Goal: Task Accomplishment & Management: Manage account settings

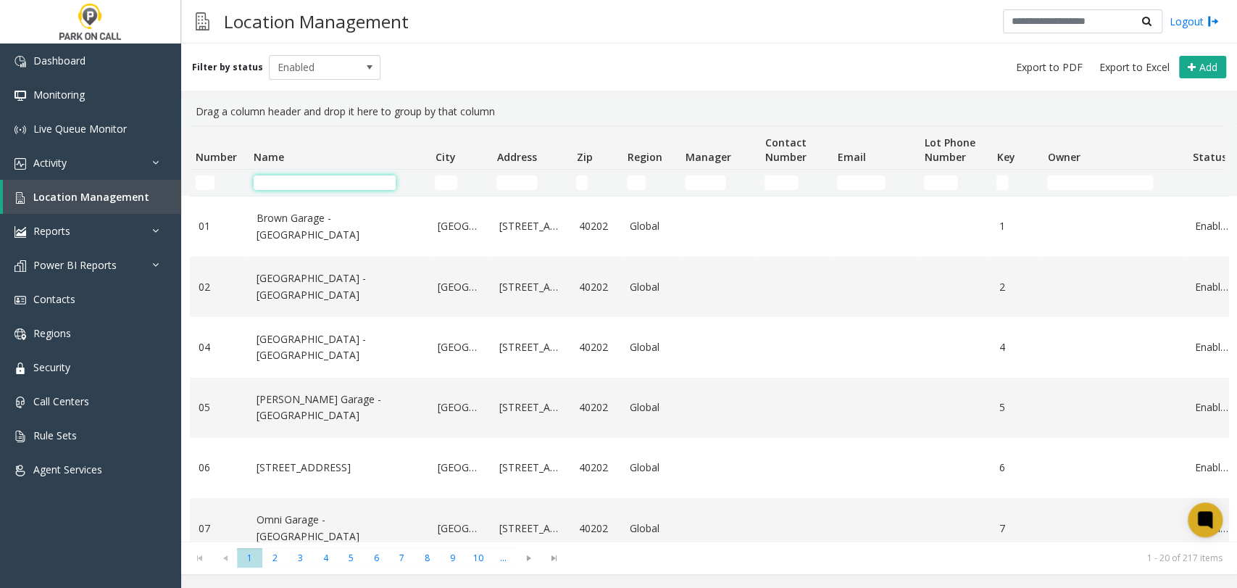
click at [307, 181] on input "Name Filter" at bounding box center [325, 182] width 142 height 14
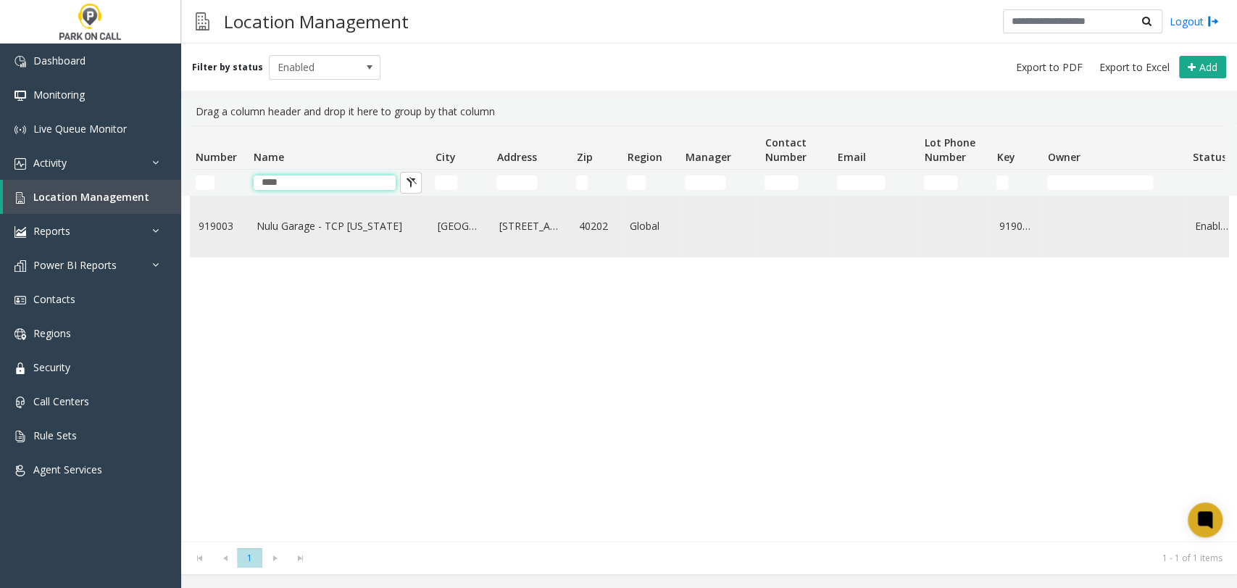
type input "****"
click at [275, 221] on link "Nulu Garage - TCP Kentucky" at bounding box center [339, 226] width 164 height 16
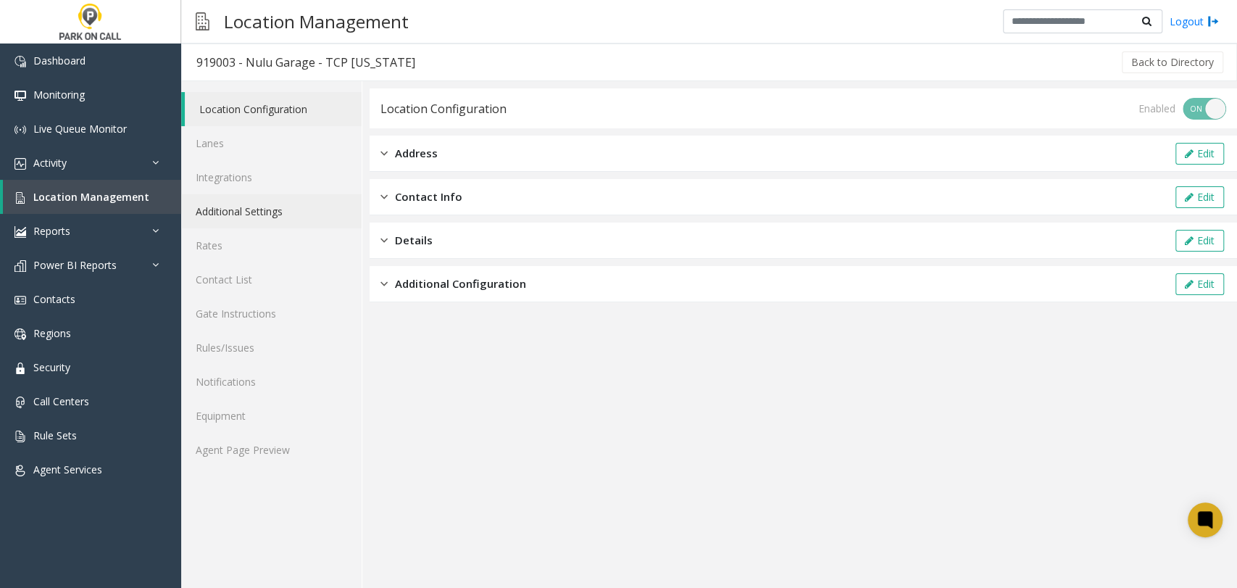
click at [295, 215] on link "Additional Settings" at bounding box center [271, 211] width 180 height 34
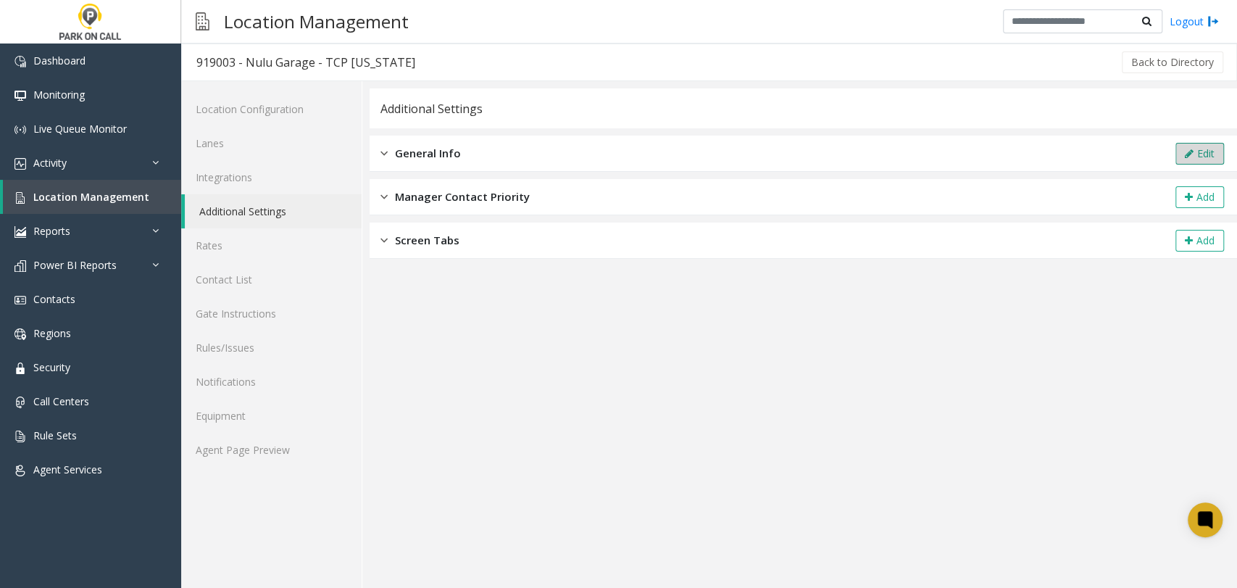
click at [1179, 152] on button "Edit" at bounding box center [1199, 154] width 49 height 22
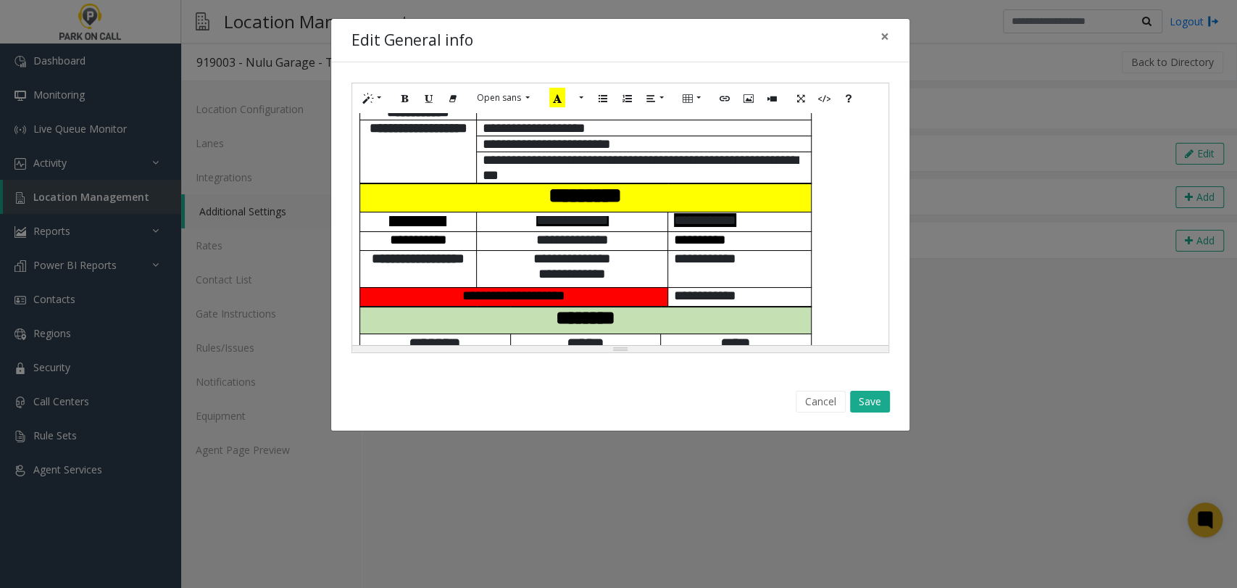
scroll to position [504, 0]
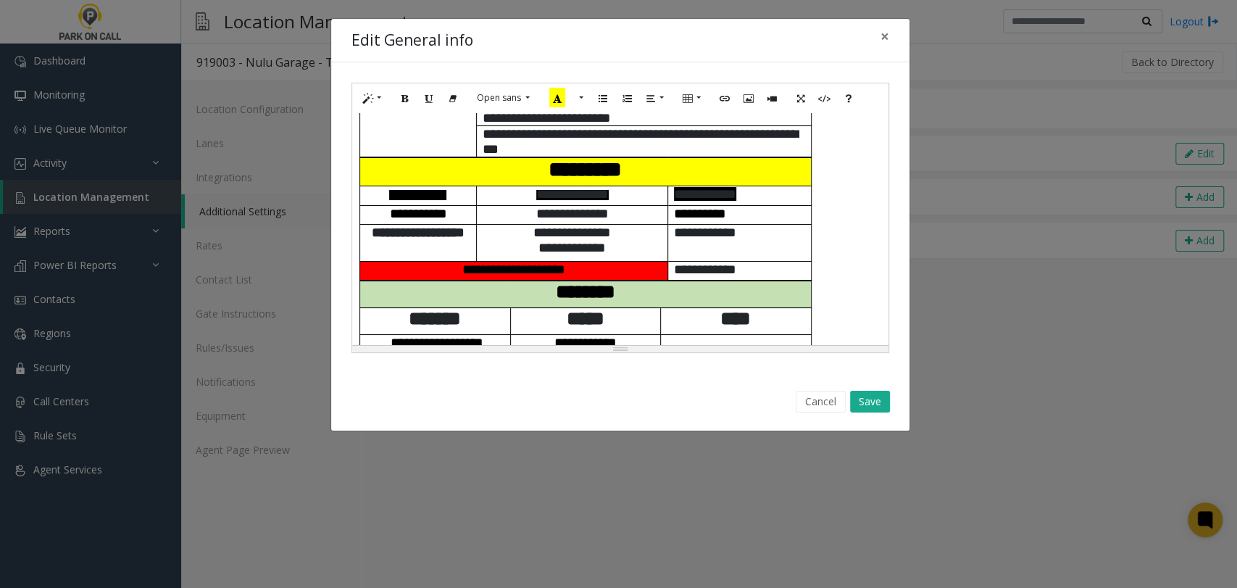
click at [684, 220] on span "**********" at bounding box center [700, 214] width 52 height 14
paste div
click at [697, 220] on span "**********" at bounding box center [700, 214] width 52 height 14
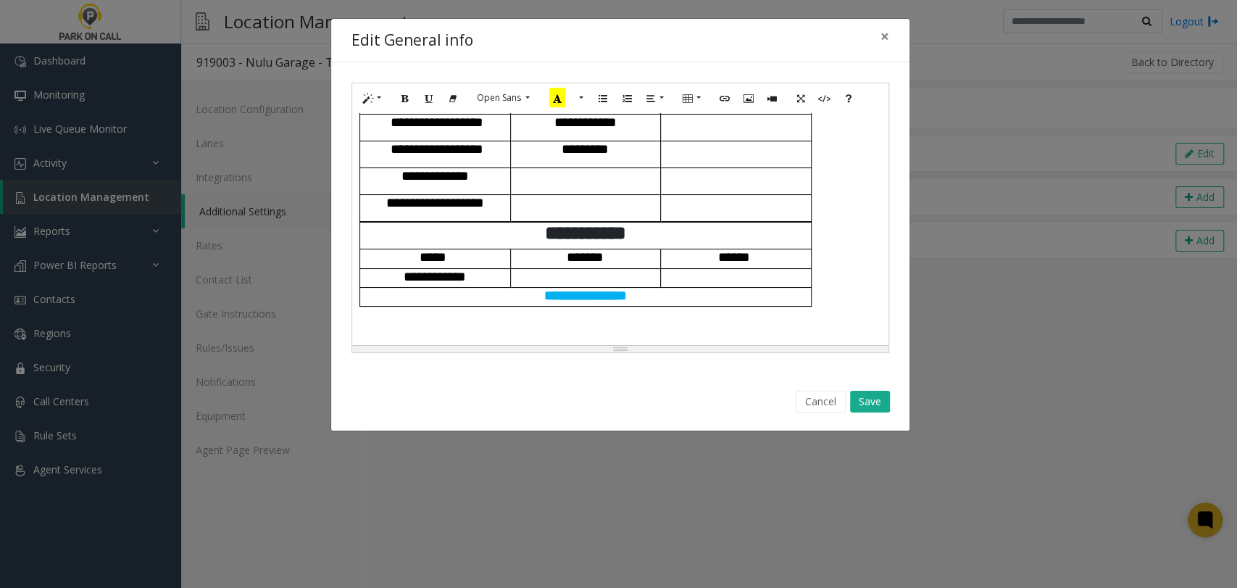
scroll to position [736, 0]
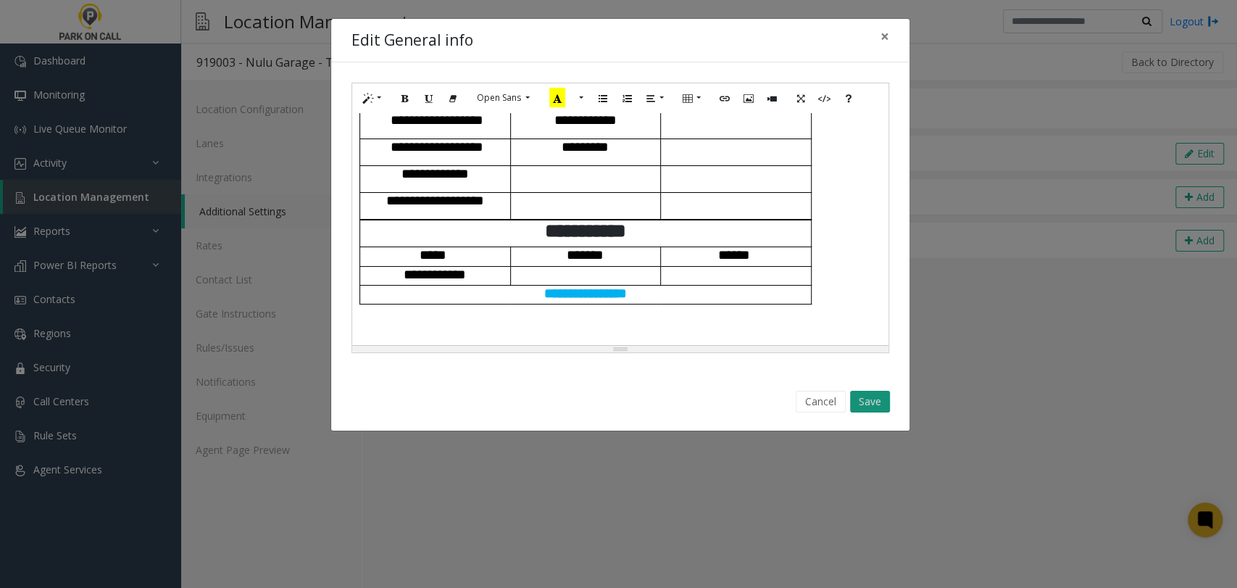
click at [864, 399] on button "Save" at bounding box center [870, 402] width 40 height 22
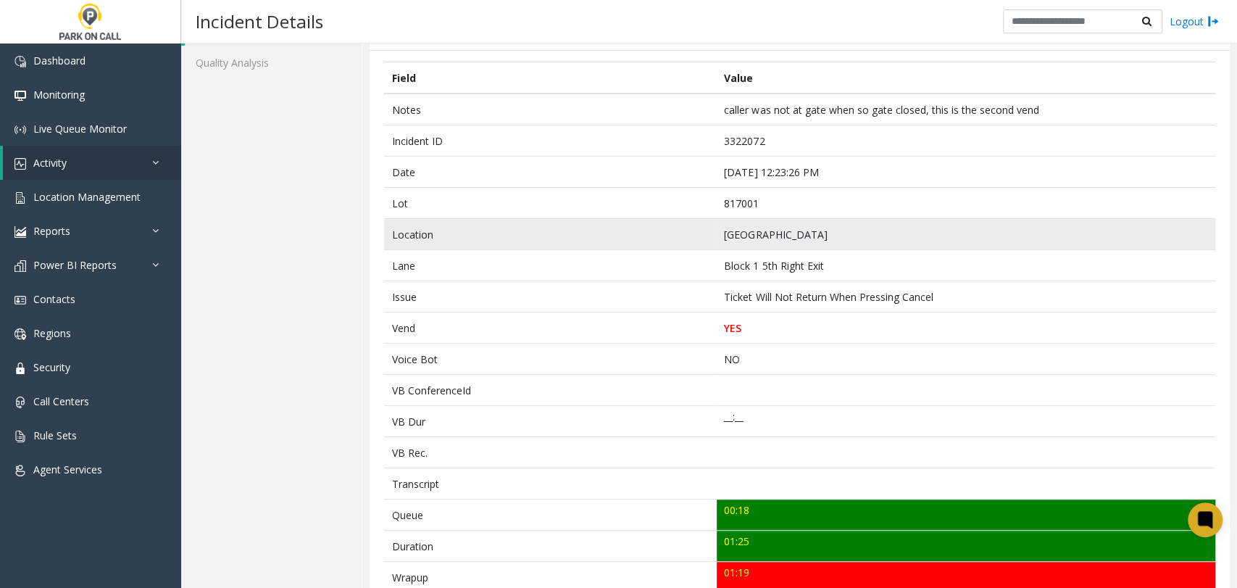
scroll to position [161, 0]
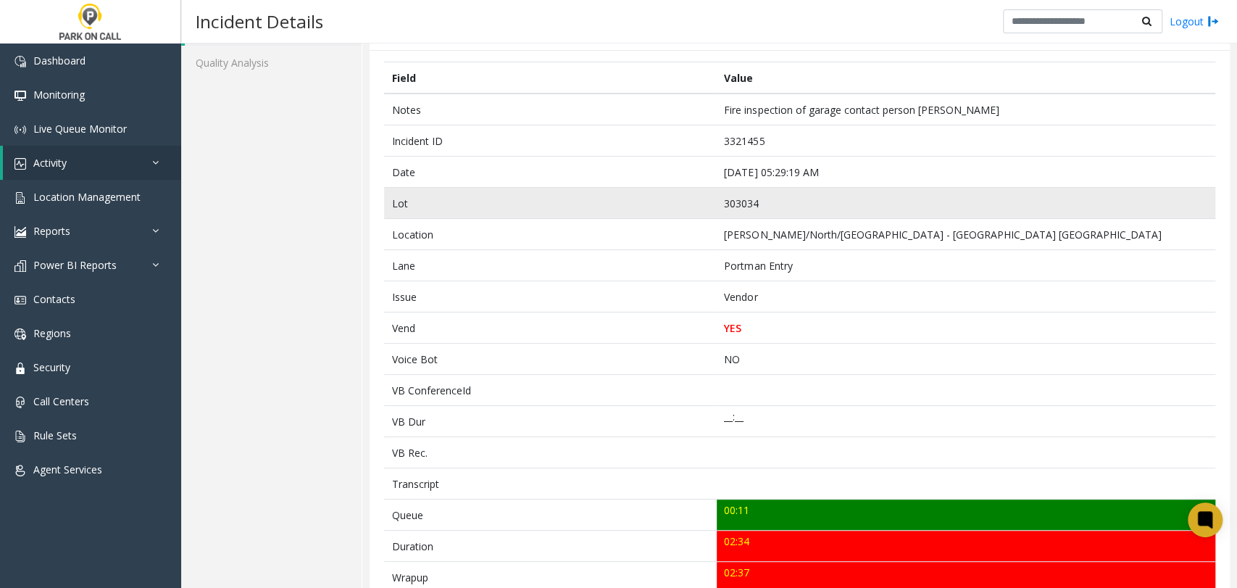
scroll to position [161, 0]
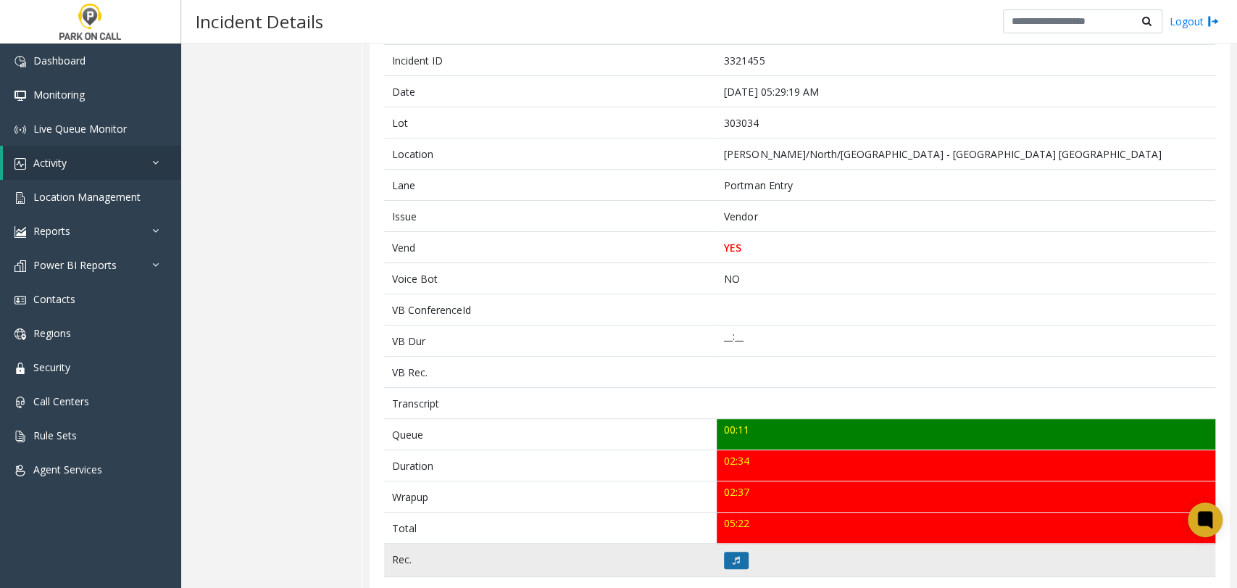
click at [738, 562] on button at bounding box center [736, 559] width 25 height 17
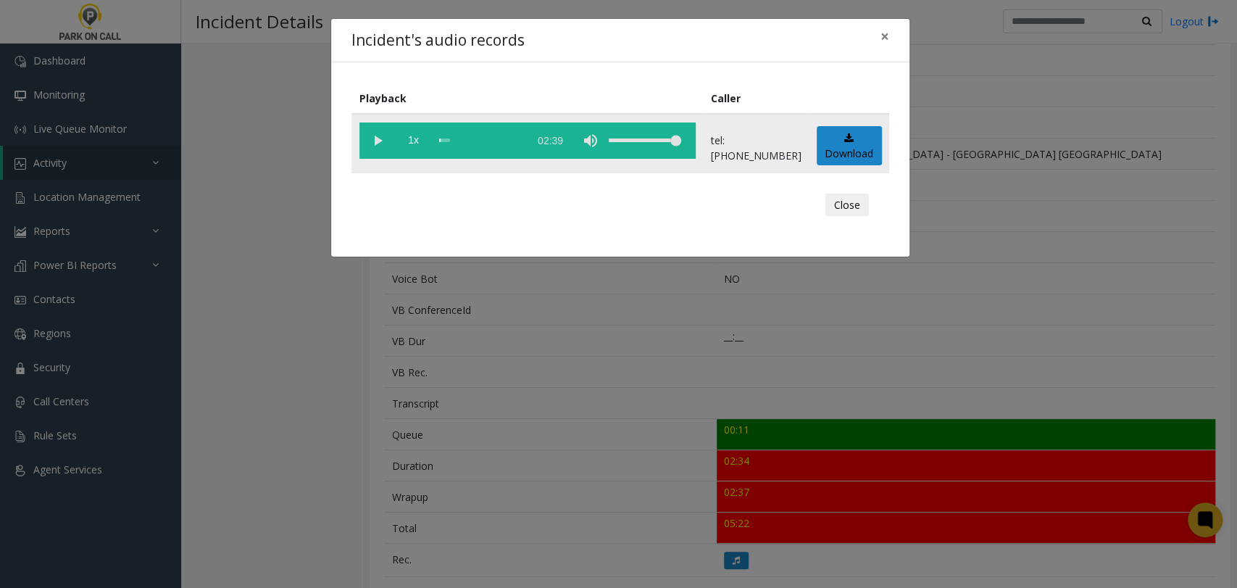
click at [367, 142] on vg-play-pause at bounding box center [377, 140] width 36 height 36
click at [649, 142] on div "volume level" at bounding box center [645, 140] width 72 height 36
click at [644, 142] on div "volume level" at bounding box center [645, 140] width 72 height 36
click at [414, 143] on span "1x" at bounding box center [414, 140] width 36 height 36
click at [414, 143] on span "1.5x" at bounding box center [414, 140] width 36 height 36
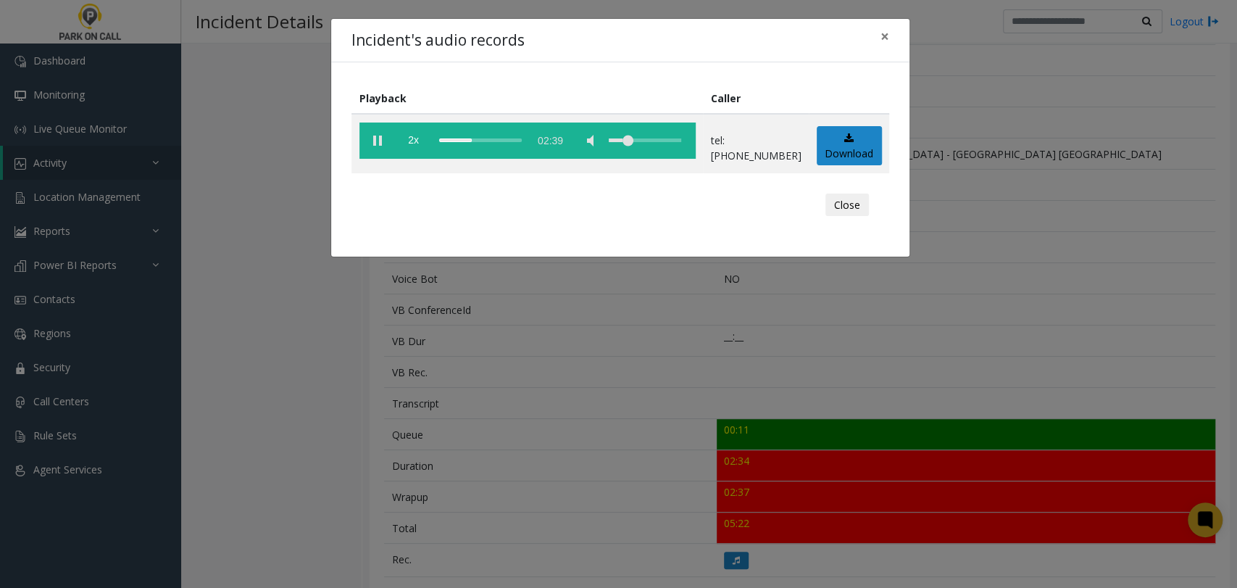
click at [1054, 188] on div "Incident's audio records × Playback Caller 2x 02:39 tel:3030349007 Download Clo…" at bounding box center [618, 294] width 1237 height 588
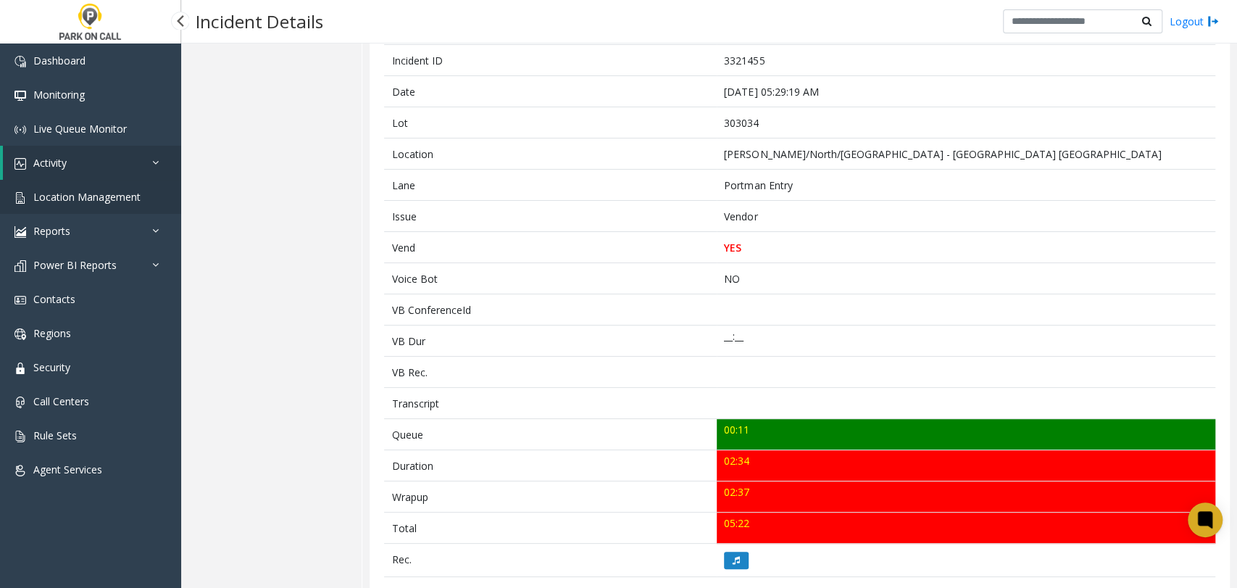
click at [124, 202] on span "Location Management" at bounding box center [86, 197] width 107 height 14
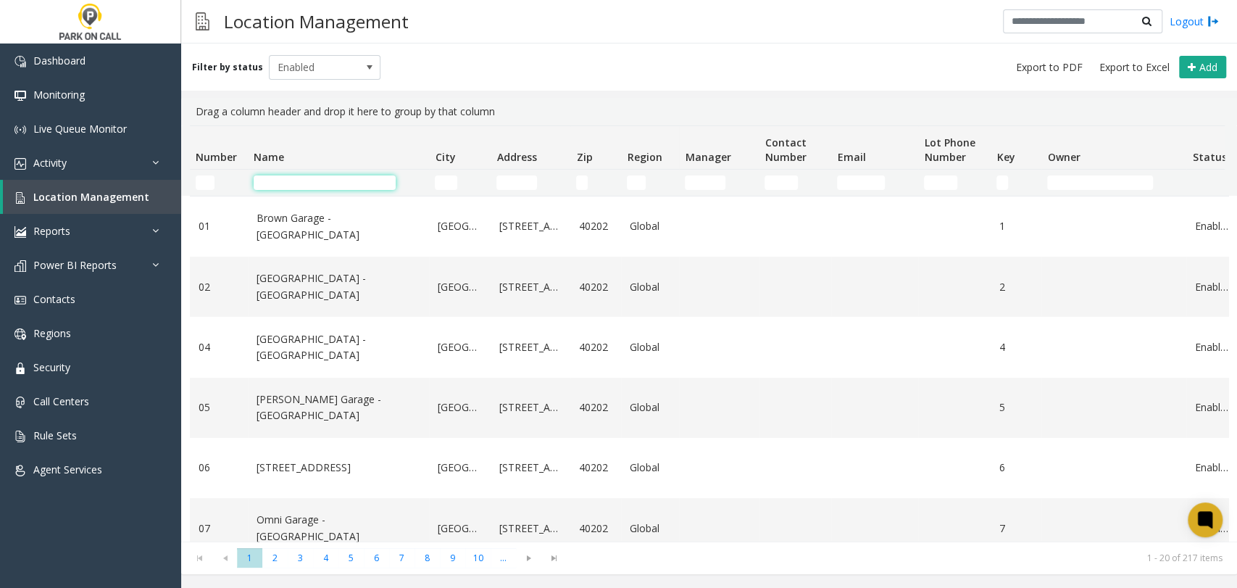
click at [360, 182] on input "Name Filter" at bounding box center [325, 182] width 142 height 14
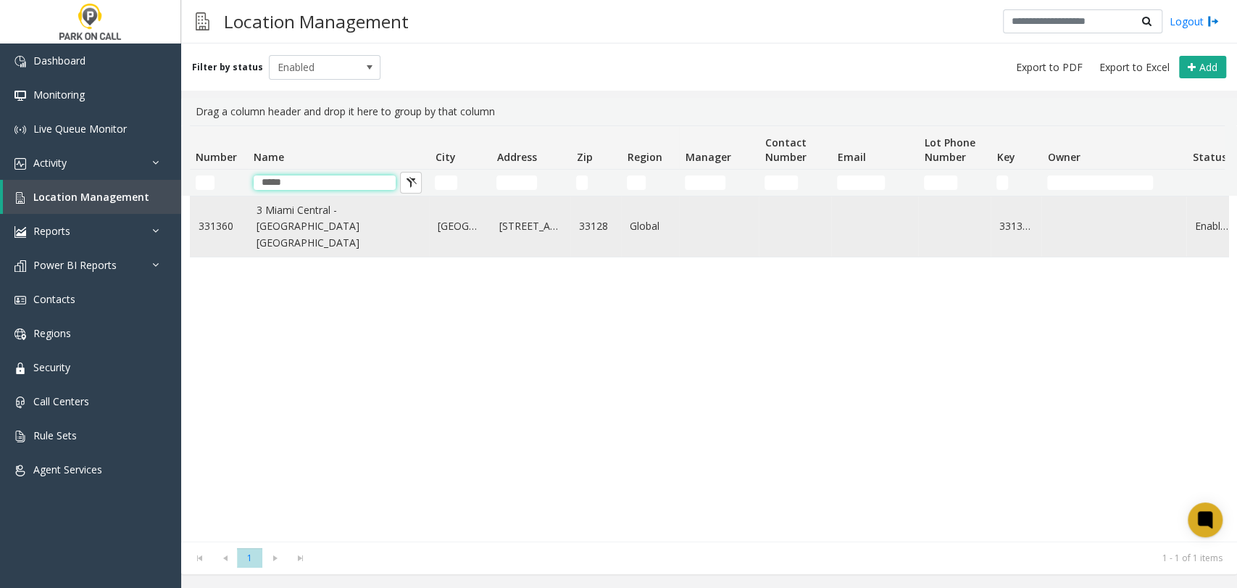
type input "*****"
click at [291, 222] on link "3 Miami Central - Universal Parking Miami" at bounding box center [339, 226] width 164 height 49
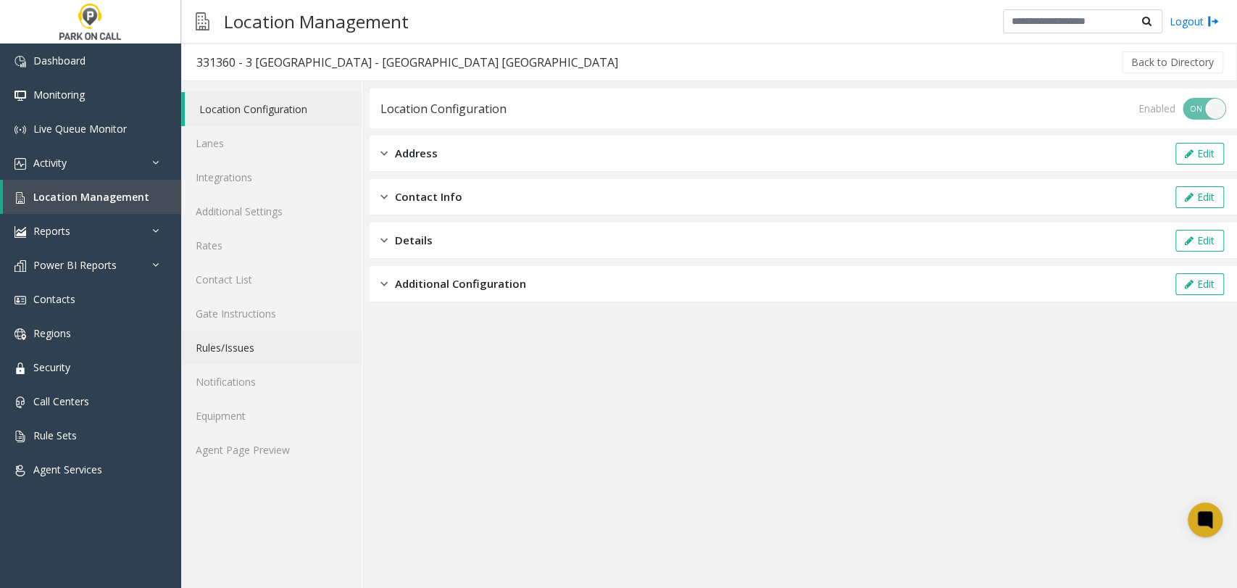
click at [254, 338] on link "Rules/Issues" at bounding box center [271, 347] width 180 height 34
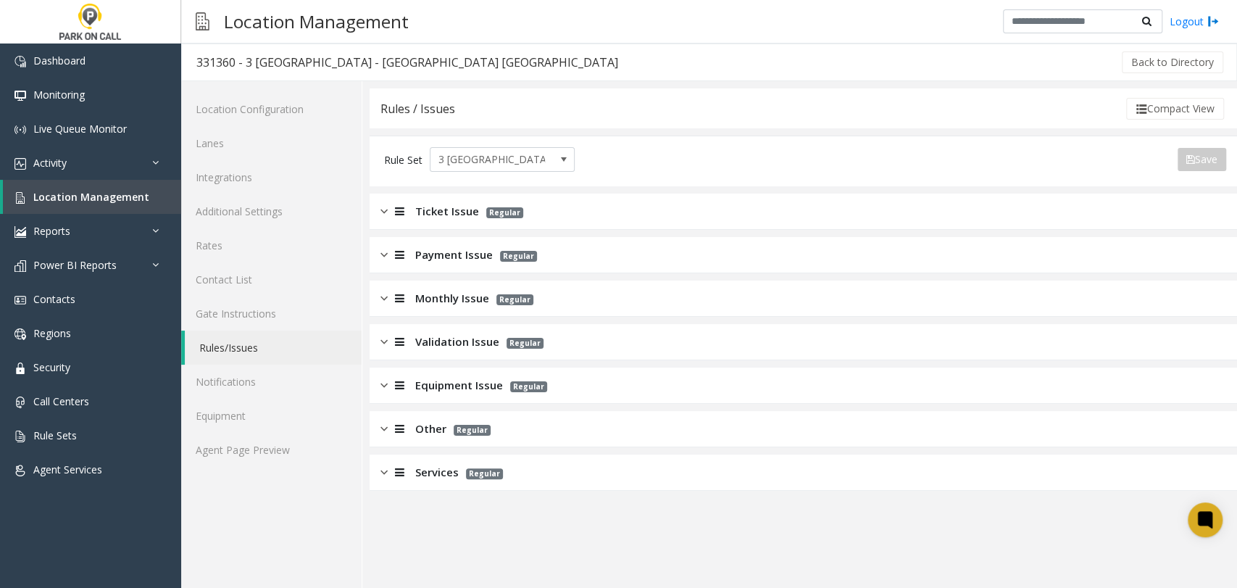
click at [429, 251] on span "Payment Issue" at bounding box center [454, 254] width 78 height 17
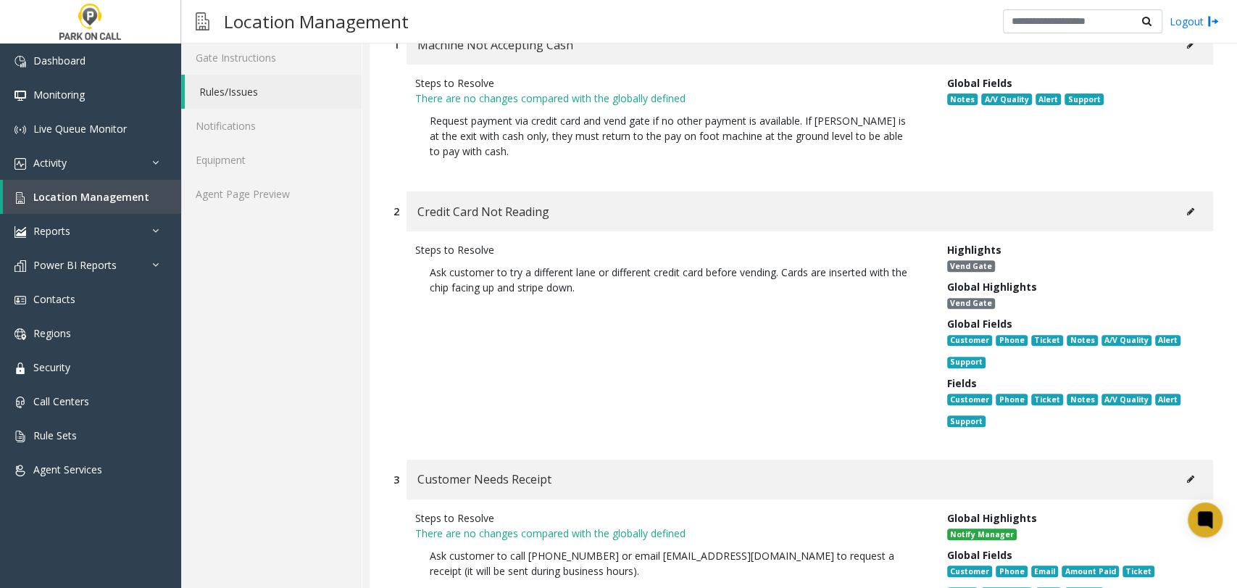
scroll to position [322, 0]
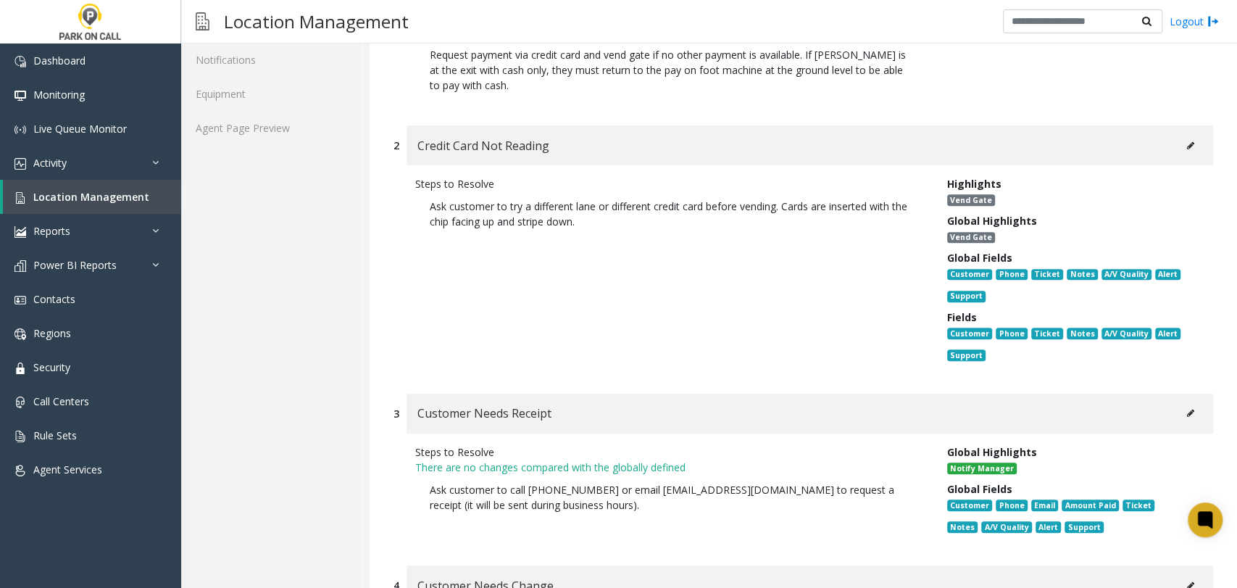
click at [1180, 138] on button at bounding box center [1190, 146] width 23 height 22
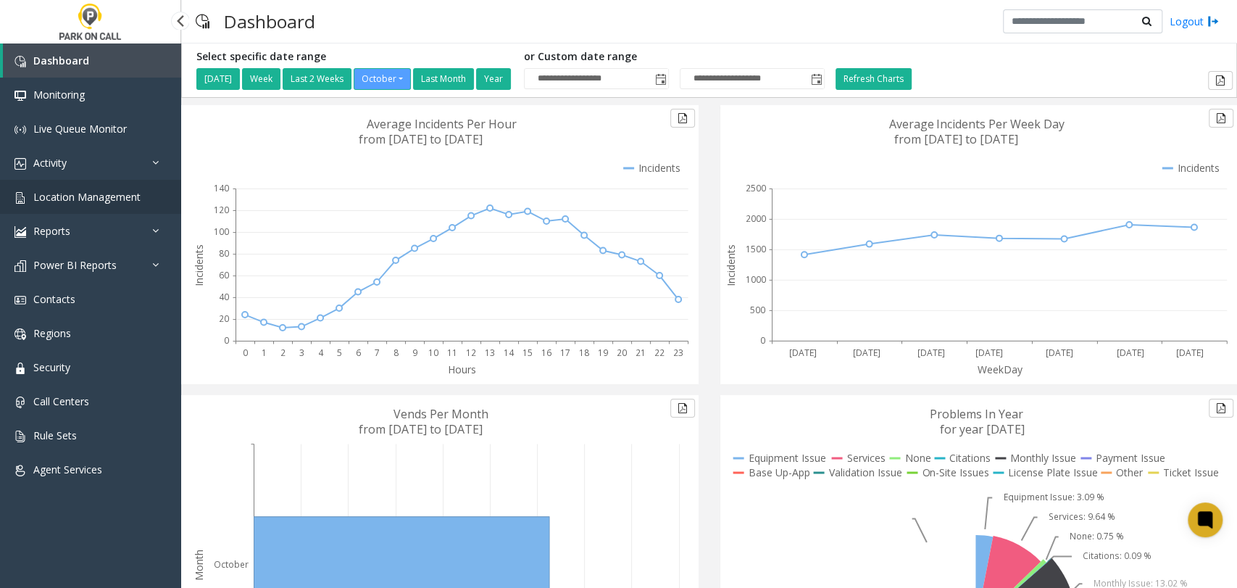
click at [148, 187] on link "Location Management" at bounding box center [90, 197] width 181 height 34
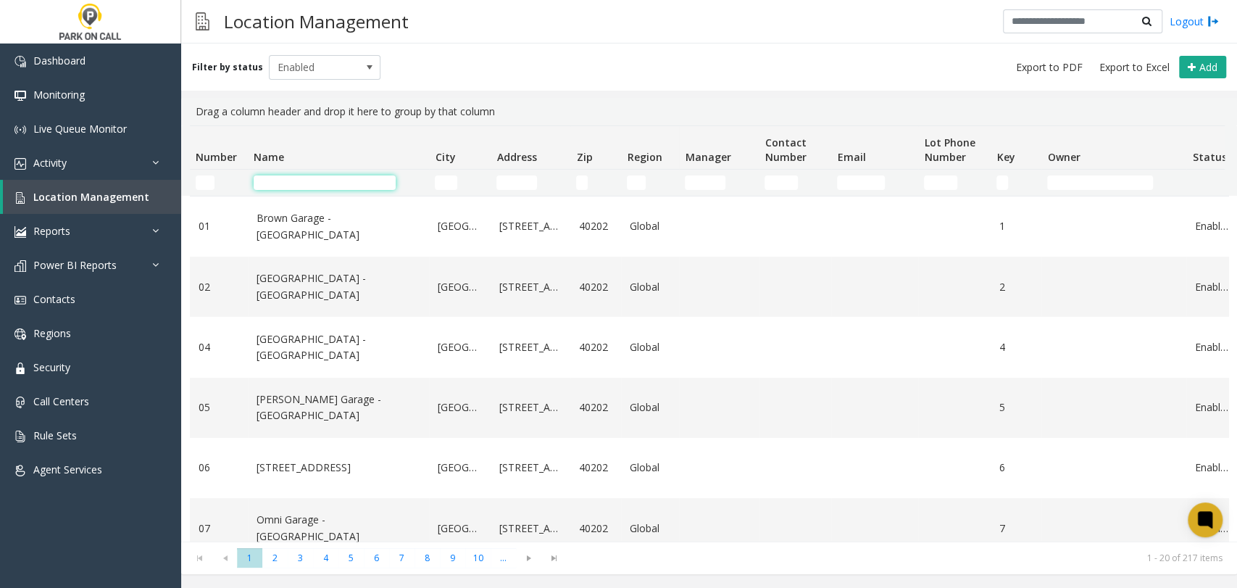
click at [338, 178] on input "Name Filter" at bounding box center [325, 182] width 142 height 14
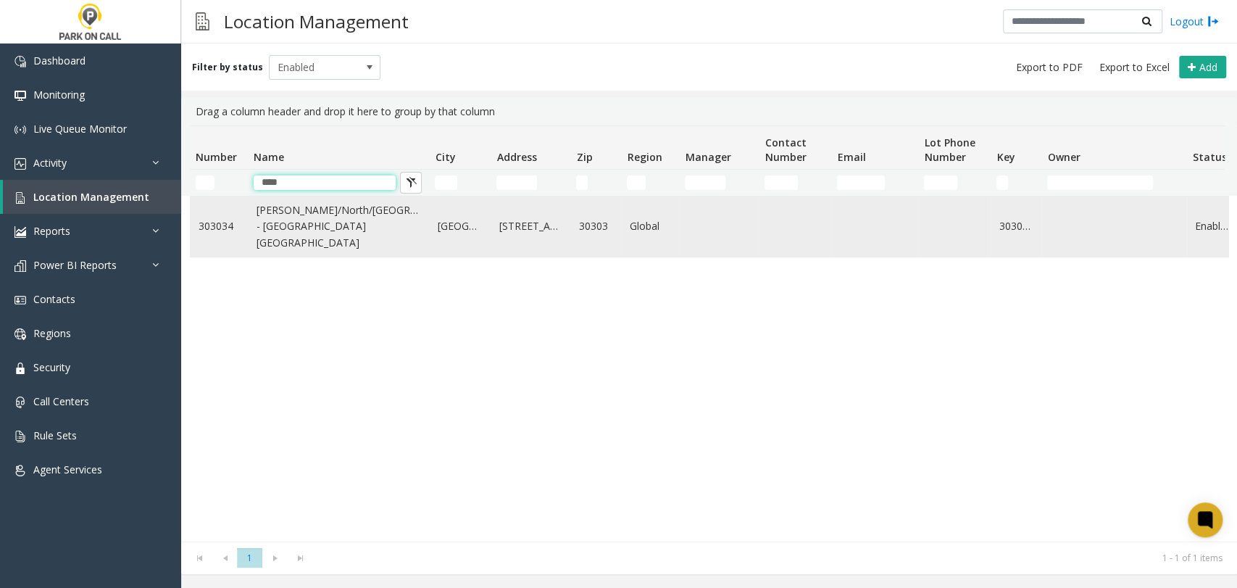
type input "****"
click at [336, 251] on link "Harris/North/South Tower - Universal Parking Atlanta" at bounding box center [339, 226] width 164 height 49
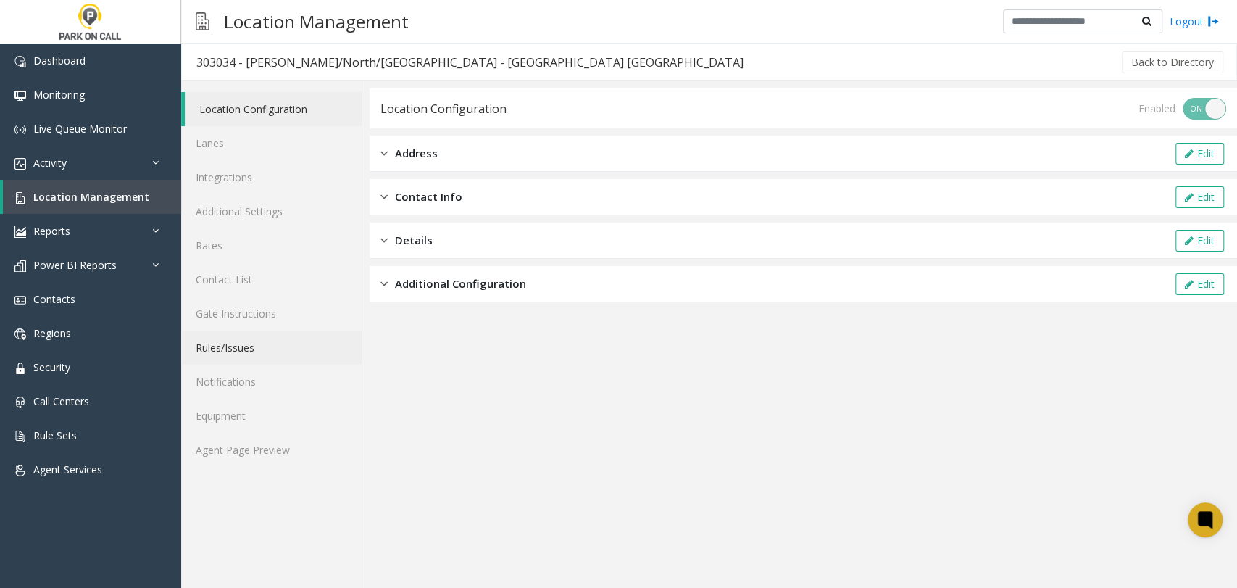
click at [303, 349] on link "Rules/Issues" at bounding box center [271, 347] width 180 height 34
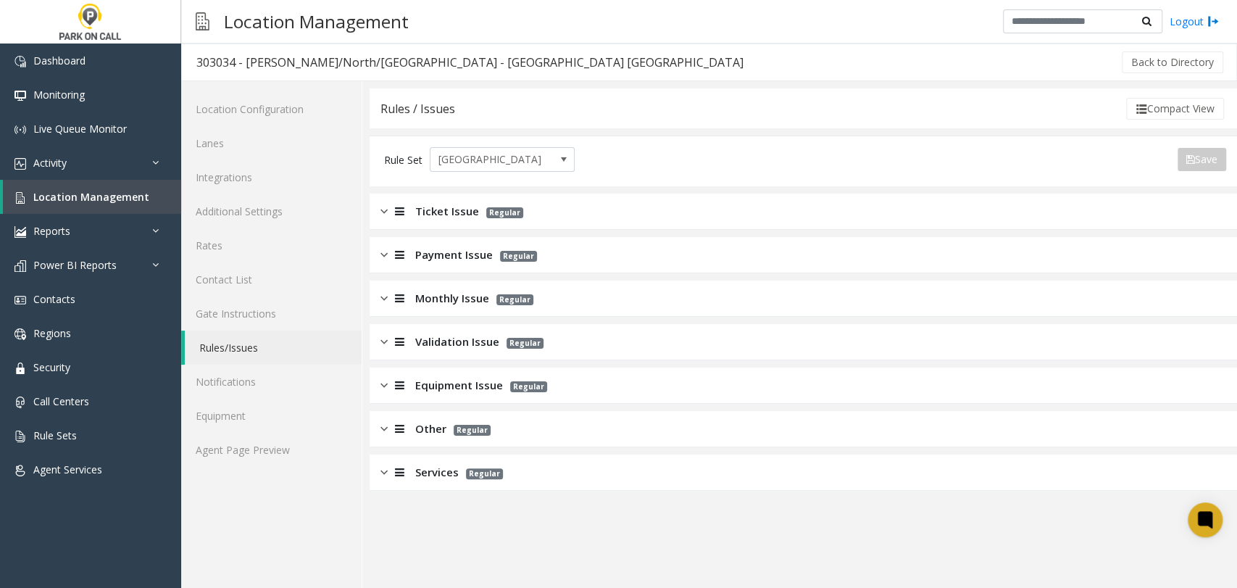
click at [438, 476] on span "Services" at bounding box center [436, 472] width 43 height 17
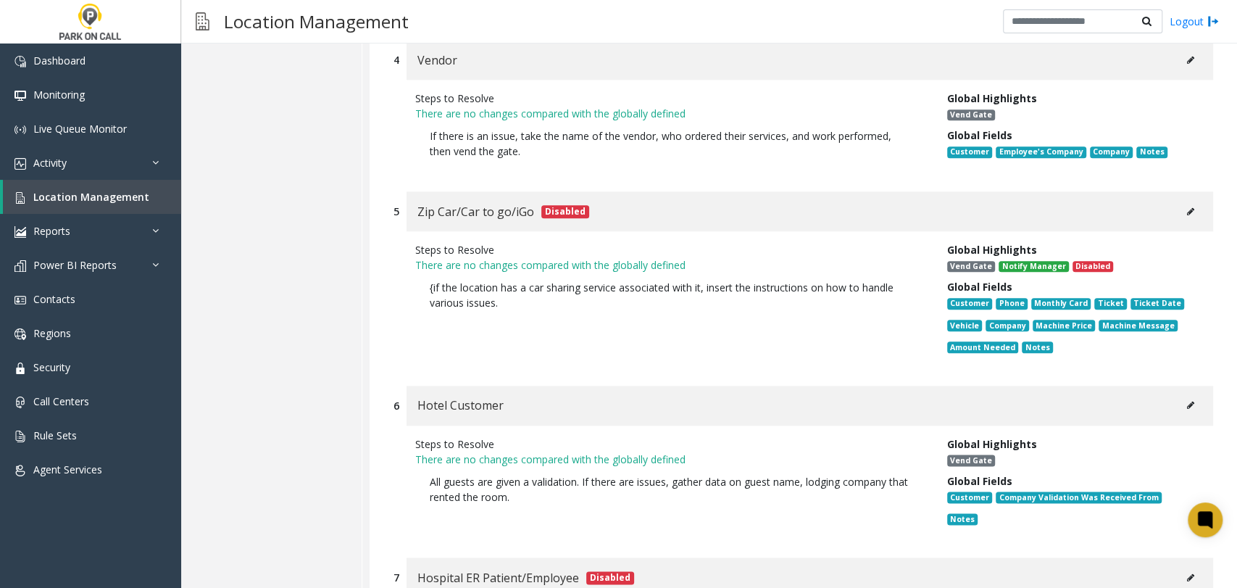
scroll to position [966, 0]
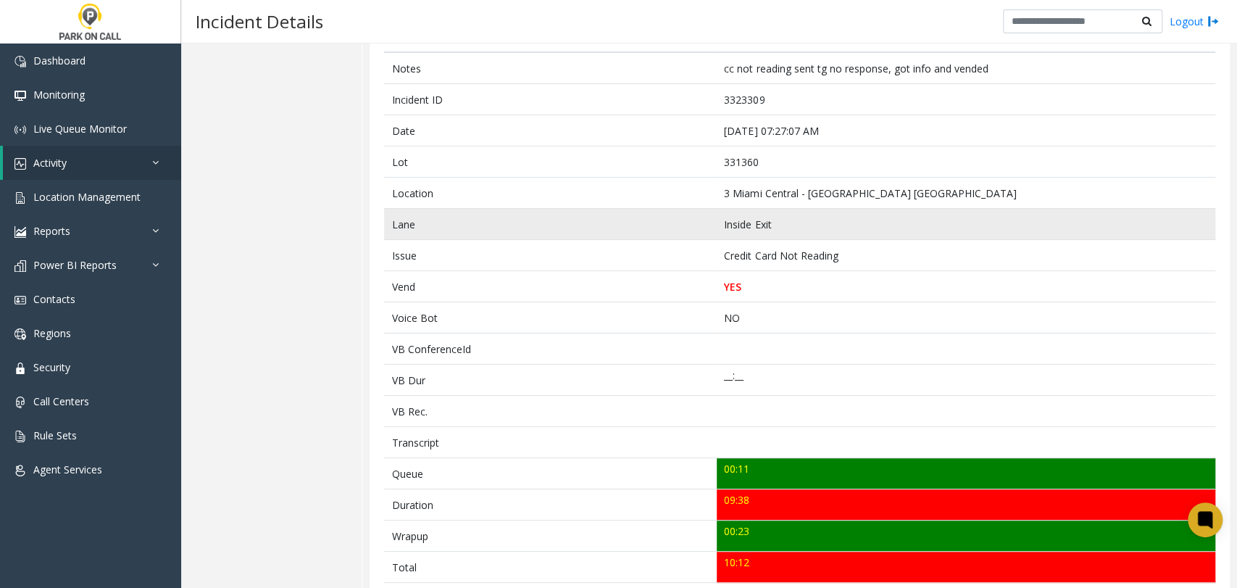
scroll to position [161, 0]
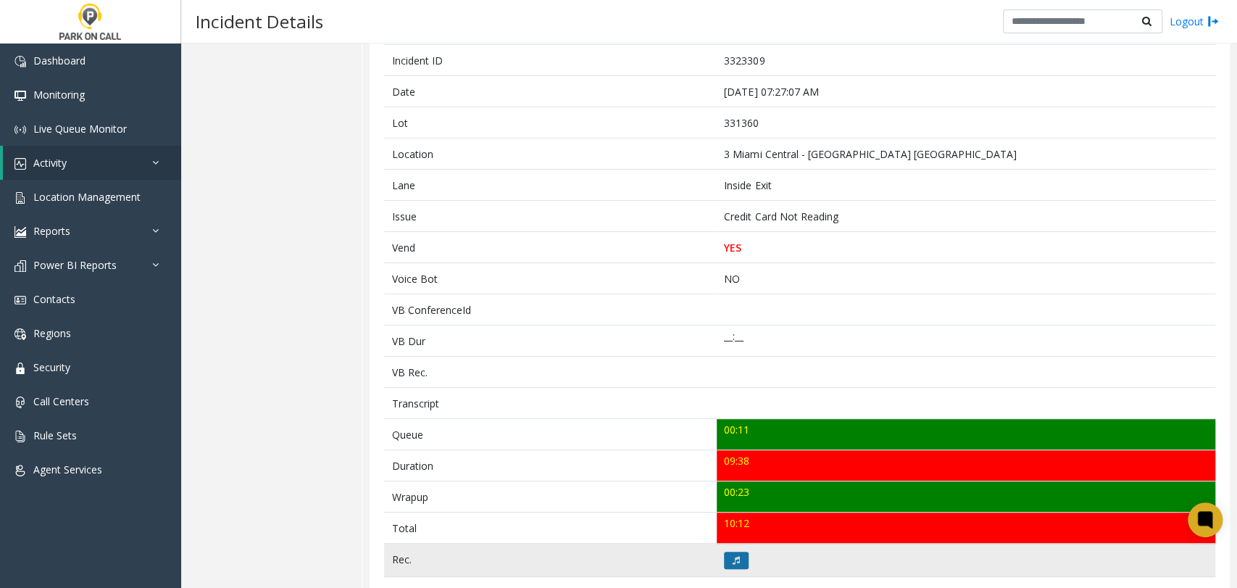
click at [725, 560] on button at bounding box center [736, 559] width 25 height 17
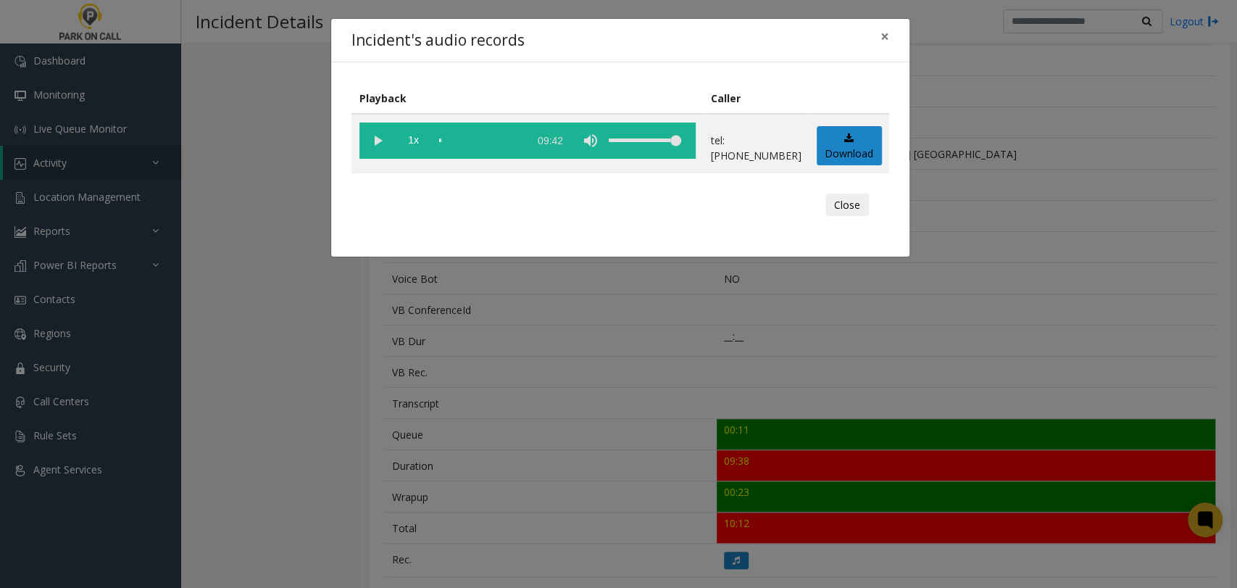
click at [348, 164] on div "Playback Caller 1x 09:42 tel:[PHONE_NUMBER] Download Close" at bounding box center [620, 159] width 578 height 194
click at [365, 147] on vg-play-pause at bounding box center [377, 140] width 36 height 36
click at [455, 140] on div "scrub bar" at bounding box center [480, 140] width 83 height 36
click at [481, 145] on div "scrub bar" at bounding box center [480, 140] width 83 height 36
click at [472, 144] on div "scrub bar" at bounding box center [480, 140] width 83 height 36
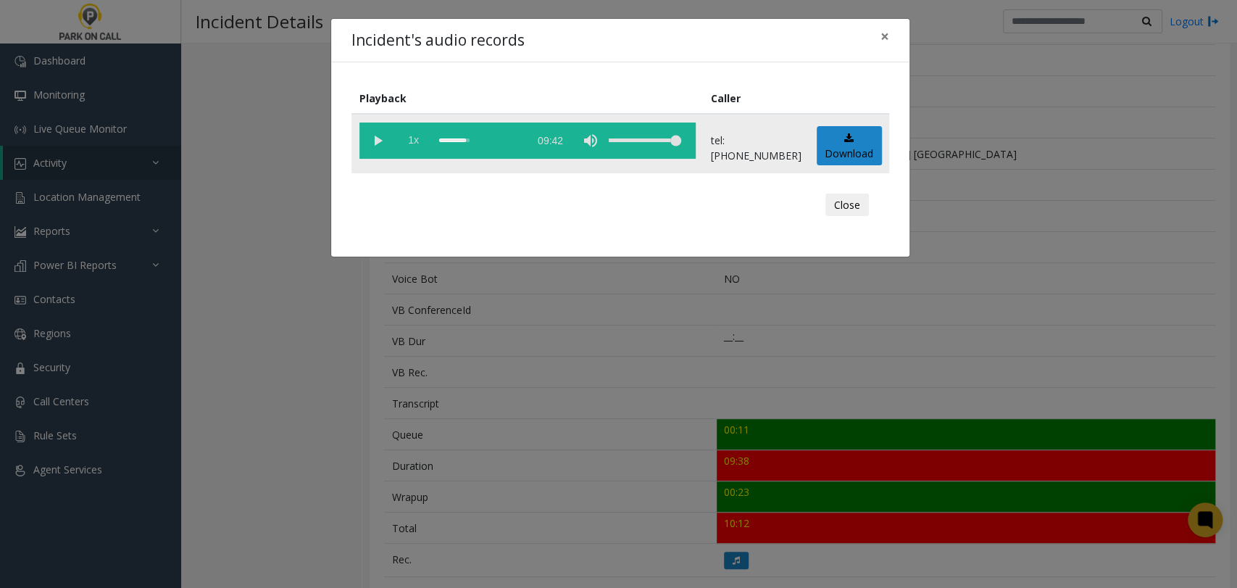
click at [396, 144] on span "1x" at bounding box center [414, 140] width 36 height 36
click at [386, 144] on vg-play-pause at bounding box center [377, 140] width 36 height 36
drag, startPoint x: 662, startPoint y: 140, endPoint x: 644, endPoint y: 140, distance: 18.8
click at [644, 140] on div "volume level" at bounding box center [645, 140] width 72 height 36
click at [268, 132] on div "Incident's audio records × Playback Caller 1.5x 09:42 tel:3313609001 Download C…" at bounding box center [618, 294] width 1237 height 588
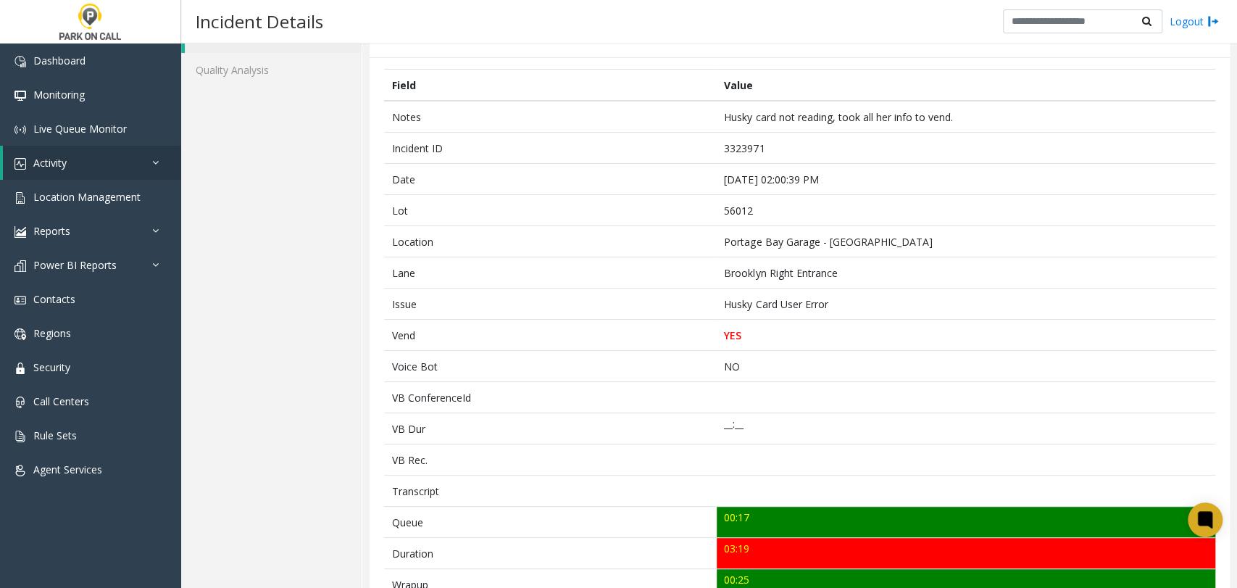
scroll to position [161, 0]
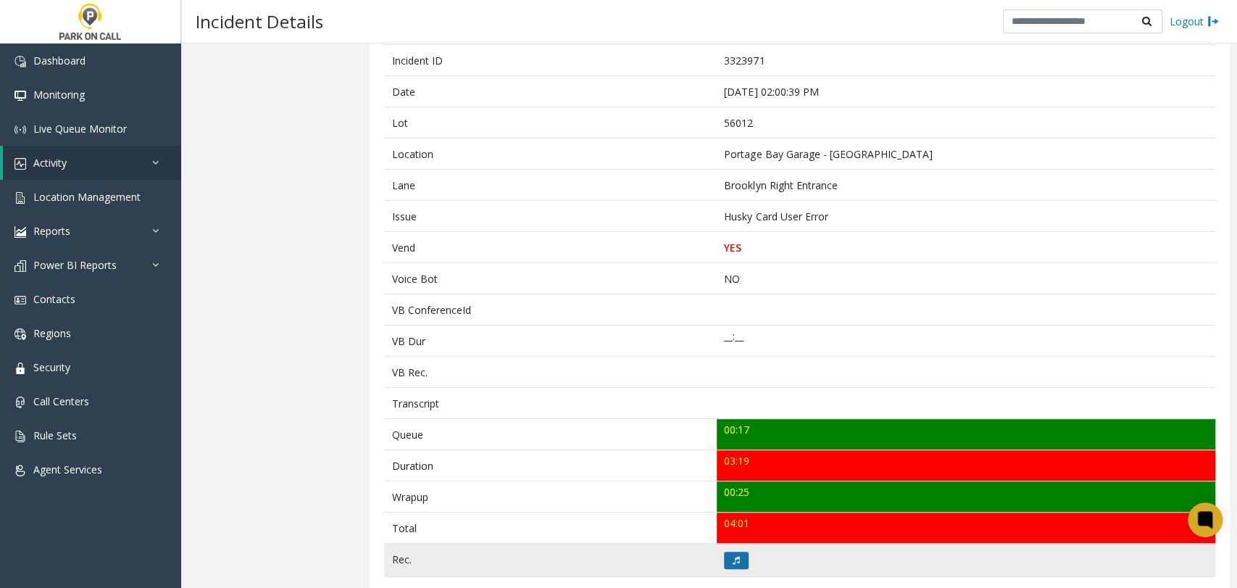
click at [733, 558] on icon at bounding box center [736, 560] width 7 height 9
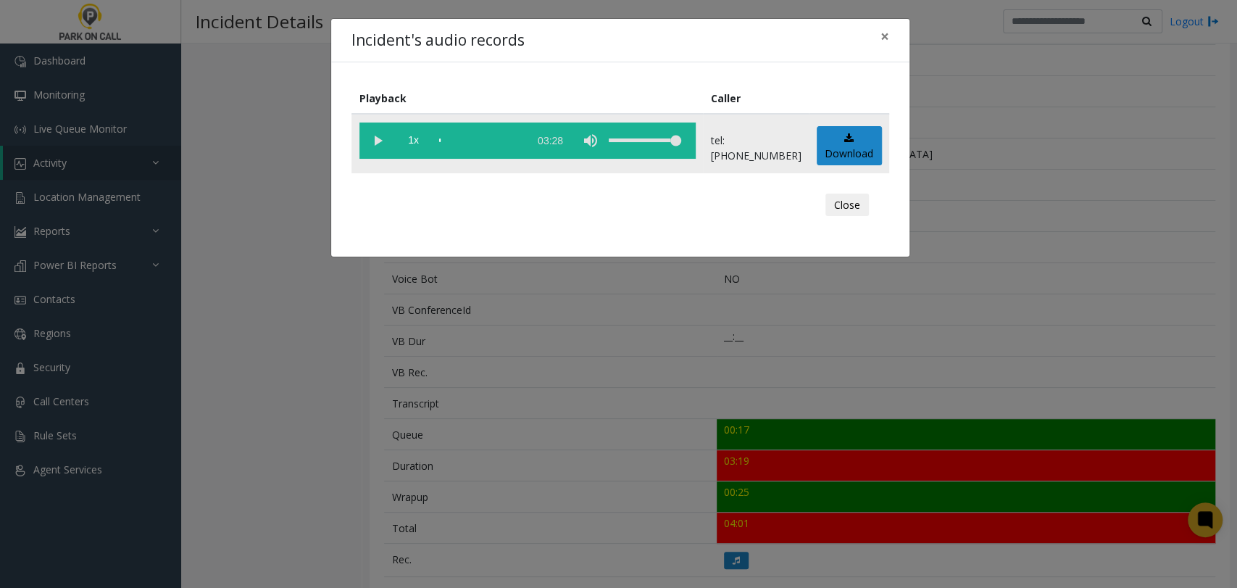
click at [372, 141] on vg-play-pause at bounding box center [377, 140] width 36 height 36
click at [417, 135] on span "1x" at bounding box center [414, 140] width 36 height 36
click at [417, 135] on span "1.5x" at bounding box center [414, 140] width 36 height 36
click at [513, 151] on div "scrub bar" at bounding box center [480, 140] width 83 height 36
click at [518, 149] on div "scrub bar" at bounding box center [480, 140] width 83 height 36
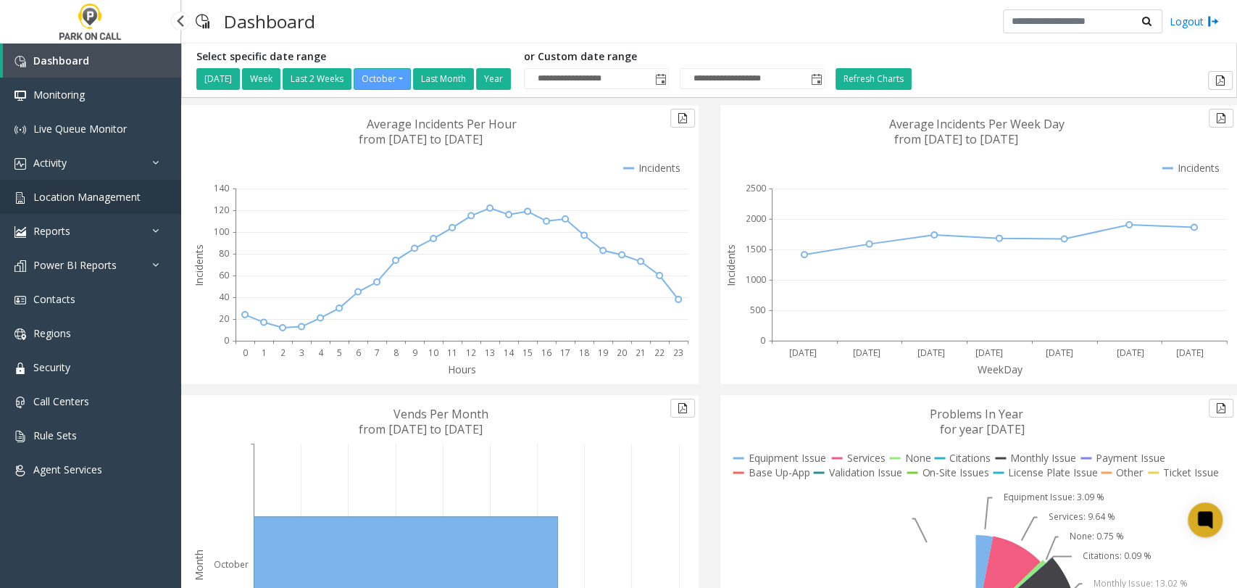
click at [151, 199] on link "Location Management" at bounding box center [90, 197] width 181 height 34
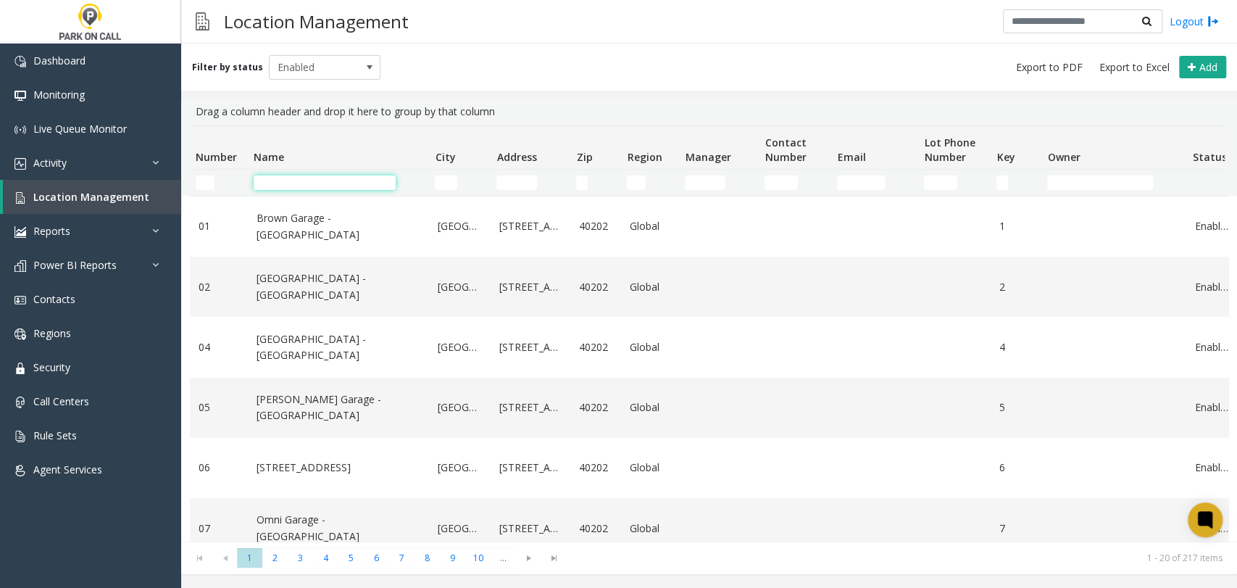
click at [280, 176] on input "Name Filter" at bounding box center [325, 182] width 142 height 14
paste input "**********"
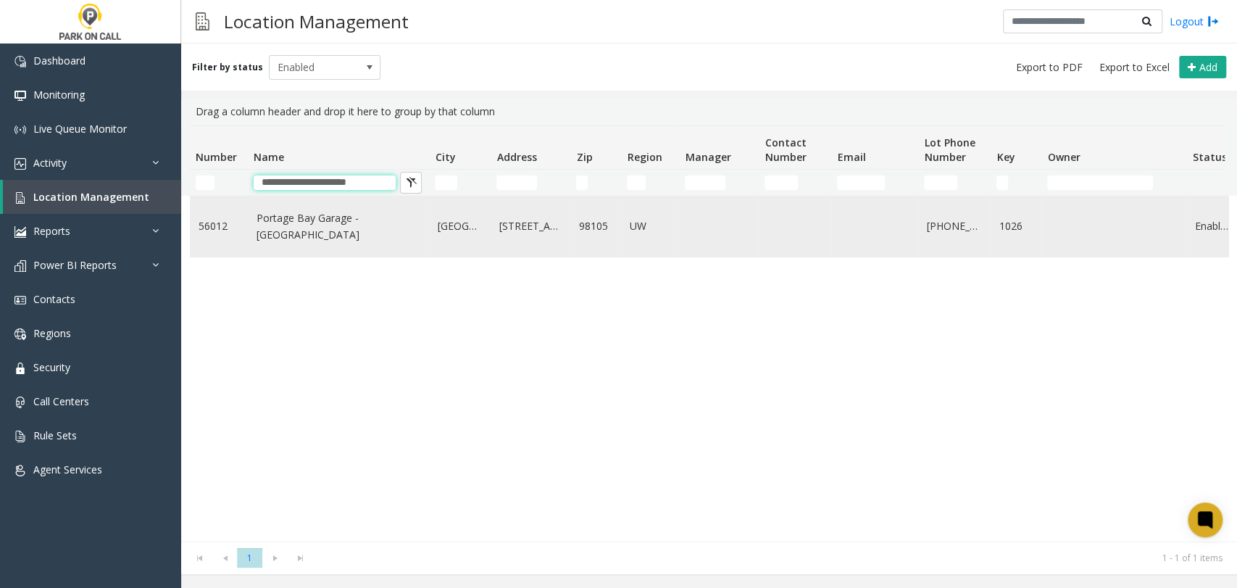
type input "**********"
click at [330, 226] on link "Portage Bay Garage - UW" at bounding box center [339, 226] width 164 height 33
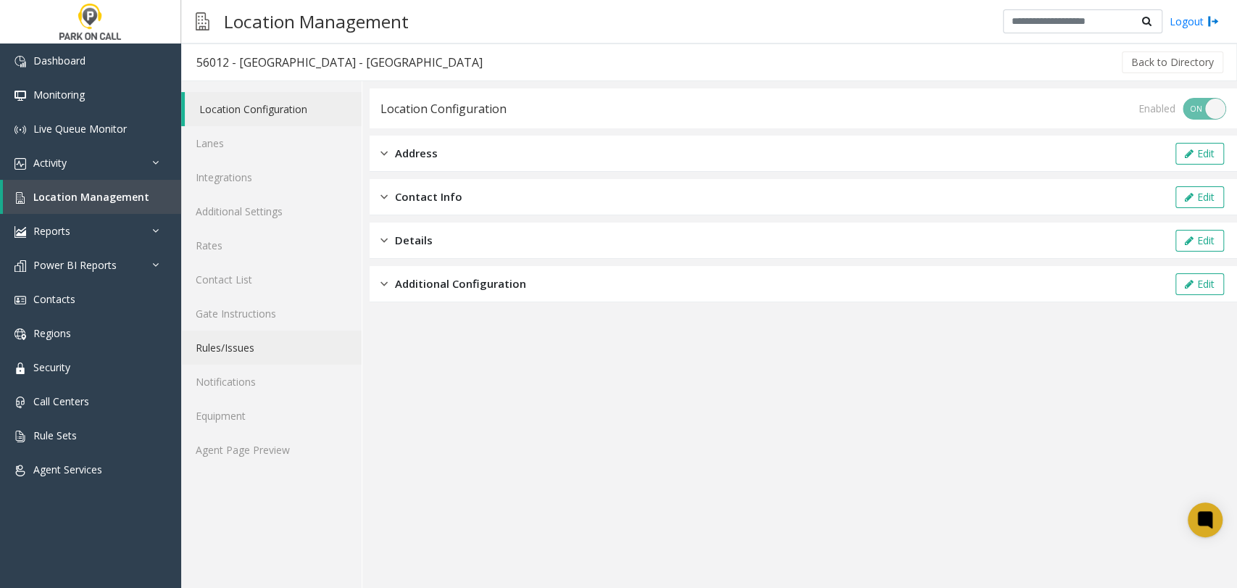
click at [305, 344] on link "Rules/Issues" at bounding box center [271, 347] width 180 height 34
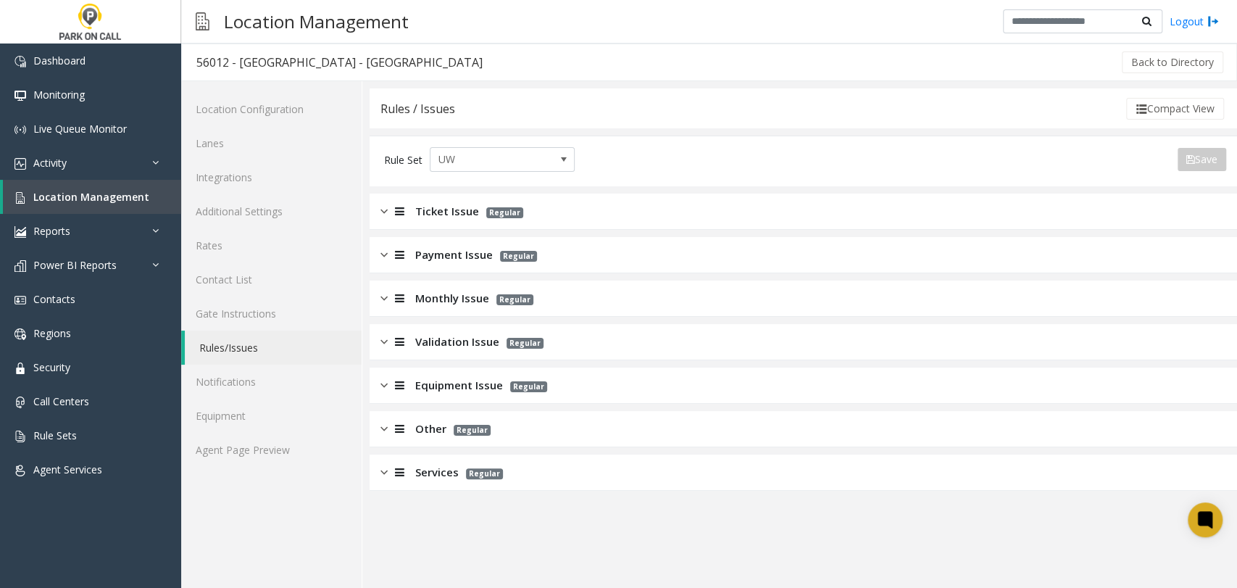
click at [406, 217] on div at bounding box center [398, 211] width 20 height 17
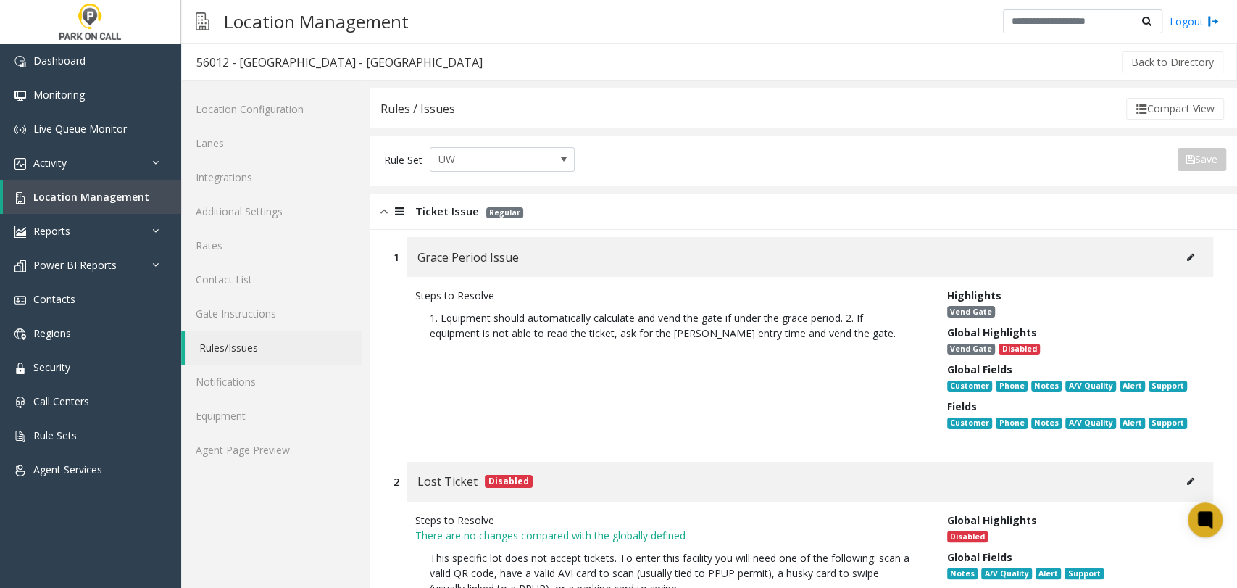
click at [406, 217] on div at bounding box center [398, 211] width 20 height 17
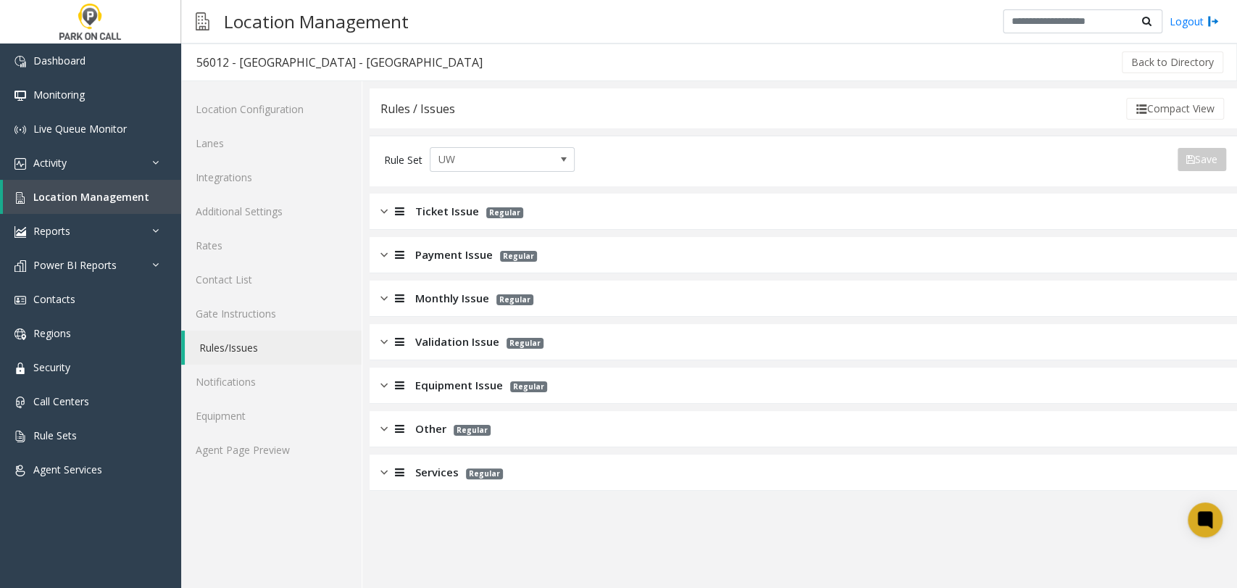
click at [409, 303] on div "Monthly Issue Regular" at bounding box center [456, 298] width 153 height 17
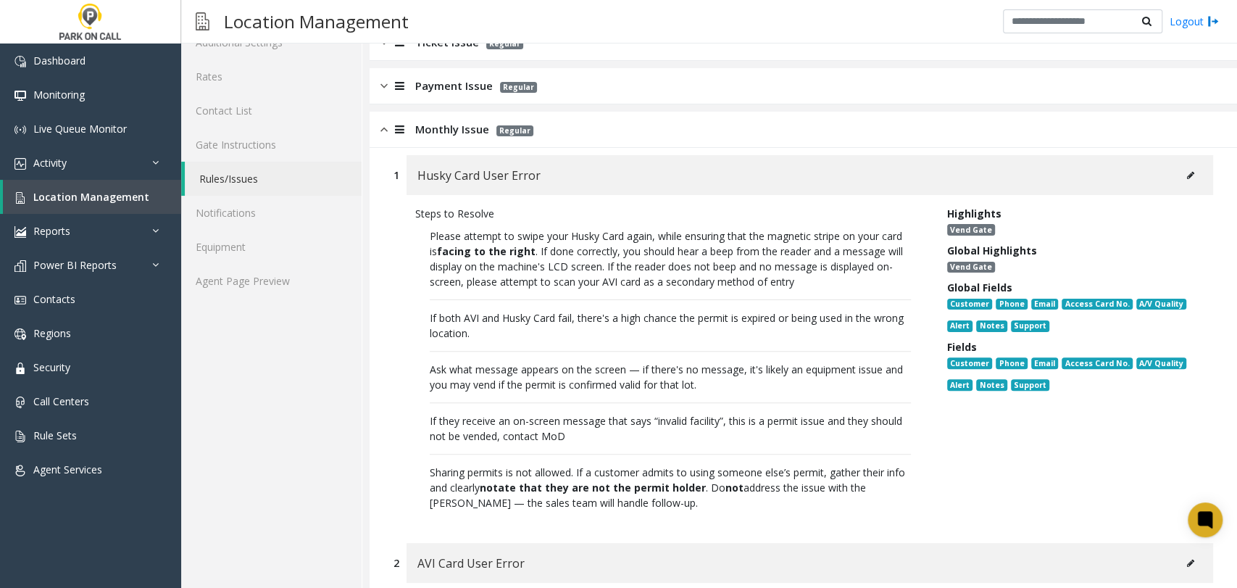
scroll to position [80, 0]
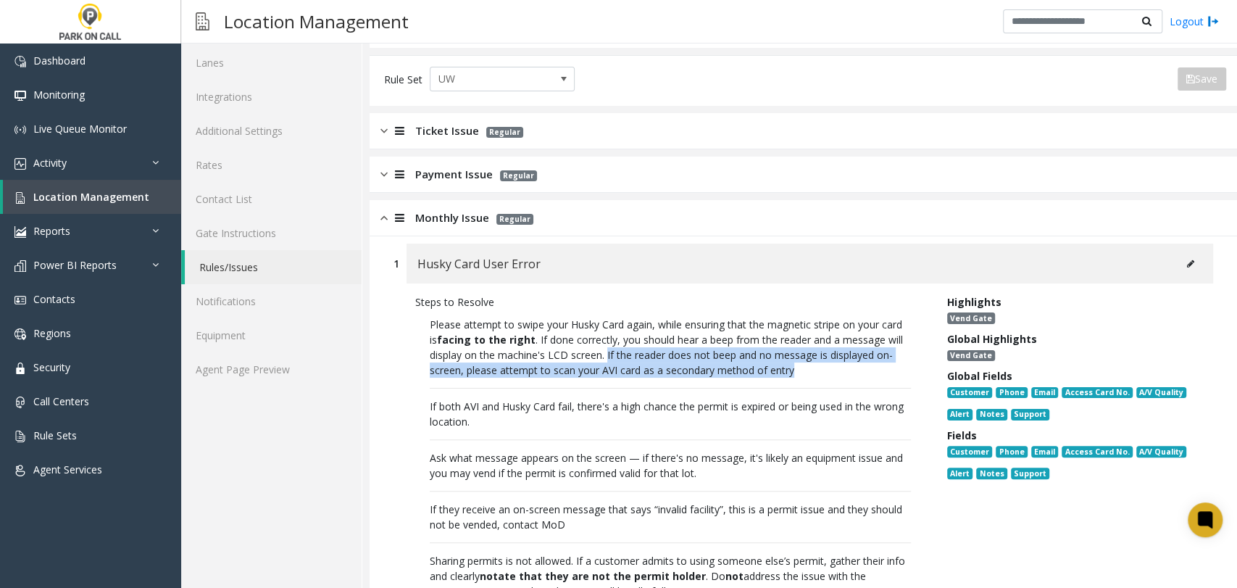
drag, startPoint x: 668, startPoint y: 354, endPoint x: 833, endPoint y: 387, distance: 167.9
click at [833, 387] on p "Please attempt to swipe your Husky Card again, while ensuring that the magnetic…" at bounding box center [670, 457] width 510 height 296
copy p "If the reader does not beep and no message is displayed on-screen, please attem…"
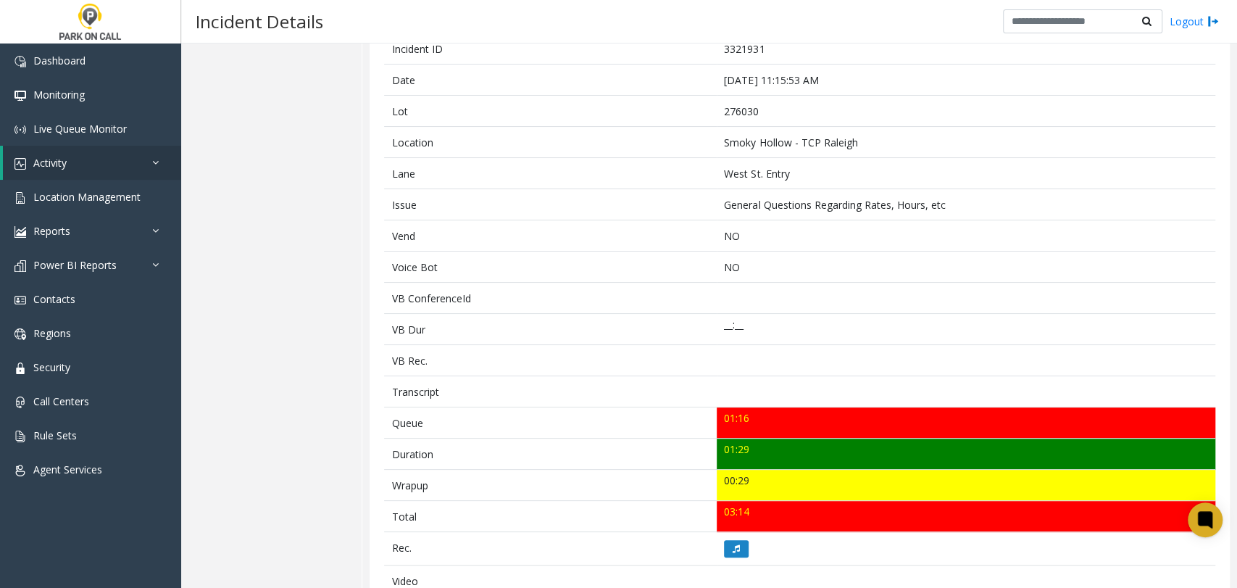
scroll to position [241, 0]
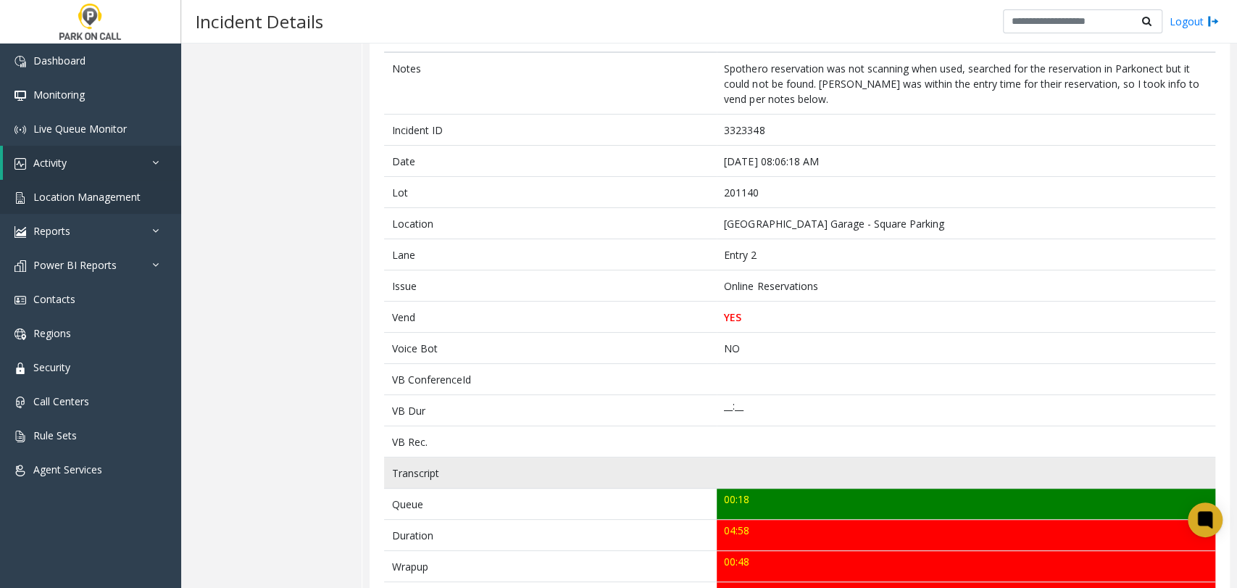
scroll to position [161, 0]
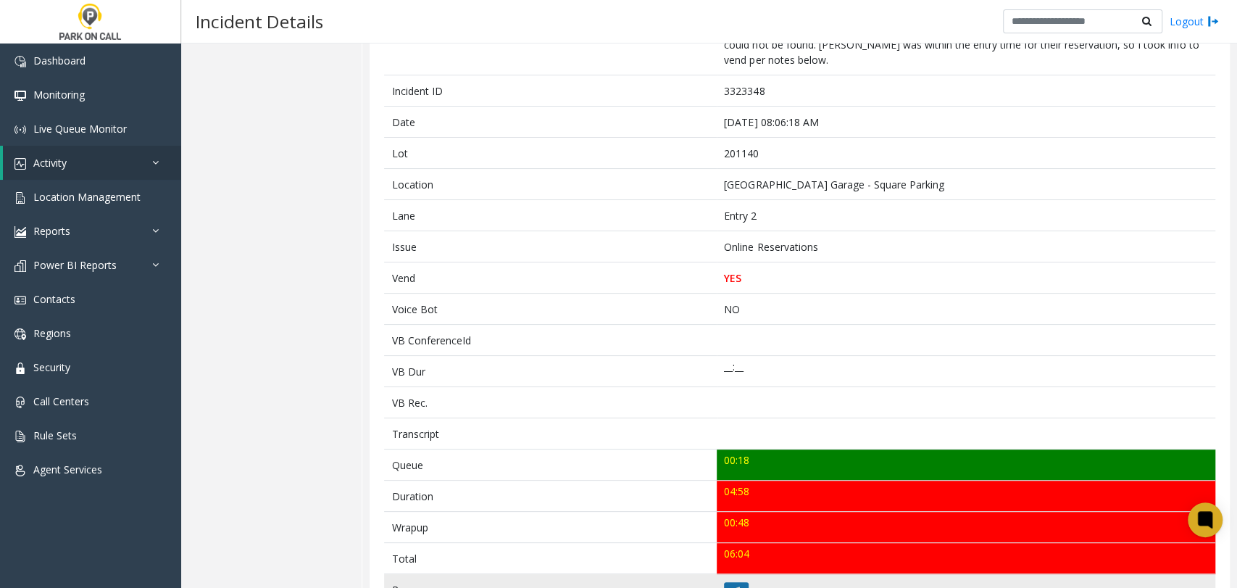
click at [728, 582] on button at bounding box center [736, 590] width 25 height 17
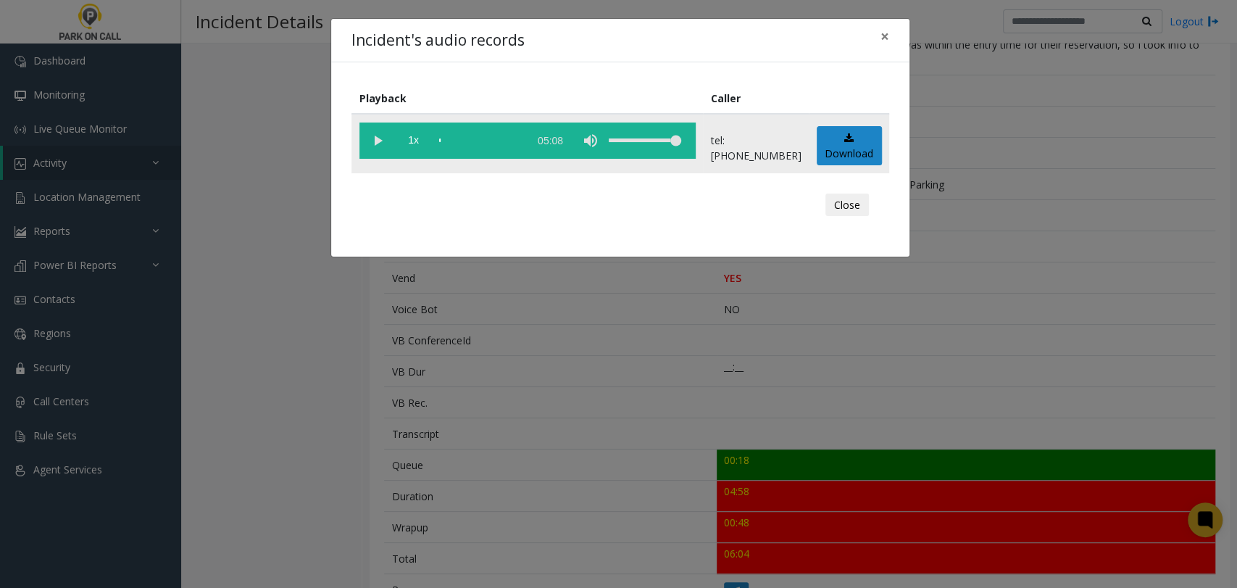
click at [364, 142] on vg-play-pause at bounding box center [377, 140] width 36 height 36
click at [403, 141] on span "1x" at bounding box center [414, 140] width 36 height 36
click at [403, 141] on span "1.5x" at bounding box center [414, 140] width 36 height 36
click at [417, 147] on span "2x" at bounding box center [414, 140] width 36 height 36
click at [417, 147] on span "0.5x" at bounding box center [414, 140] width 36 height 36
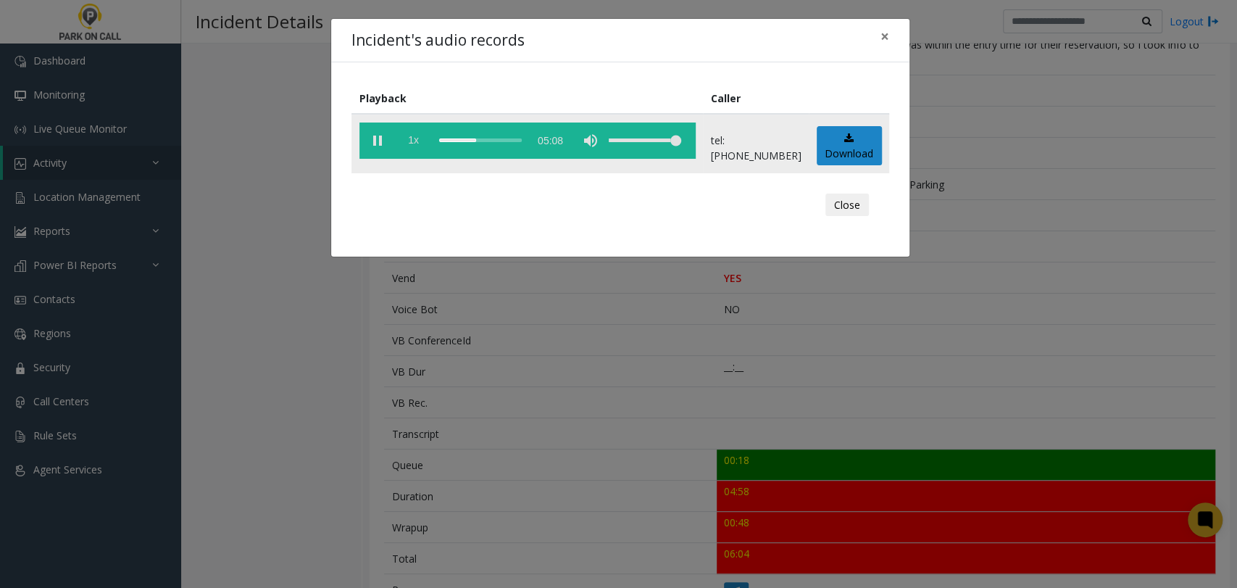
click at [415, 136] on span "1x" at bounding box center [414, 140] width 36 height 36
click at [415, 138] on span "1.5x" at bounding box center [414, 140] width 36 height 36
click at [491, 141] on div "scrub bar" at bounding box center [480, 140] width 83 height 36
click at [494, 140] on div "scrub bar" at bounding box center [480, 140] width 83 height 36
click at [501, 140] on div "scrub bar" at bounding box center [480, 140] width 83 height 36
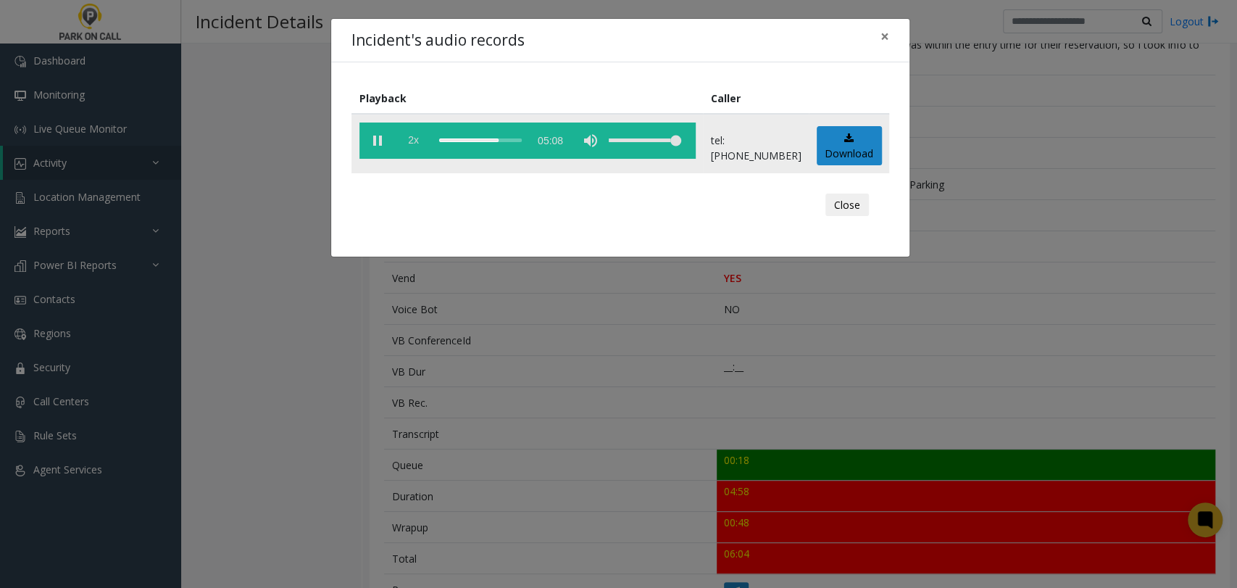
click at [418, 138] on span "2x" at bounding box center [414, 140] width 36 height 36
click at [418, 138] on span "0.5x" at bounding box center [414, 140] width 36 height 36
click at [565, 330] on div "Incident's audio records × Playback Caller 1x 05:08 tel:2011409001 Download Clo…" at bounding box center [618, 294] width 1237 height 588
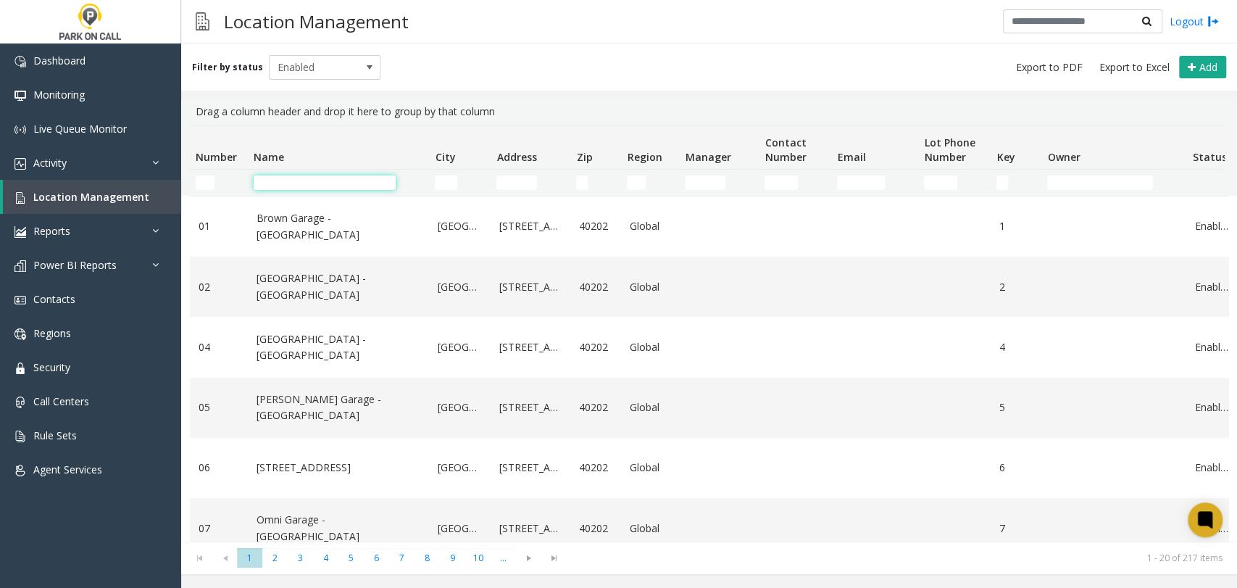
click at [349, 180] on input "Name Filter" at bounding box center [325, 182] width 142 height 14
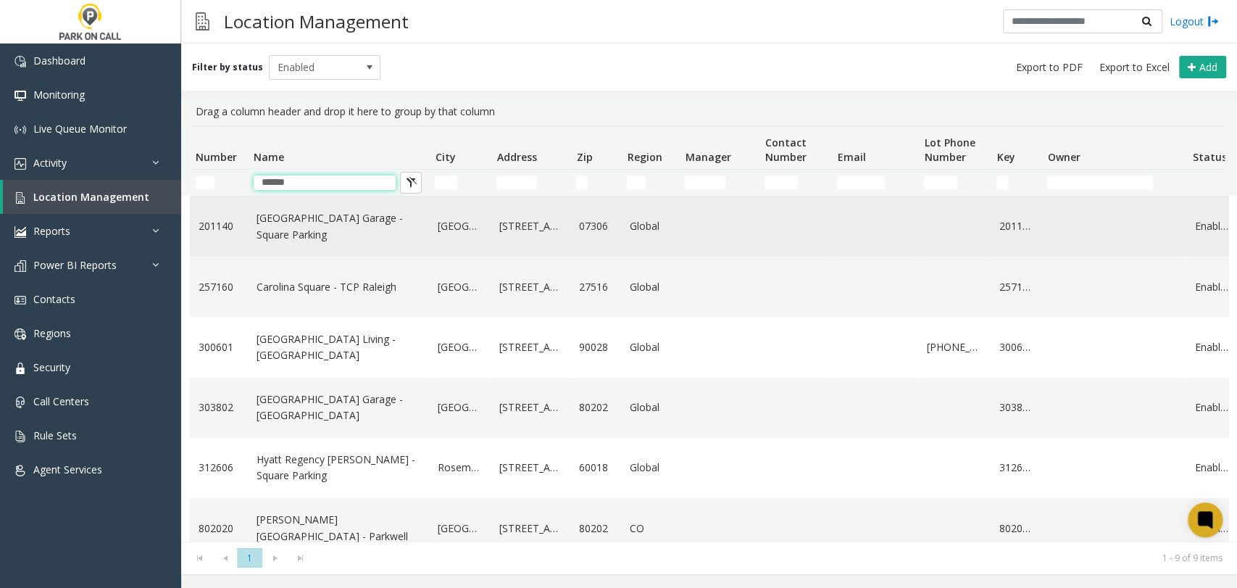
type input "******"
click at [304, 225] on link "State Square Garage - Square Parking" at bounding box center [339, 226] width 164 height 33
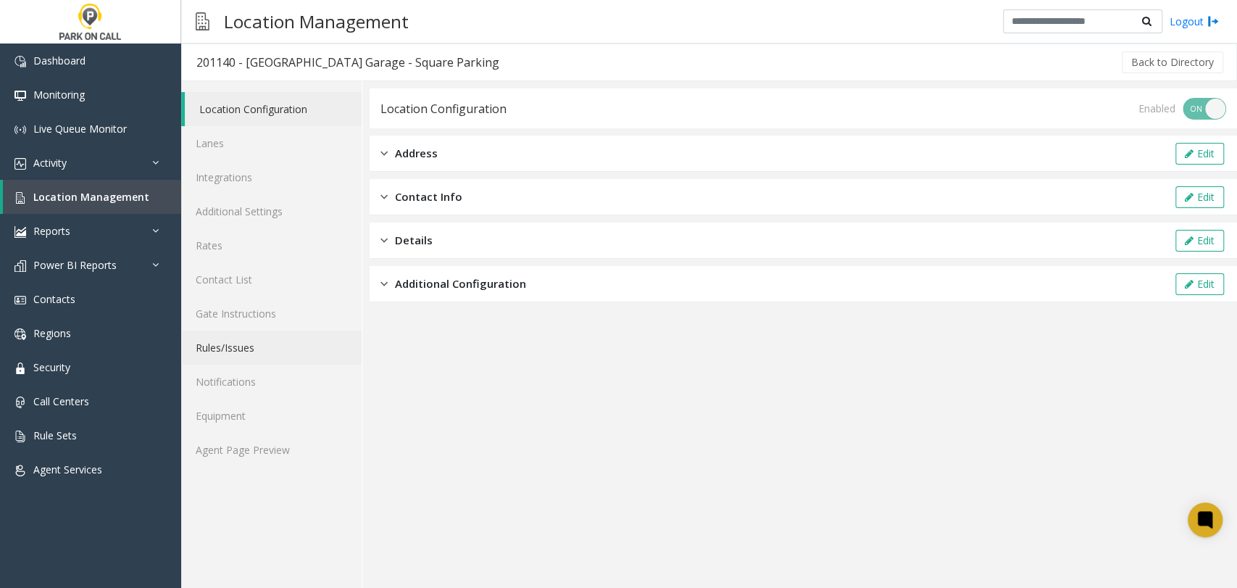
click at [275, 357] on link "Rules/Issues" at bounding box center [271, 347] width 180 height 34
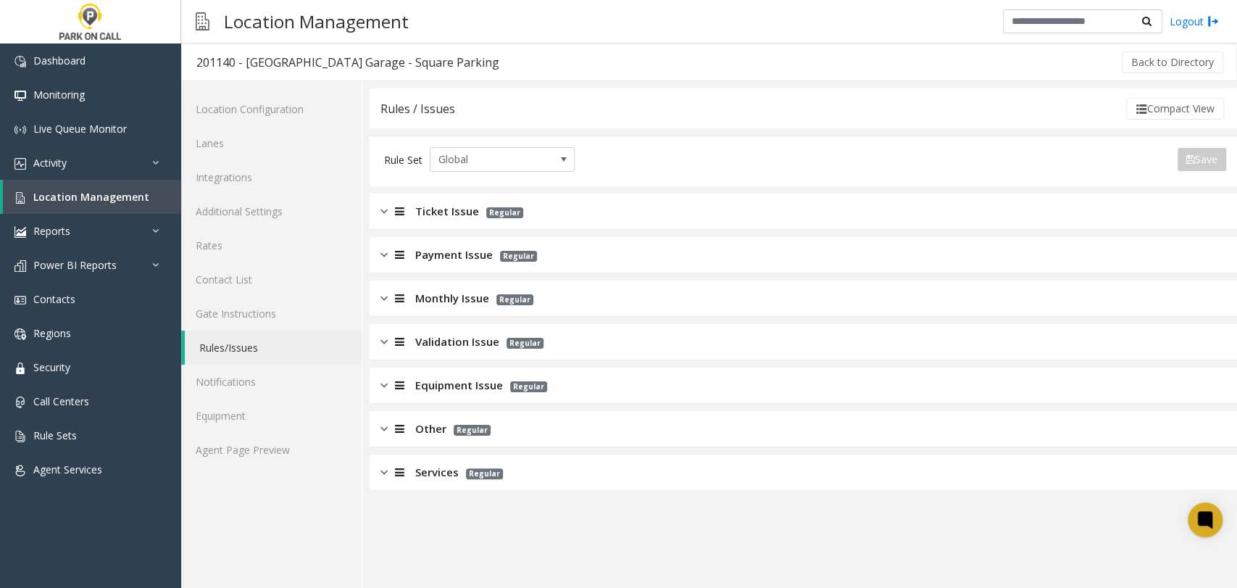
click at [435, 340] on span "Validation Issue" at bounding box center [457, 341] width 84 height 17
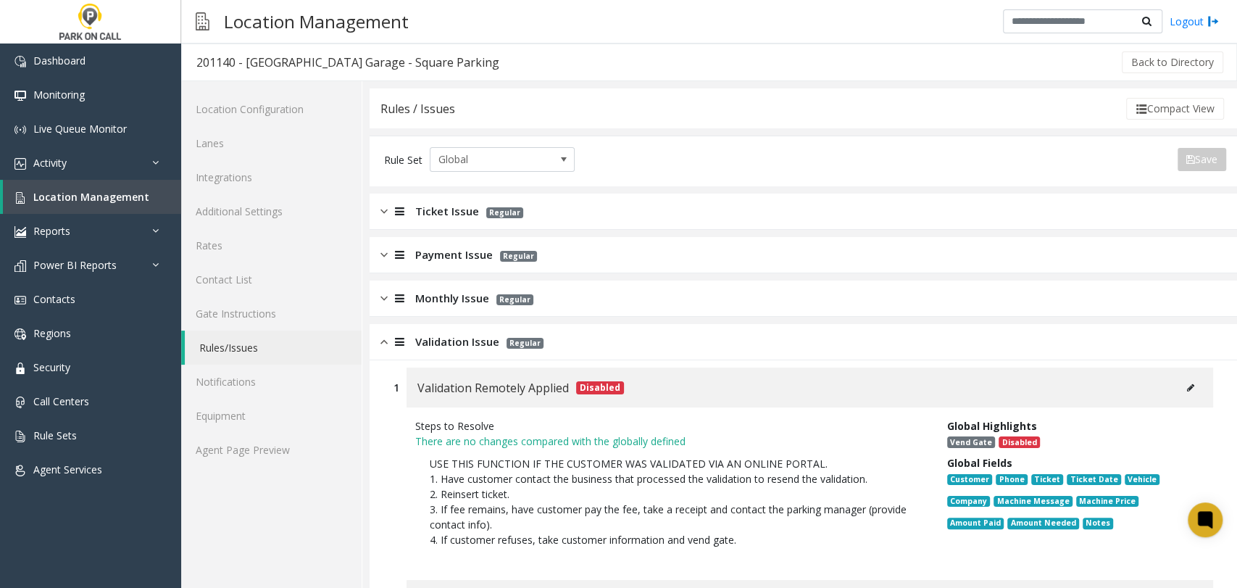
click at [443, 324] on div "Validation Issue Regular" at bounding box center [803, 342] width 867 height 36
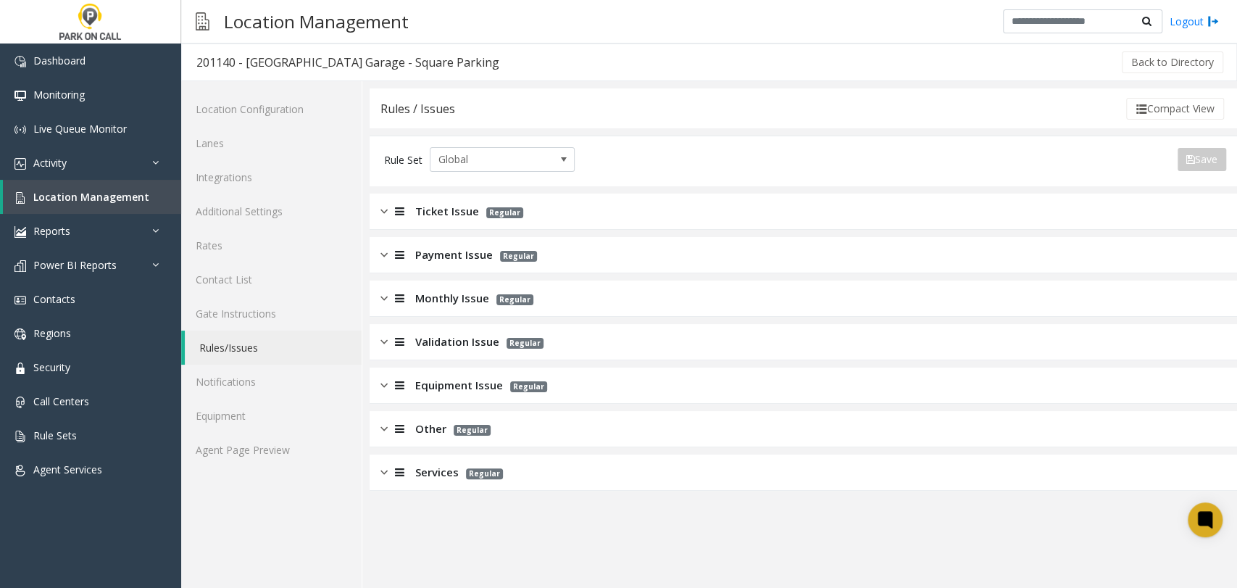
click at [463, 457] on div "Services Regular" at bounding box center [803, 472] width 867 height 36
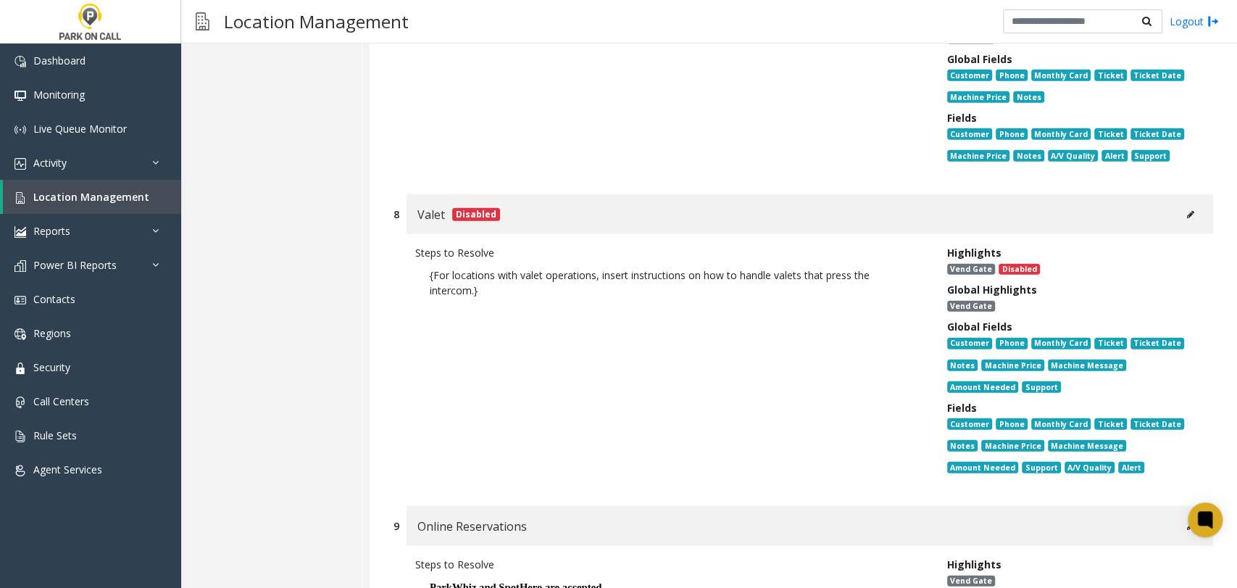
scroll to position [2560, 0]
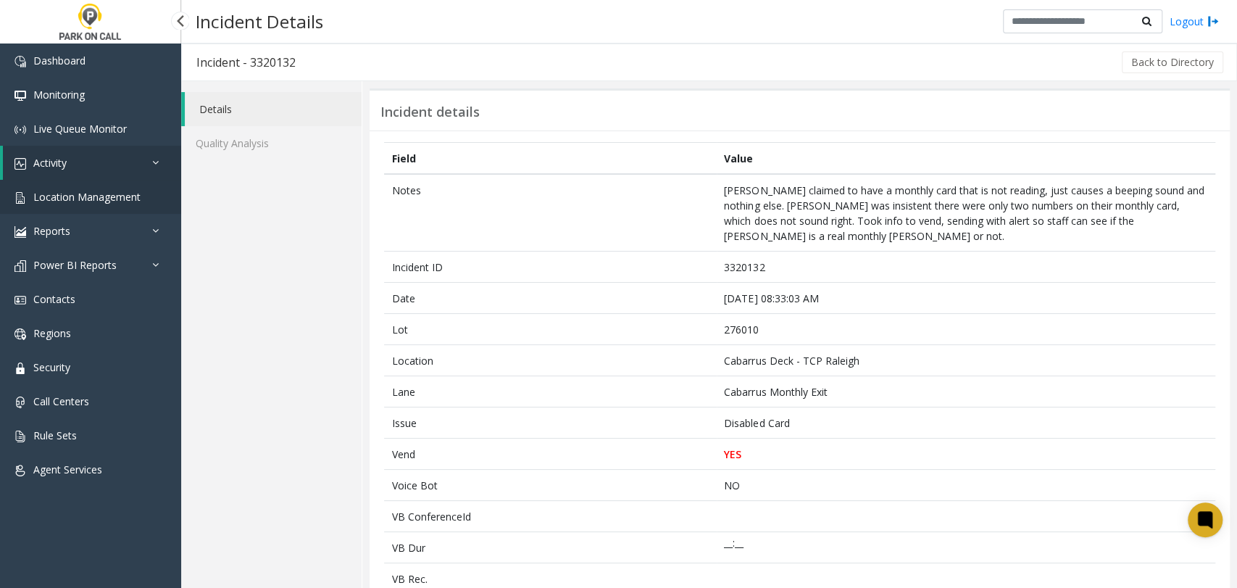
click at [136, 195] on span "Location Management" at bounding box center [86, 197] width 107 height 14
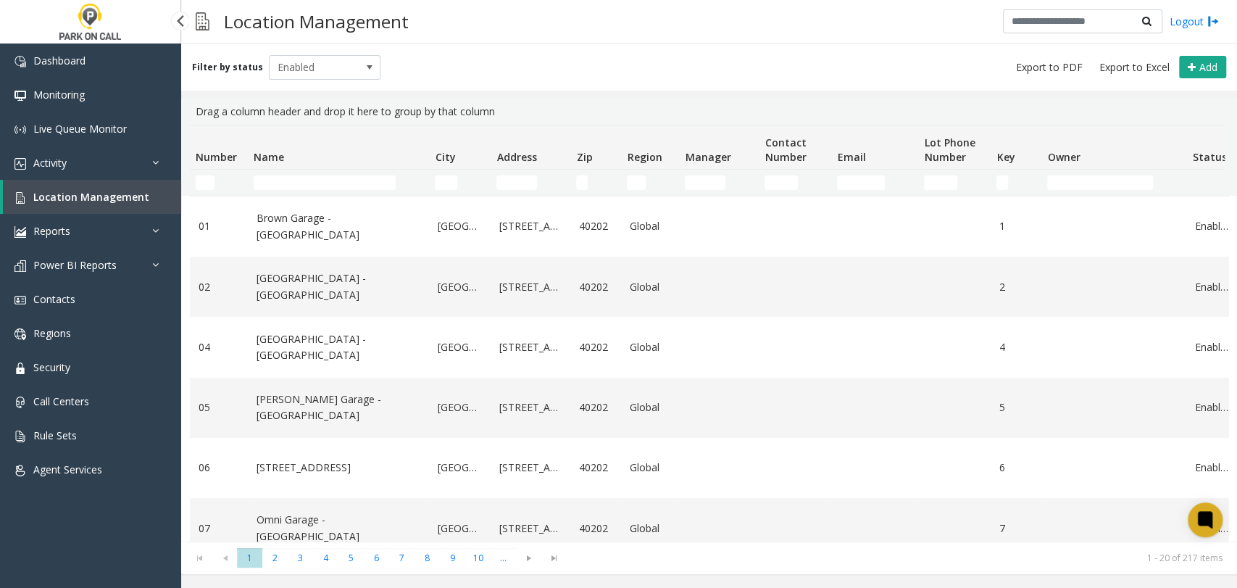
click at [319, 194] on td "Name Filter" at bounding box center [338, 183] width 181 height 26
click at [323, 182] on input "Name Filter" at bounding box center [325, 182] width 142 height 14
paste input "**********"
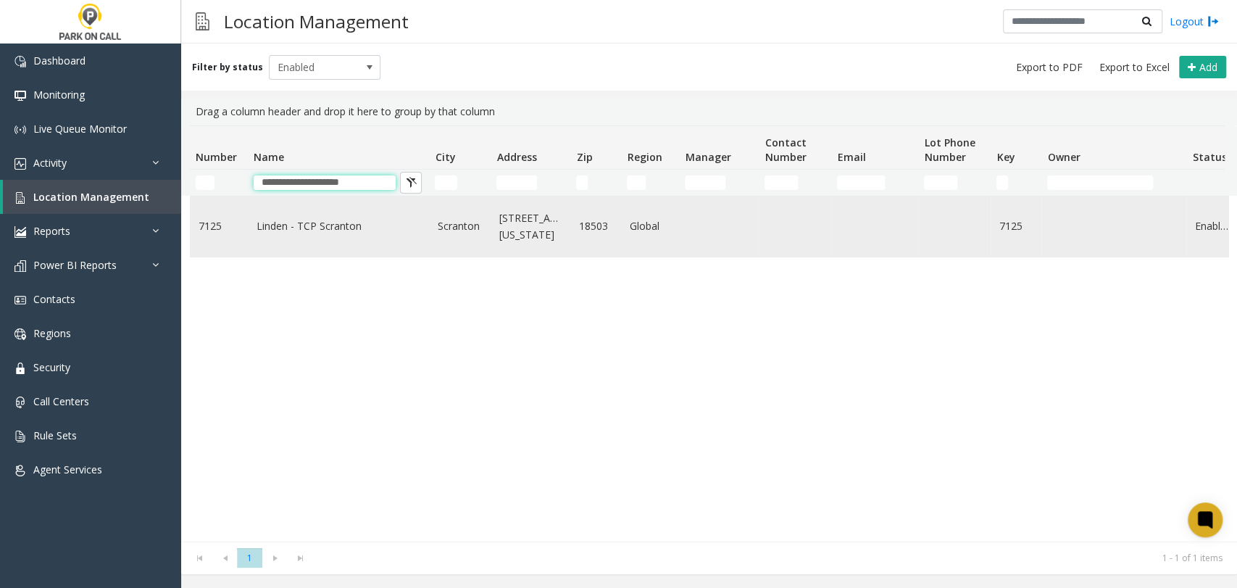
type input "**********"
click at [334, 219] on link "Linden - TCP Scranton" at bounding box center [339, 226] width 164 height 16
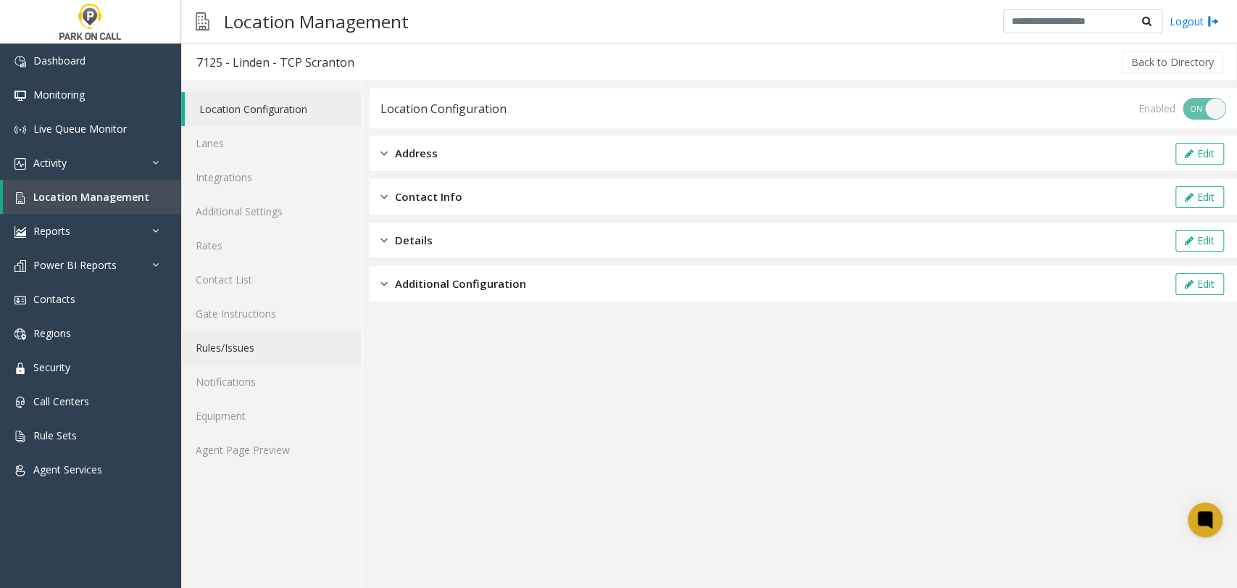
click at [274, 335] on link "Rules/Issues" at bounding box center [271, 347] width 180 height 34
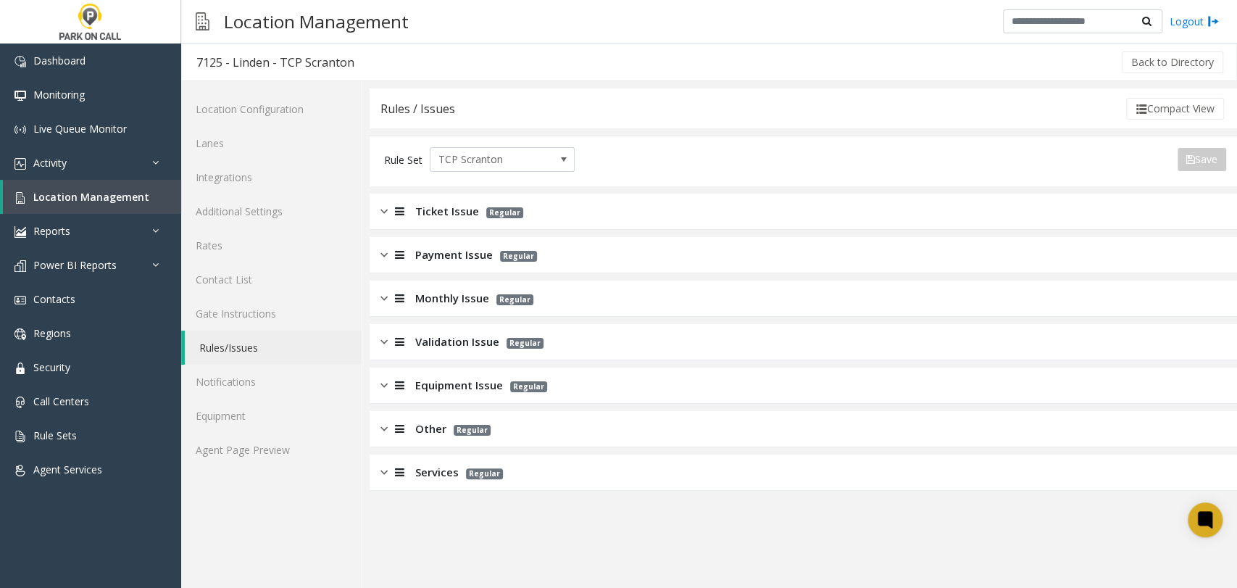
click at [428, 213] on span "Ticket Issue" at bounding box center [447, 211] width 64 height 17
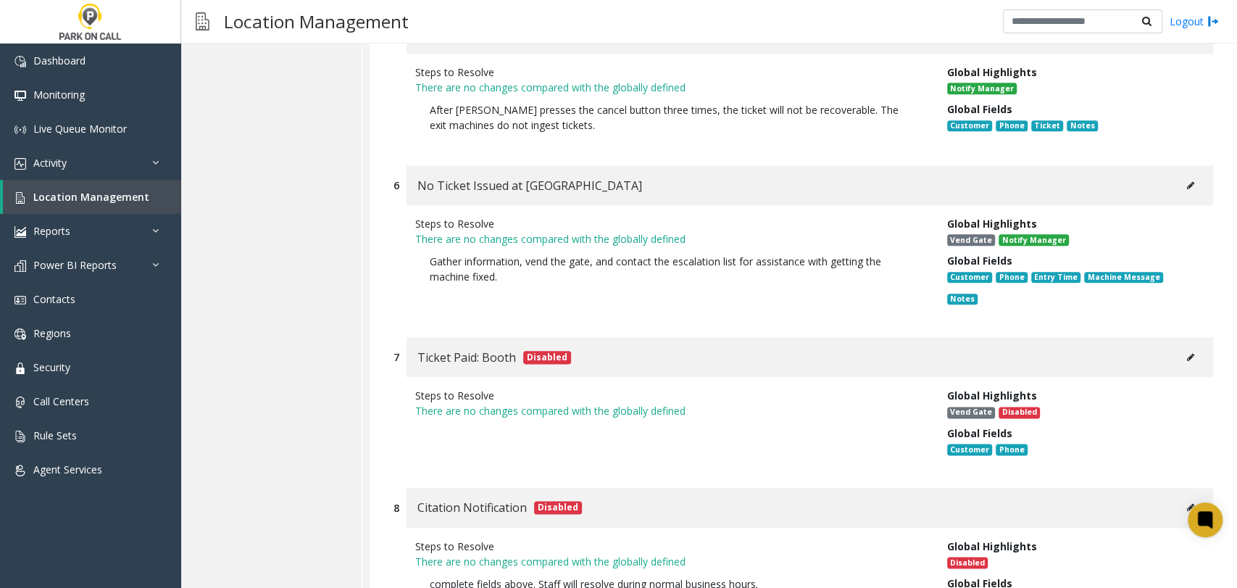
scroll to position [1046, 0]
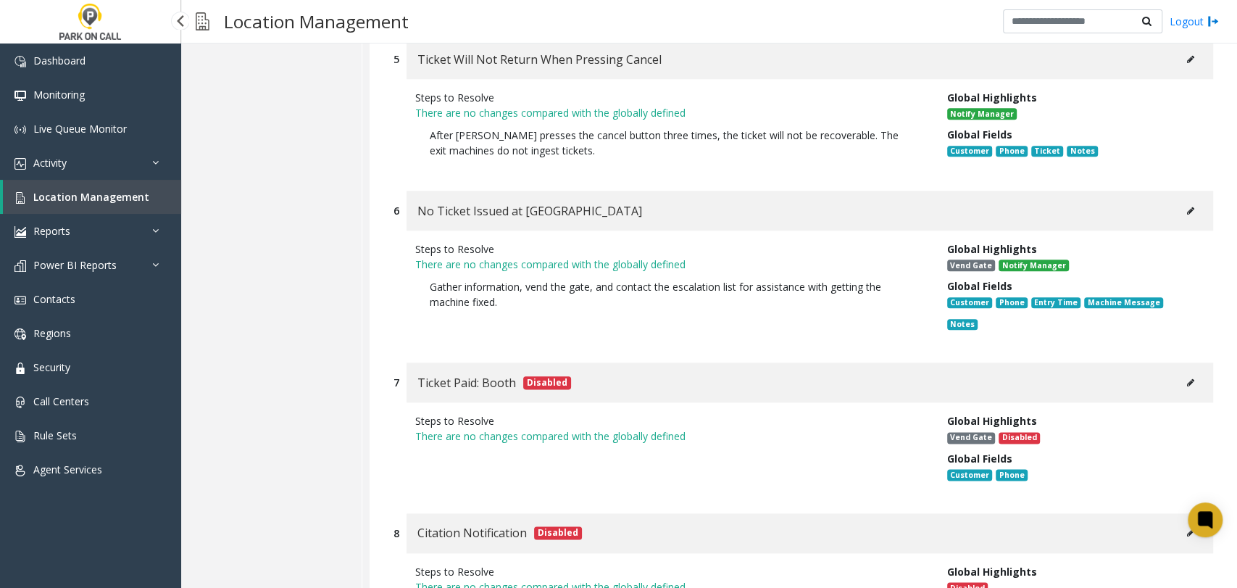
click at [136, 190] on span "Location Management" at bounding box center [91, 197] width 116 height 14
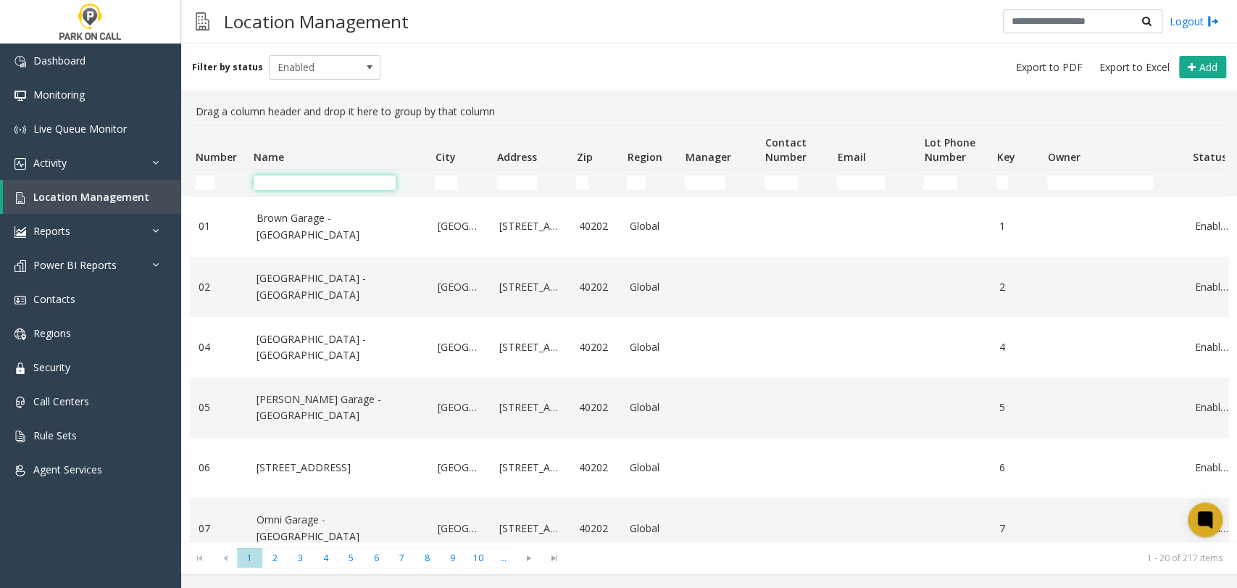
click at [365, 184] on input "Name Filter" at bounding box center [325, 182] width 142 height 14
paste input "**********"
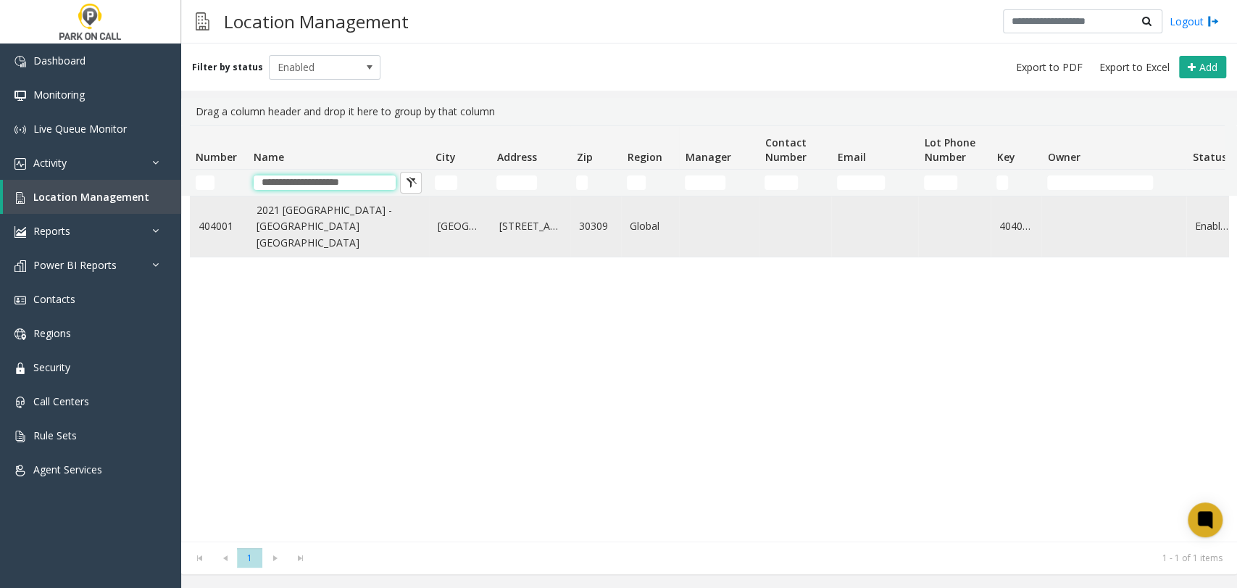
type input "**********"
click at [357, 236] on link "2021 Medical Building - Universal Parking Atlanta" at bounding box center [339, 226] width 164 height 49
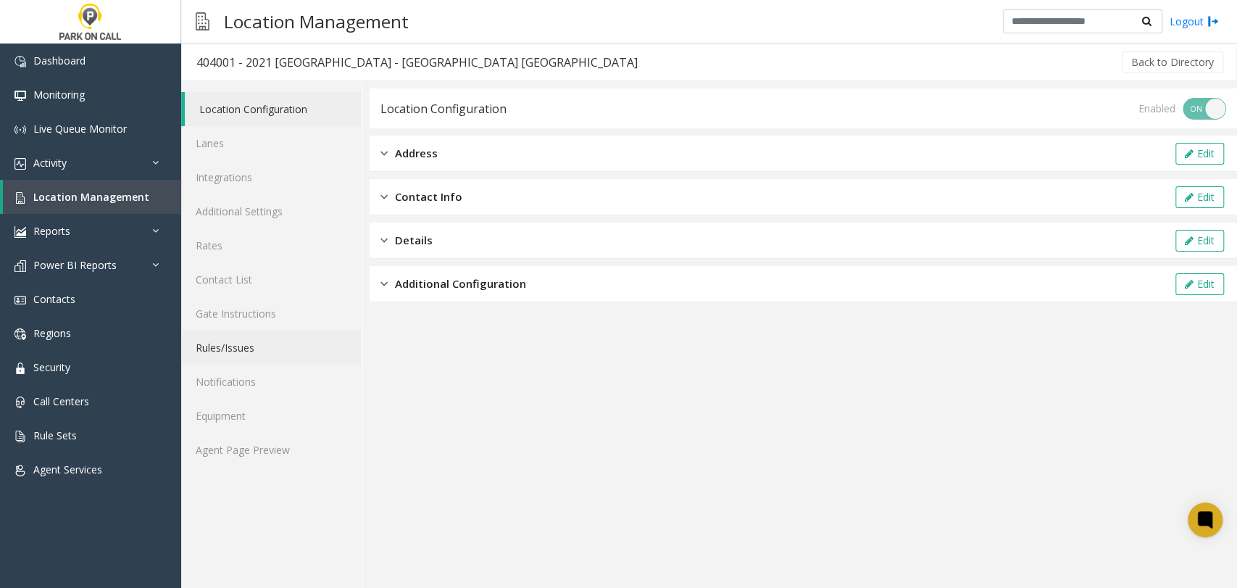
click at [325, 346] on link "Rules/Issues" at bounding box center [271, 347] width 180 height 34
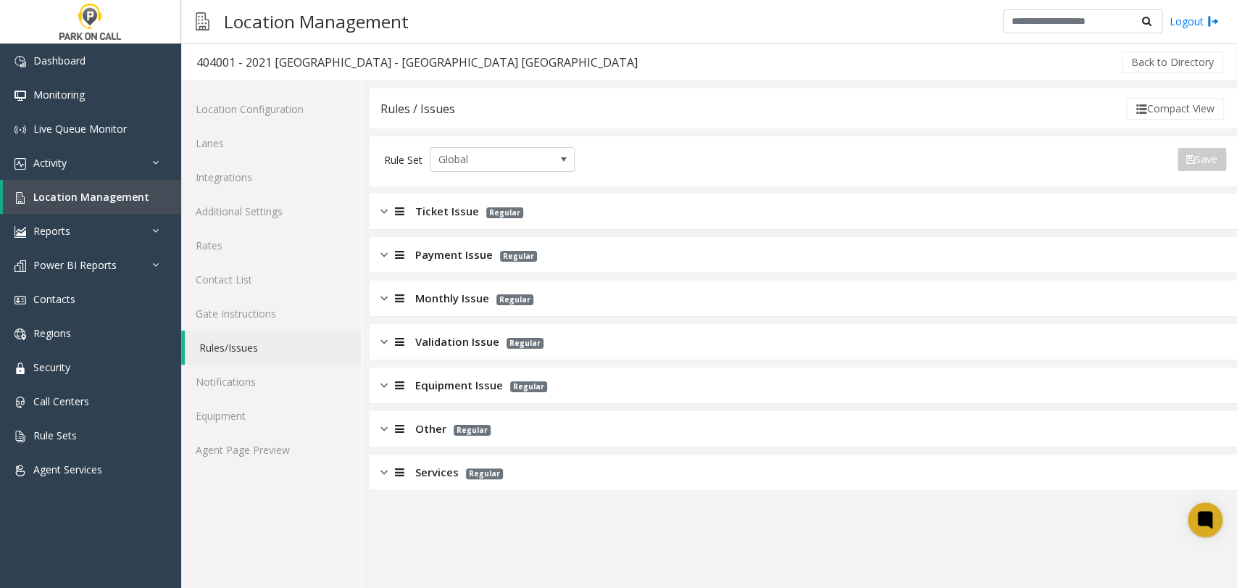
click at [456, 471] on span "Services" at bounding box center [436, 472] width 43 height 17
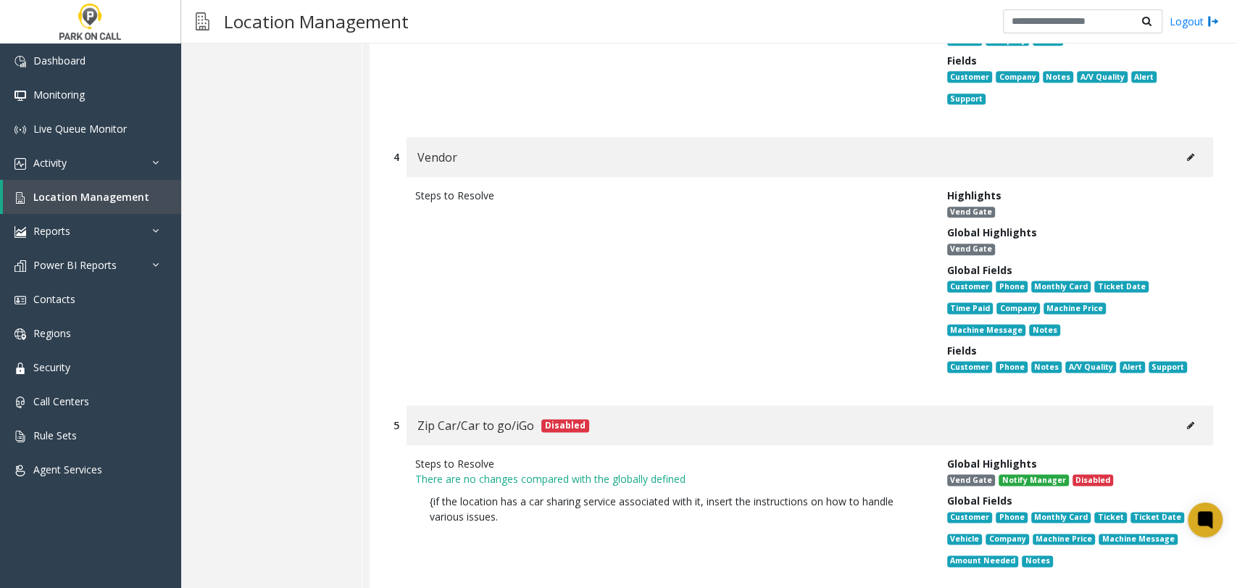
scroll to position [805, 0]
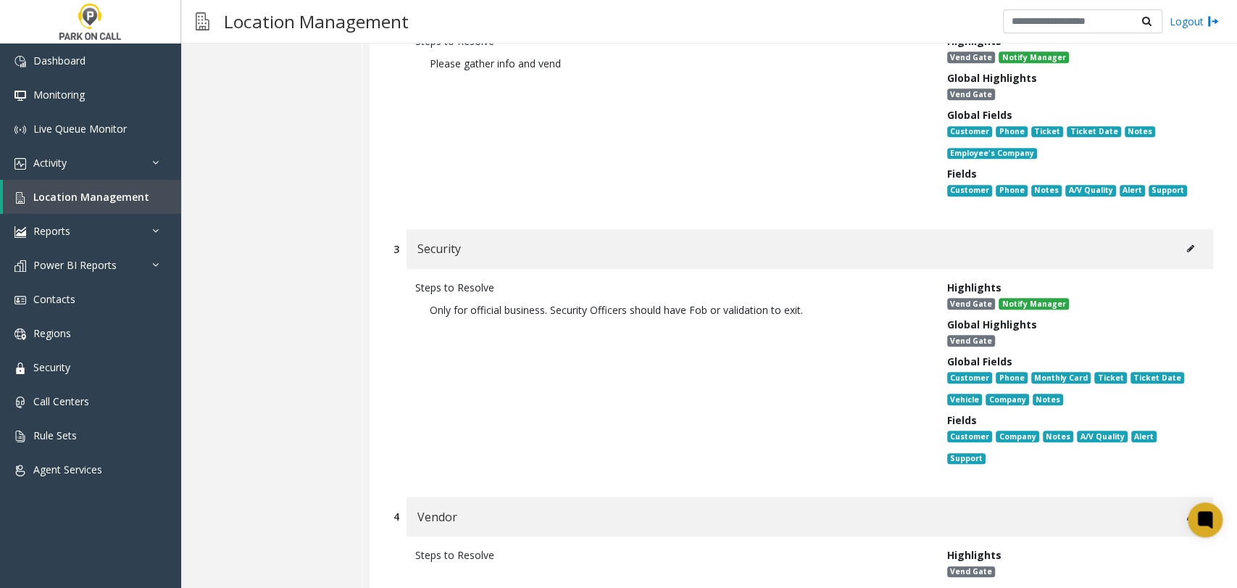
click at [1187, 244] on icon at bounding box center [1190, 248] width 7 height 9
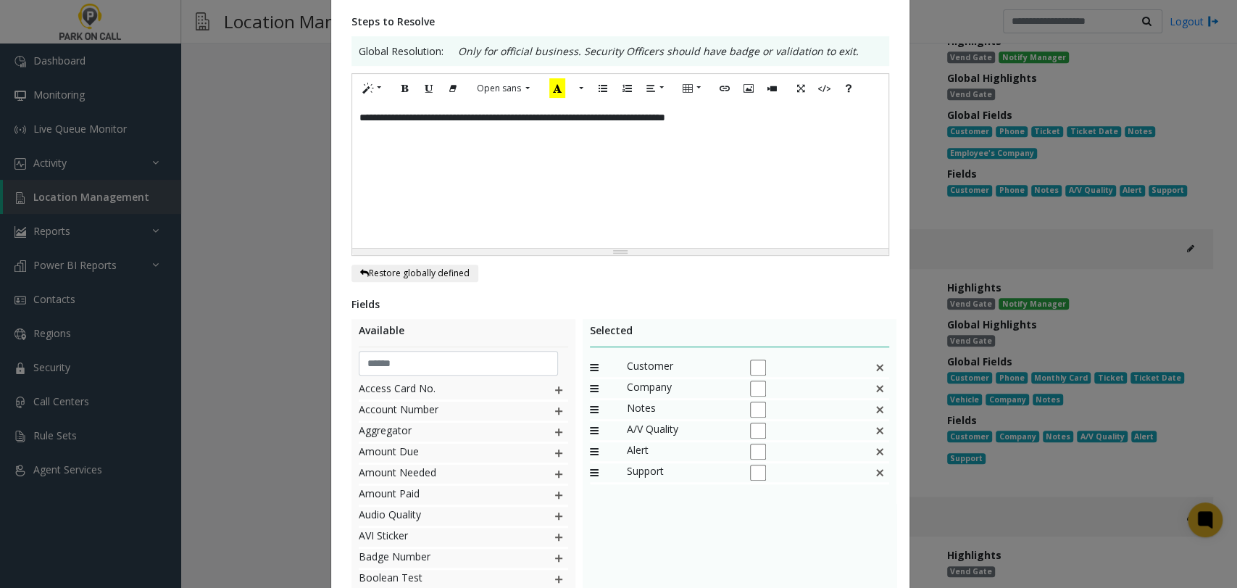
scroll to position [364, 0]
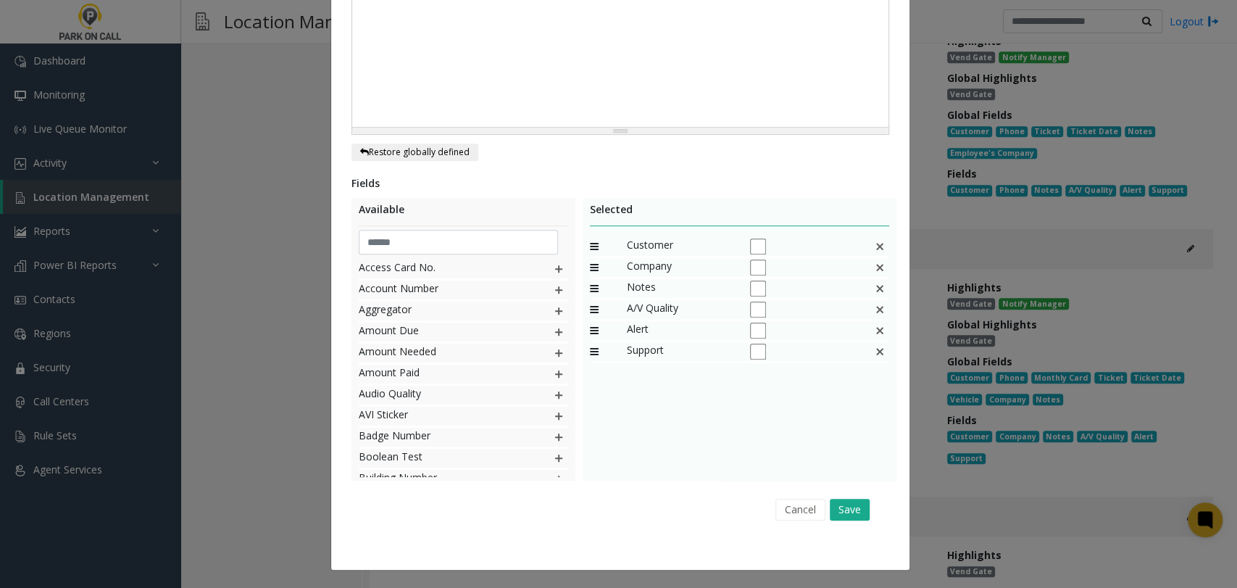
click at [282, 259] on div "**********" at bounding box center [618, 294] width 1237 height 588
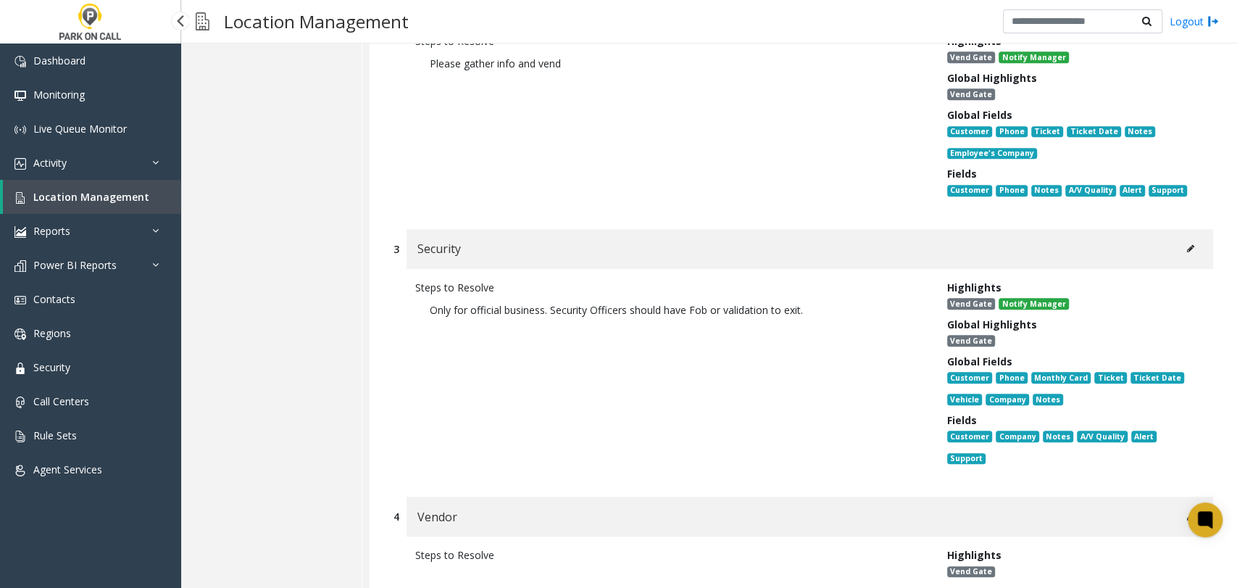
click at [154, 196] on link "Location Management" at bounding box center [92, 197] width 178 height 34
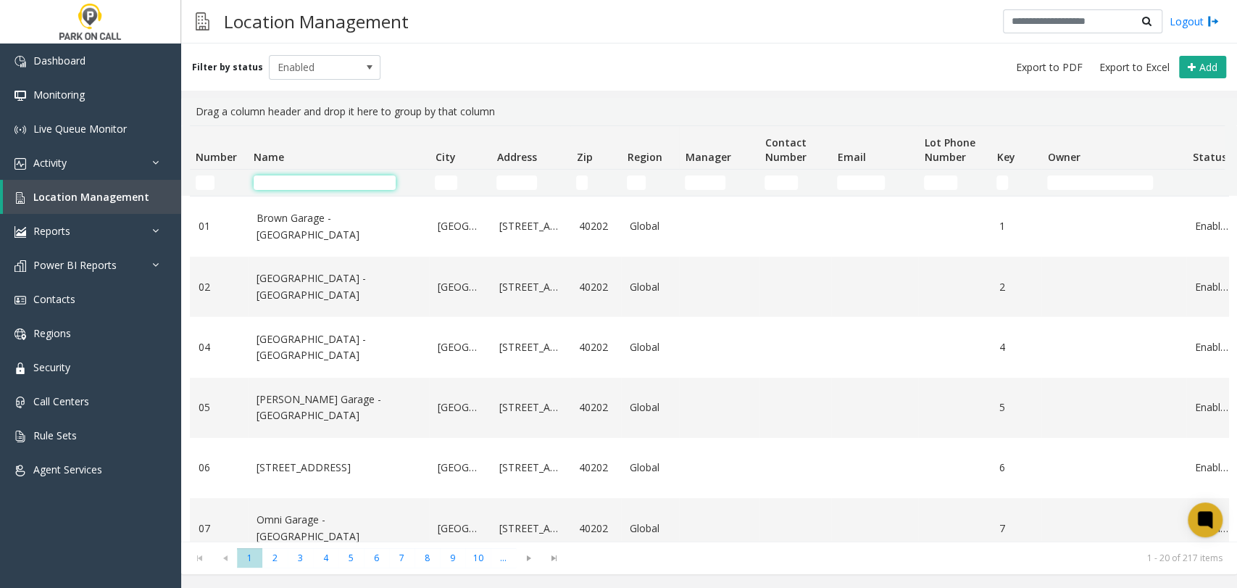
click at [350, 177] on input "Name Filter" at bounding box center [325, 182] width 142 height 14
paste input "**********"
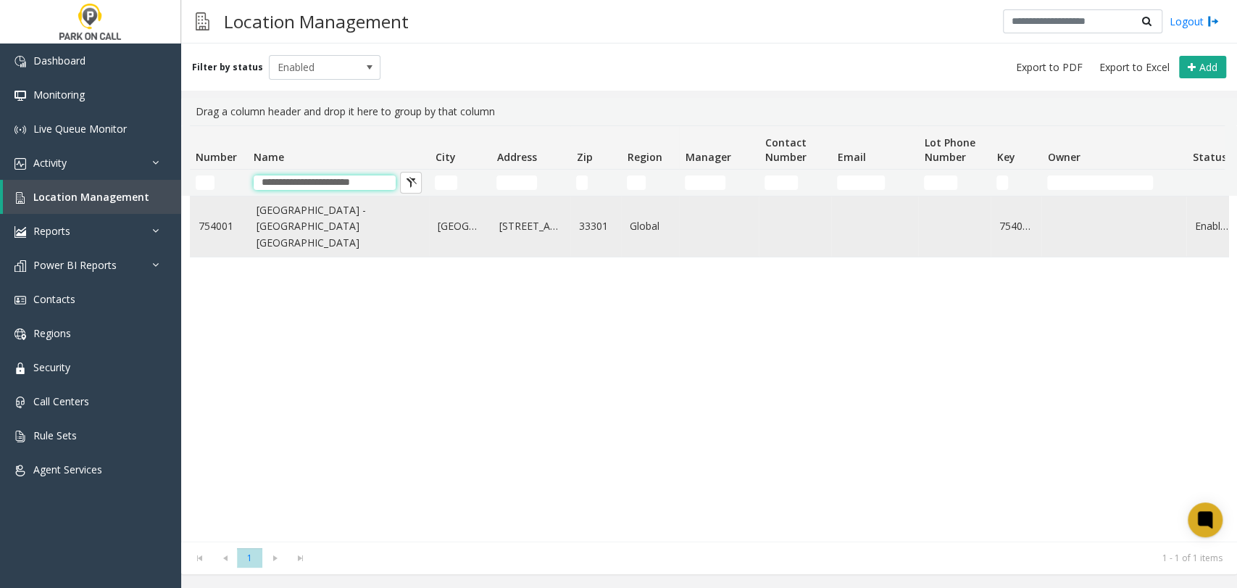
type input "**********"
click at [347, 224] on link "401 Las Olas City Centre - Universal Parking Miami" at bounding box center [339, 226] width 164 height 49
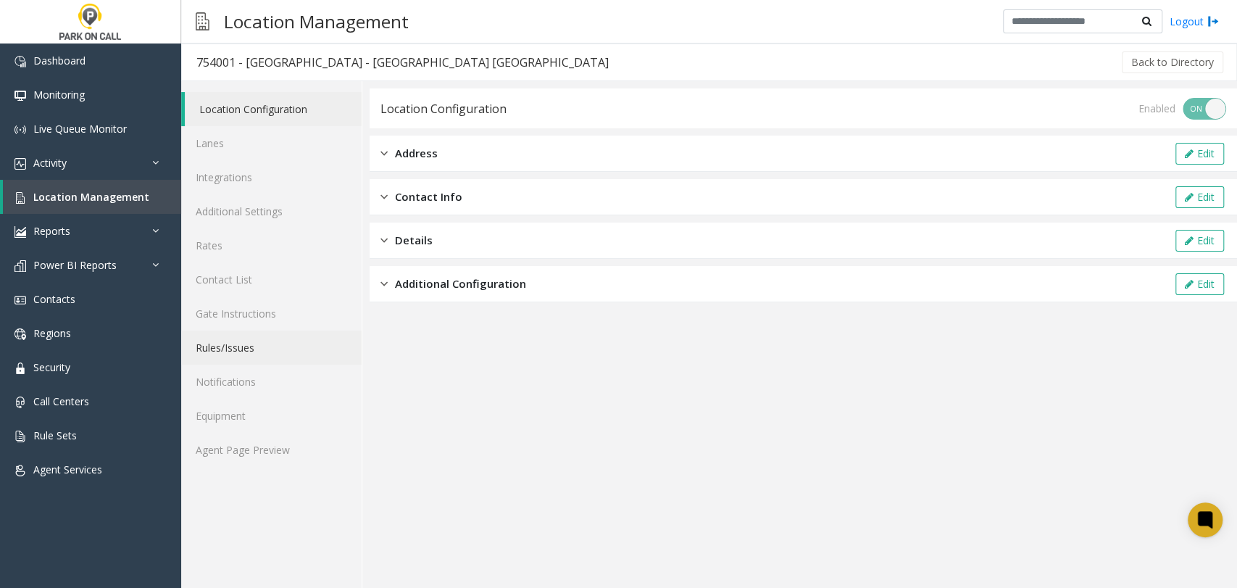
click at [294, 340] on link "Rules/Issues" at bounding box center [271, 347] width 180 height 34
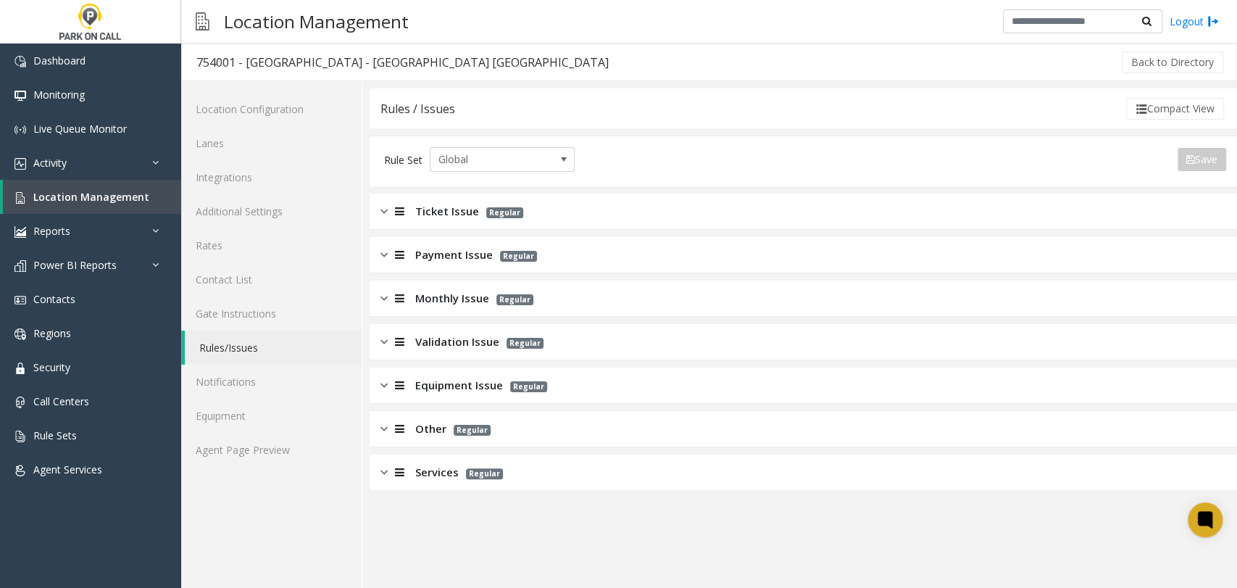
click at [434, 239] on div "Payment Issue Regular" at bounding box center [803, 255] width 867 height 36
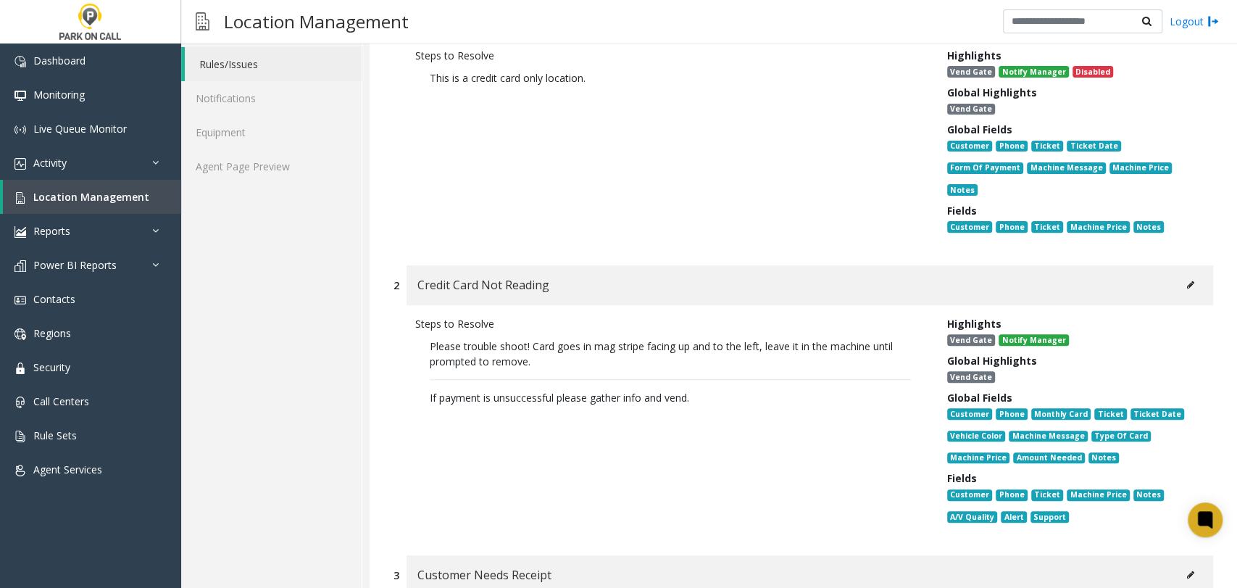
scroll to position [402, 0]
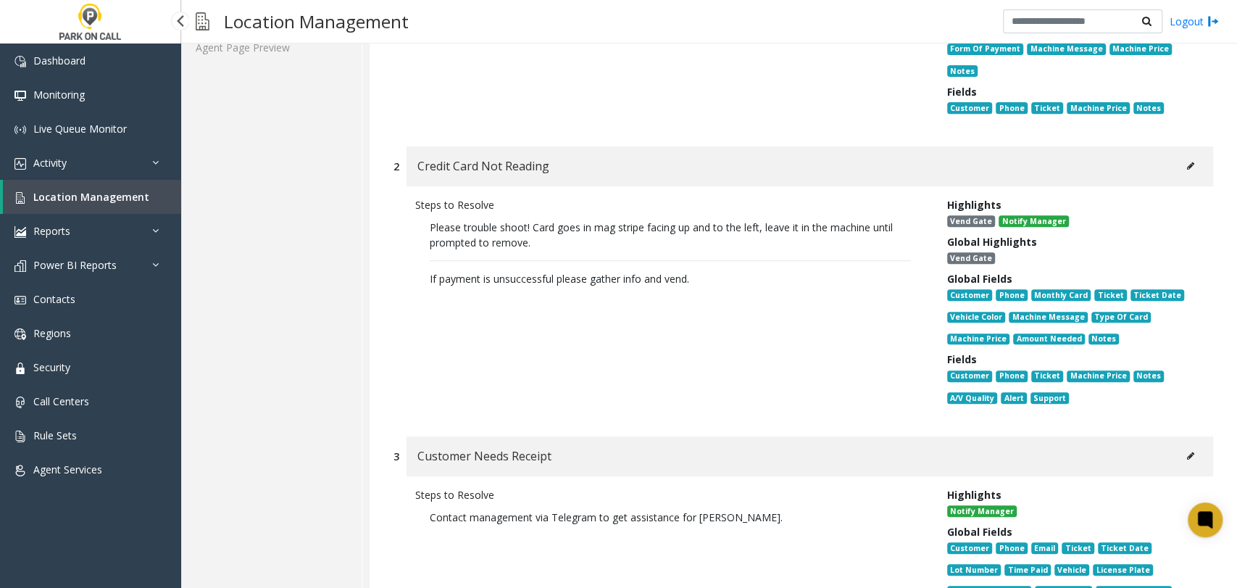
click at [130, 201] on span "Location Management" at bounding box center [91, 197] width 116 height 14
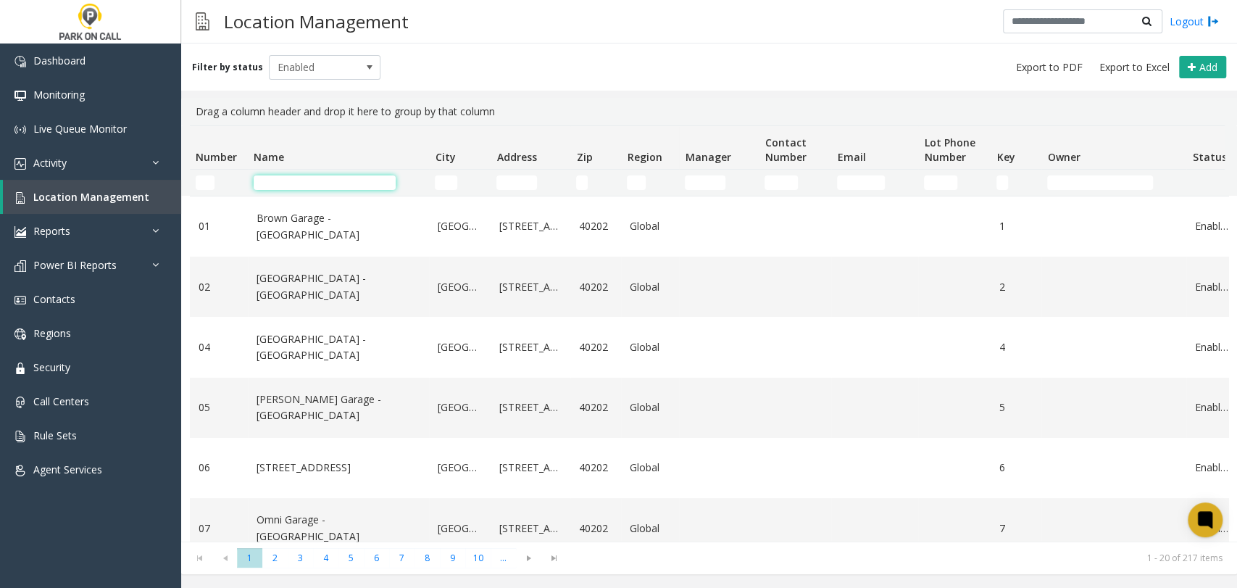
click at [365, 186] on input "Name Filter" at bounding box center [325, 182] width 142 height 14
paste input "**********"
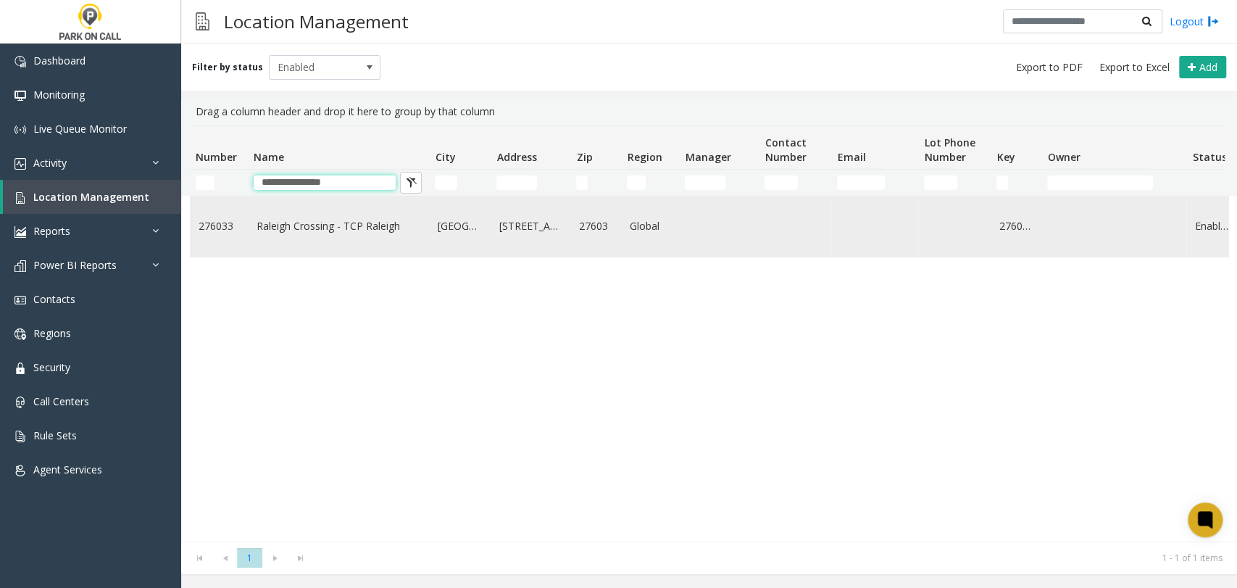
type input "**********"
click at [354, 222] on link "Raleigh Crossing - TCP Raleigh" at bounding box center [339, 226] width 164 height 16
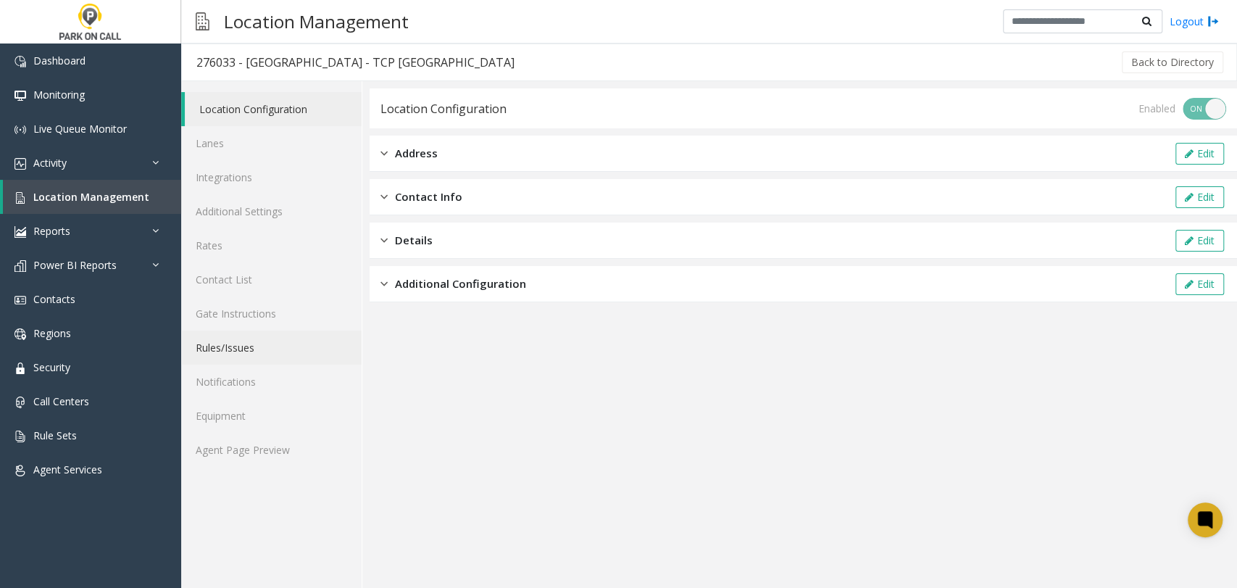
click at [302, 338] on link "Rules/Issues" at bounding box center [271, 347] width 180 height 34
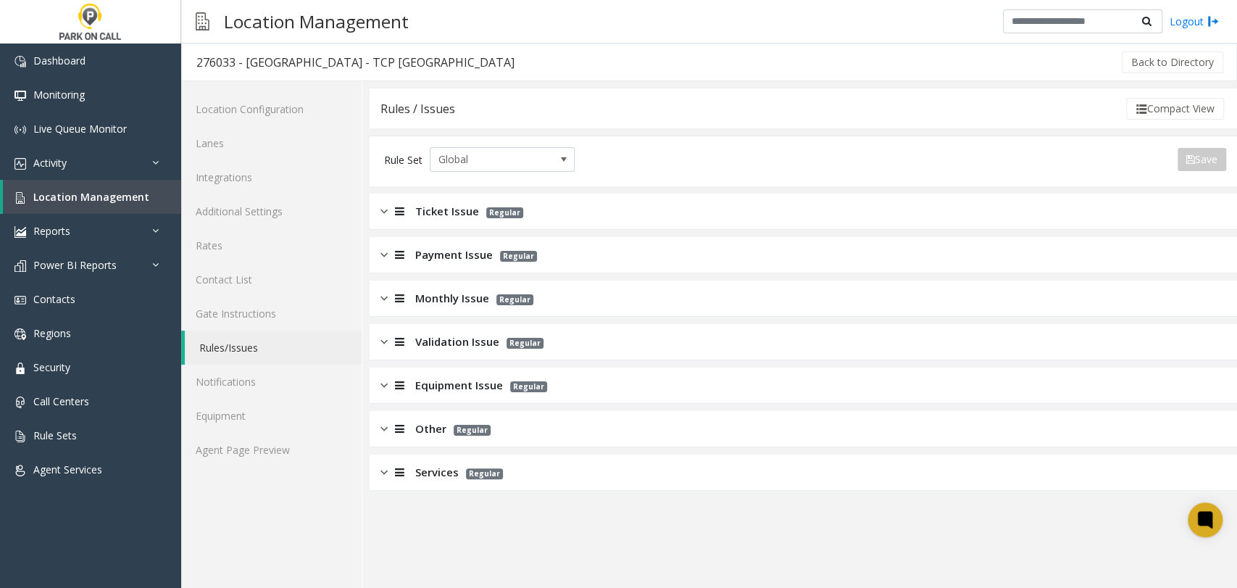
click at [461, 479] on p "Regular" at bounding box center [481, 472] width 44 height 17
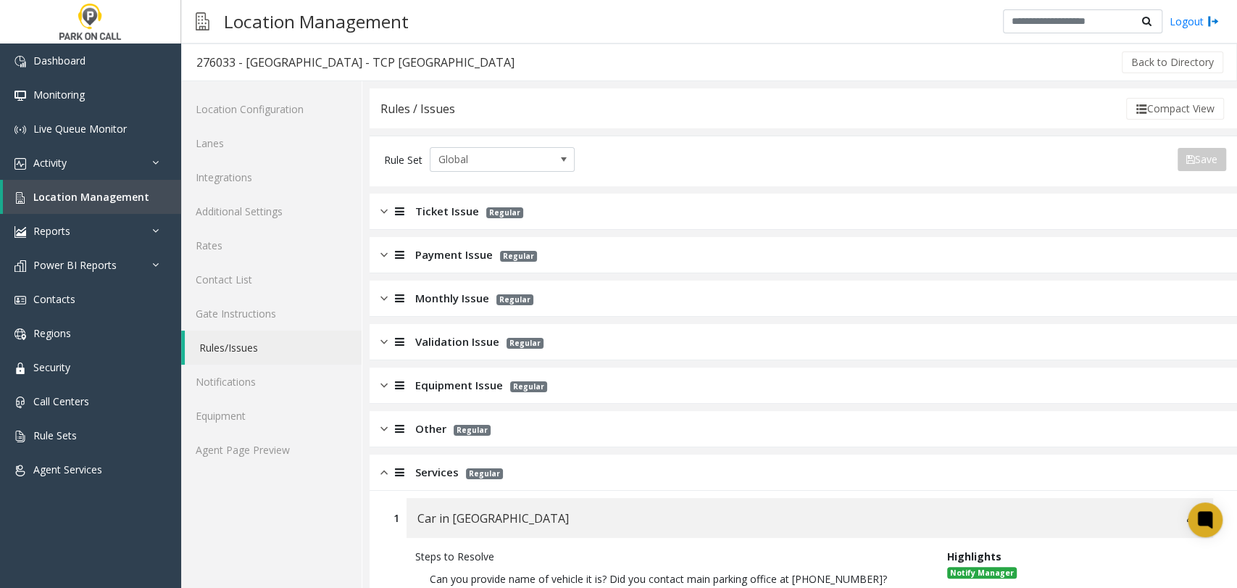
click at [420, 291] on span "Monthly Issue" at bounding box center [452, 298] width 74 height 17
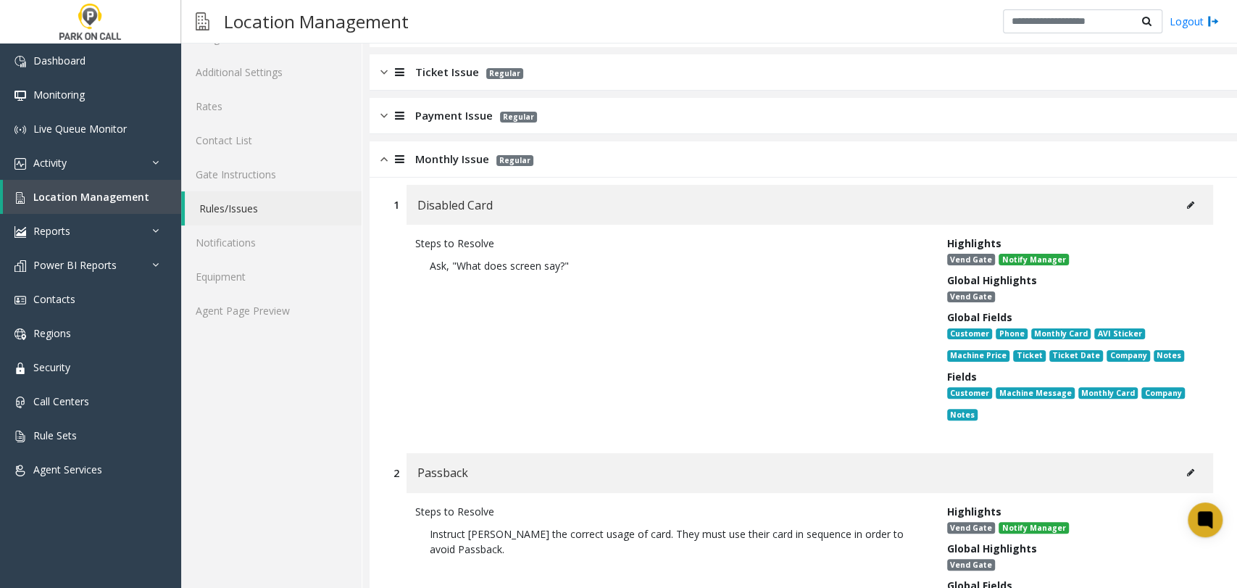
scroll to position [241, 0]
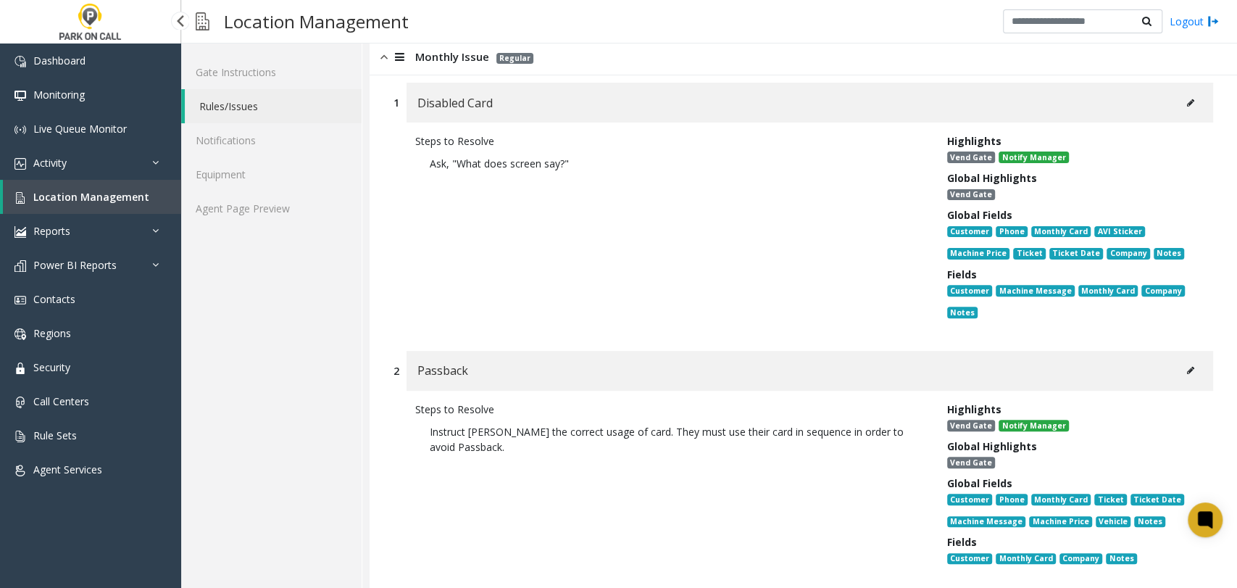
click at [120, 196] on span "Location Management" at bounding box center [91, 197] width 116 height 14
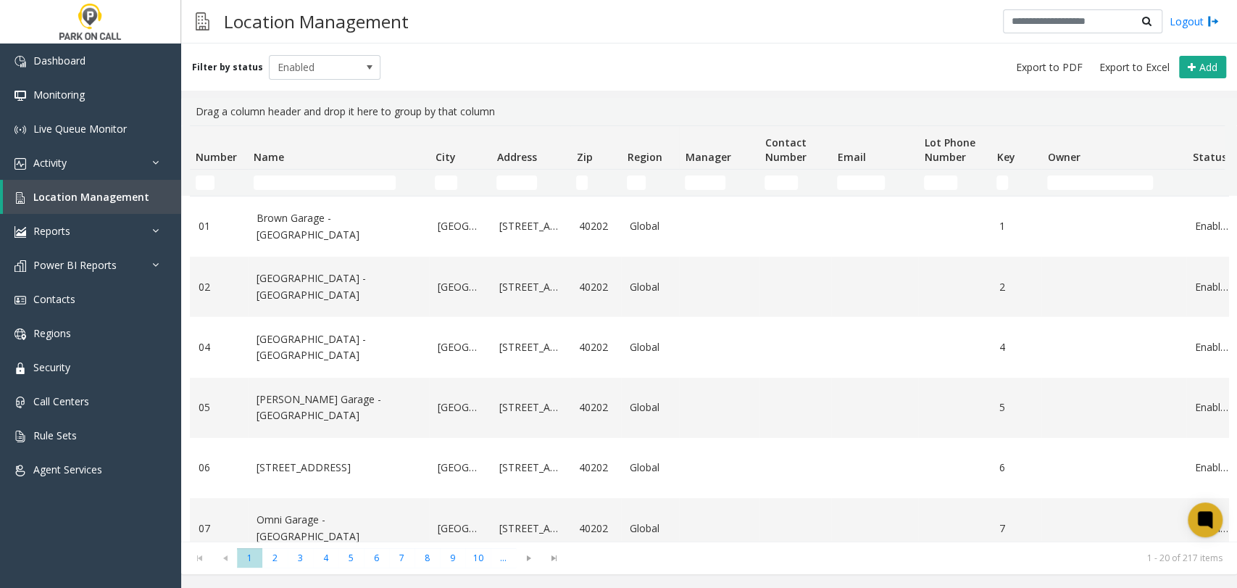
click at [362, 172] on td "Name Filter" at bounding box center [338, 183] width 181 height 26
click at [359, 175] on input "Name Filter" at bounding box center [325, 182] width 142 height 14
paste input "**********"
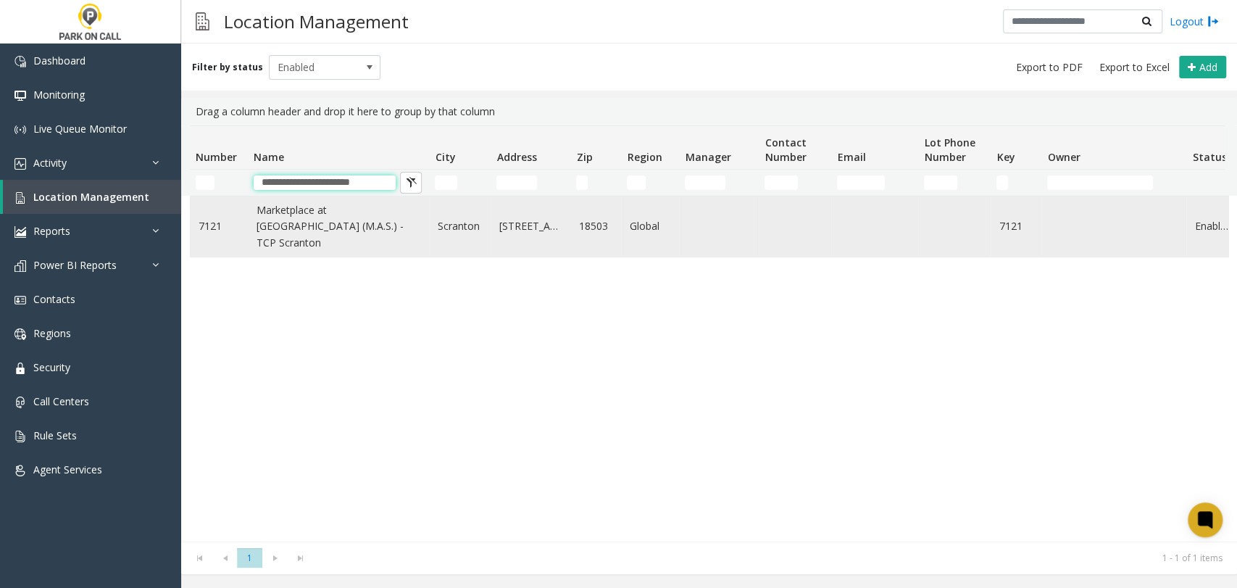
type input "**********"
click at [375, 234] on link "Marketplace at Steamtown (M.A.S.) - TCP Scranton" at bounding box center [339, 226] width 164 height 49
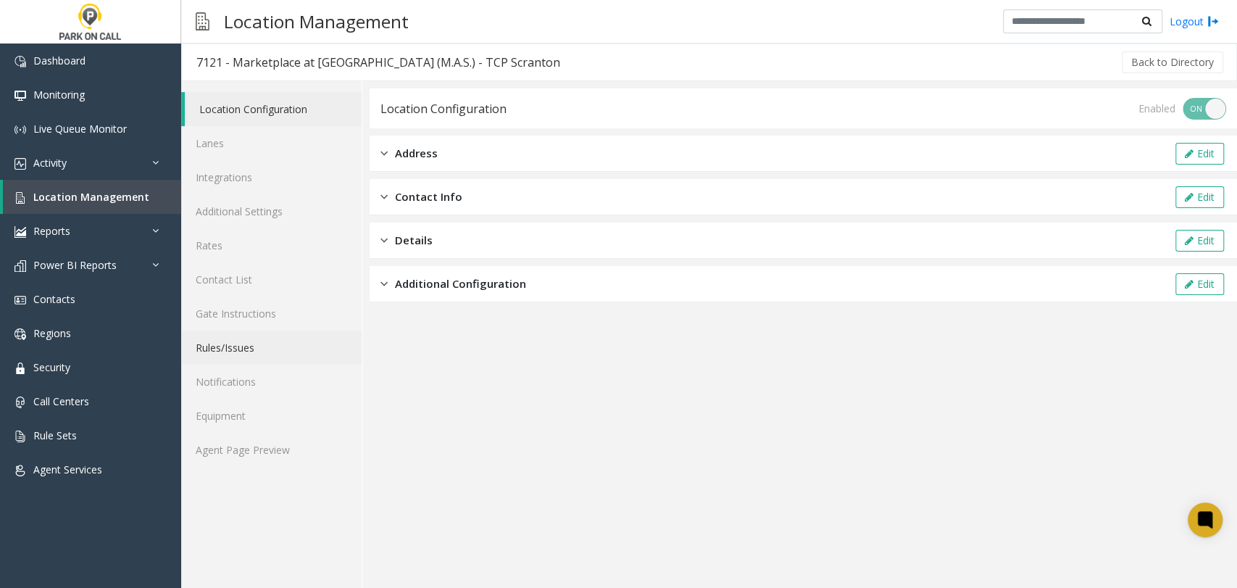
click at [270, 337] on link "Rules/Issues" at bounding box center [271, 347] width 180 height 34
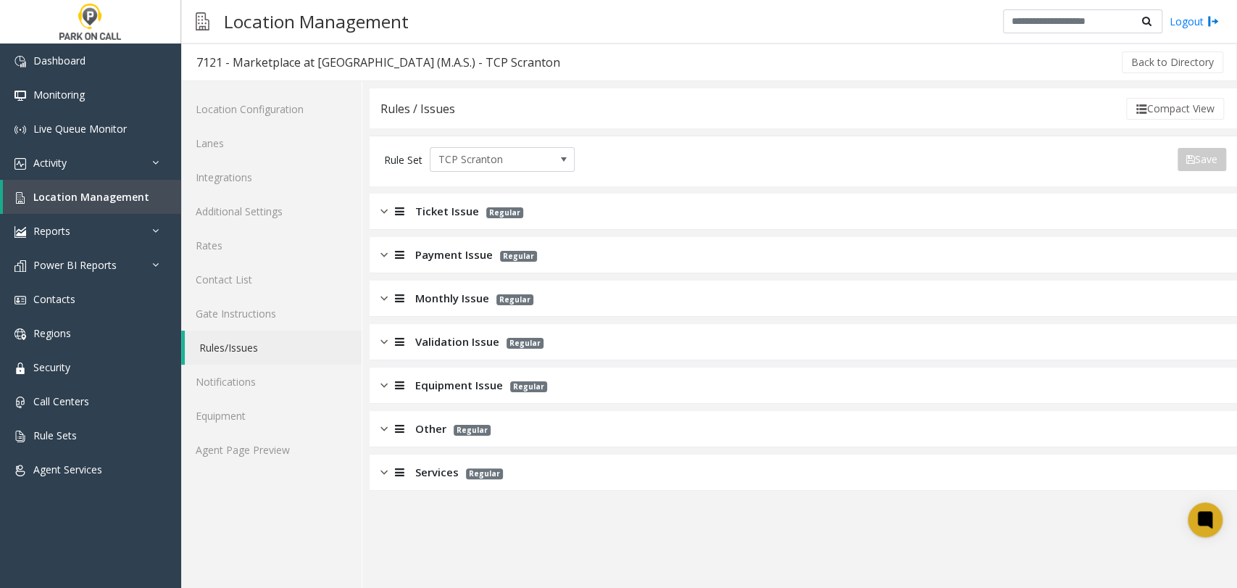
click at [437, 341] on span "Validation Issue" at bounding box center [457, 341] width 84 height 17
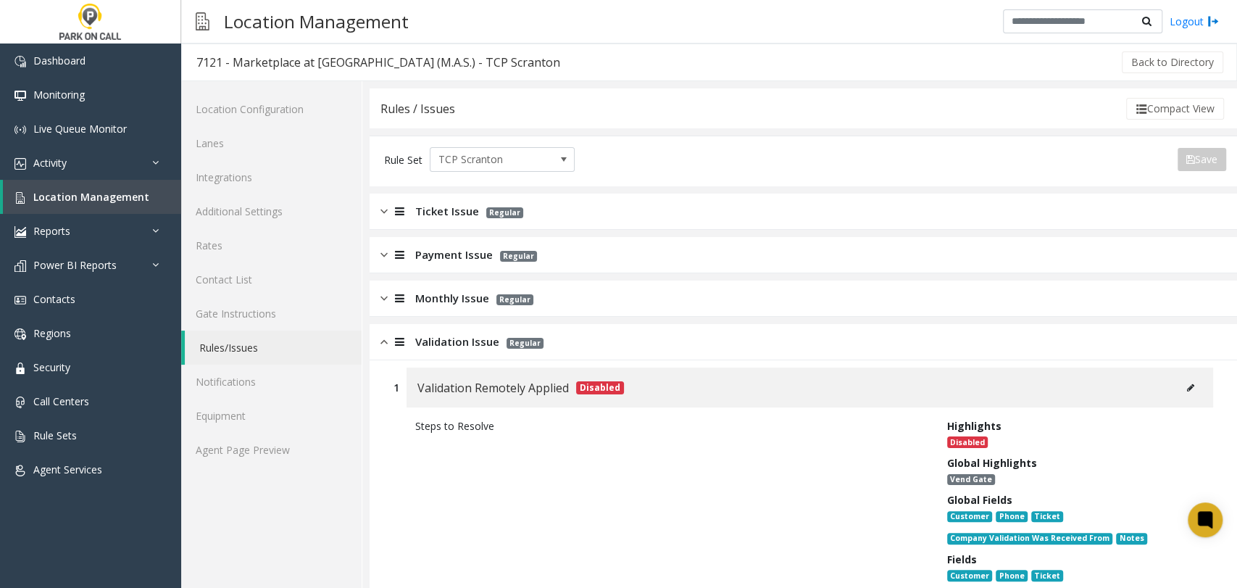
click at [479, 211] on p "Regular" at bounding box center [501, 211] width 44 height 17
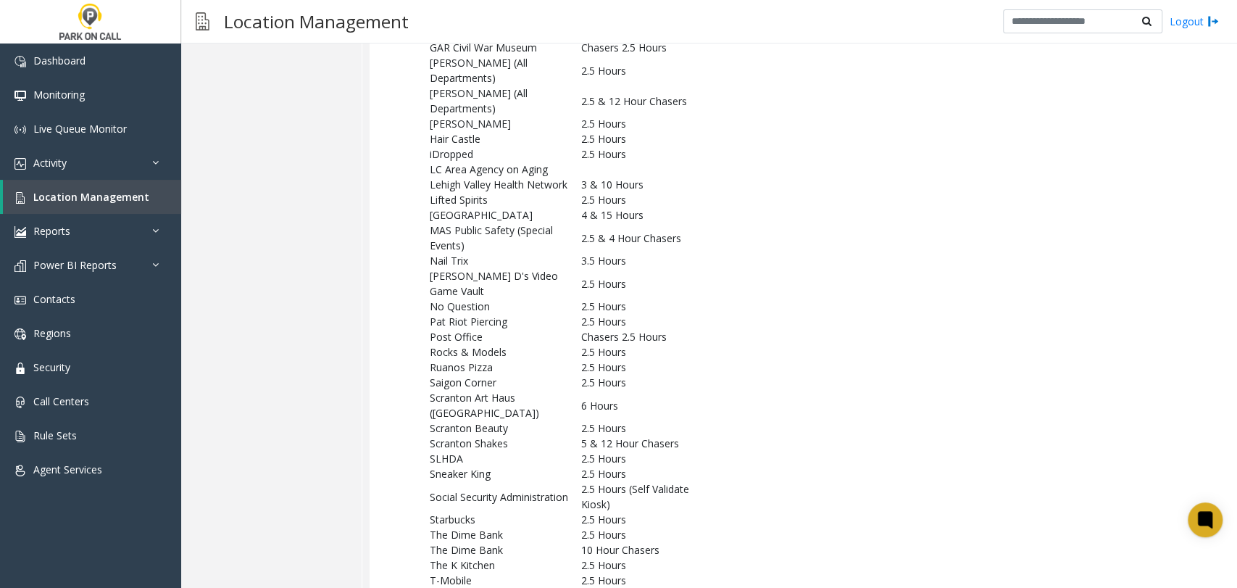
scroll to position [3301, 0]
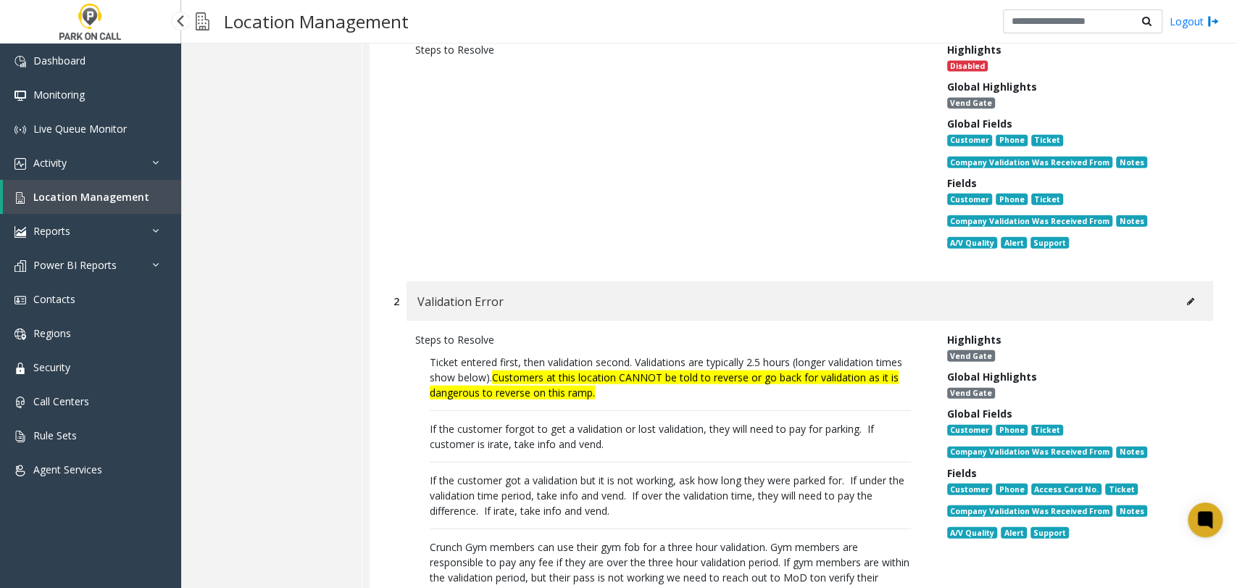
click at [141, 195] on span "Location Management" at bounding box center [91, 197] width 116 height 14
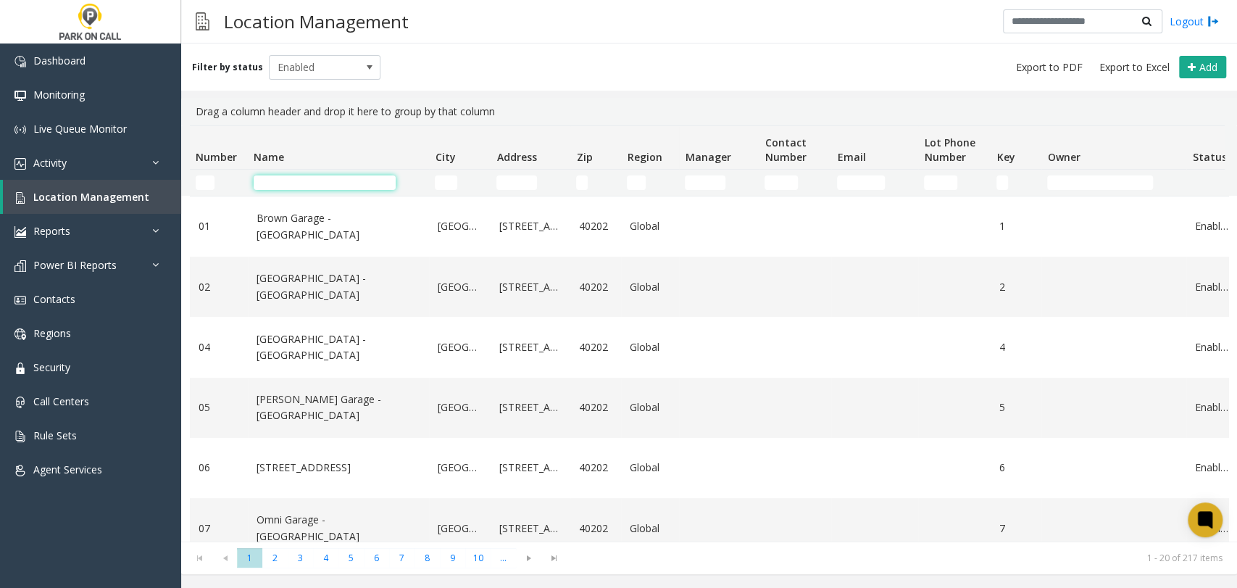
click at [352, 184] on input "Name Filter" at bounding box center [325, 182] width 142 height 14
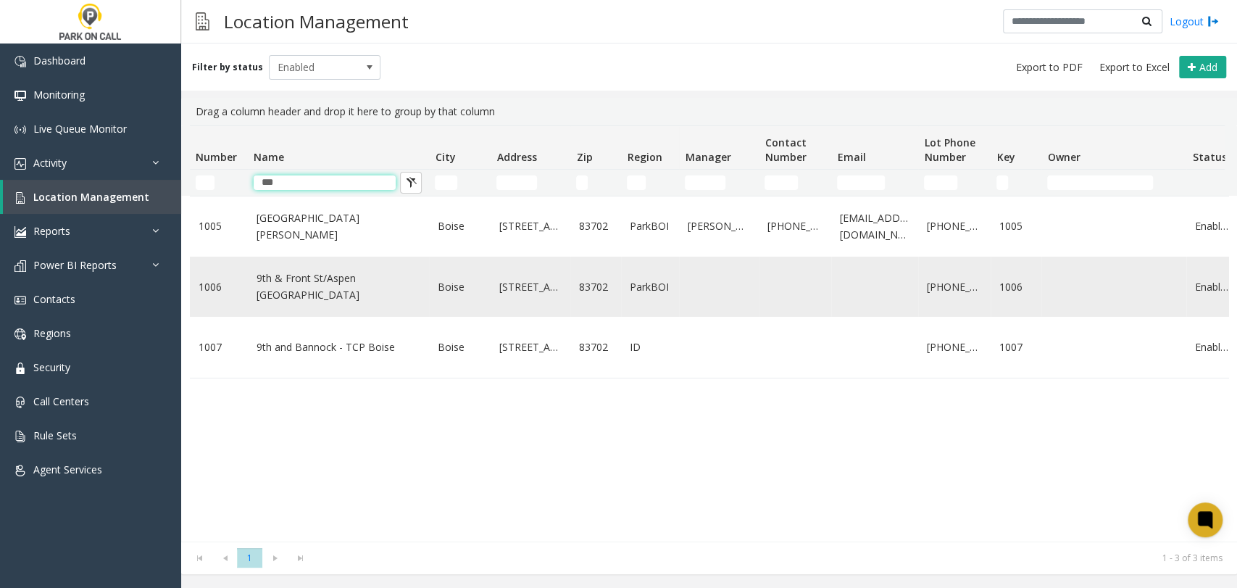
type input "***"
click at [334, 286] on link "9th & Front St/Aspen Lofts - ParkBOI" at bounding box center [339, 286] width 164 height 33
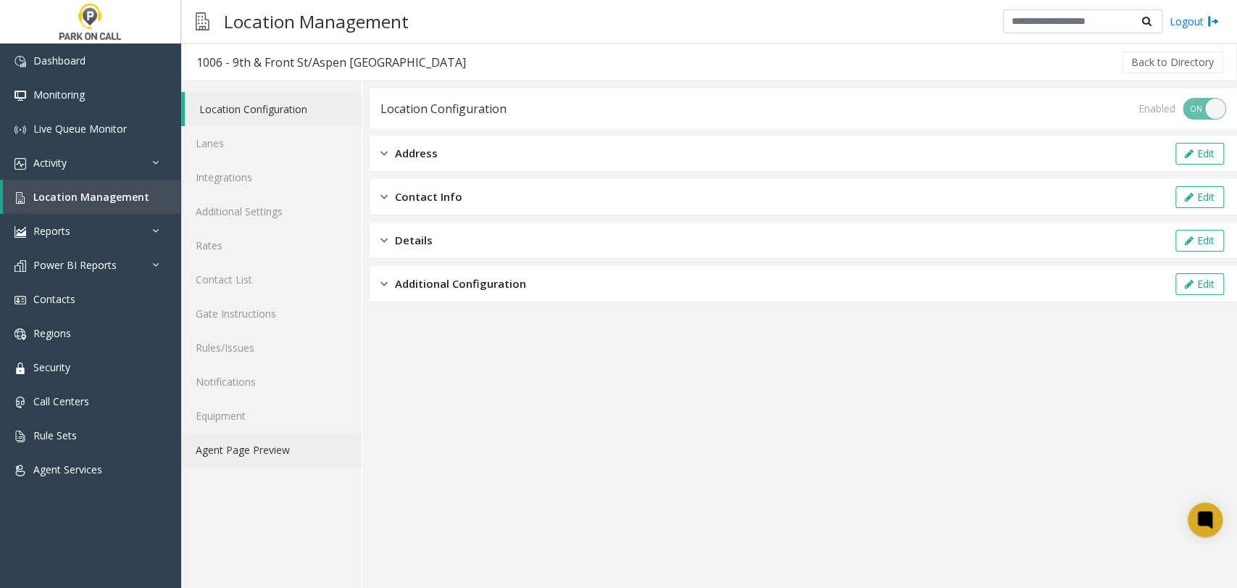
click at [281, 459] on link "Agent Page Preview" at bounding box center [271, 450] width 180 height 34
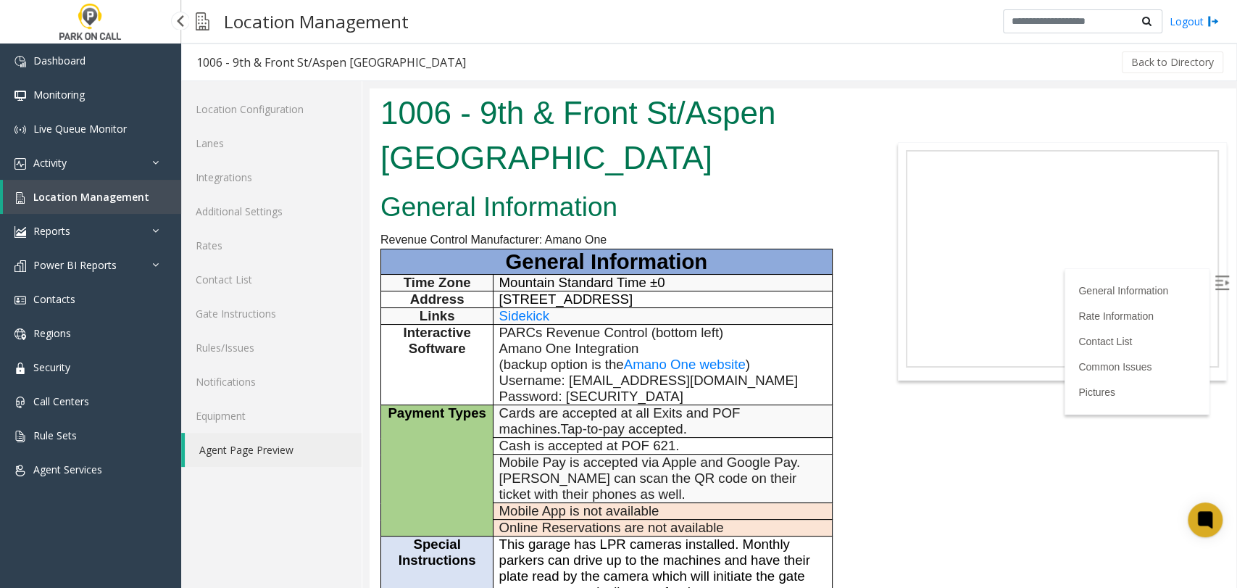
click at [147, 186] on link "Location Management" at bounding box center [92, 197] width 178 height 34
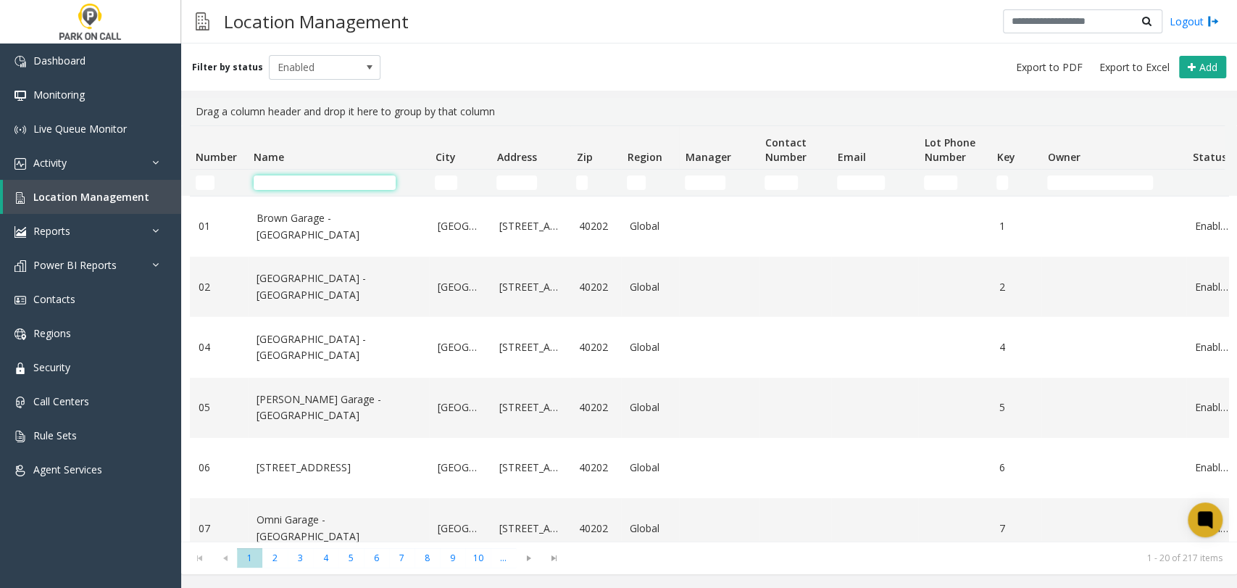
click at [334, 183] on input "Name Filter" at bounding box center [325, 182] width 142 height 14
paste input "**********"
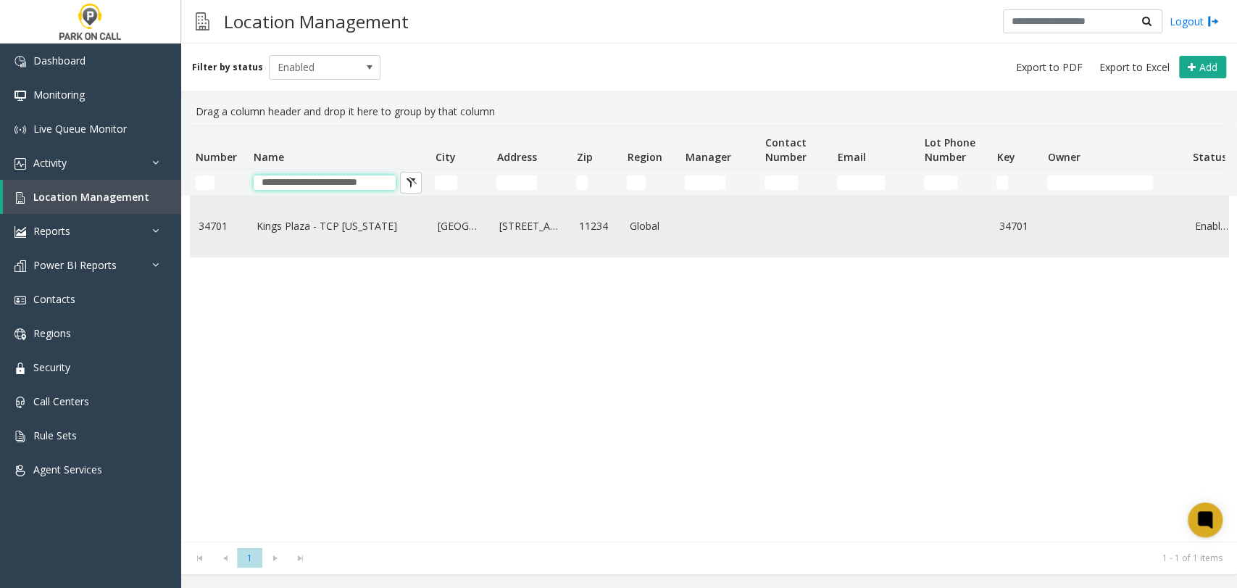
type input "**********"
click at [340, 222] on link "Kings Plaza - TCP New York" at bounding box center [339, 226] width 164 height 16
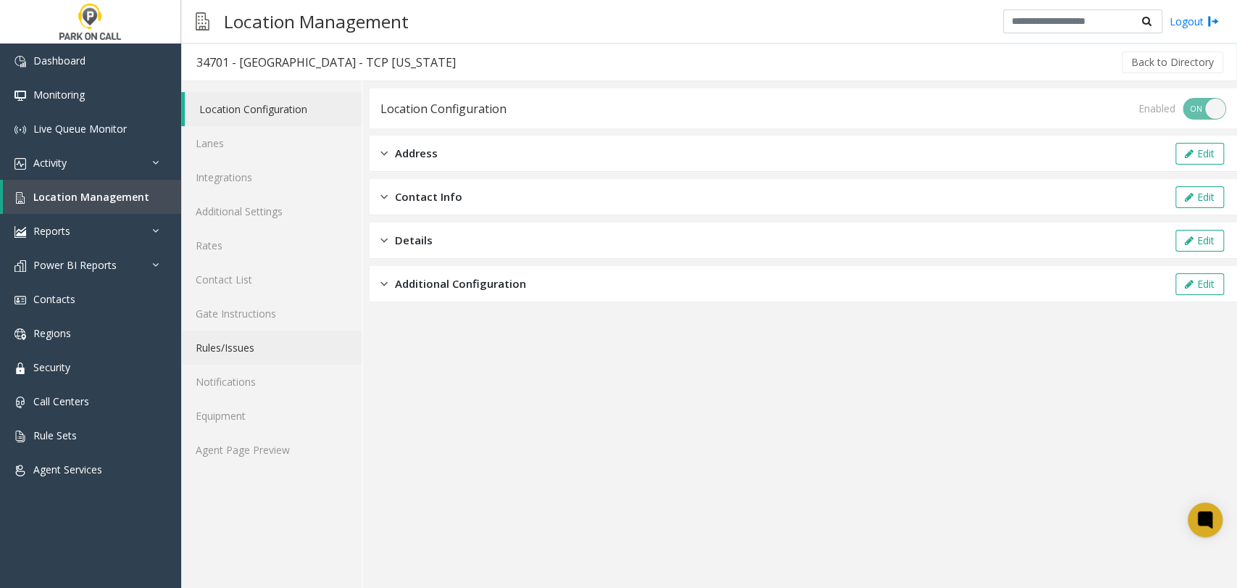
click at [276, 356] on link "Rules/Issues" at bounding box center [271, 347] width 180 height 34
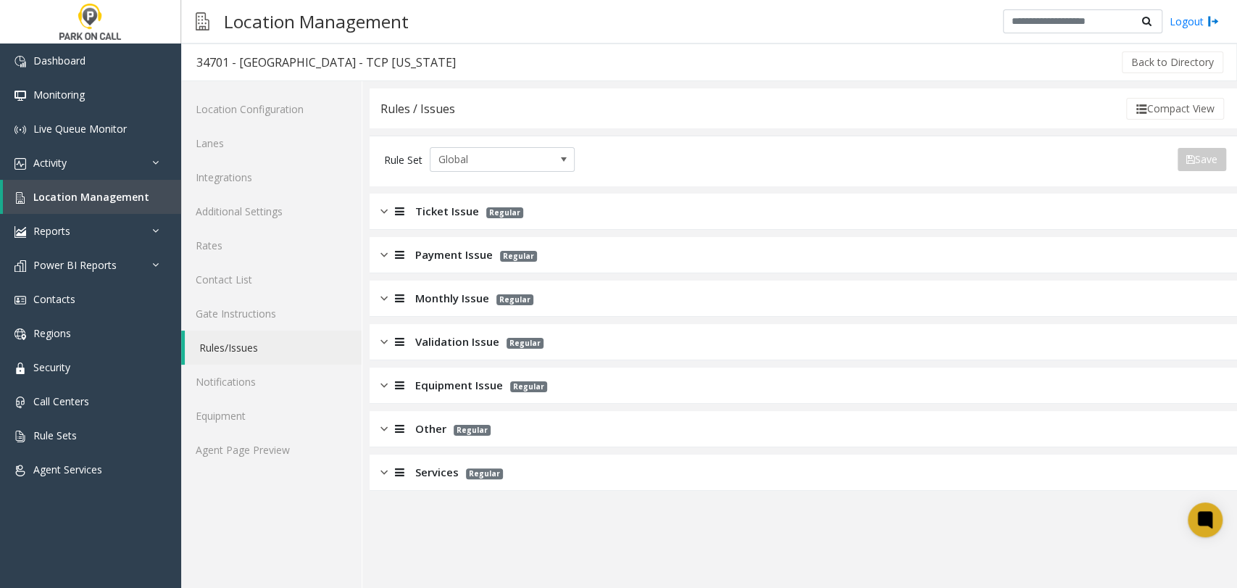
click at [428, 210] on span "Ticket Issue" at bounding box center [447, 211] width 64 height 17
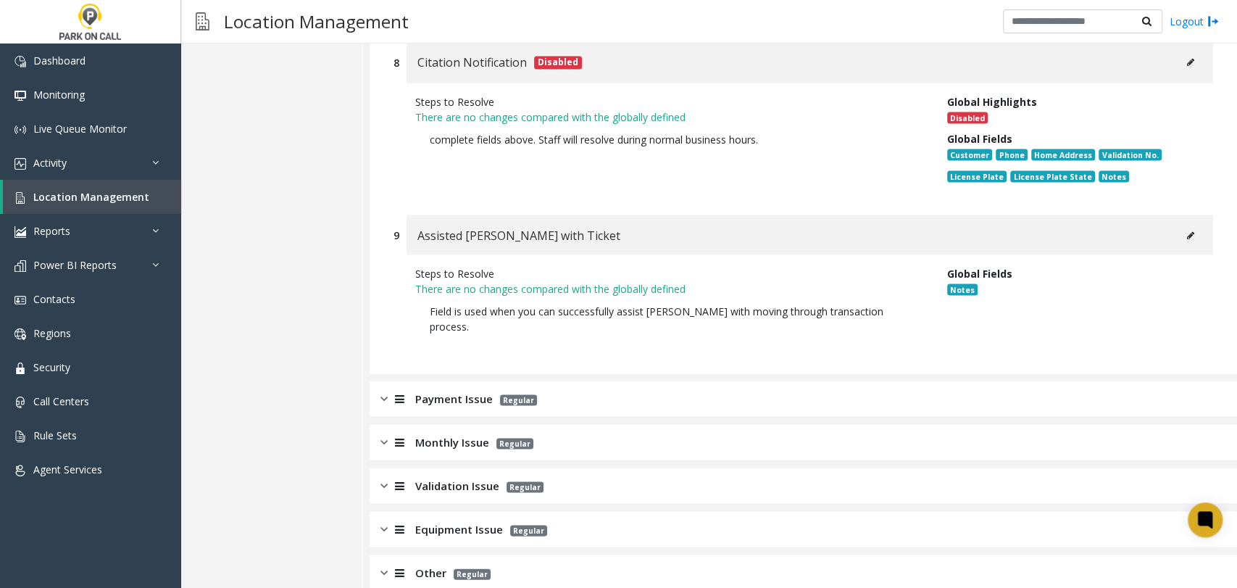
scroll to position [1836, 0]
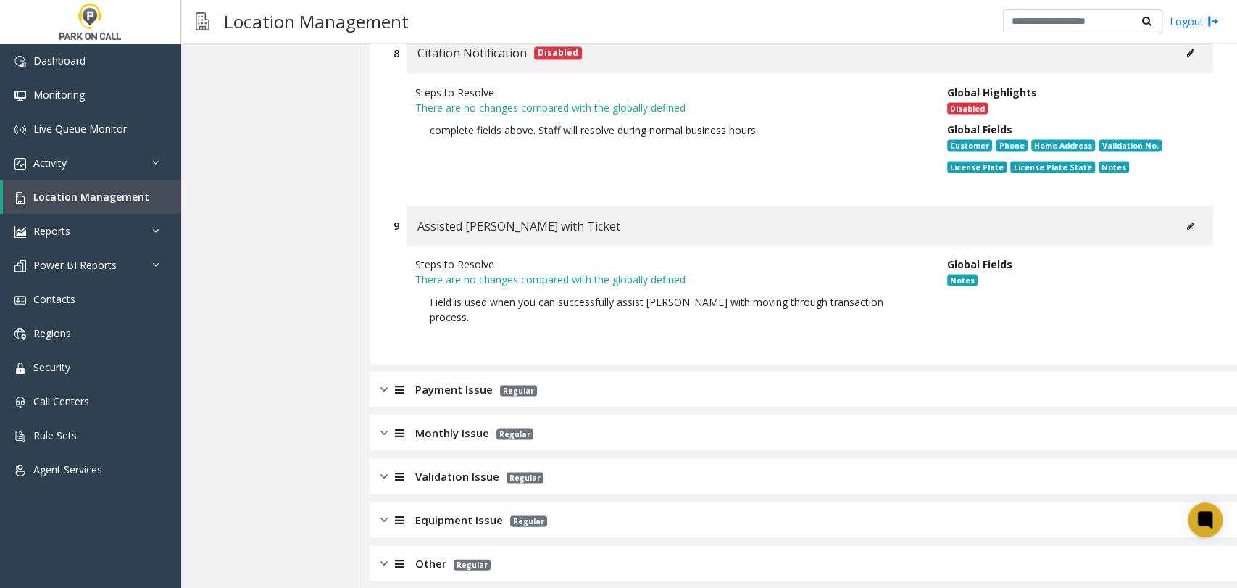
click at [504, 501] on div "Equipment Issue Regular" at bounding box center [803, 519] width 867 height 36
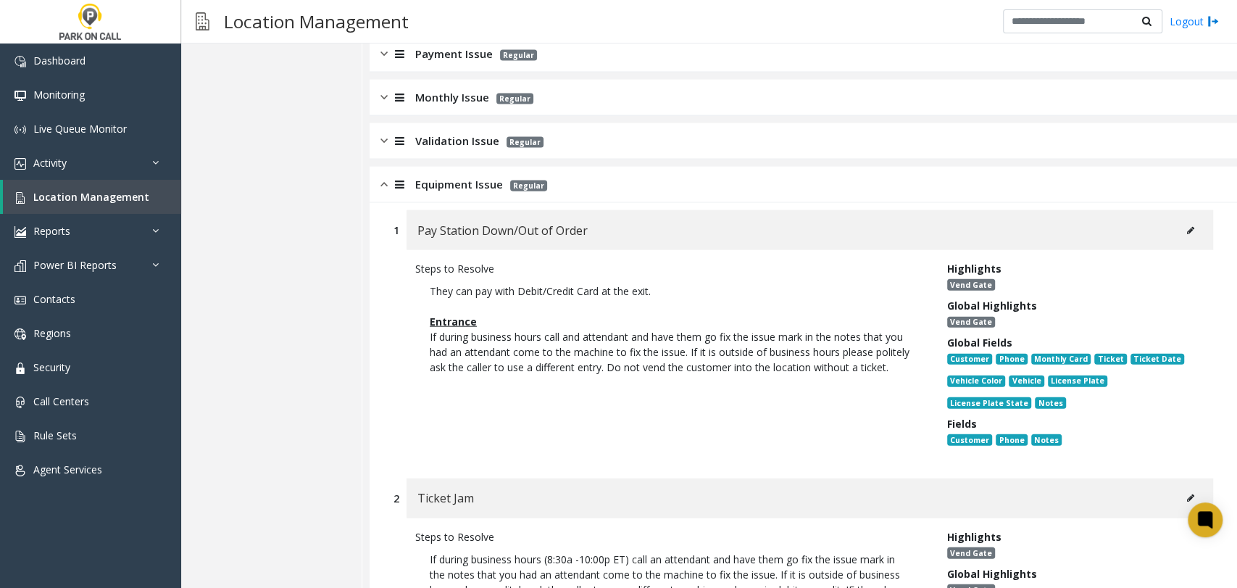
scroll to position [2157, 0]
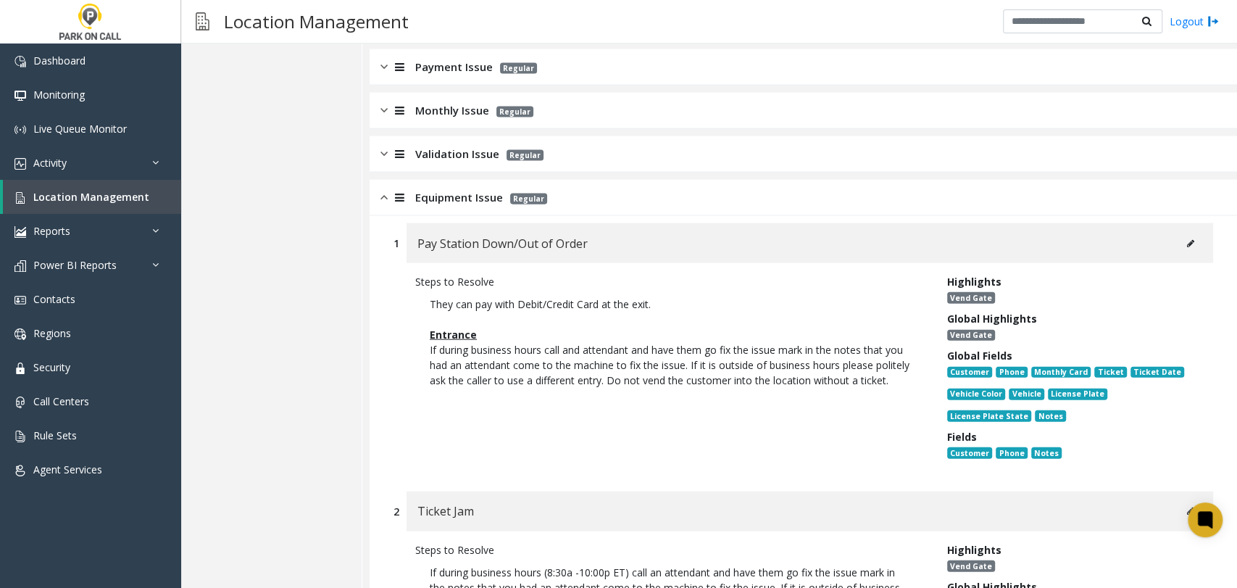
drag, startPoint x: 480, startPoint y: 346, endPoint x: 416, endPoint y: 278, distance: 93.8
click at [416, 289] on p "They can pay with Debit/Credit Card at the exit. Entrance If during business ho…" at bounding box center [670, 342] width 510 height 106
copy p "Entrance If during business hours call and attendant and have them go fix the i…"
click at [123, 195] on span "Location Management" at bounding box center [91, 197] width 116 height 14
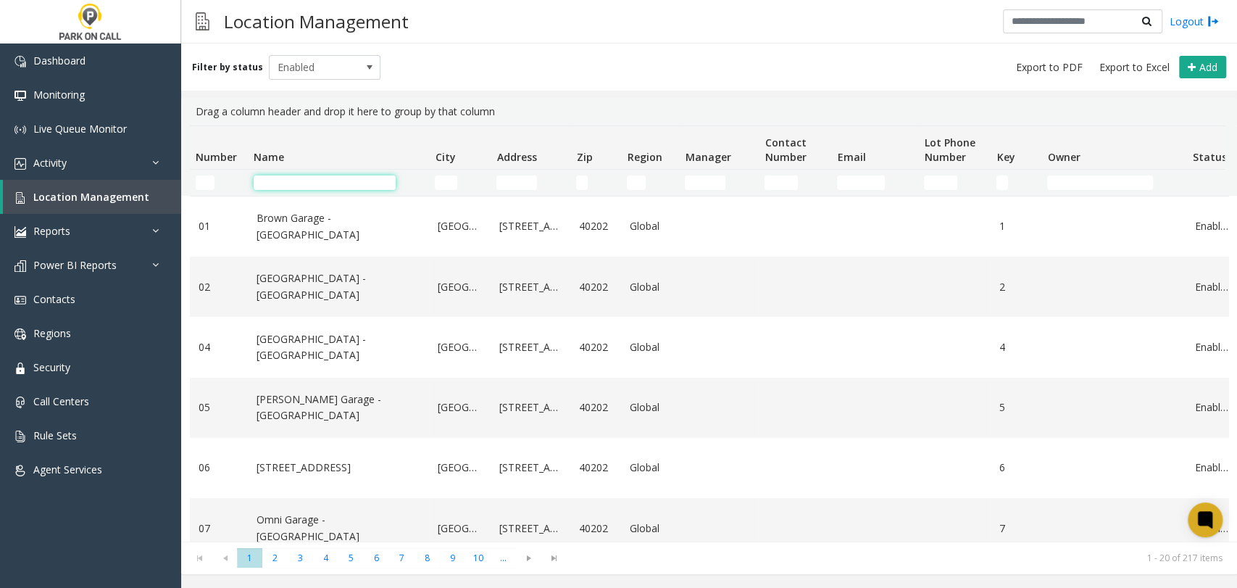
click at [348, 186] on input "Name Filter" at bounding box center [325, 182] width 142 height 14
paste input "**********"
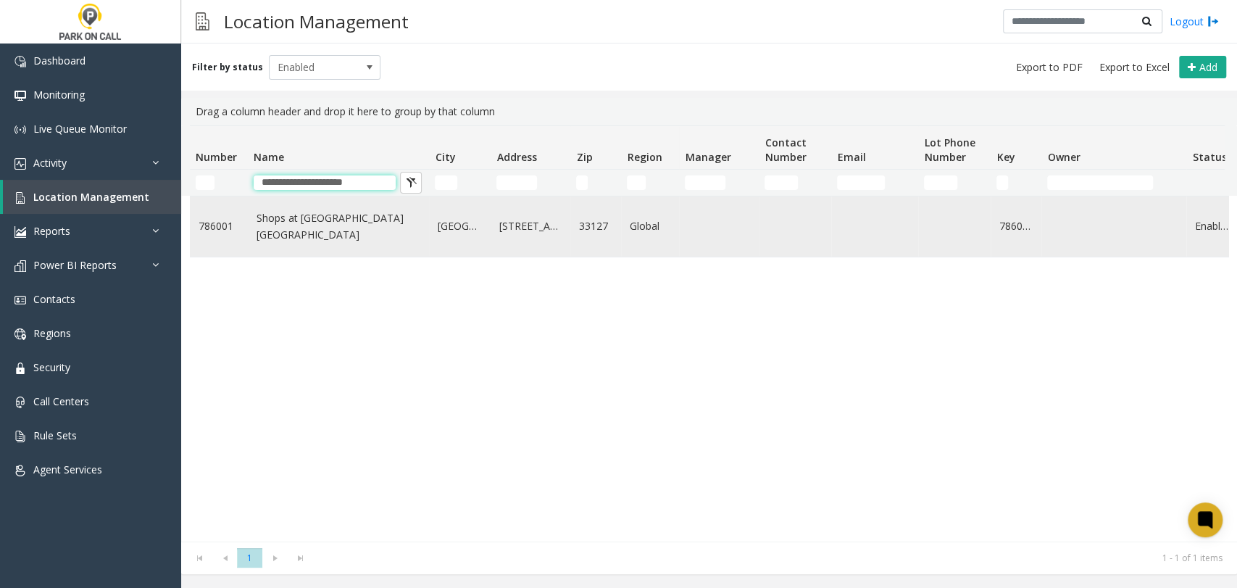
type input "**********"
click at [341, 228] on link "Shops at Midtown Miami - Universal Parking Miami" at bounding box center [339, 226] width 164 height 33
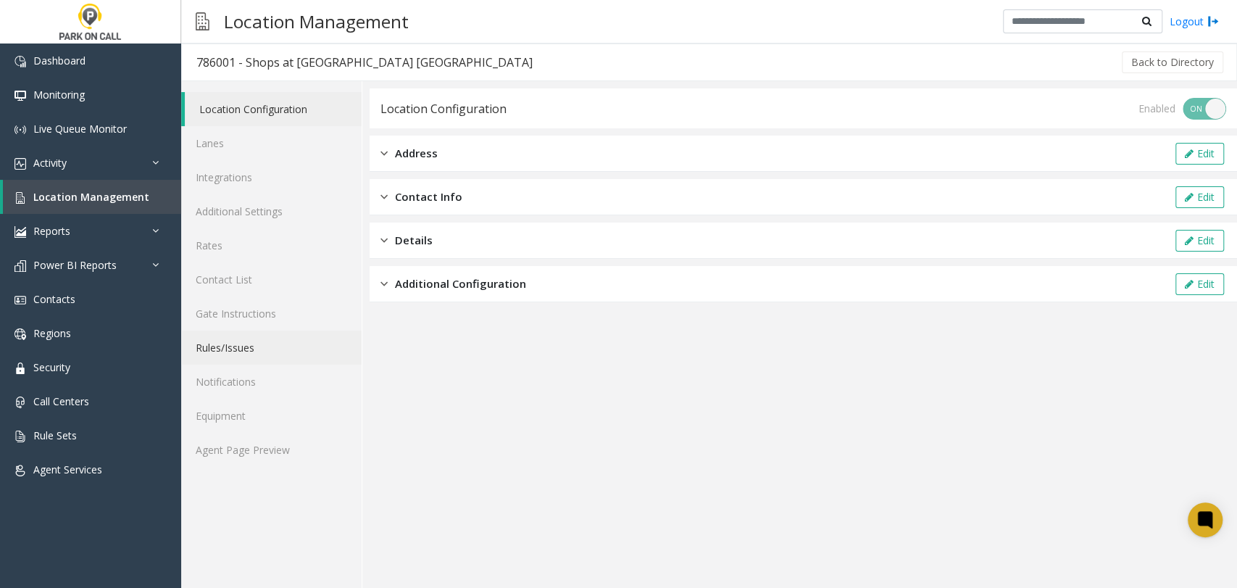
click at [301, 343] on link "Rules/Issues" at bounding box center [271, 347] width 180 height 34
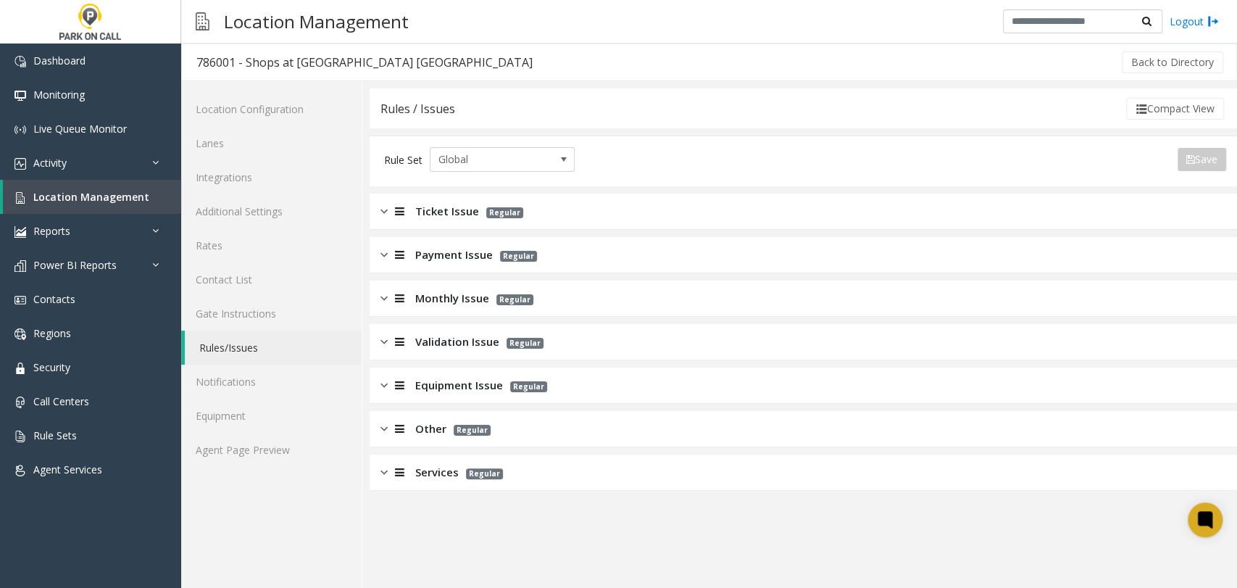
click at [407, 303] on div at bounding box center [398, 298] width 20 height 17
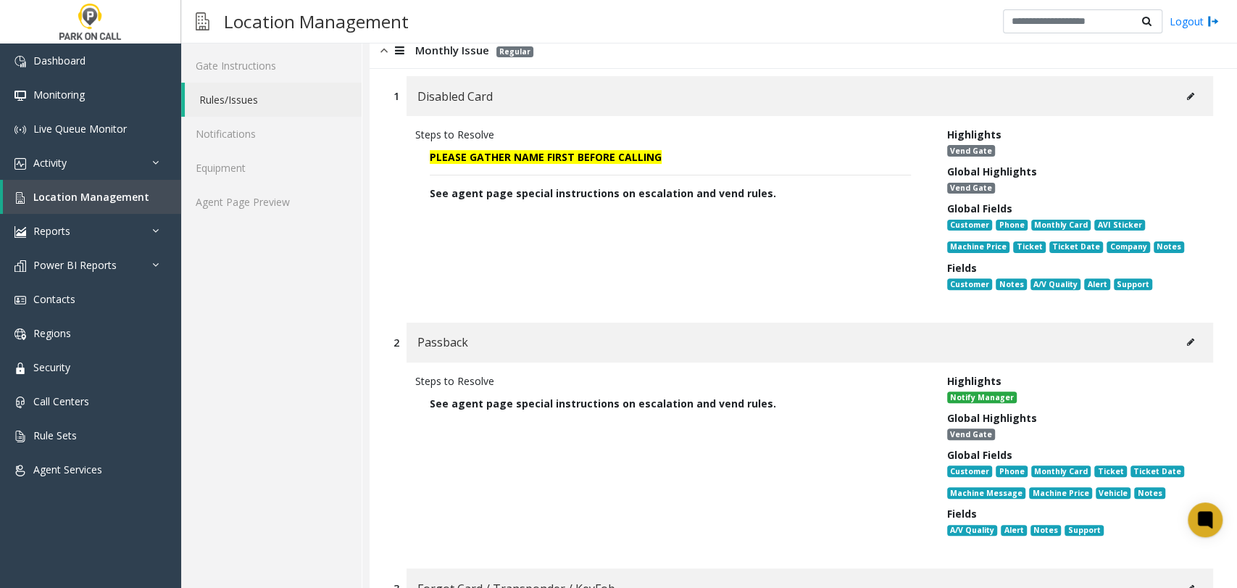
scroll to position [161, 0]
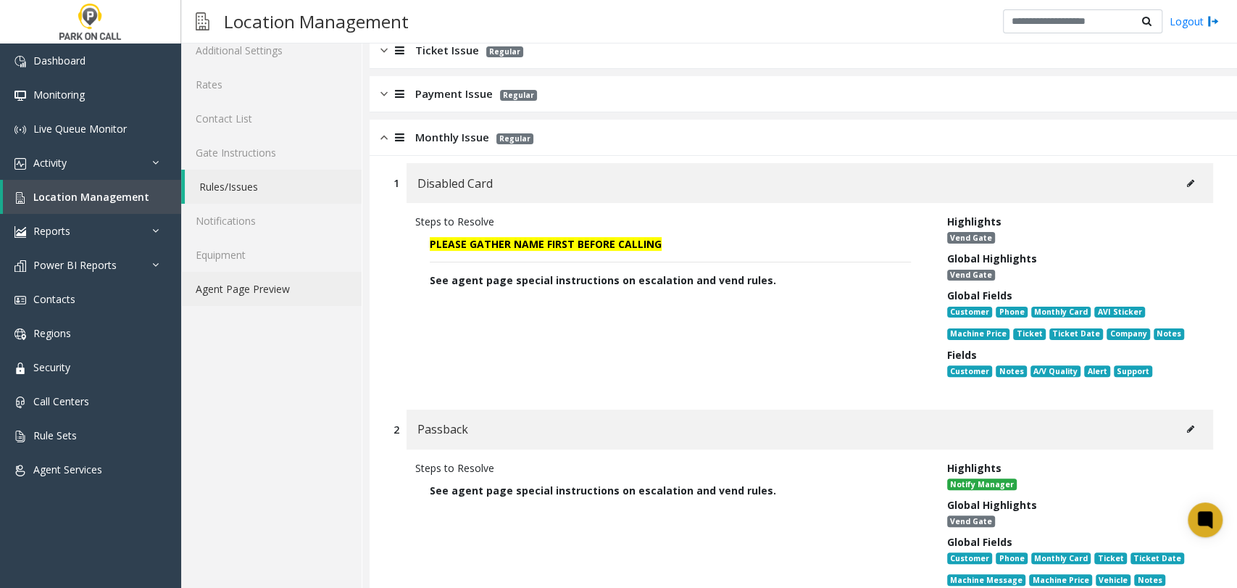
click at [277, 294] on link "Agent Page Preview" at bounding box center [271, 289] width 180 height 34
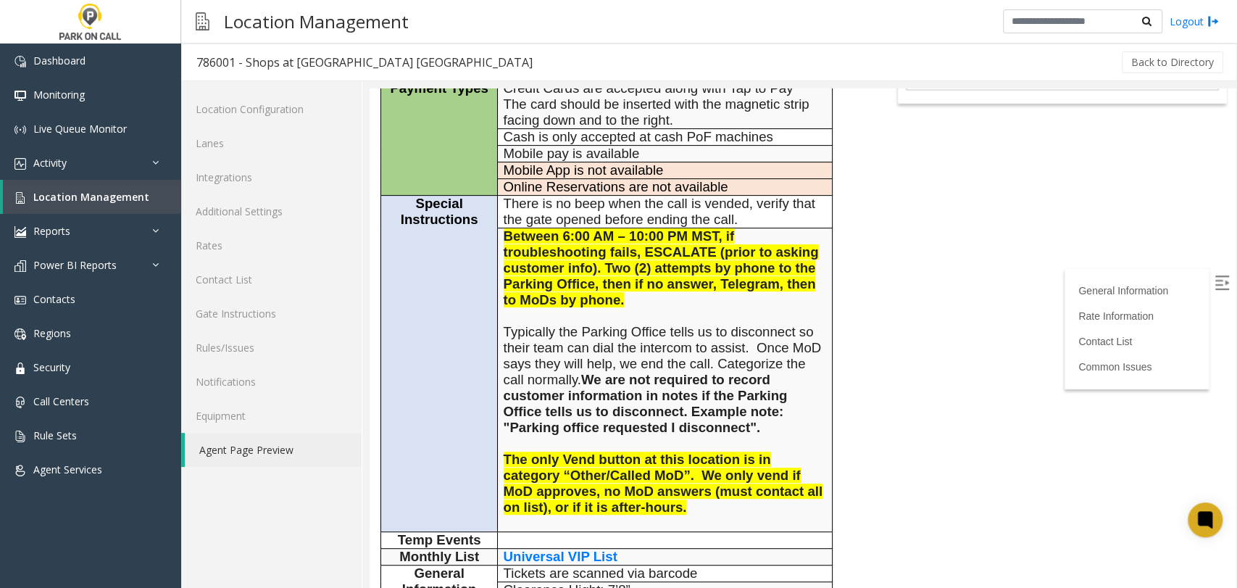
scroll to position [80, 0]
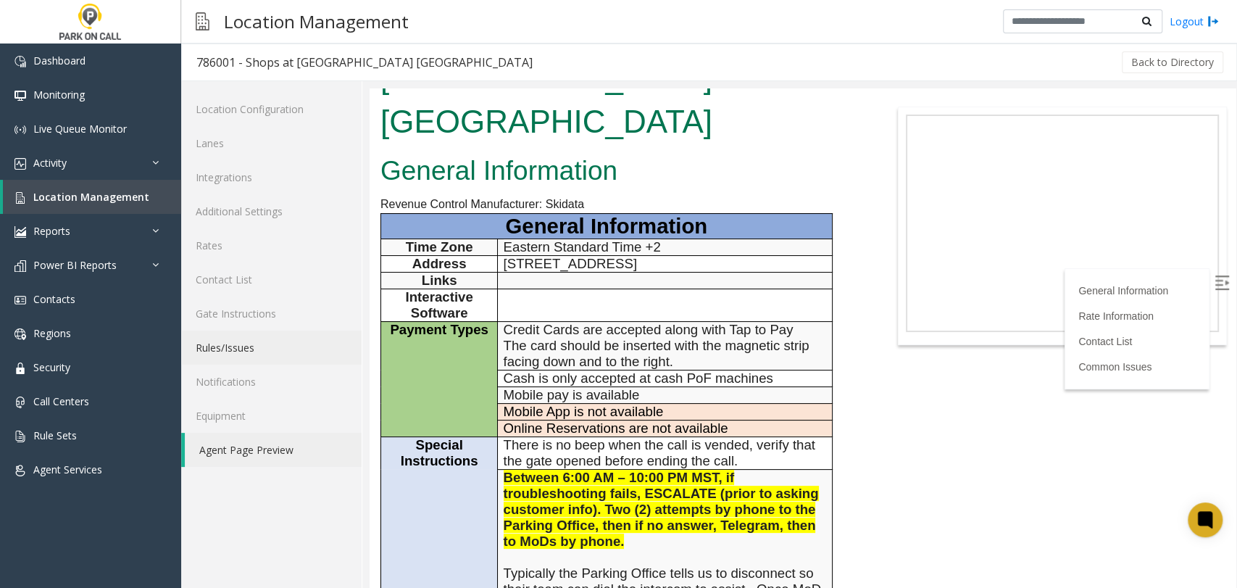
click at [270, 347] on link "Rules/Issues" at bounding box center [271, 347] width 180 height 34
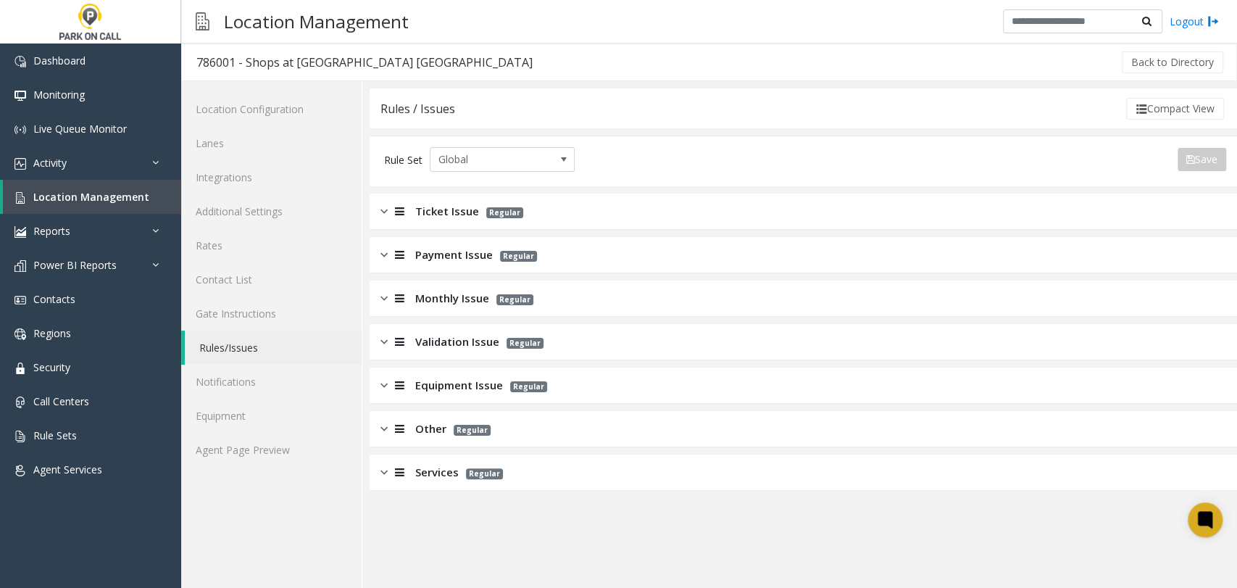
click at [458, 296] on span "Monthly Issue" at bounding box center [452, 298] width 74 height 17
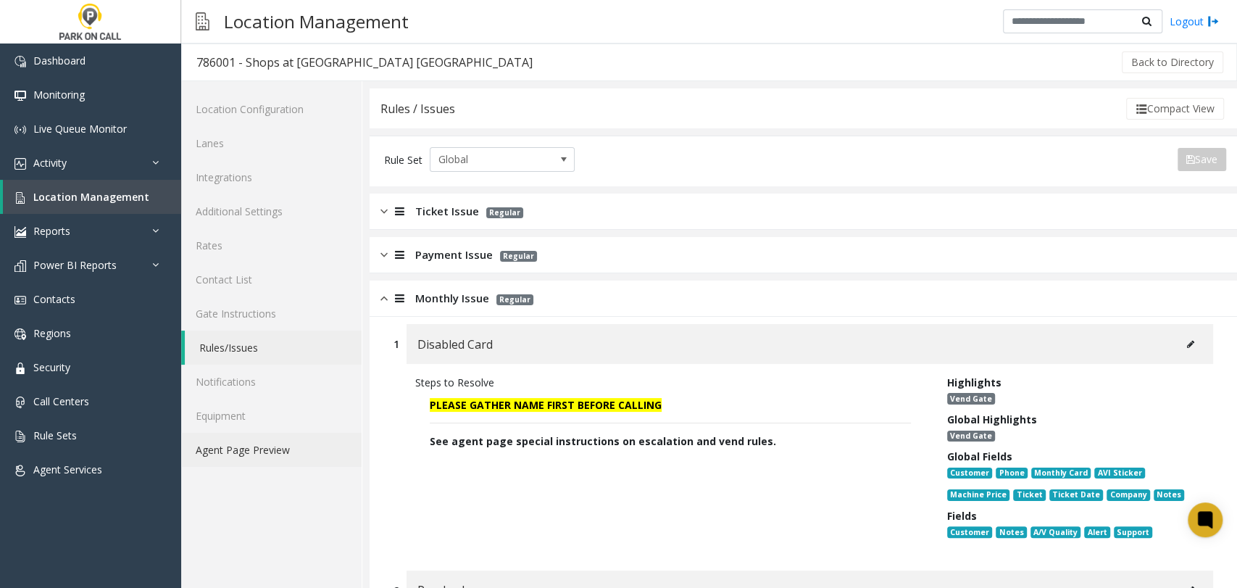
click at [299, 448] on link "Agent Page Preview" at bounding box center [271, 450] width 180 height 34
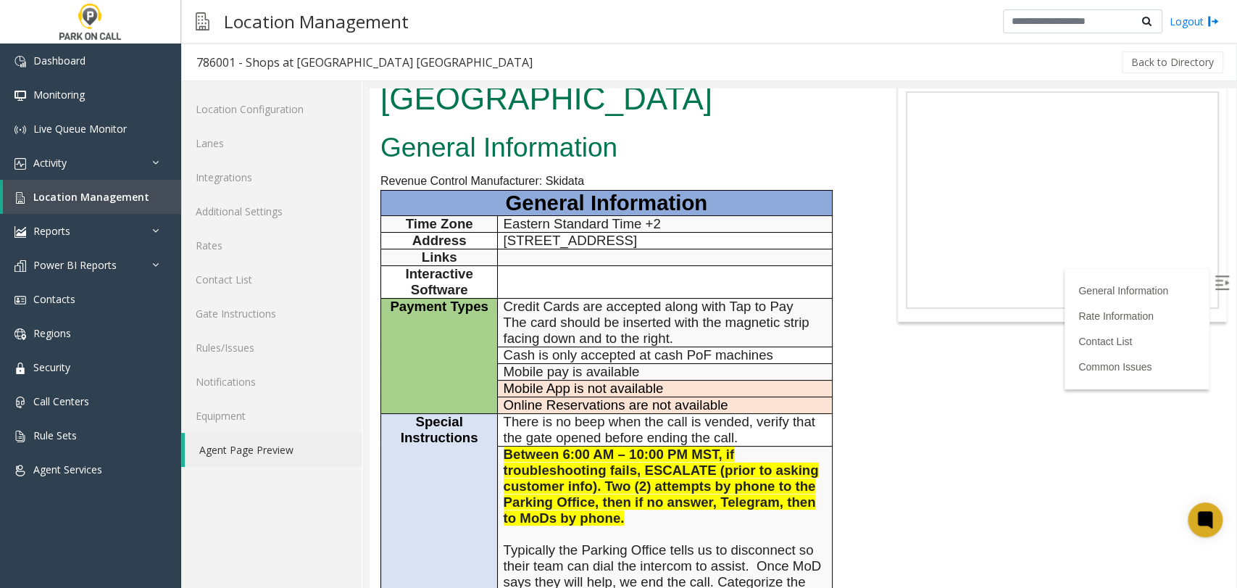
scroll to position [241, 0]
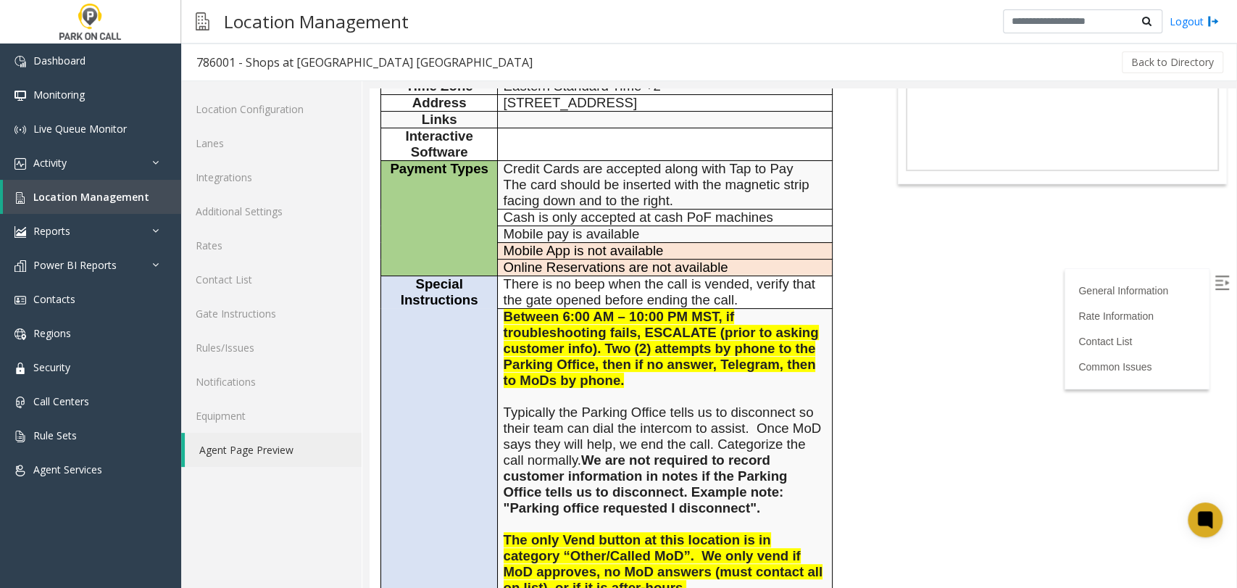
click at [519, 309] on span "Between 6:00 AM – 10:00 PM MST, if troubleshooting fails, ESCALATE (prior to as…" at bounding box center [661, 348] width 315 height 79
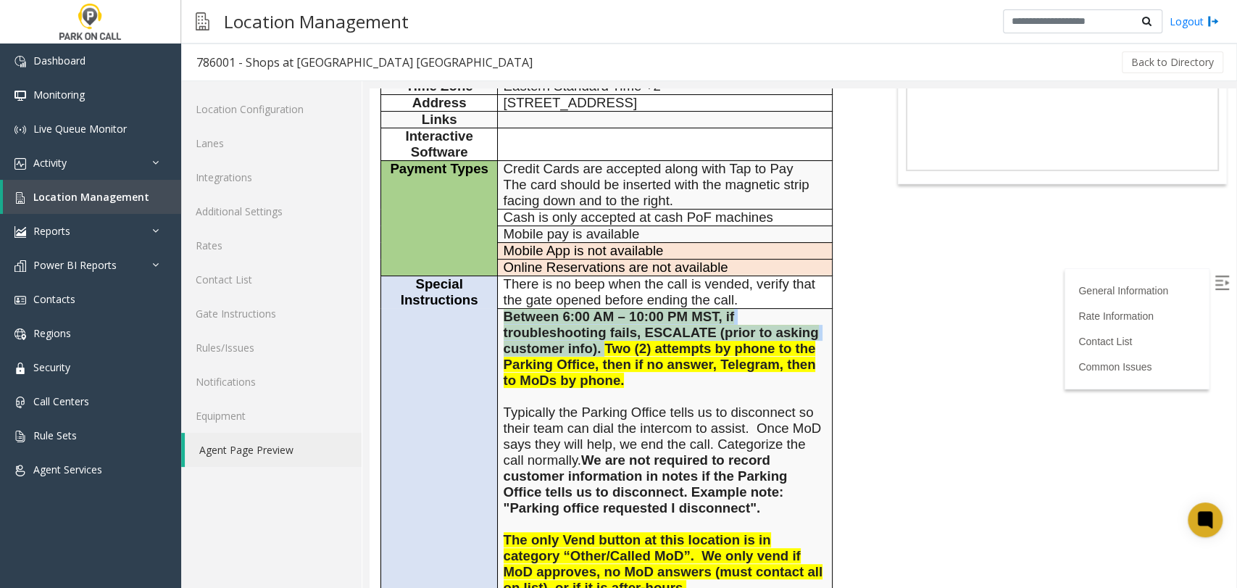
drag, startPoint x: 519, startPoint y: 262, endPoint x: 602, endPoint y: 289, distance: 87.1
click at [602, 309] on span "Between 6:00 AM – 10:00 PM MST, if troubleshooting fails, ESCALATE (prior to as…" at bounding box center [661, 348] width 315 height 79
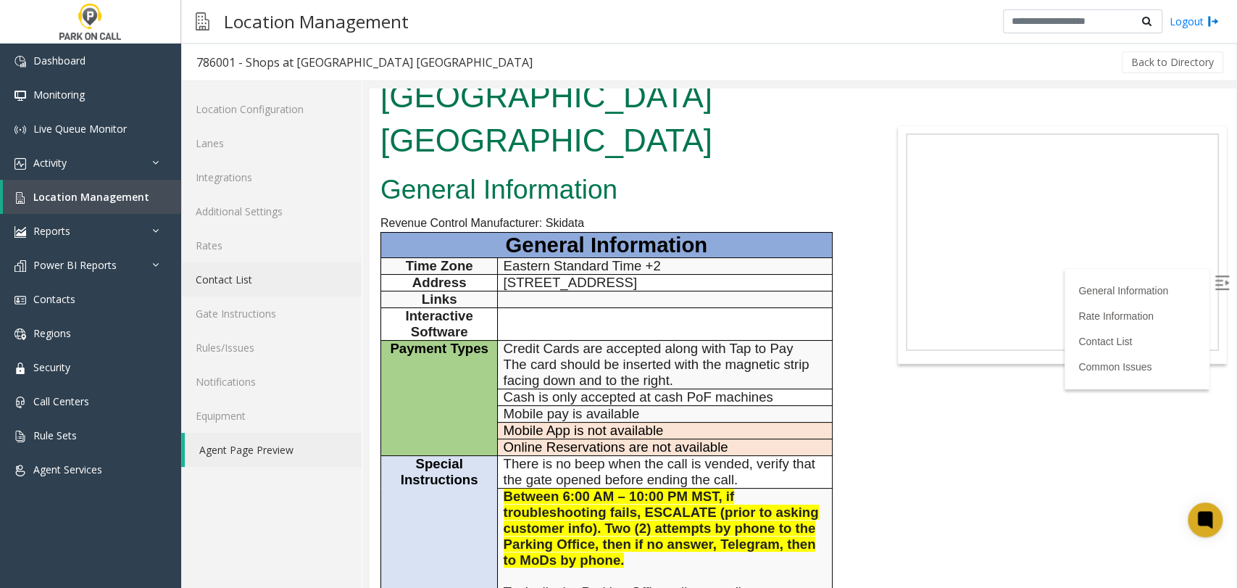
scroll to position [0, 0]
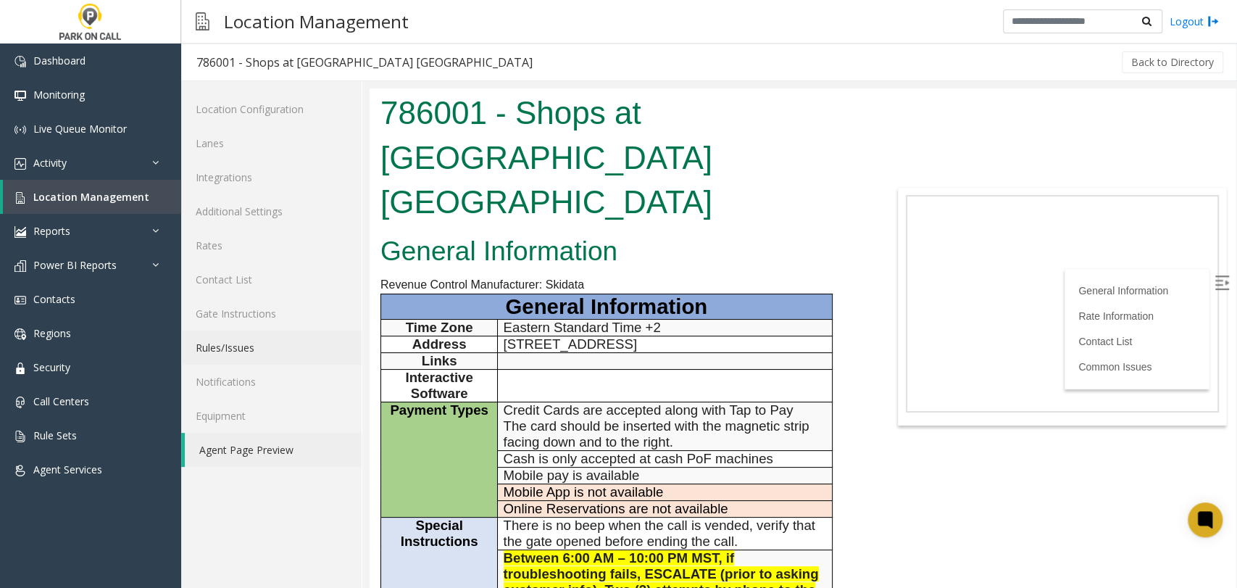
click at [266, 344] on link "Rules/Issues" at bounding box center [271, 347] width 180 height 34
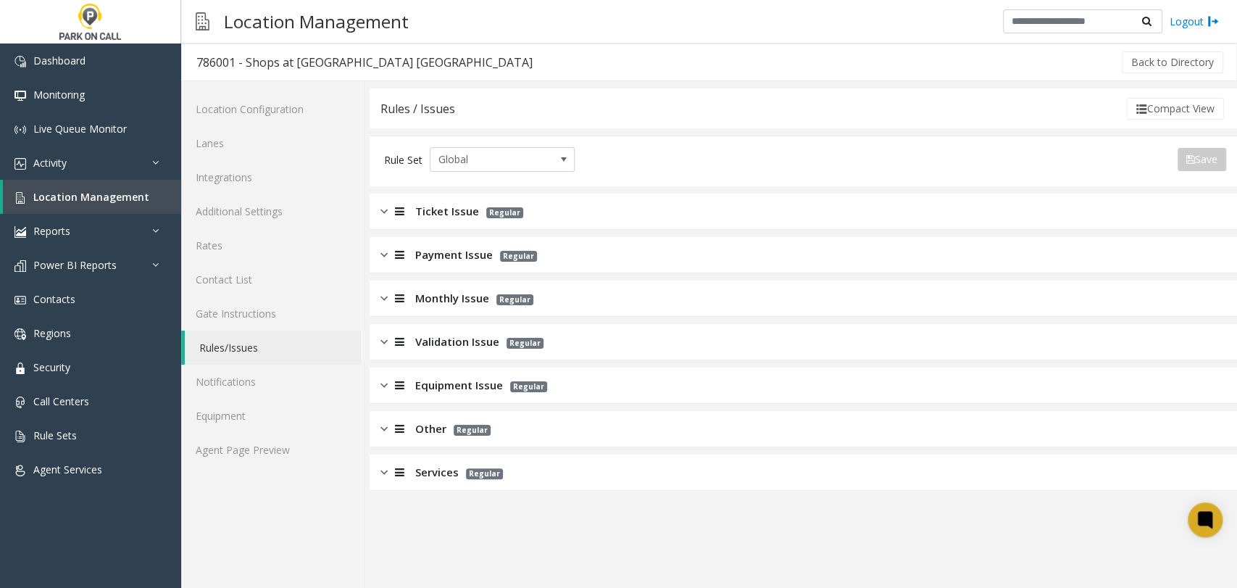
click at [429, 296] on span "Monthly Issue" at bounding box center [452, 298] width 74 height 17
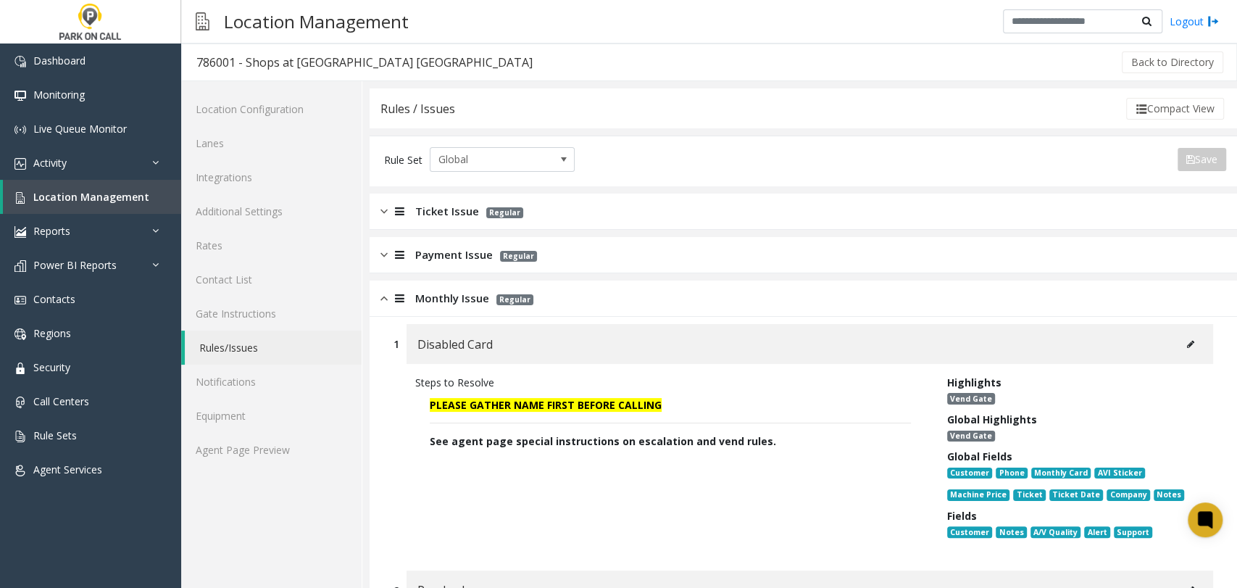
scroll to position [241, 0]
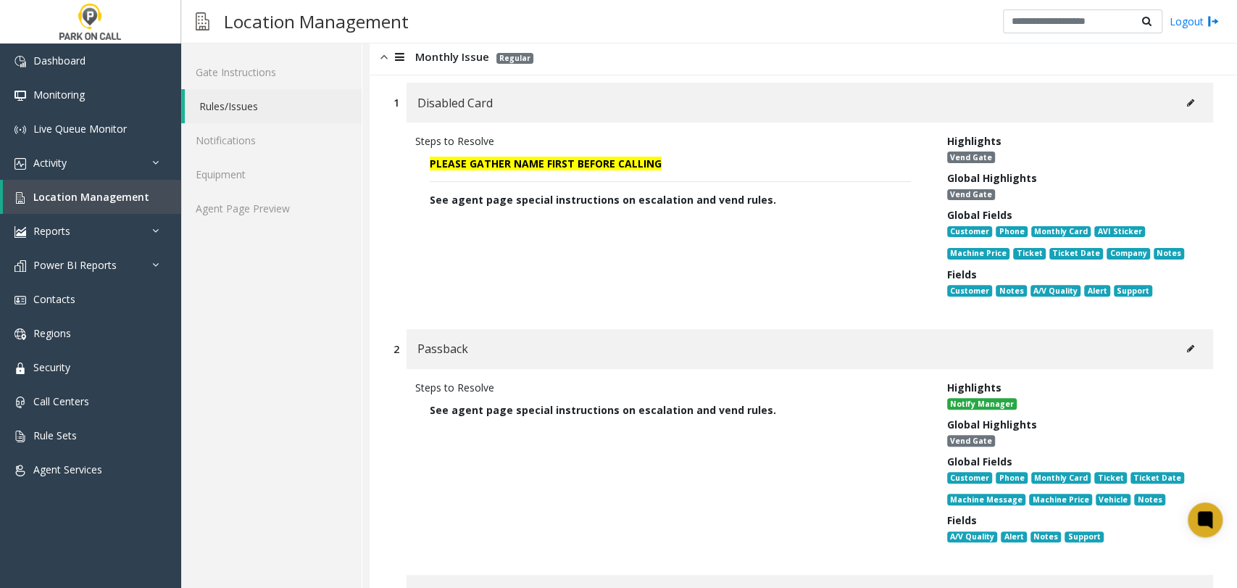
click at [1186, 106] on button at bounding box center [1190, 103] width 23 height 22
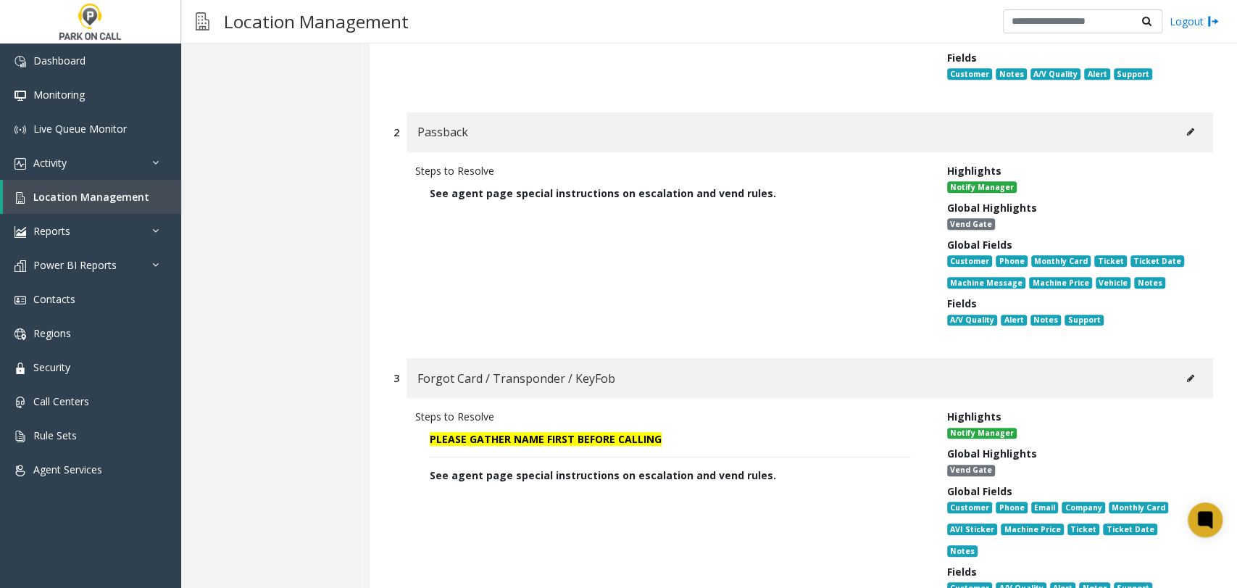
scroll to position [483, 0]
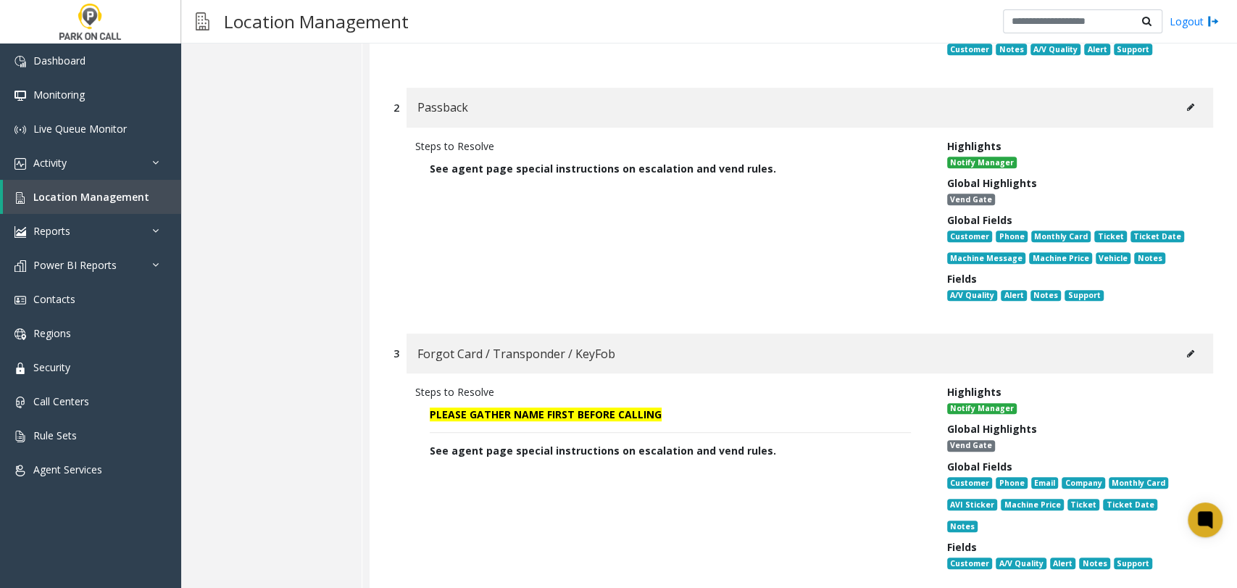
click at [1179, 343] on button at bounding box center [1190, 354] width 23 height 22
click at [1179, 104] on button at bounding box center [1190, 107] width 23 height 22
type input "********"
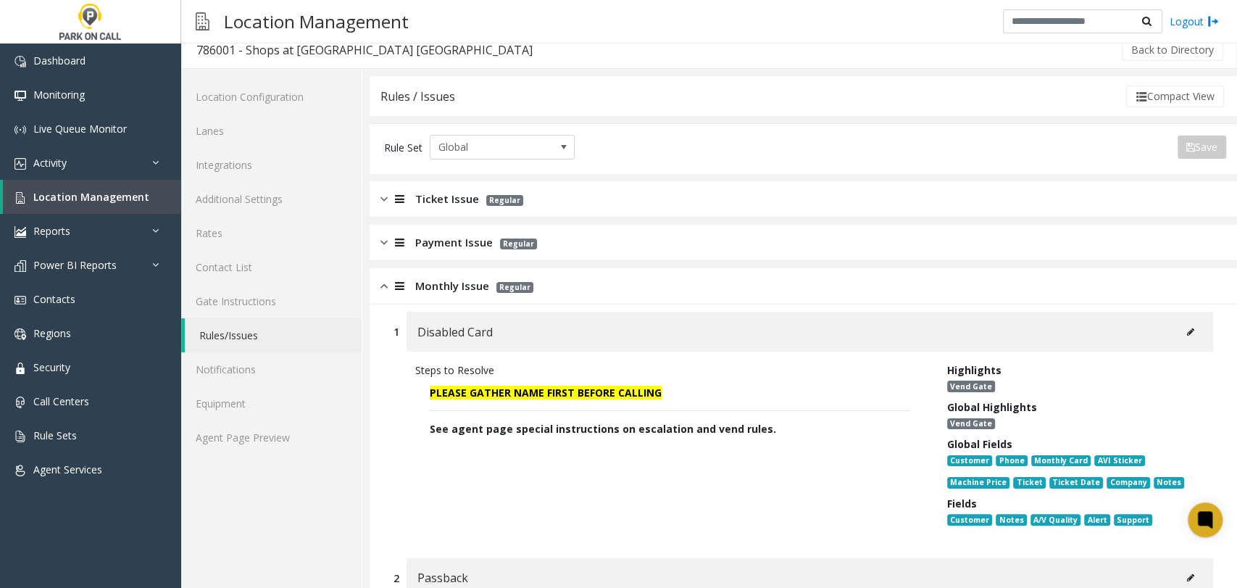
scroll to position [0, 0]
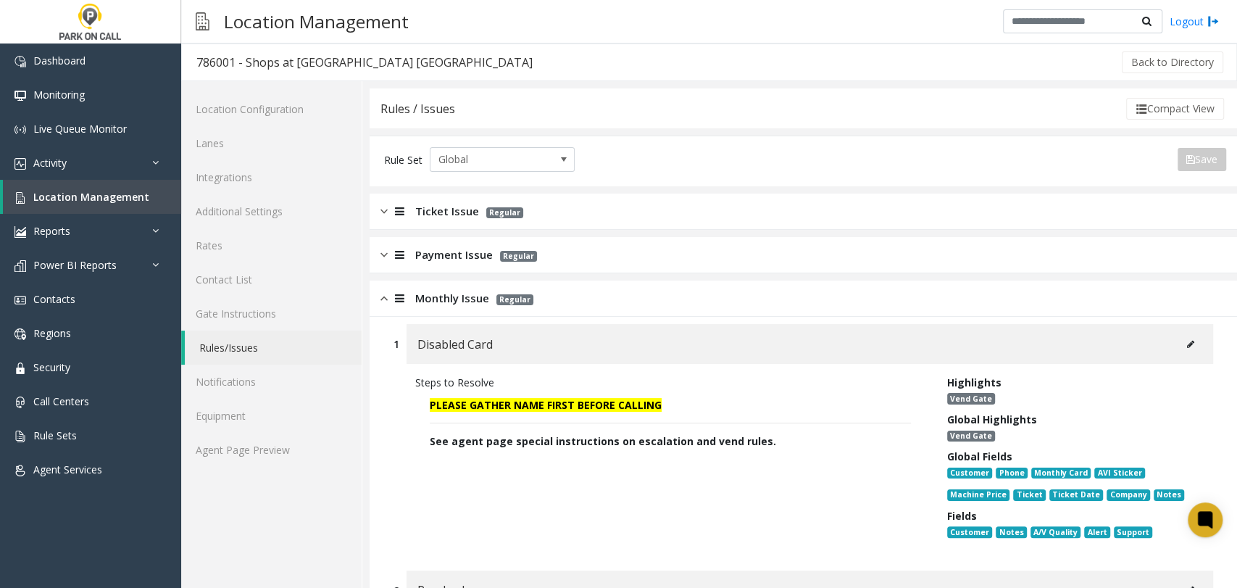
click at [1187, 341] on icon at bounding box center [1190, 344] width 7 height 9
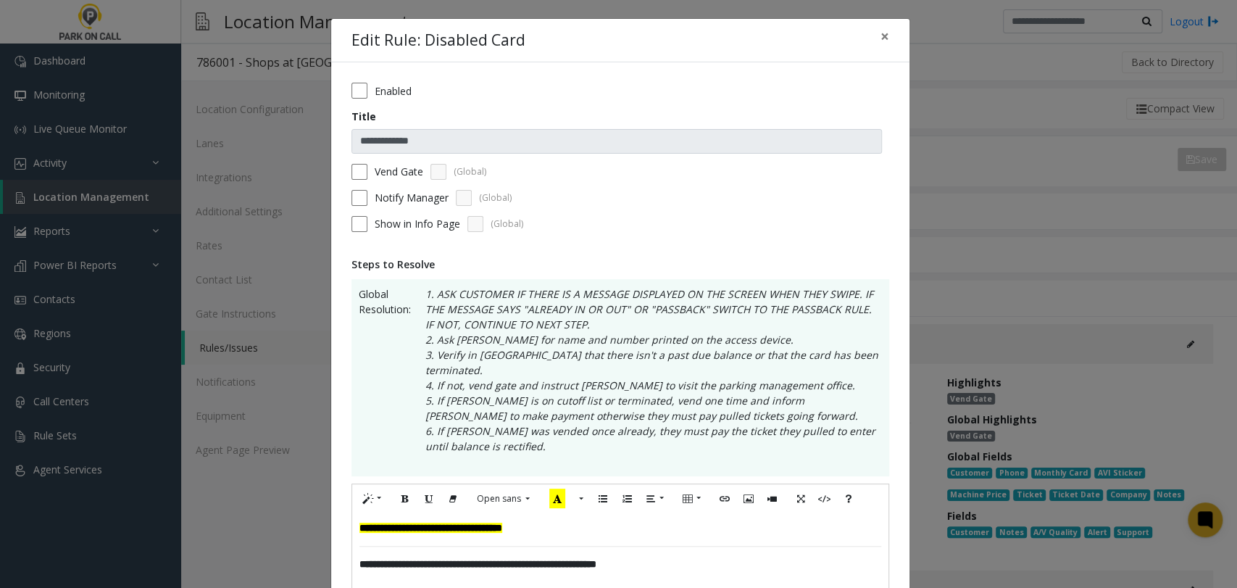
click at [401, 175] on label "Vend Gate" at bounding box center [399, 171] width 49 height 15
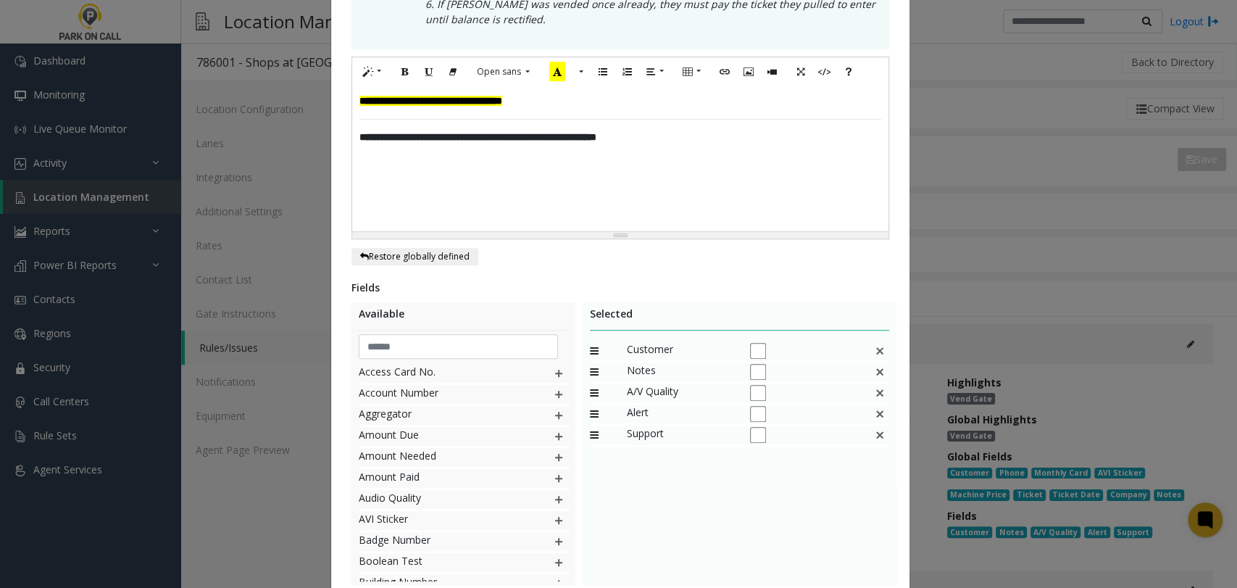
scroll to position [516, 0]
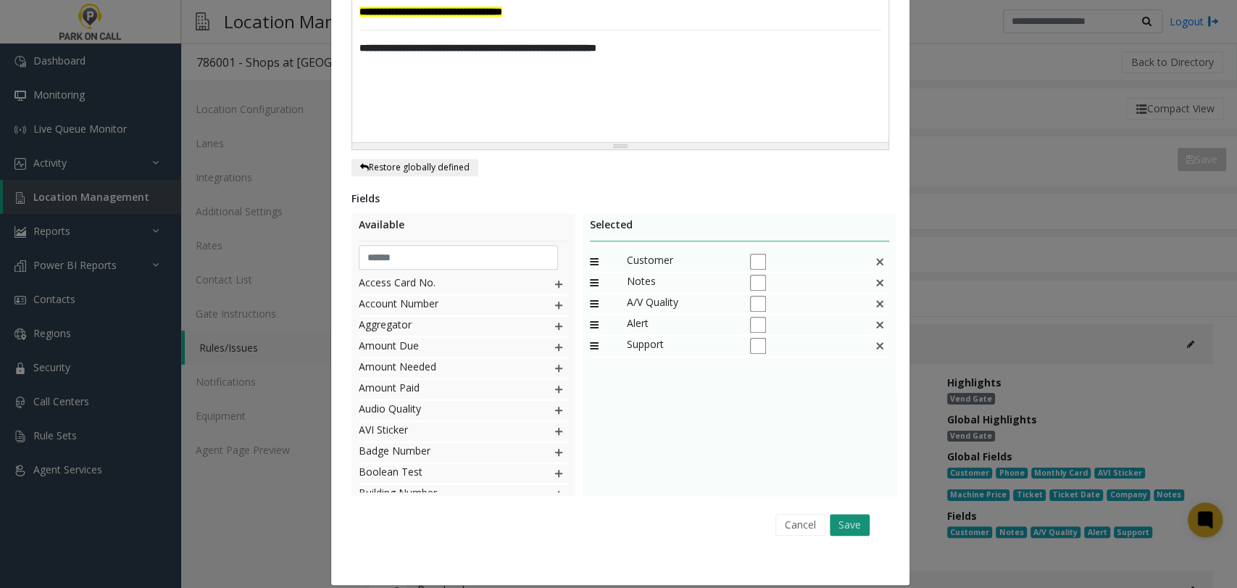
click at [846, 514] on button "Save" at bounding box center [850, 525] width 40 height 22
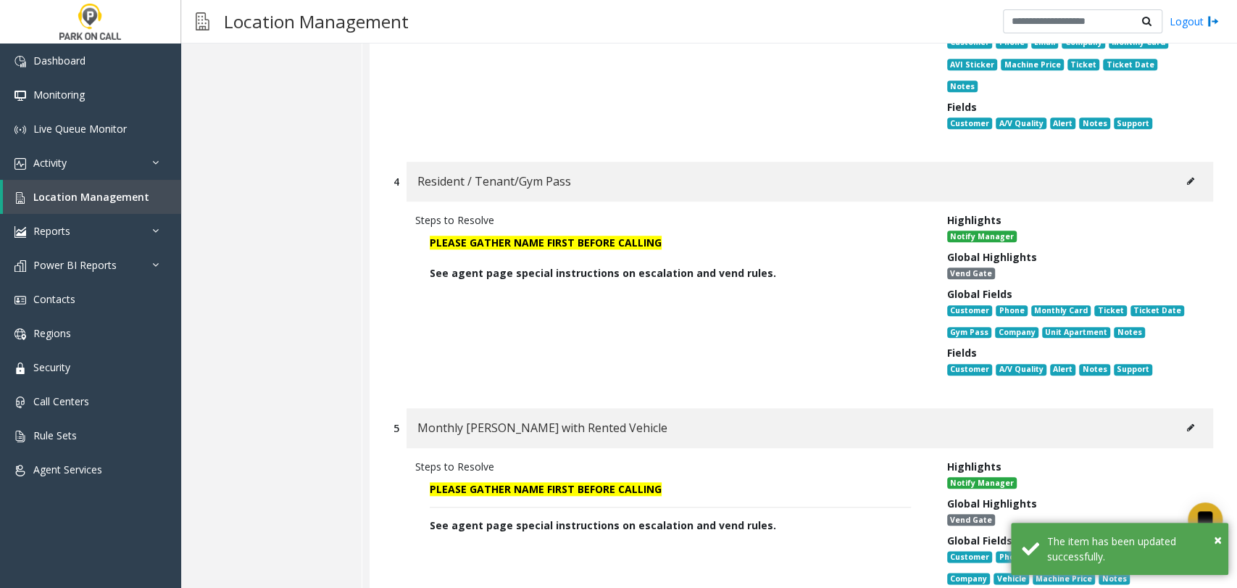
scroll to position [1127, 0]
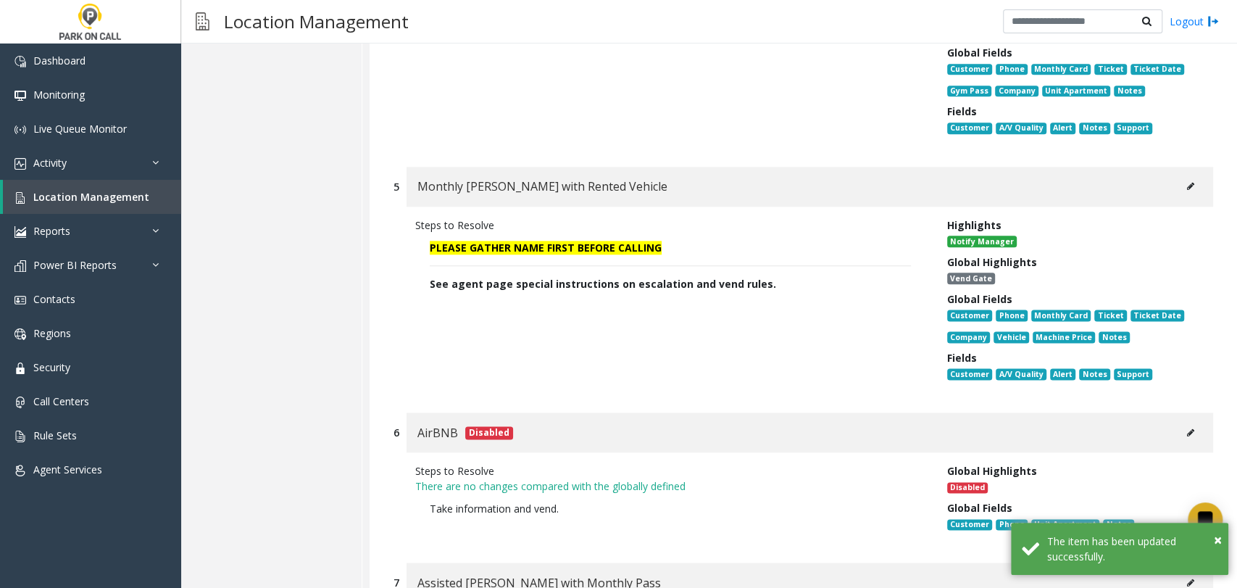
click at [1181, 175] on button at bounding box center [1190, 186] width 23 height 22
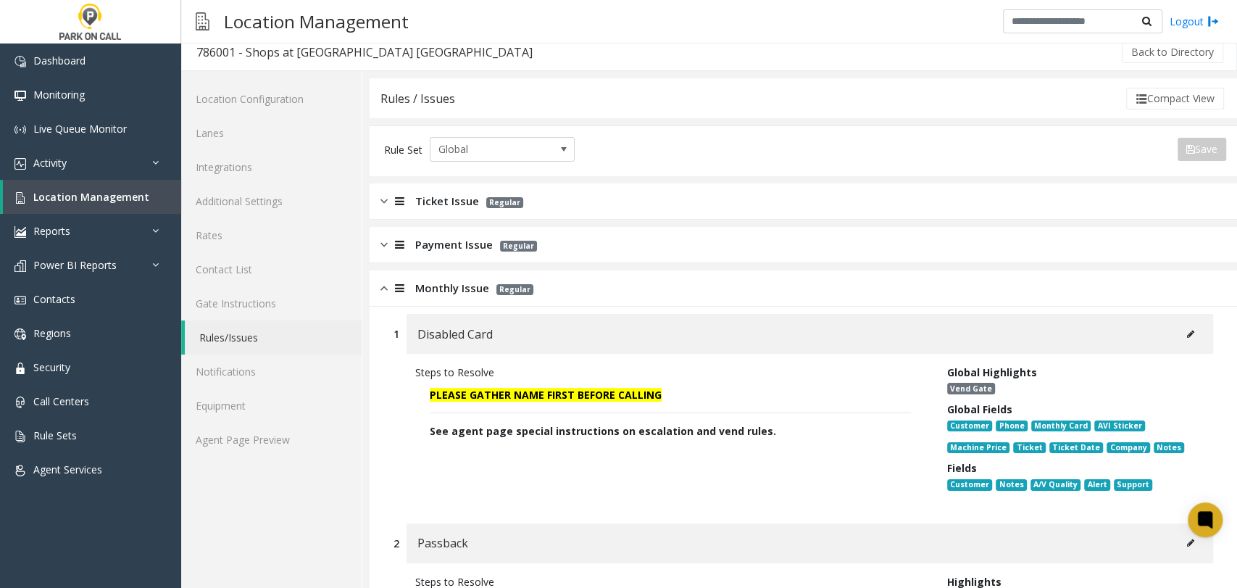
scroll to position [0, 0]
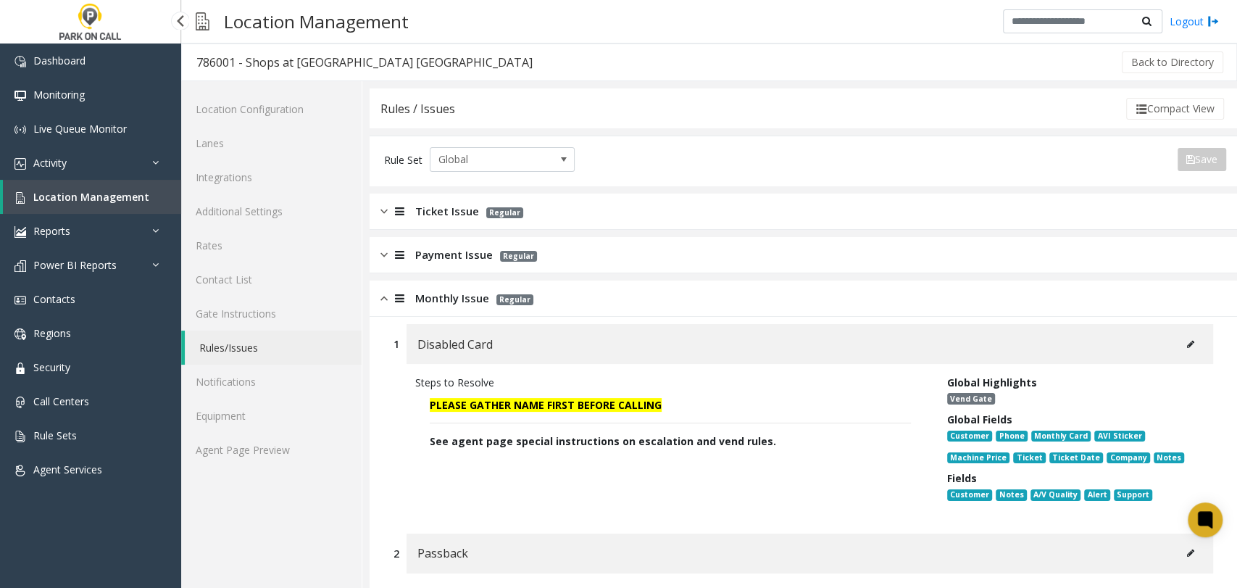
click at [135, 193] on span "Location Management" at bounding box center [91, 197] width 116 height 14
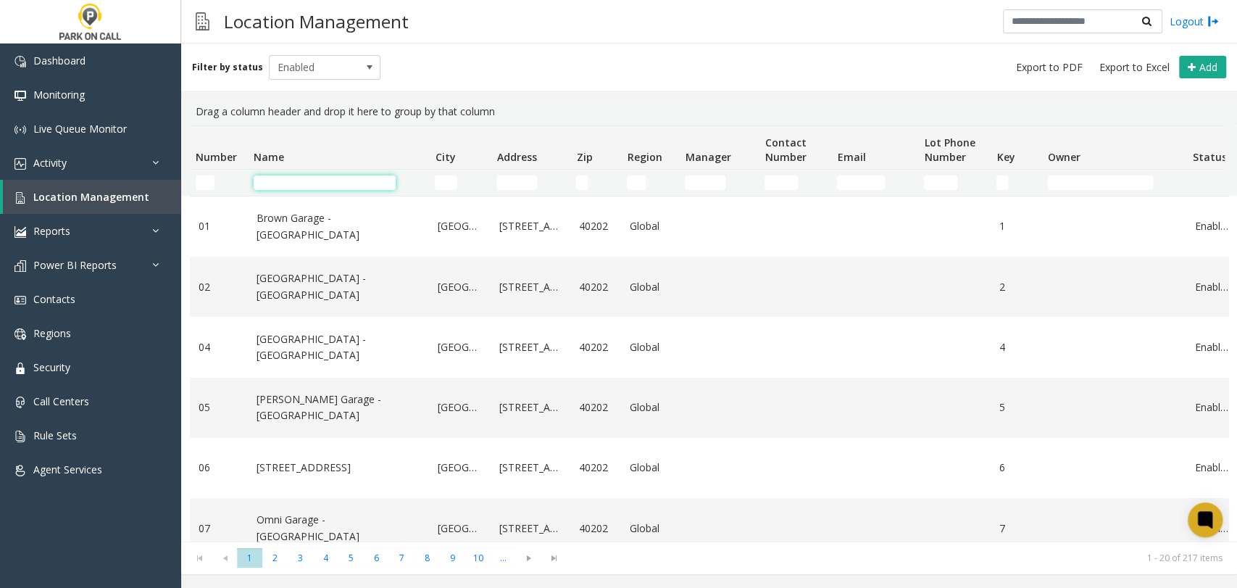
click at [328, 188] on input "Name Filter" at bounding box center [325, 182] width 142 height 14
paste input "*********"
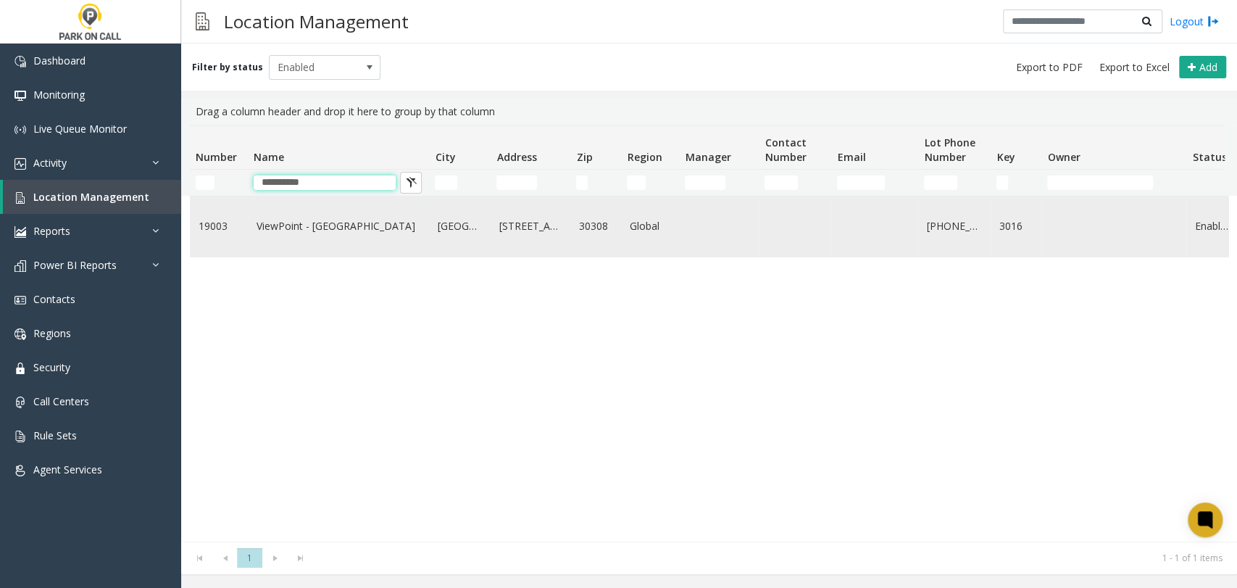
type input "*********"
click at [323, 223] on link "ViewPoint - Park Place Parking" at bounding box center [339, 226] width 164 height 16
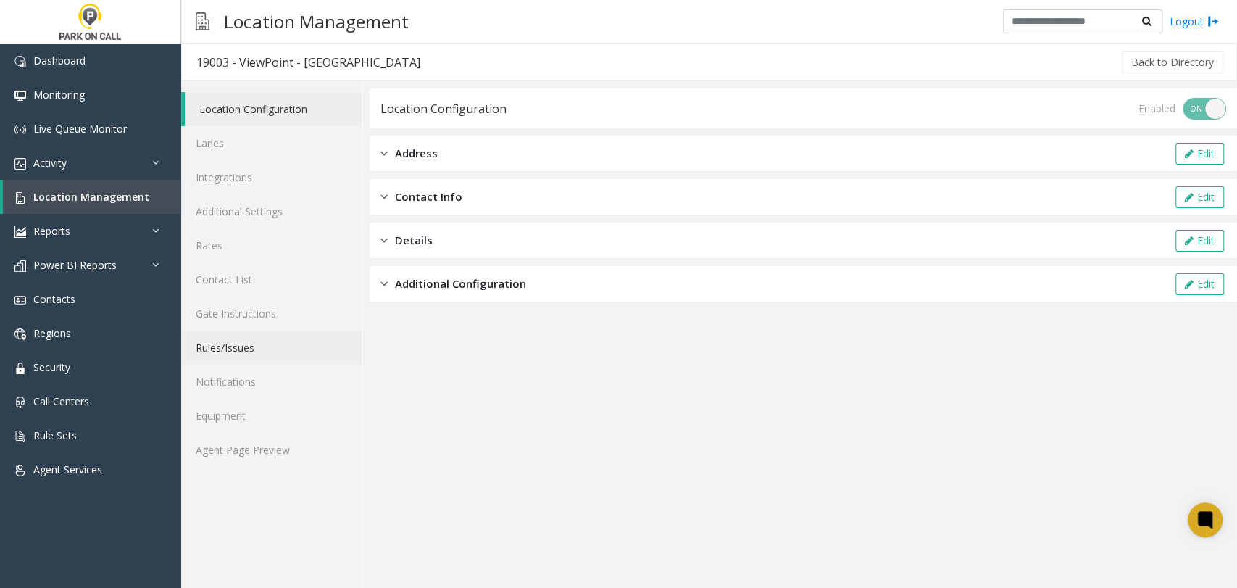
click at [272, 344] on link "Rules/Issues" at bounding box center [271, 347] width 180 height 34
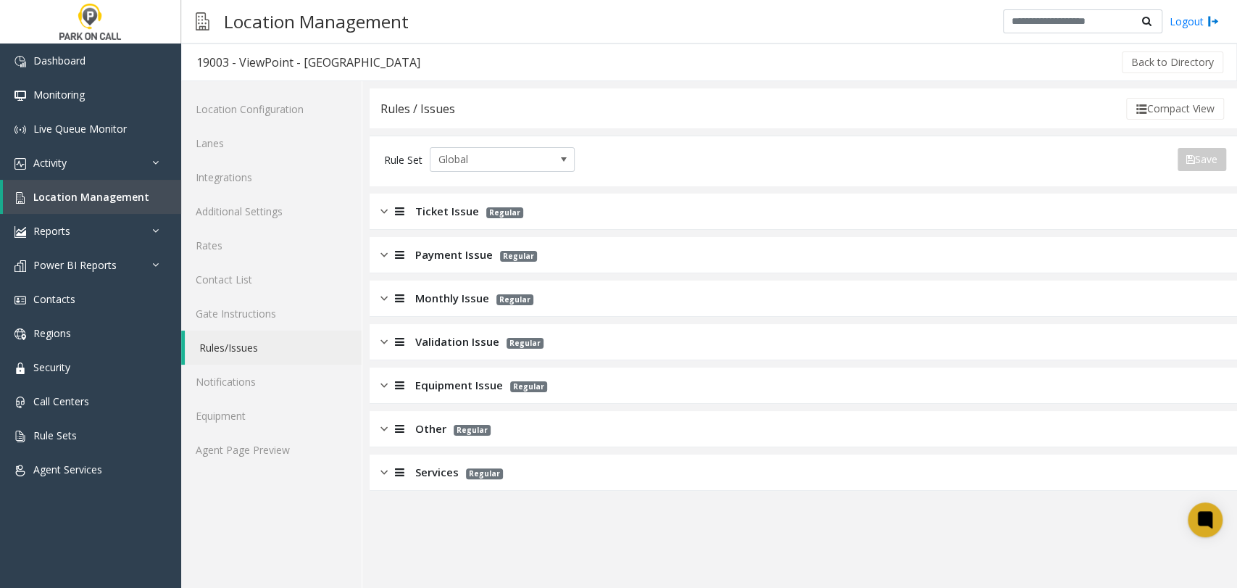
click at [442, 308] on div "Monthly Issue Regular" at bounding box center [803, 298] width 867 height 36
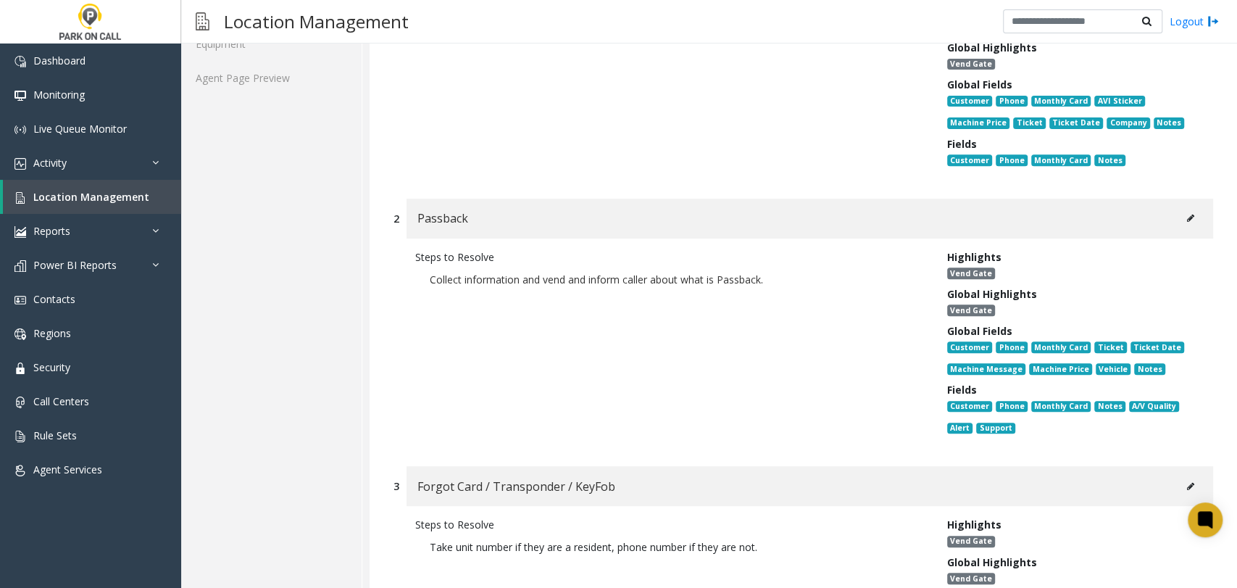
scroll to position [563, 0]
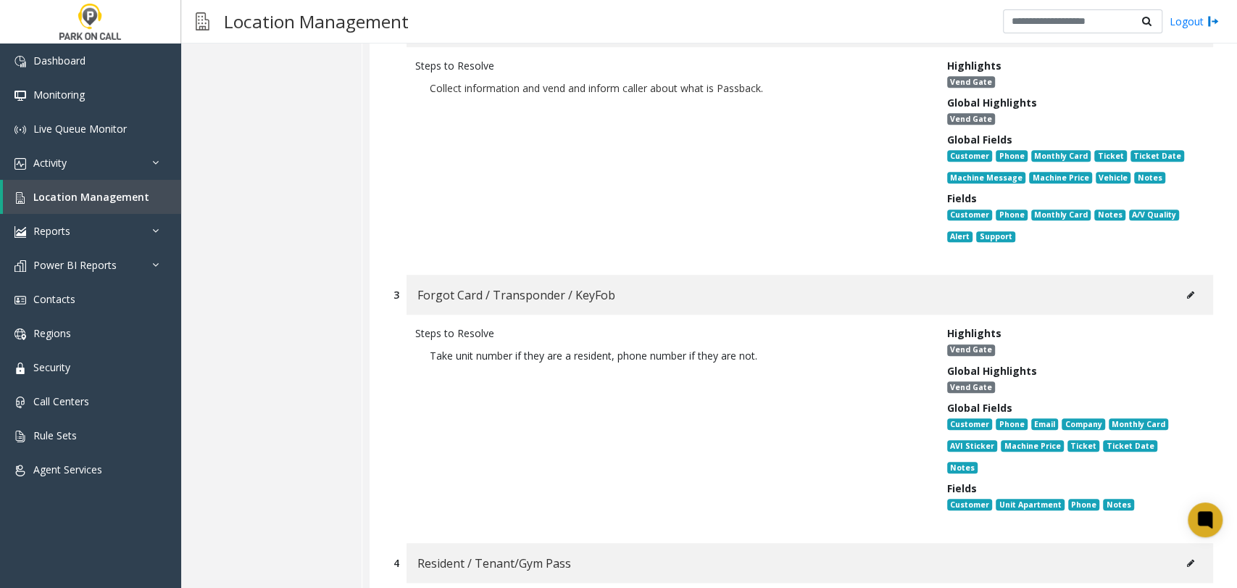
click at [1179, 284] on button at bounding box center [1190, 295] width 23 height 22
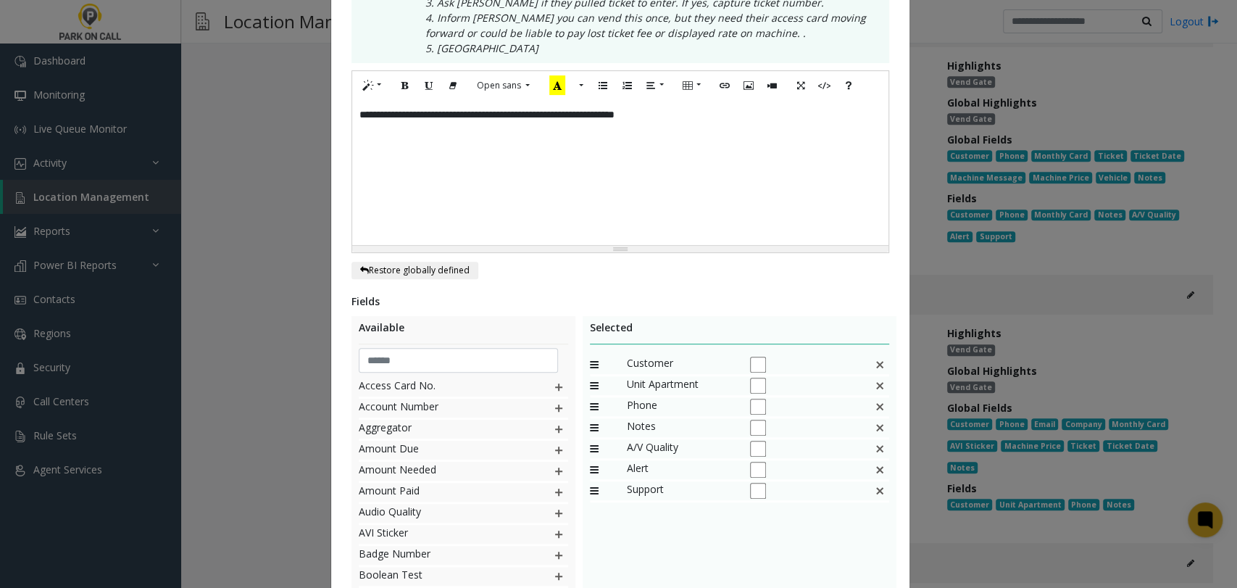
scroll to position [0, 0]
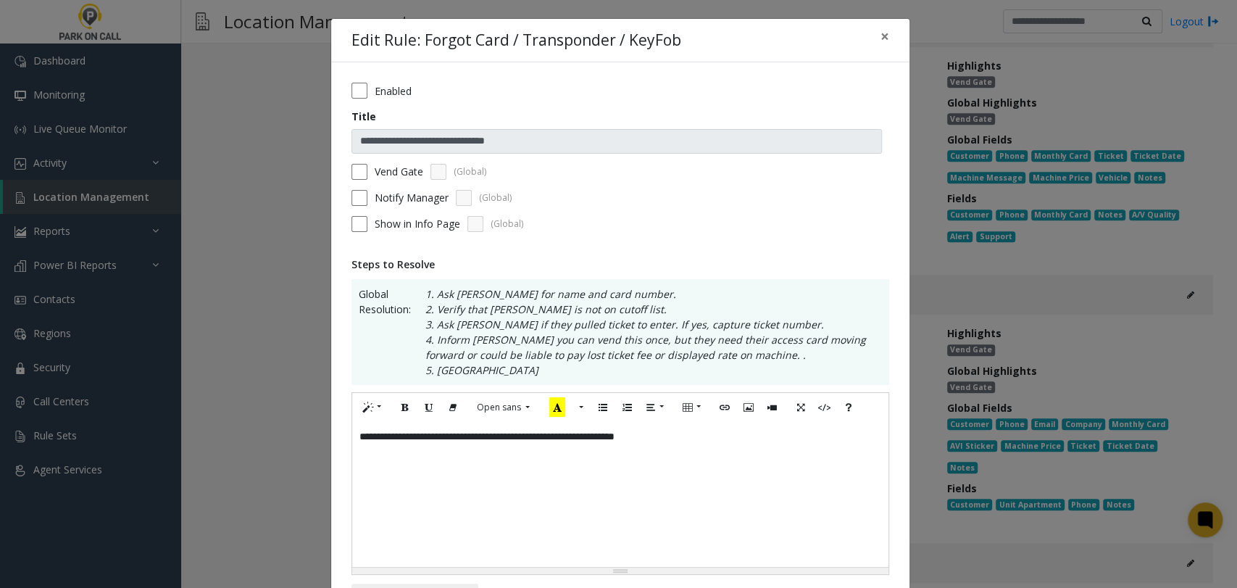
click at [272, 109] on div "**********" at bounding box center [618, 294] width 1237 height 588
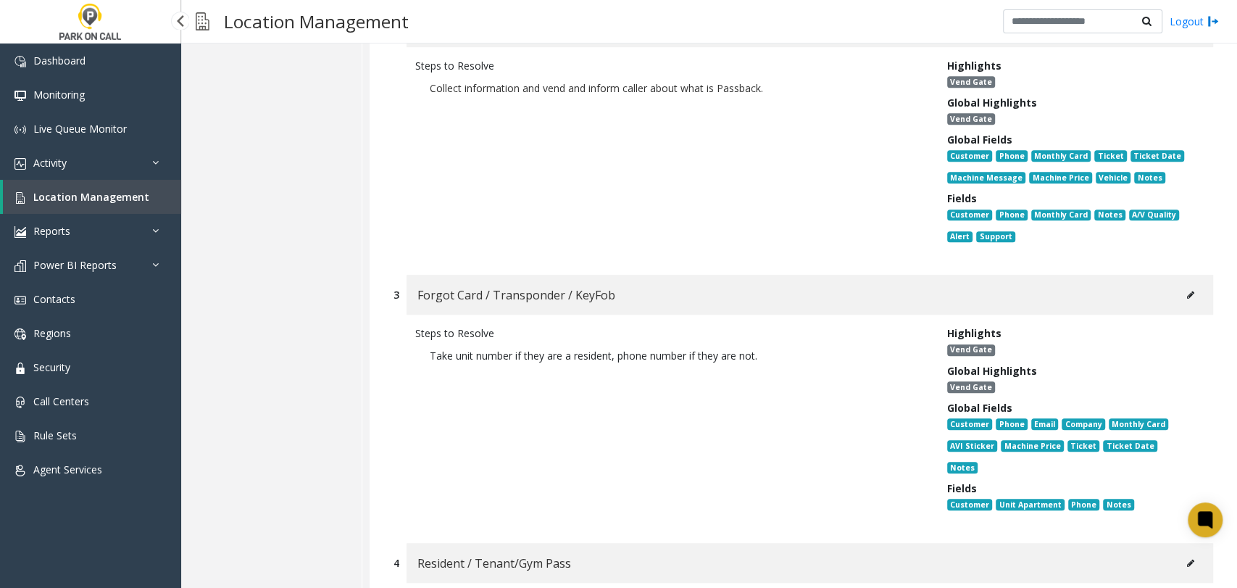
click at [90, 199] on span "Location Management" at bounding box center [91, 197] width 116 height 14
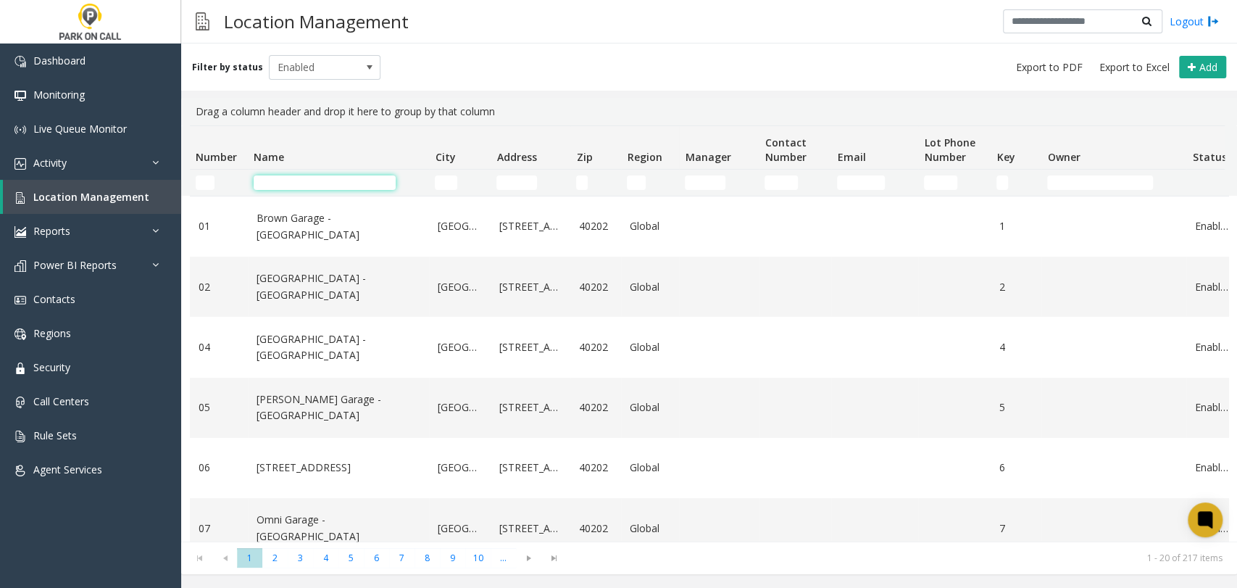
click at [342, 183] on input "Name Filter" at bounding box center [325, 182] width 142 height 14
paste input "**********"
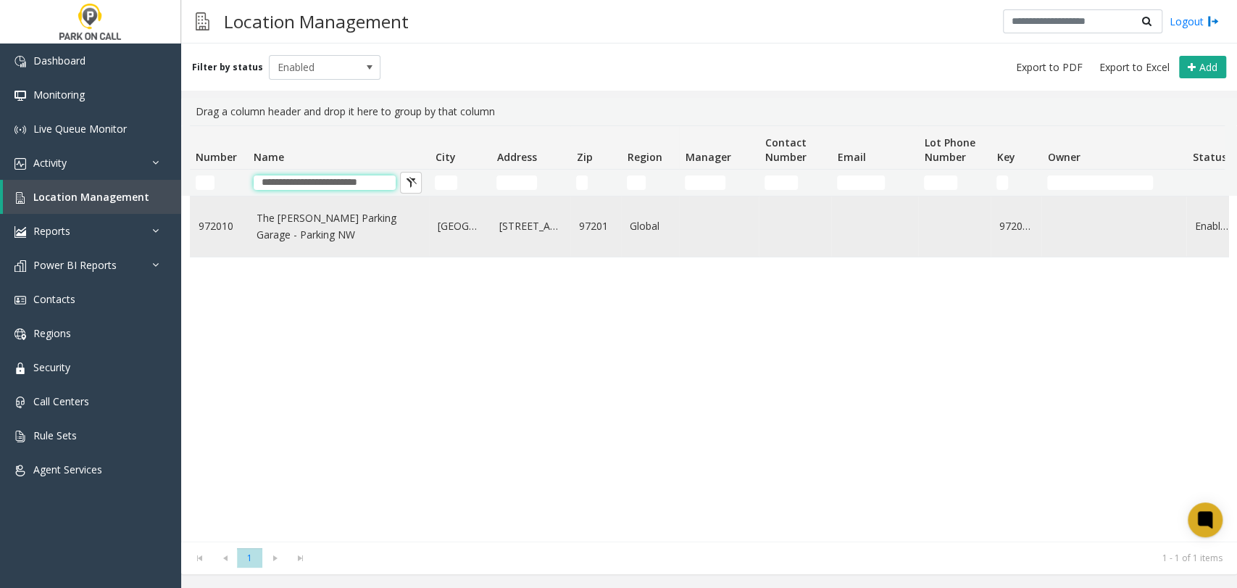
type input "**********"
click at [351, 220] on link "The Douglas Parking Garage - Parking NW" at bounding box center [339, 226] width 164 height 33
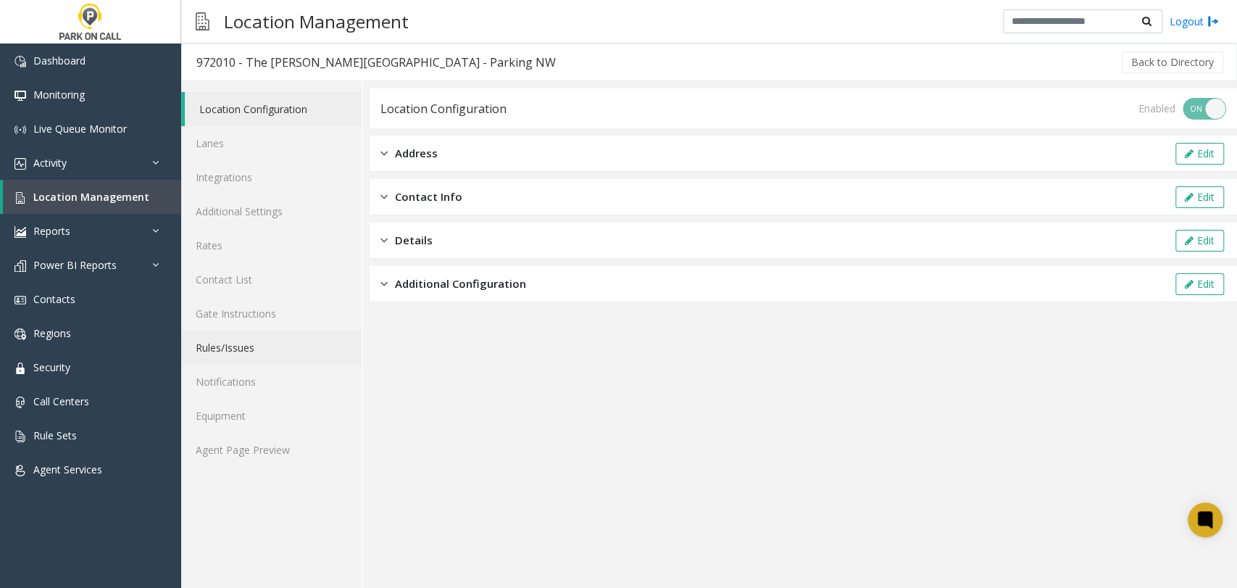
click at [285, 349] on link "Rules/Issues" at bounding box center [271, 347] width 180 height 34
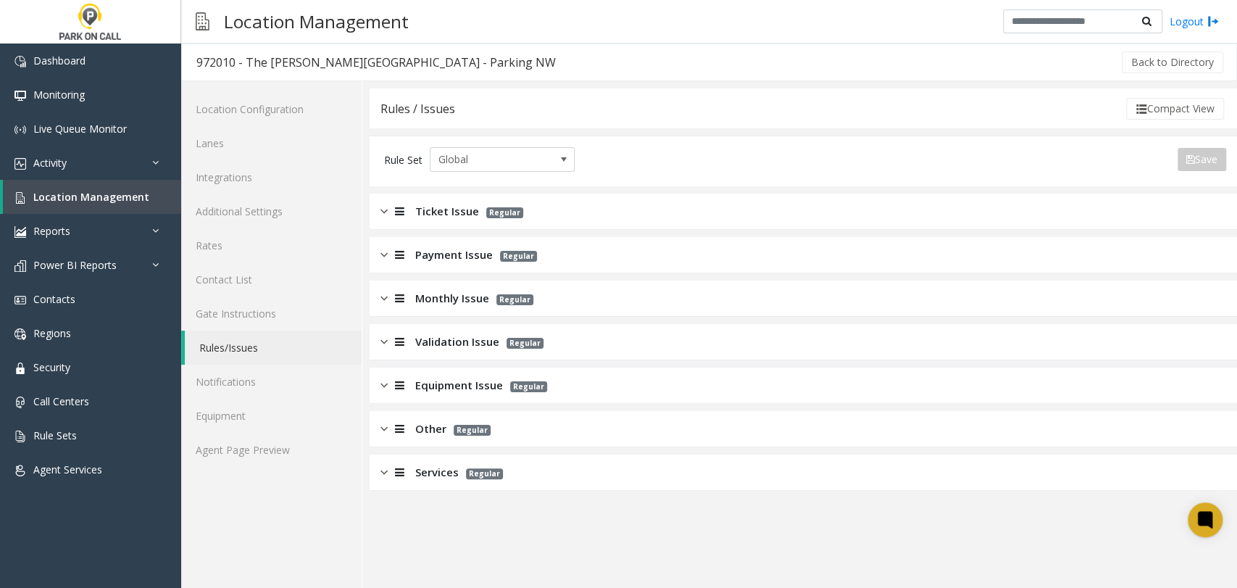
click at [428, 389] on span "Equipment Issue" at bounding box center [459, 385] width 88 height 17
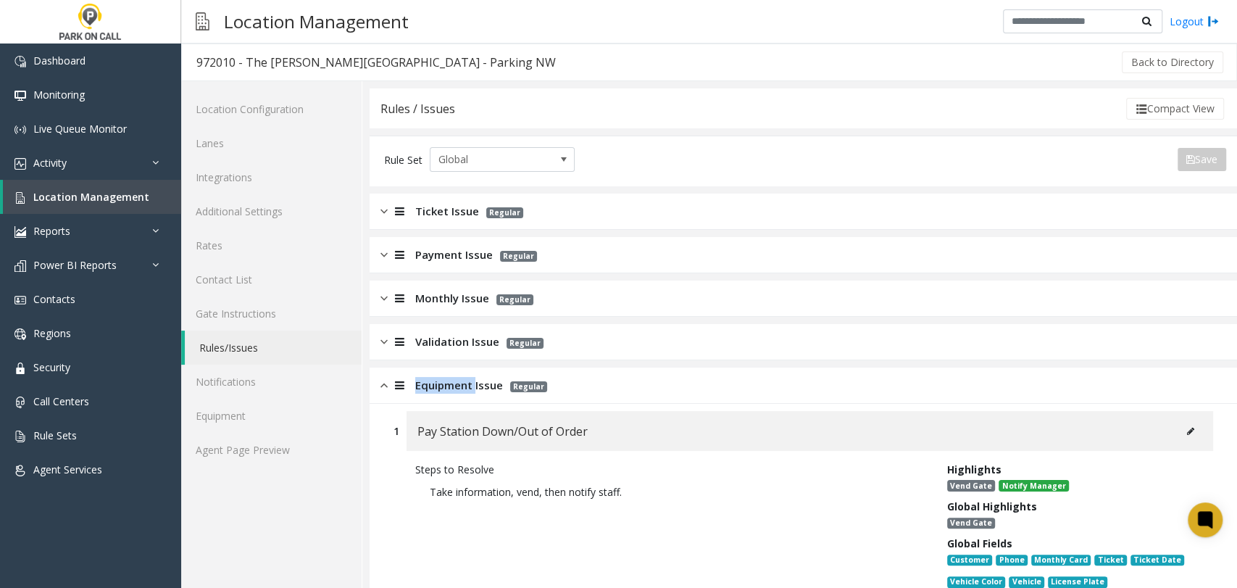
click at [428, 389] on span "Equipment Issue" at bounding box center [459, 385] width 88 height 17
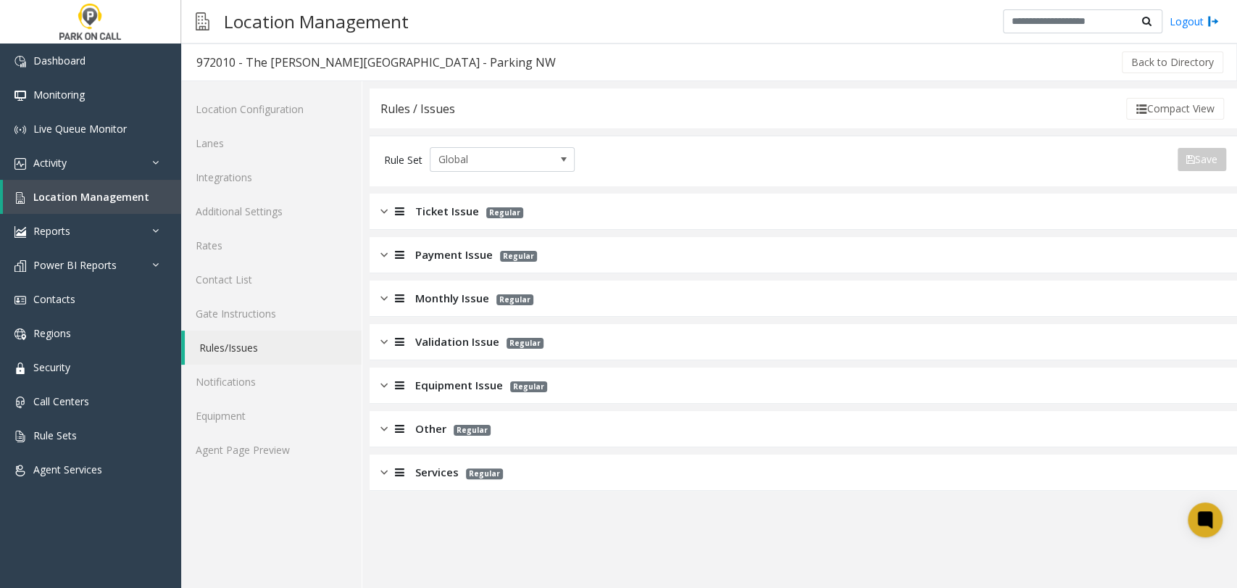
click at [425, 309] on div "Monthly Issue Regular" at bounding box center [803, 298] width 867 height 36
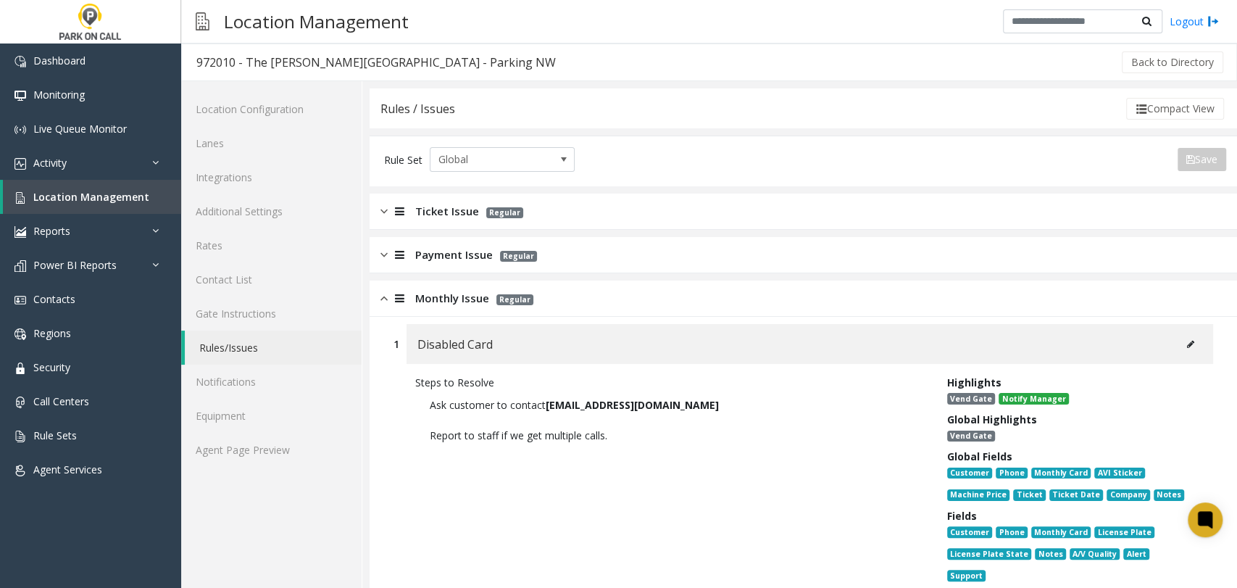
click at [425, 309] on div "Monthly Issue Regular" at bounding box center [803, 298] width 867 height 36
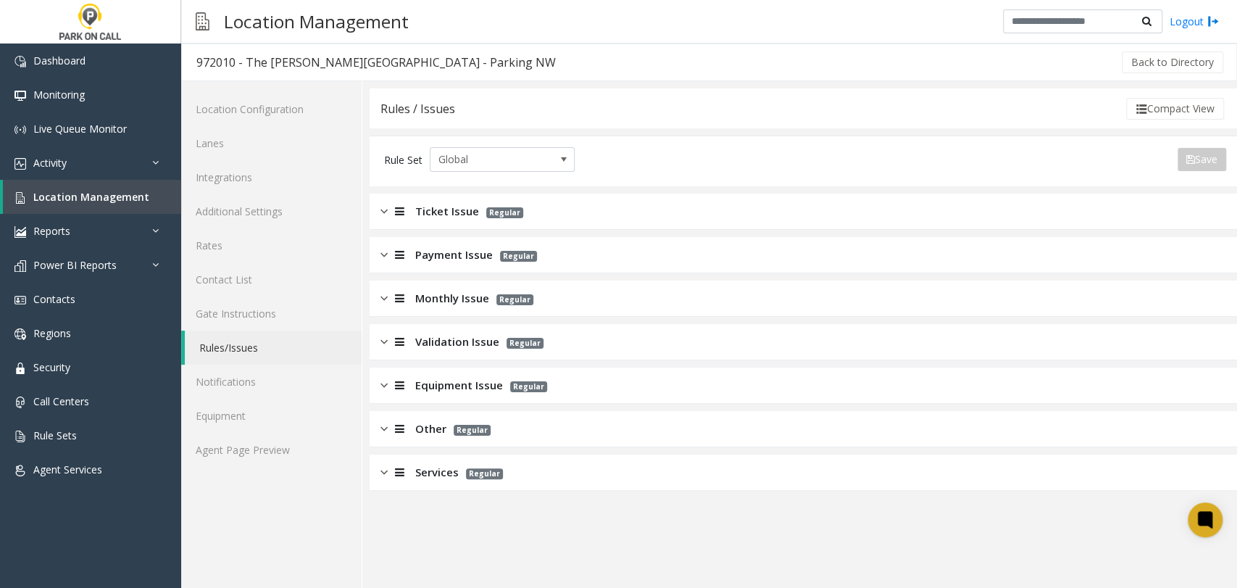
click at [440, 385] on span "Equipment Issue" at bounding box center [459, 385] width 88 height 17
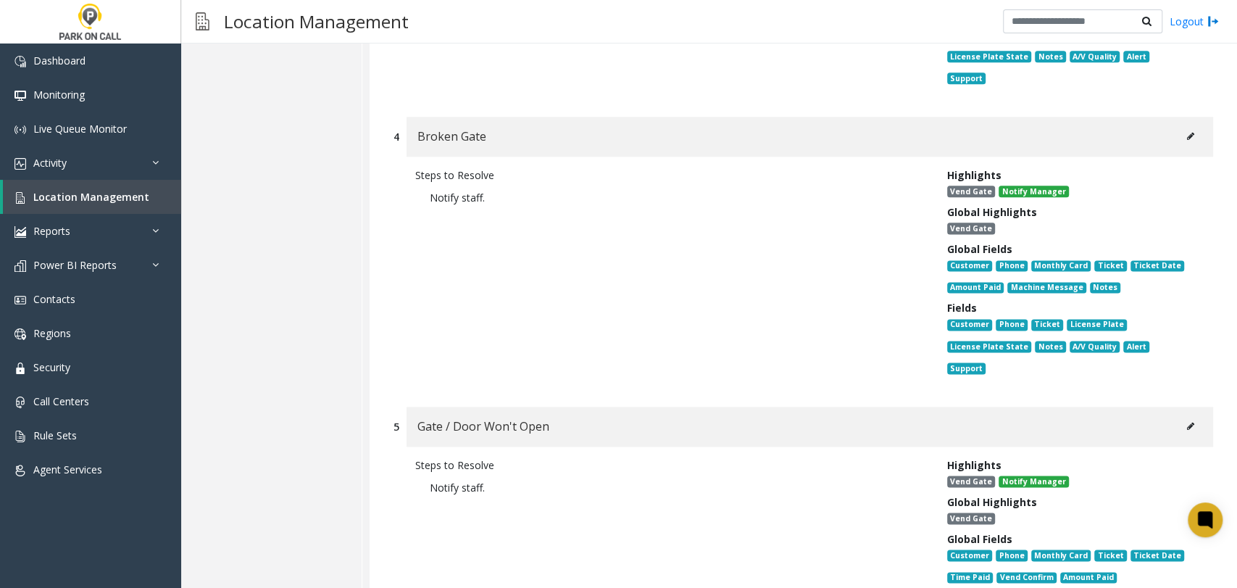
scroll to position [1368, 0]
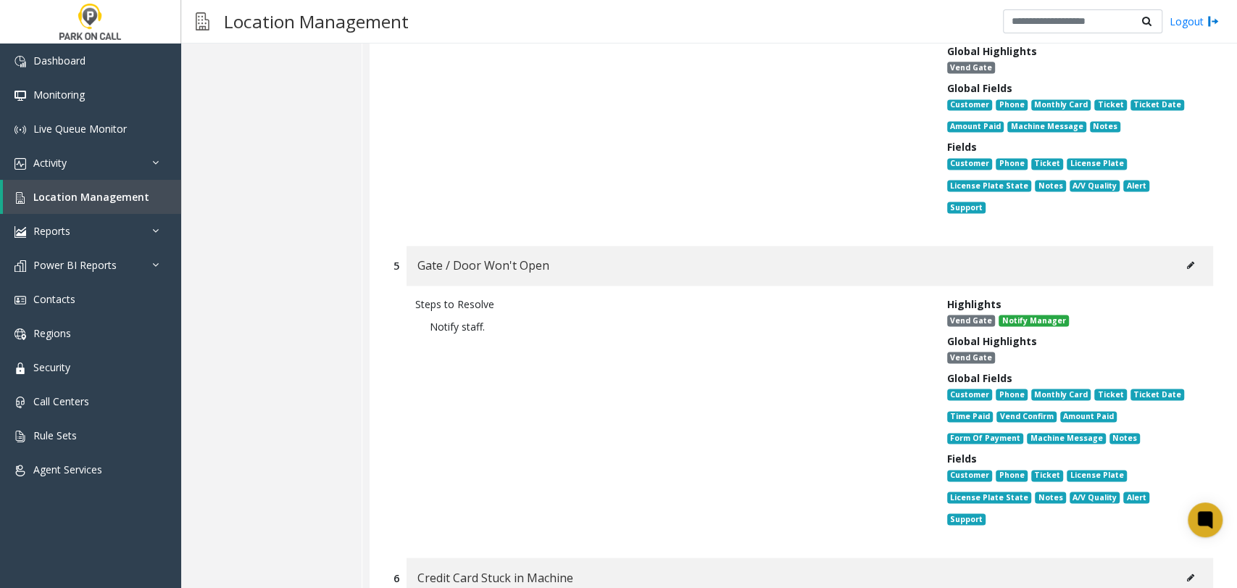
click at [1189, 254] on button at bounding box center [1190, 265] width 23 height 22
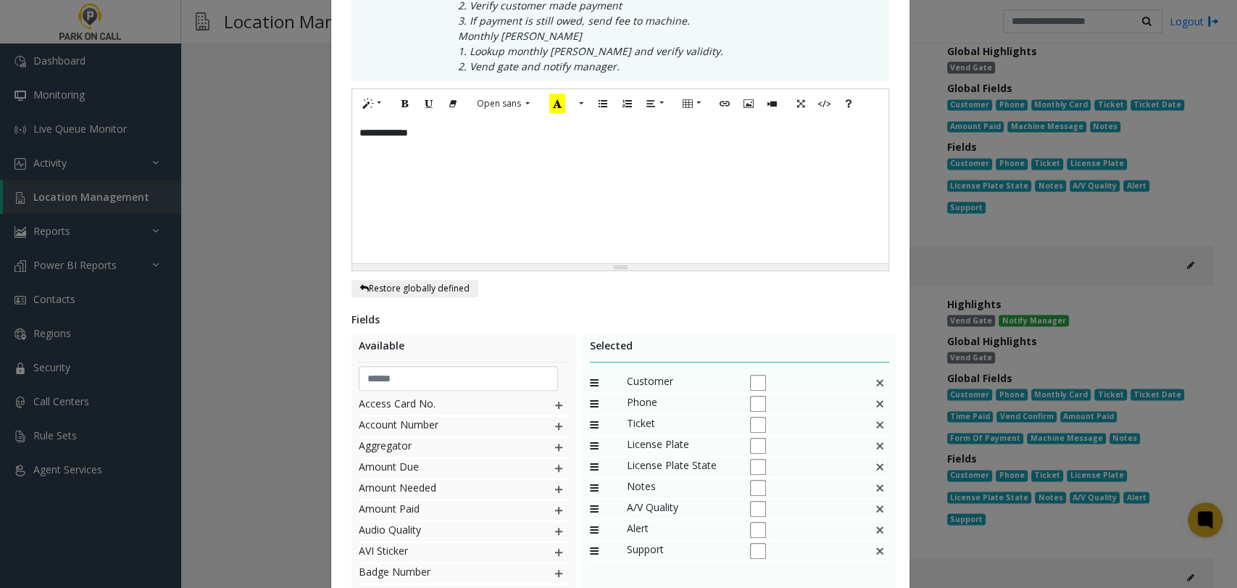
scroll to position [455, 0]
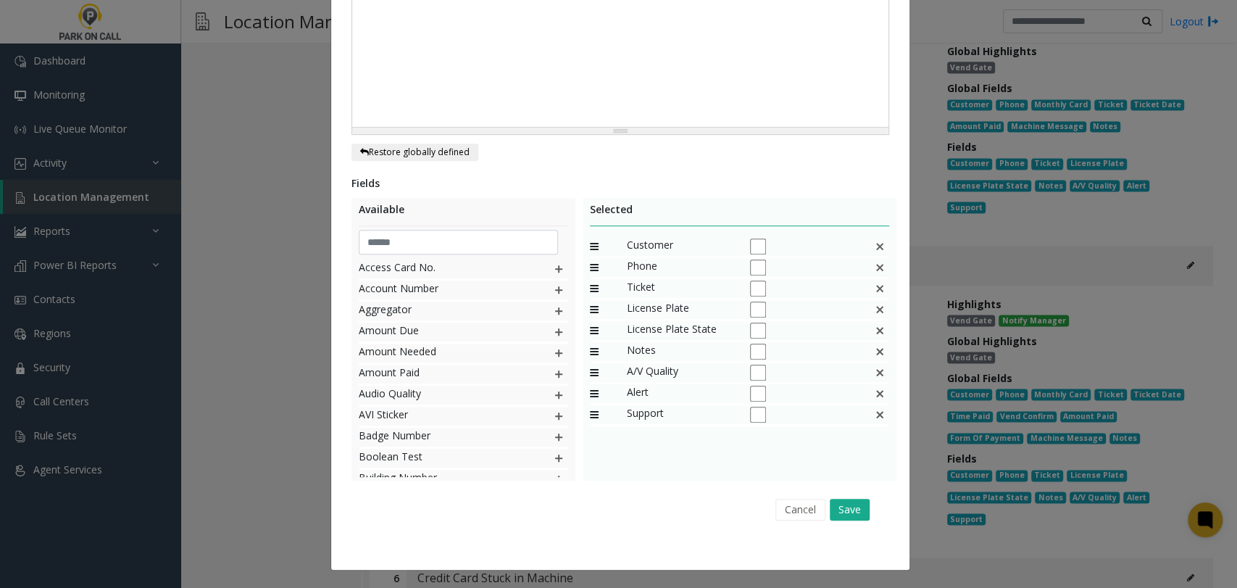
click at [967, 458] on div "**********" at bounding box center [618, 294] width 1237 height 588
click at [802, 512] on button "Cancel" at bounding box center [800, 510] width 50 height 22
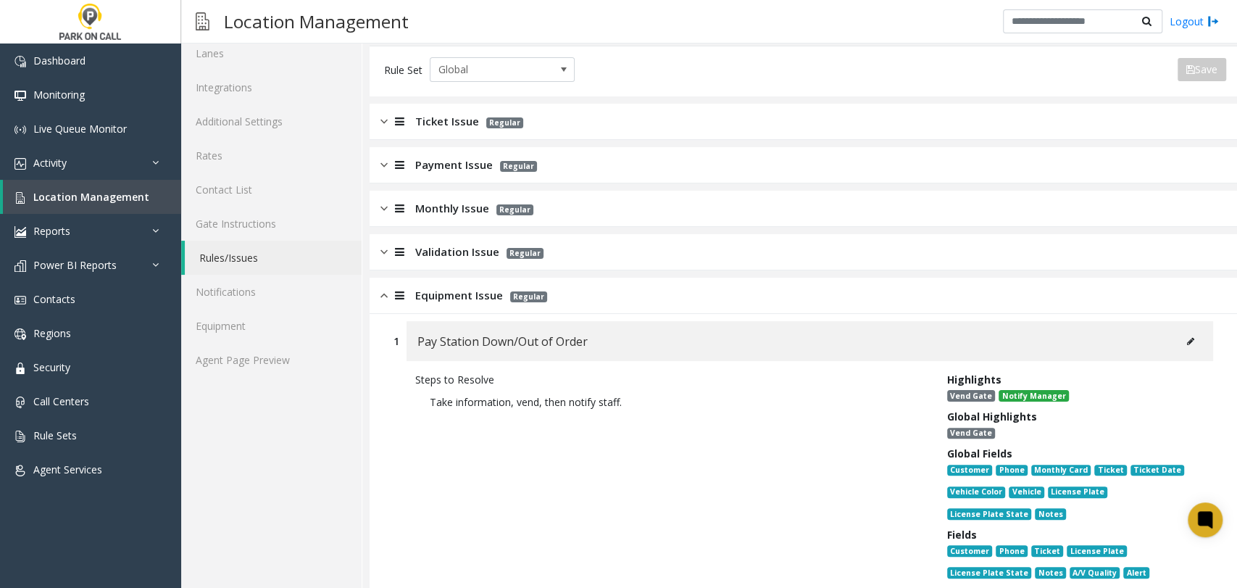
scroll to position [0, 0]
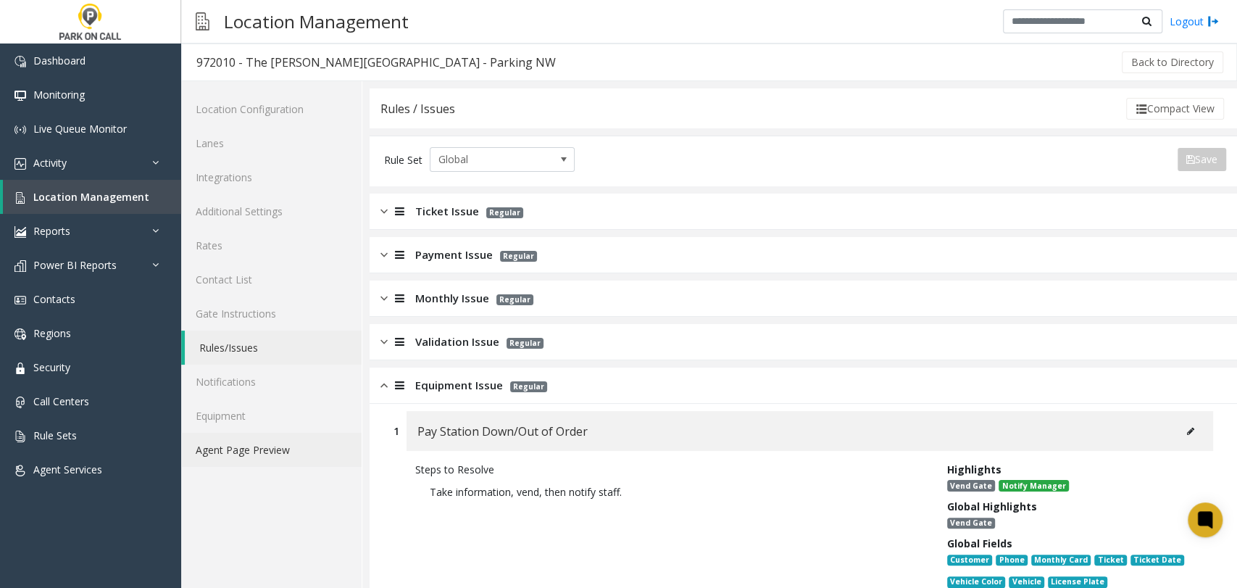
click at [336, 448] on link "Agent Page Preview" at bounding box center [271, 450] width 180 height 34
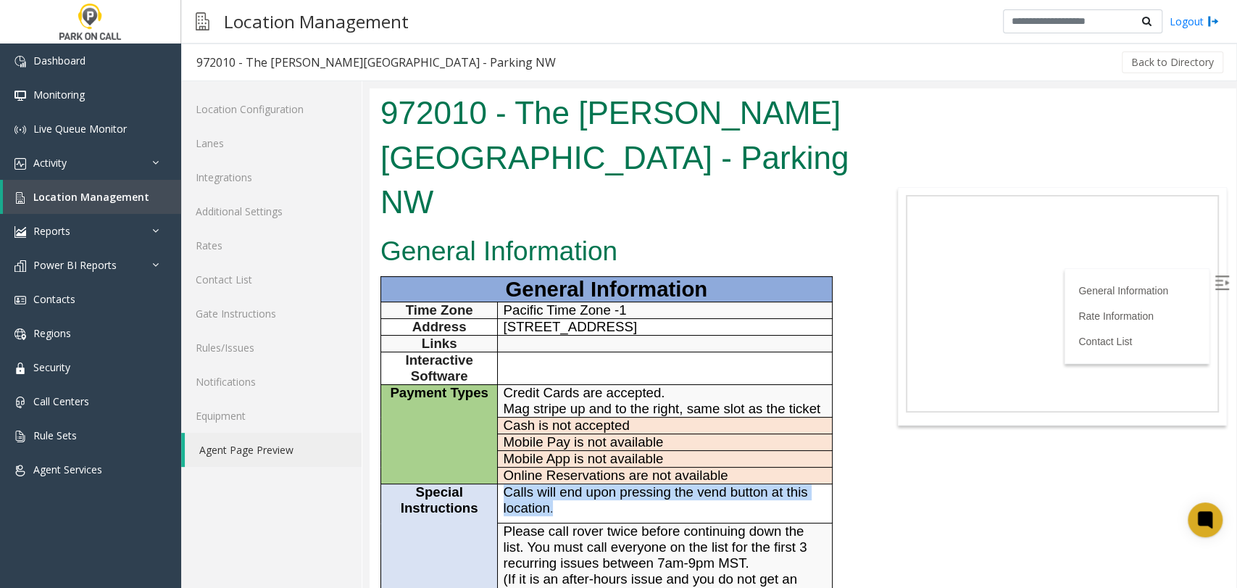
drag, startPoint x: 571, startPoint y: 455, endPoint x: 507, endPoint y: 444, distance: 64.7
click at [507, 484] on p "Calls will end upon pressing the vend button at this location ." at bounding box center [665, 500] width 323 height 32
copy p "Calls will end upon pressing the vend button at this location ."
click at [110, 201] on span "Location Management" at bounding box center [91, 197] width 116 height 14
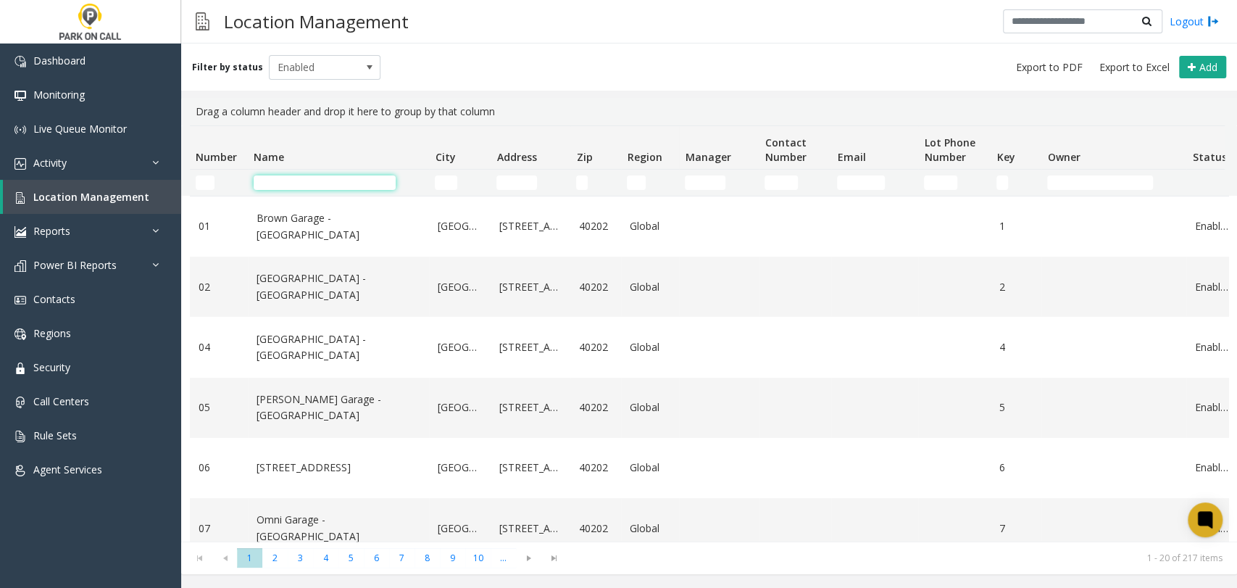
click at [359, 185] on input "Name Filter" at bounding box center [325, 182] width 142 height 14
paste input "**********"
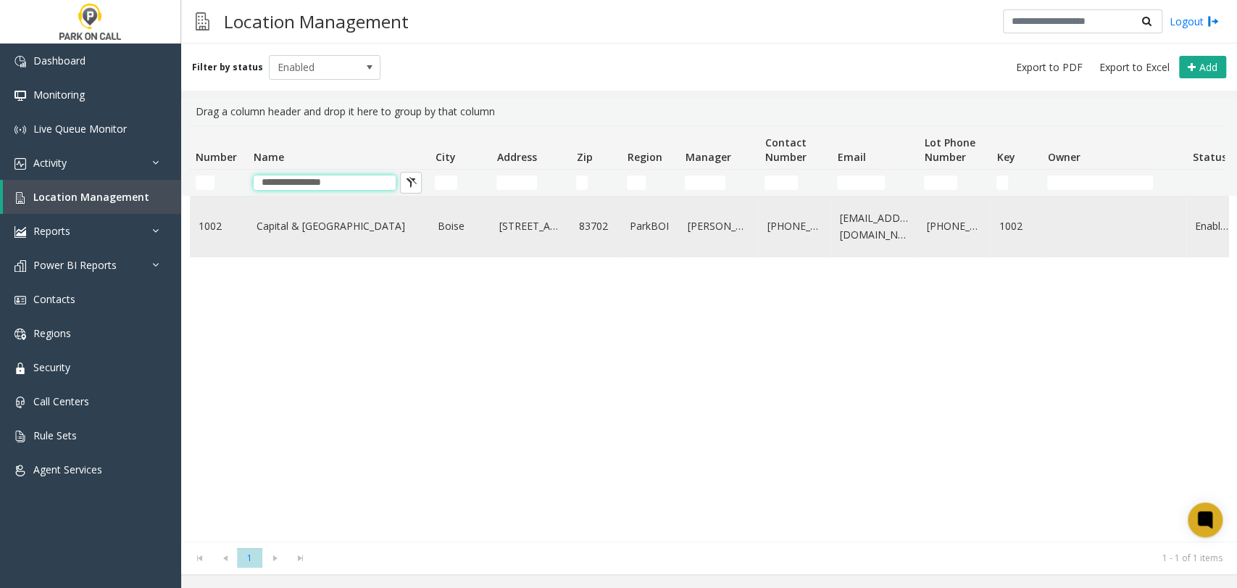
type input "**********"
click at [343, 231] on link "Capital & Myrtle St - ParkBOI" at bounding box center [339, 226] width 164 height 16
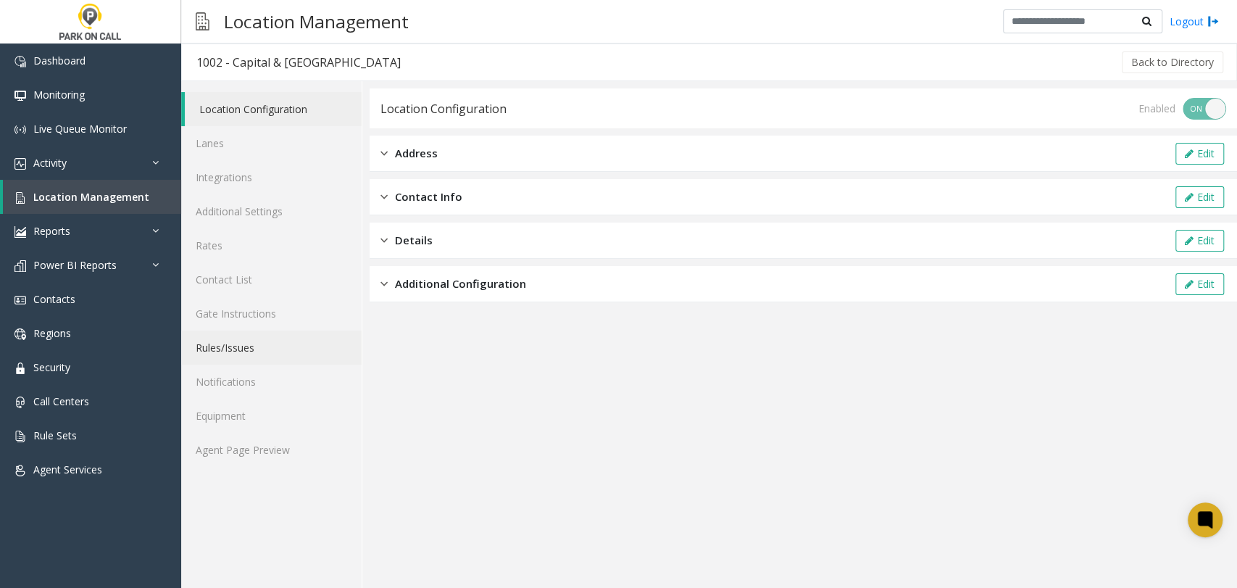
click at [255, 350] on link "Rules/Issues" at bounding box center [271, 347] width 180 height 34
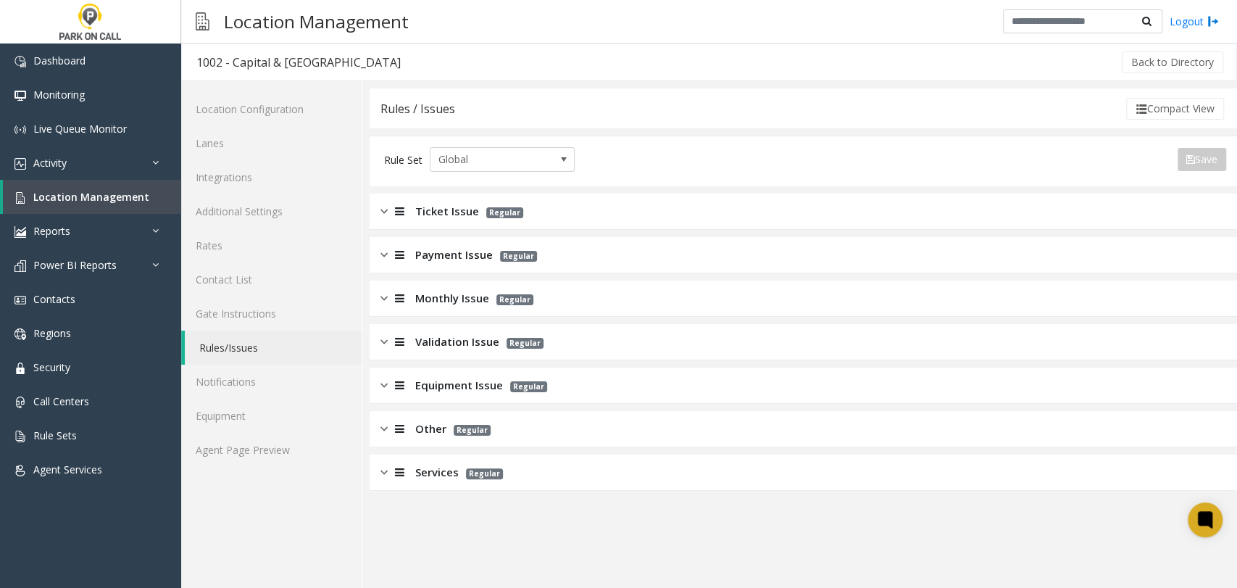
click at [459, 494] on app-rules "Rules / Issues Compact View Rule Set Global Save Export to PDF Export to Excel …" at bounding box center [803, 337] width 867 height 499
click at [454, 480] on div "Services Regular" at bounding box center [803, 472] width 867 height 36
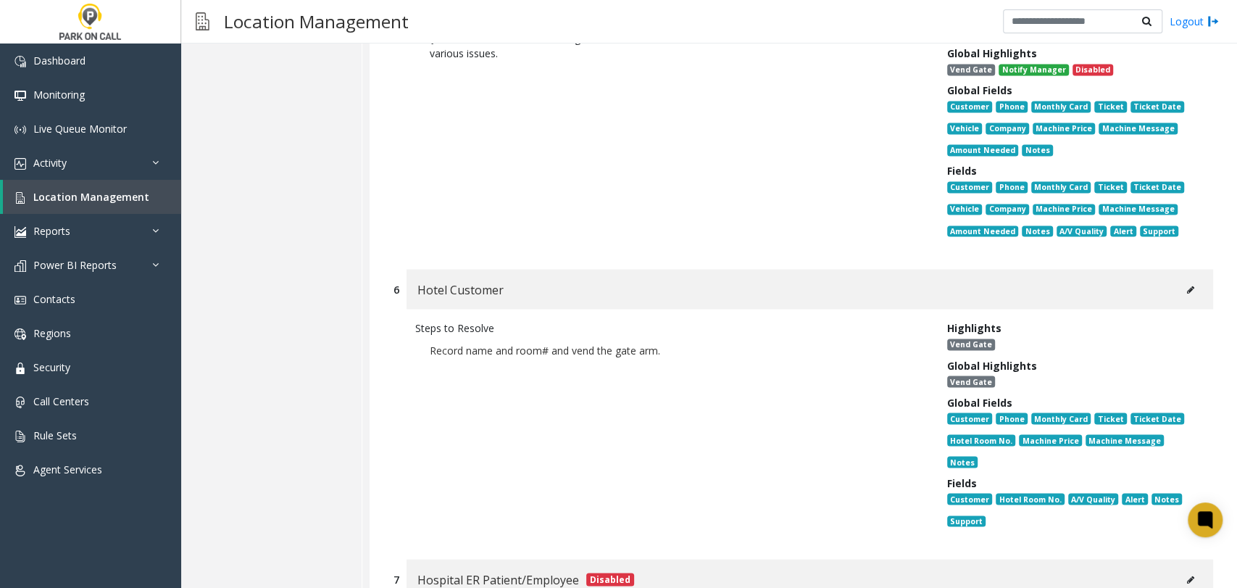
scroll to position [1678, 0]
click at [134, 210] on link "Location Management" at bounding box center [92, 197] width 178 height 34
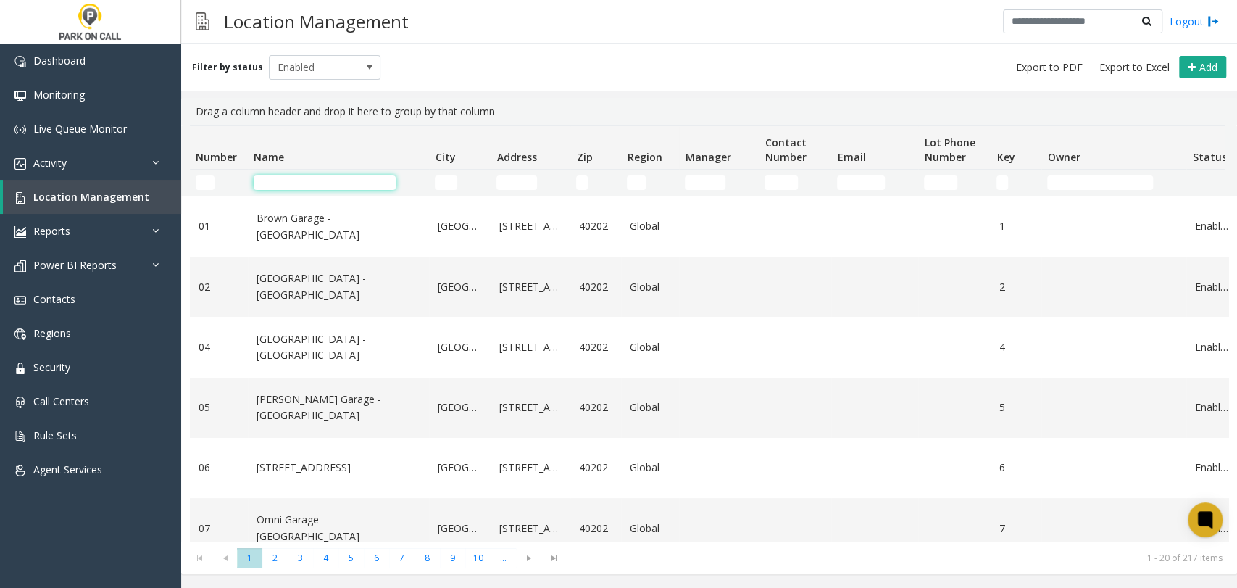
click at [325, 185] on input "Name Filter" at bounding box center [325, 182] width 142 height 14
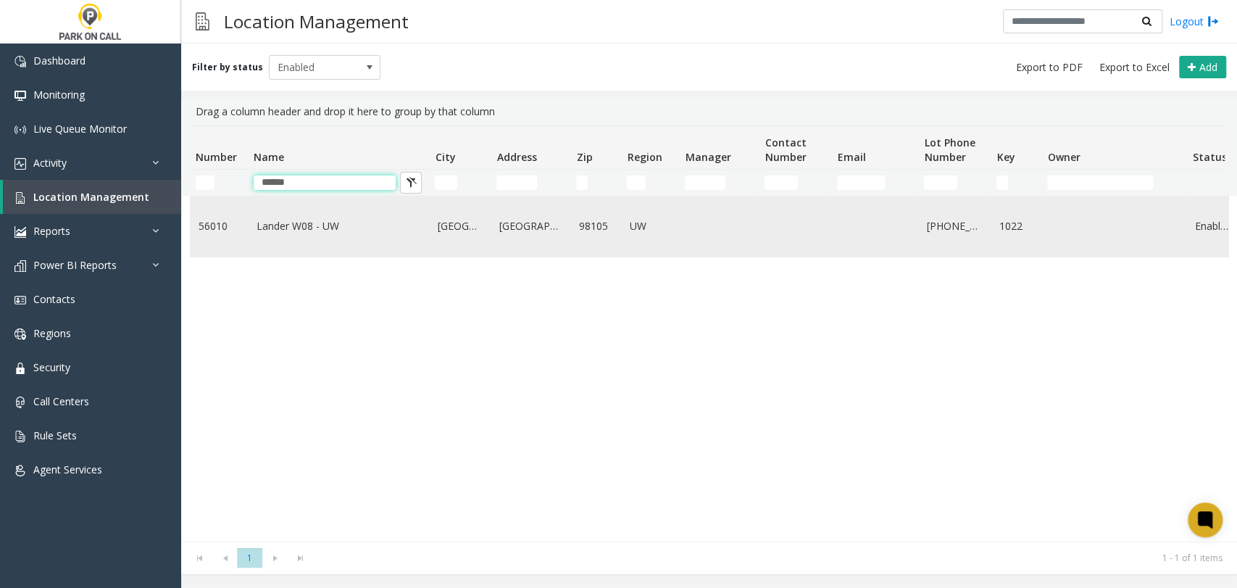
type input "******"
click at [293, 228] on link "Lander W08 - UW" at bounding box center [339, 226] width 164 height 16
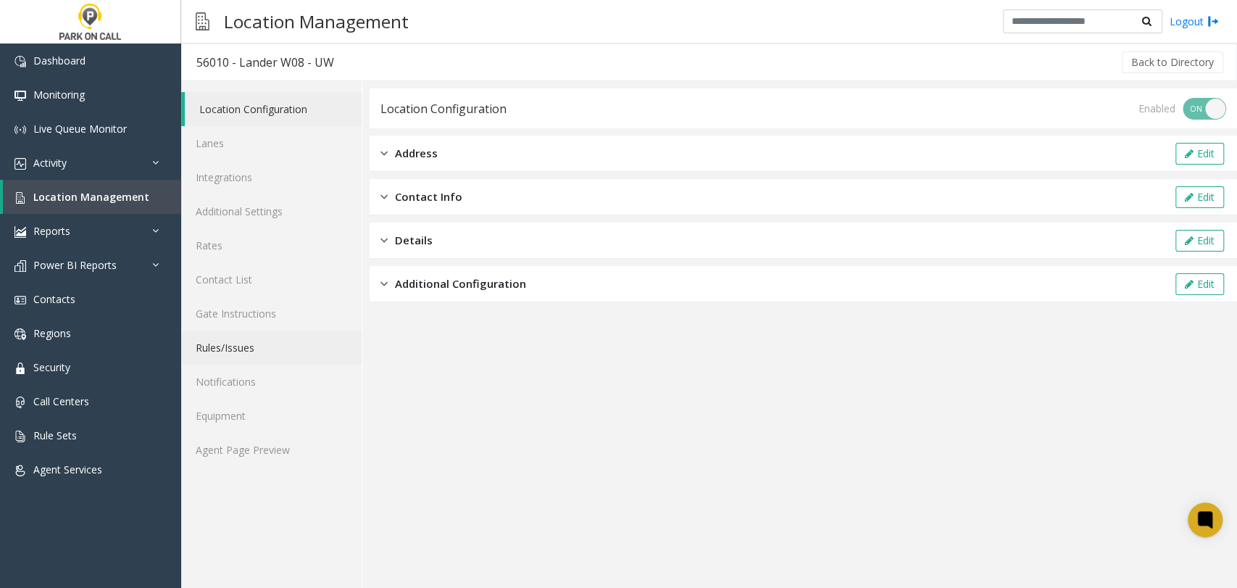
click at [278, 347] on link "Rules/Issues" at bounding box center [271, 347] width 180 height 34
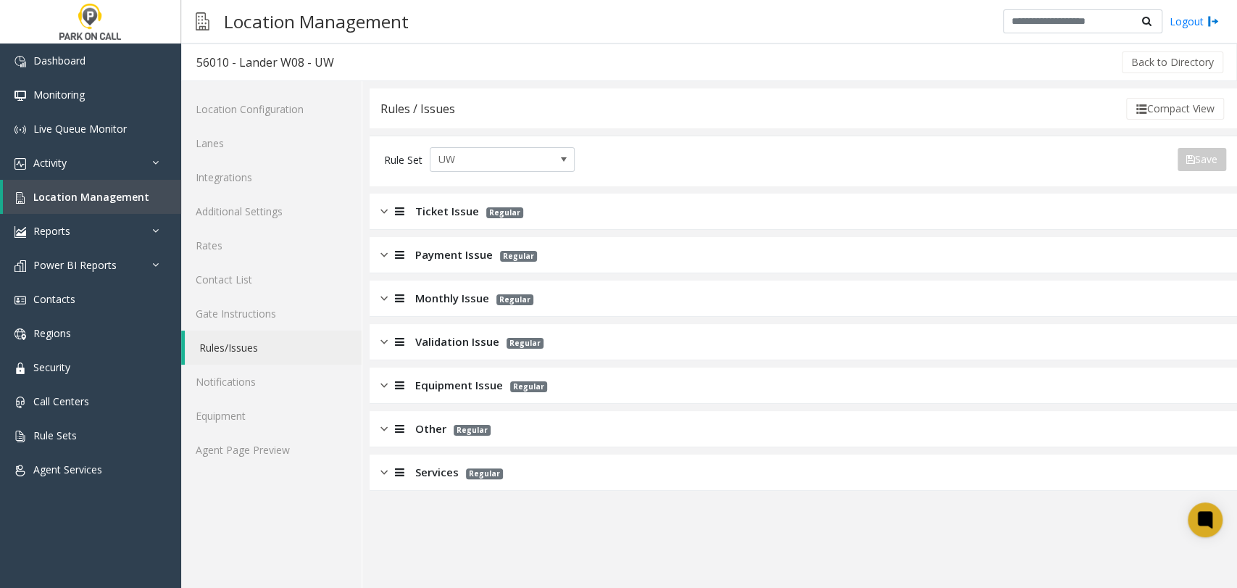
click at [427, 294] on span "Monthly Issue" at bounding box center [452, 298] width 74 height 17
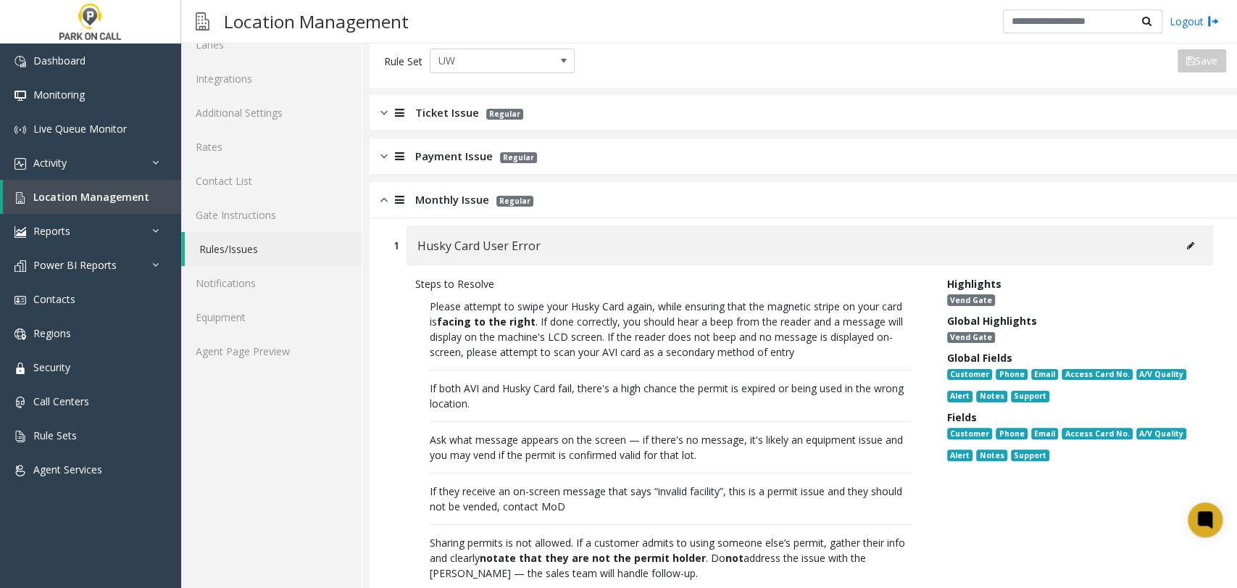
scroll to position [241, 0]
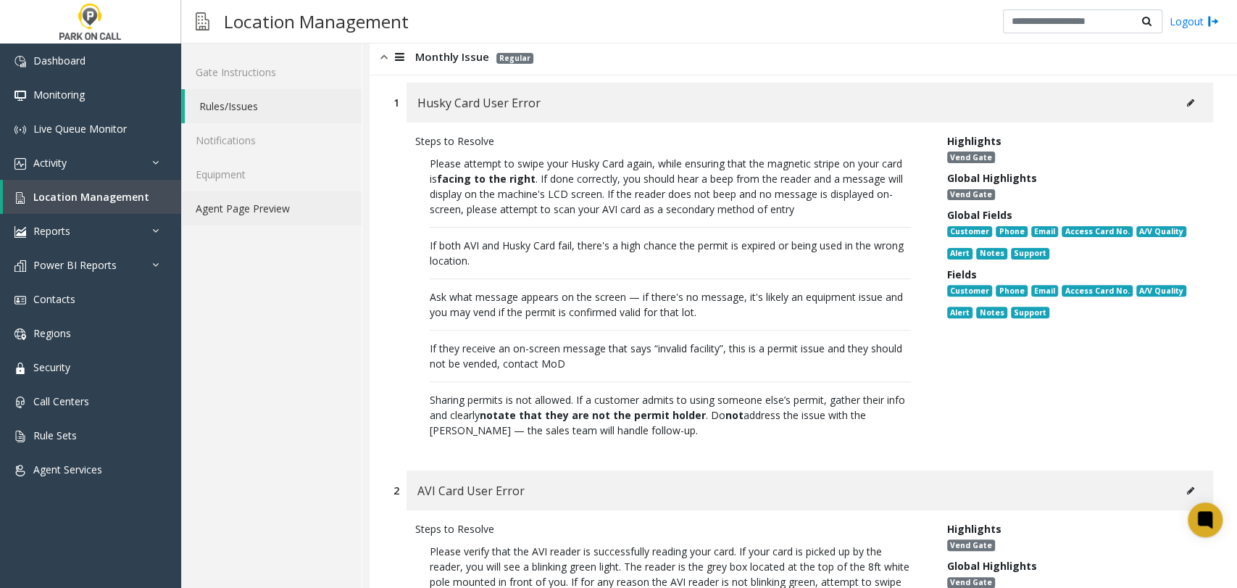
click at [220, 215] on link "Agent Page Preview" at bounding box center [271, 208] width 180 height 34
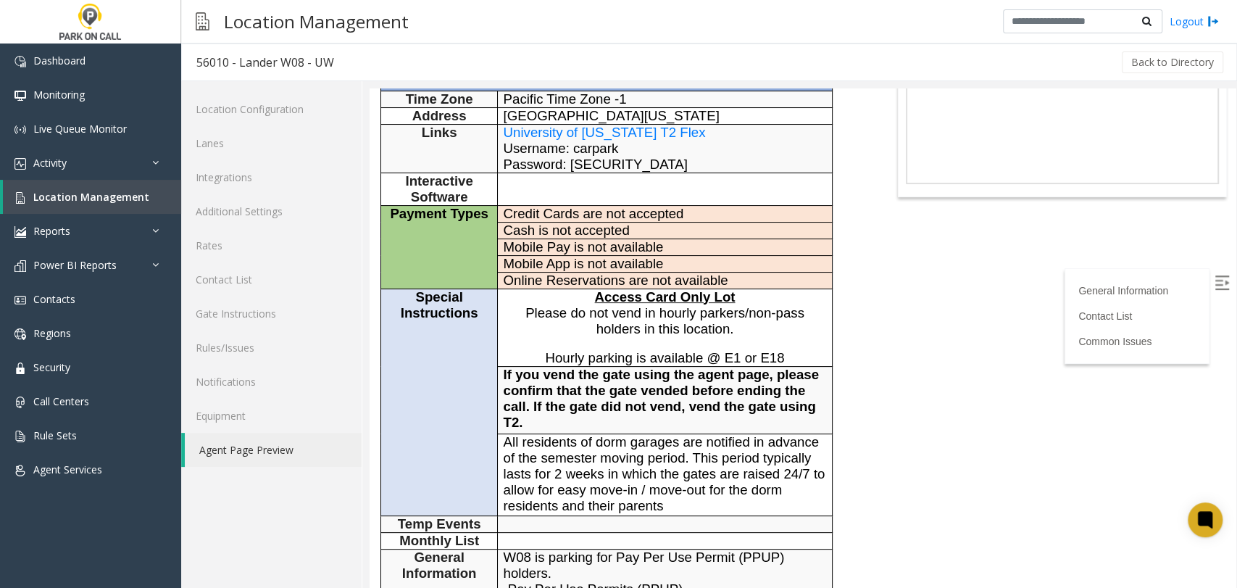
scroll to position [161, 0]
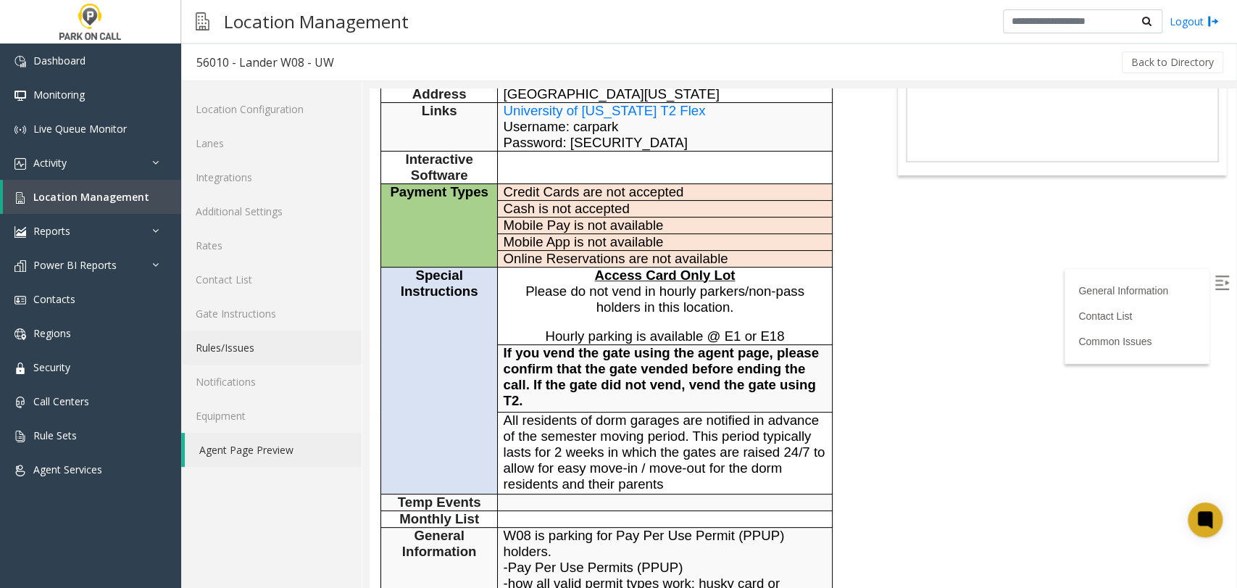
click at [342, 354] on link "Rules/Issues" at bounding box center [271, 347] width 180 height 34
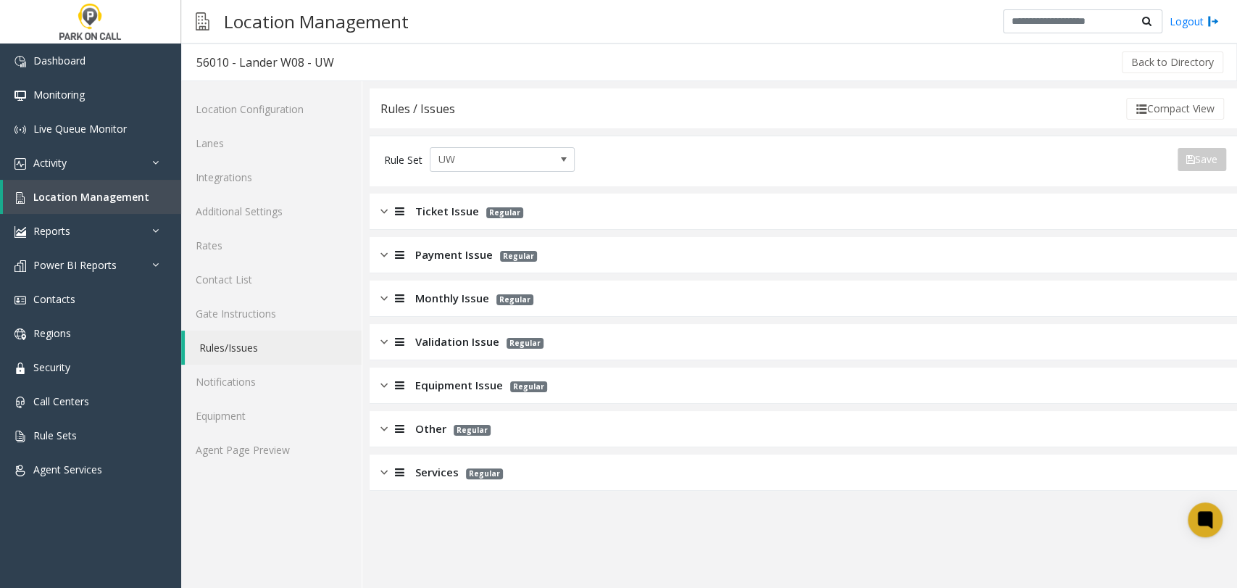
click at [426, 299] on span "Monthly Issue" at bounding box center [452, 298] width 74 height 17
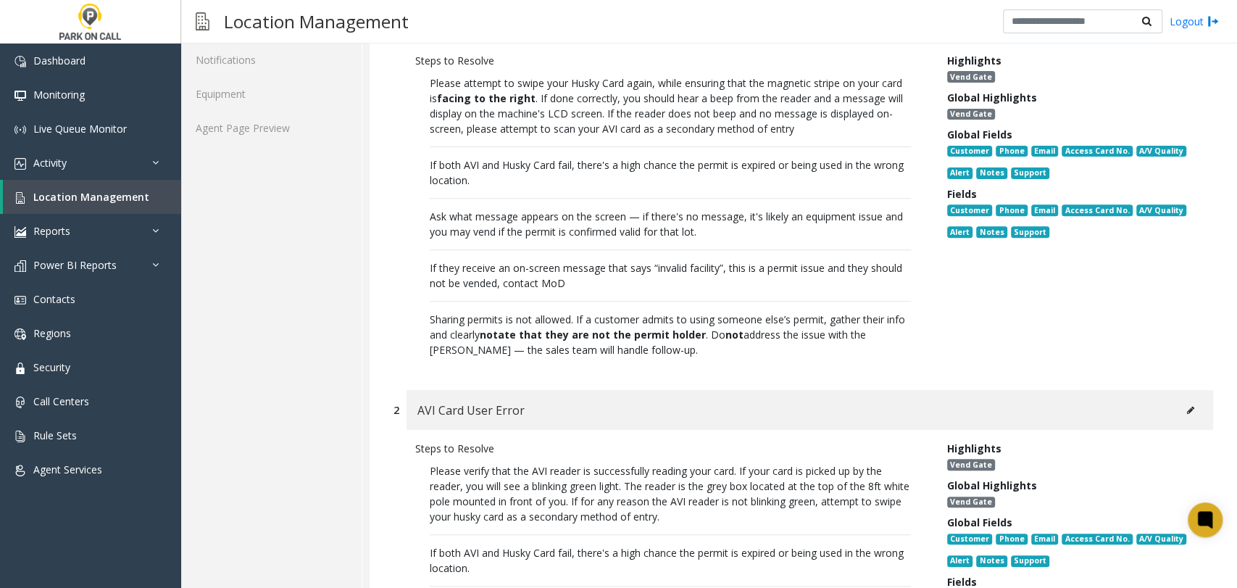
scroll to position [241, 0]
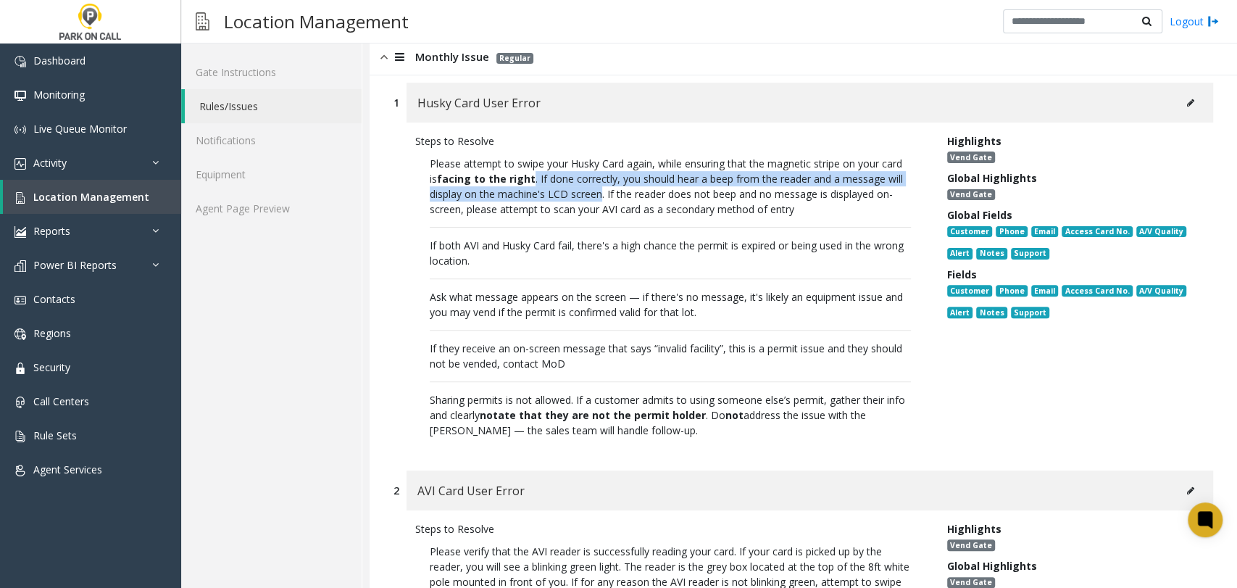
drag, startPoint x: 664, startPoint y: 192, endPoint x: 870, endPoint y: 220, distance: 207.6
click at [870, 220] on p "Please attempt to swipe your Husky Card again, while ensuring that the magnetic…" at bounding box center [670, 297] width 510 height 296
copy p ". If done correctly, you should hear a beep from the reader and a message will …"
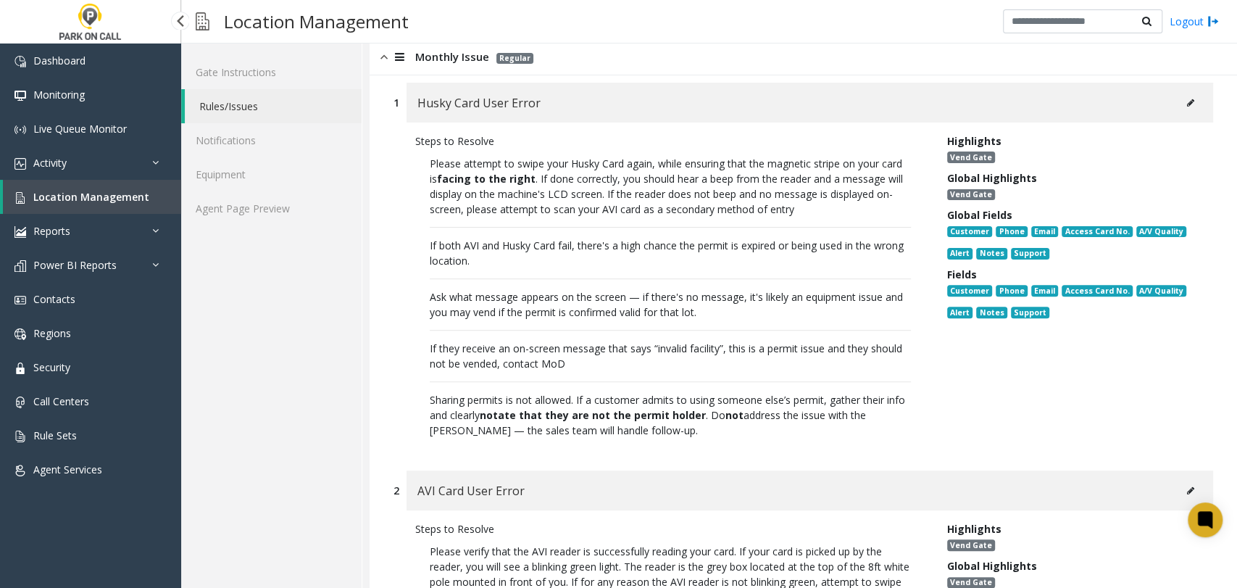
click at [145, 193] on link "Location Management" at bounding box center [92, 197] width 178 height 34
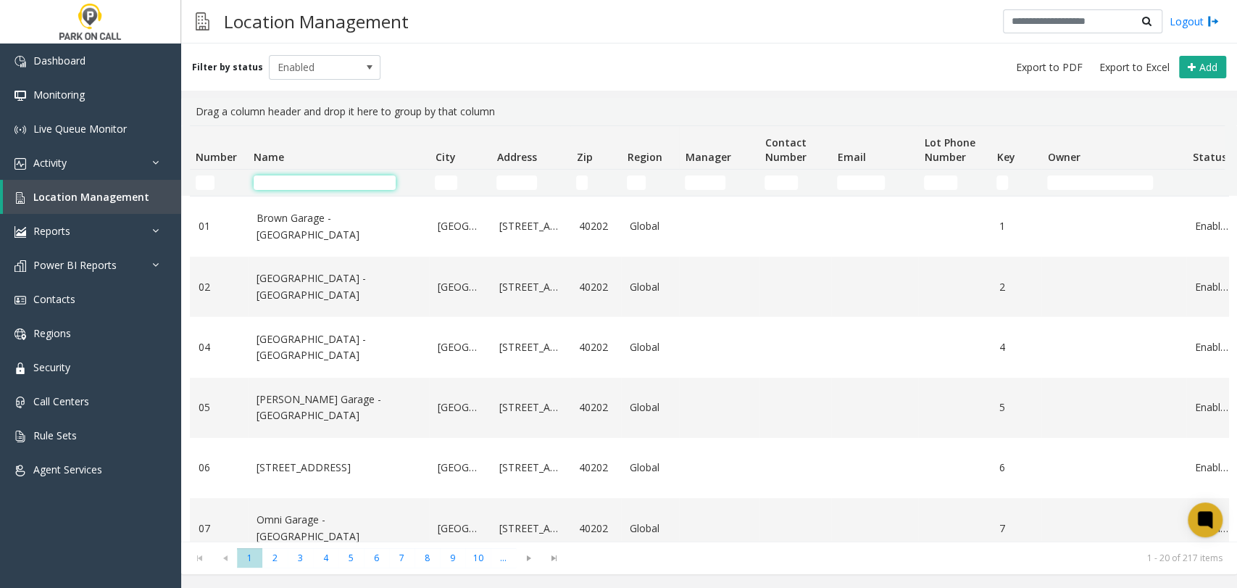
click at [337, 186] on input "Name Filter" at bounding box center [325, 182] width 142 height 14
paste input "**********"
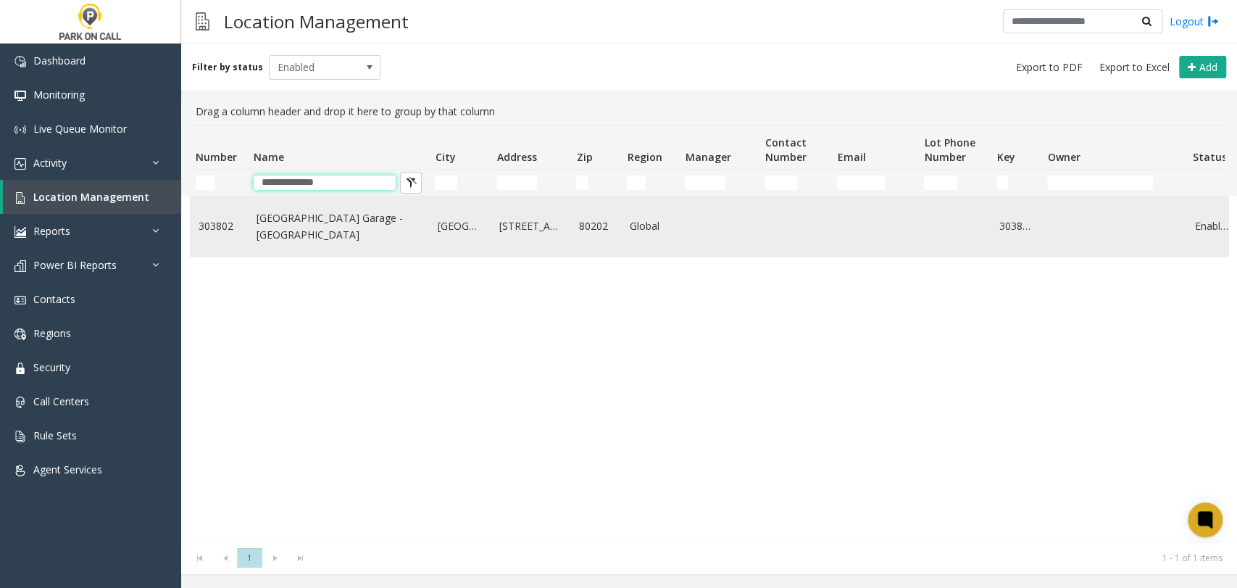
type input "**********"
click at [367, 228] on link "Larimer Square Parking Garage - Parkwell" at bounding box center [339, 226] width 164 height 33
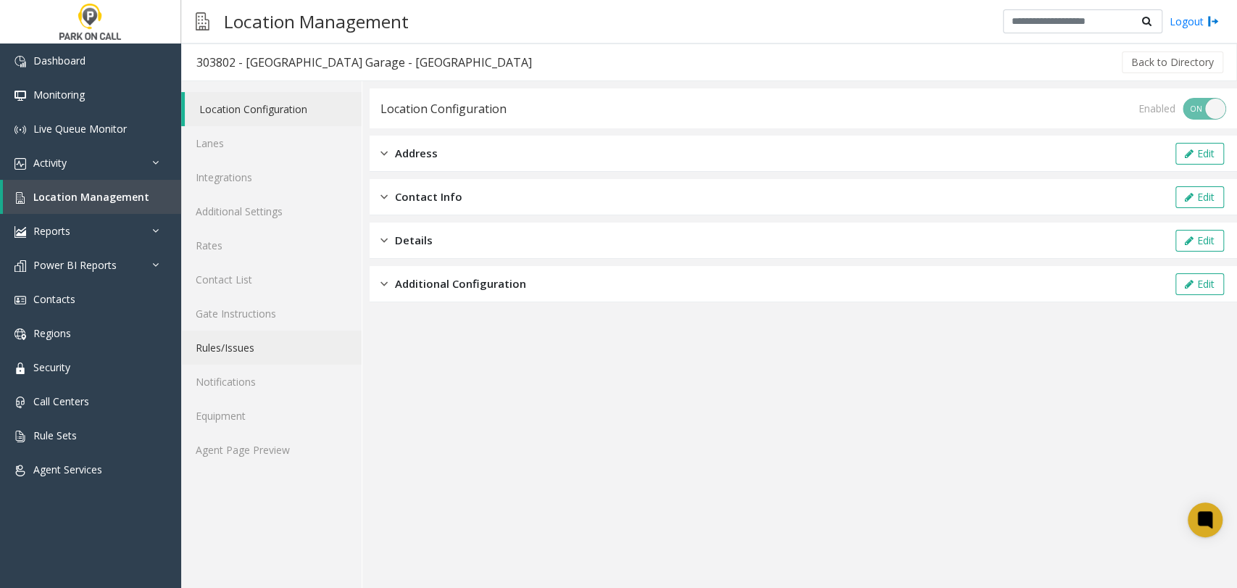
click at [305, 346] on link "Rules/Issues" at bounding box center [271, 347] width 180 height 34
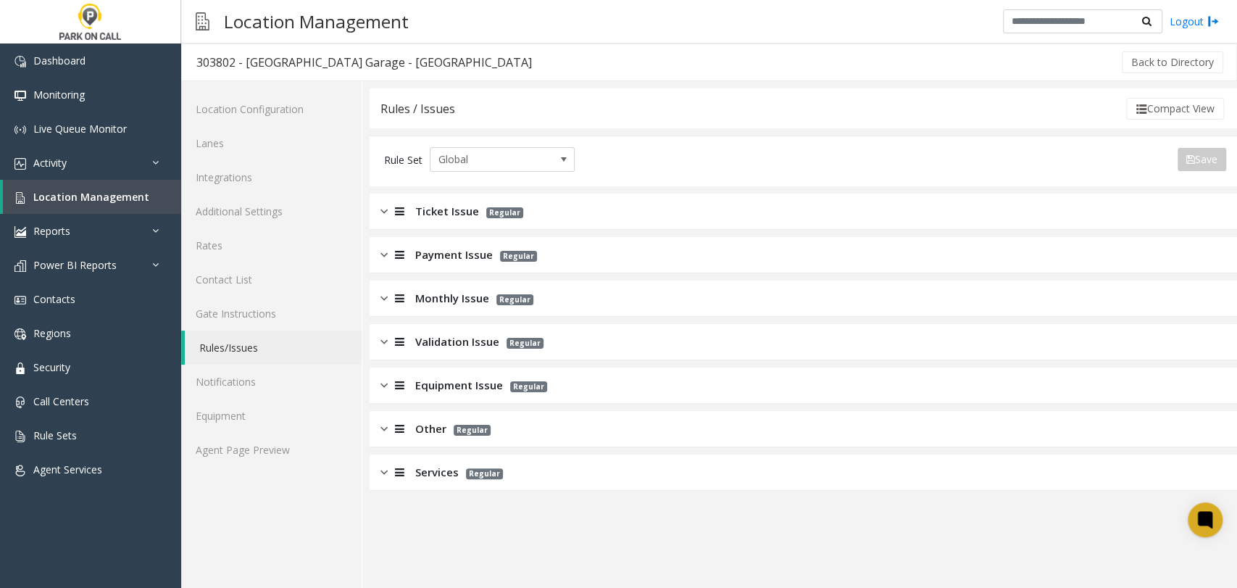
click at [417, 222] on div "Ticket Issue Regular" at bounding box center [803, 211] width 867 height 36
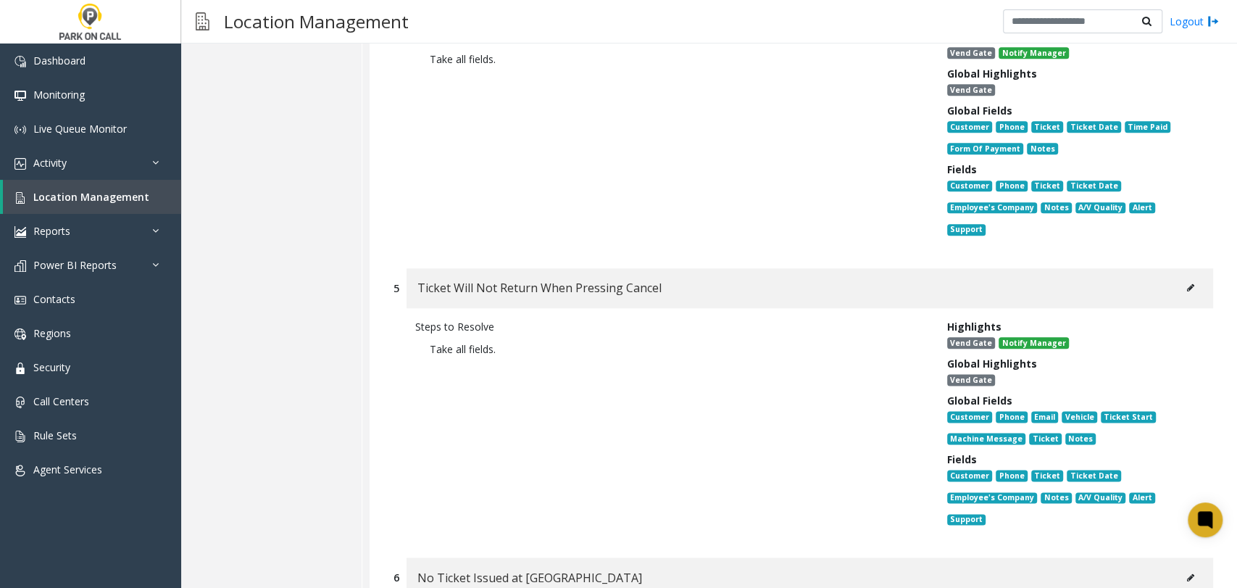
scroll to position [1530, 0]
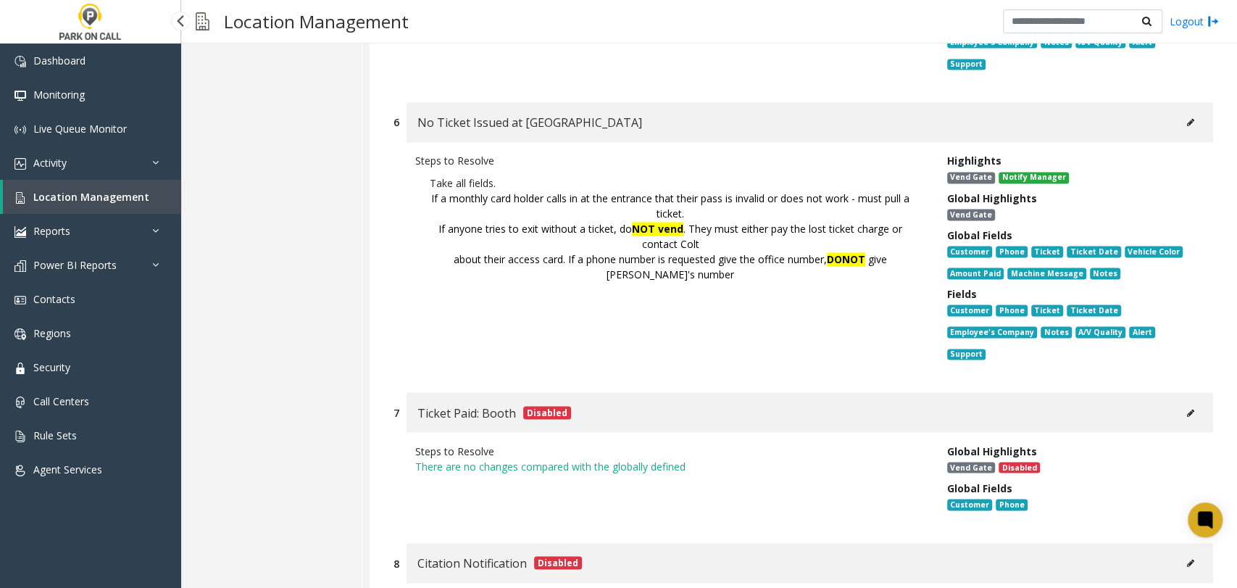
click at [139, 186] on link "Location Management" at bounding box center [92, 197] width 178 height 34
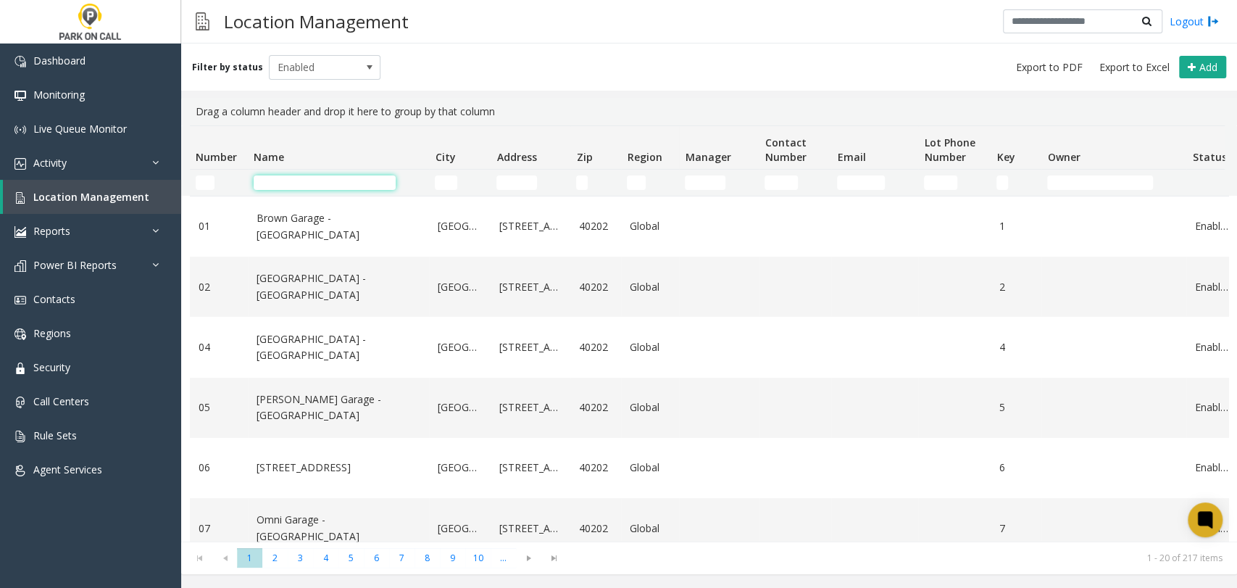
click at [341, 182] on input "Name Filter" at bounding box center [325, 182] width 142 height 14
paste input "**********"
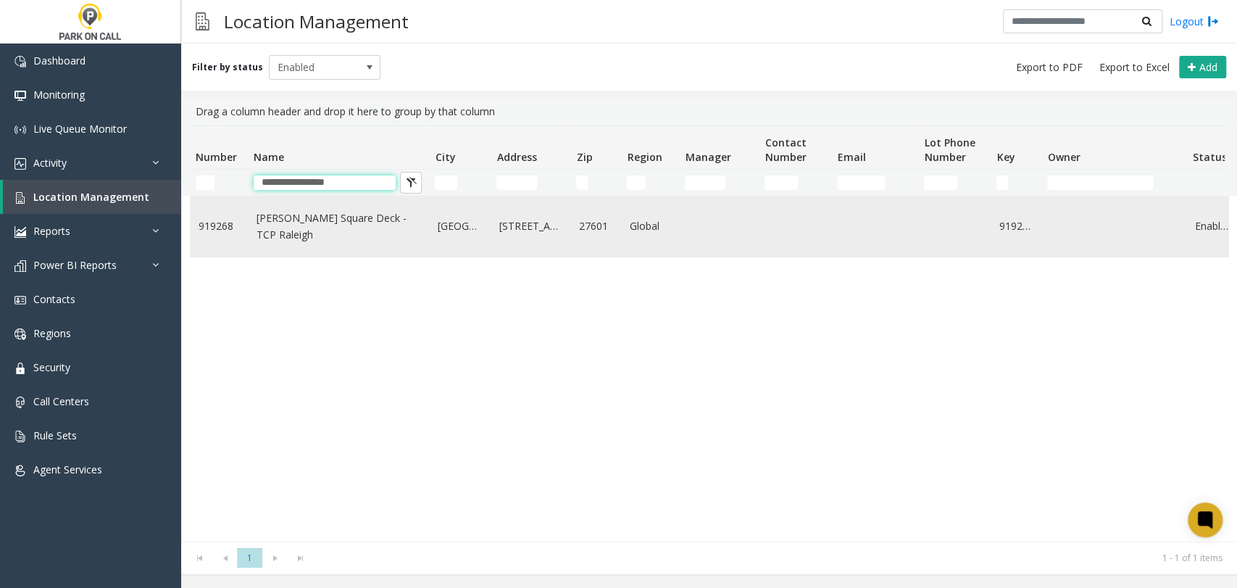
type input "**********"
click at [342, 228] on link "Moore Square Deck - TCP Raleigh" at bounding box center [339, 226] width 164 height 33
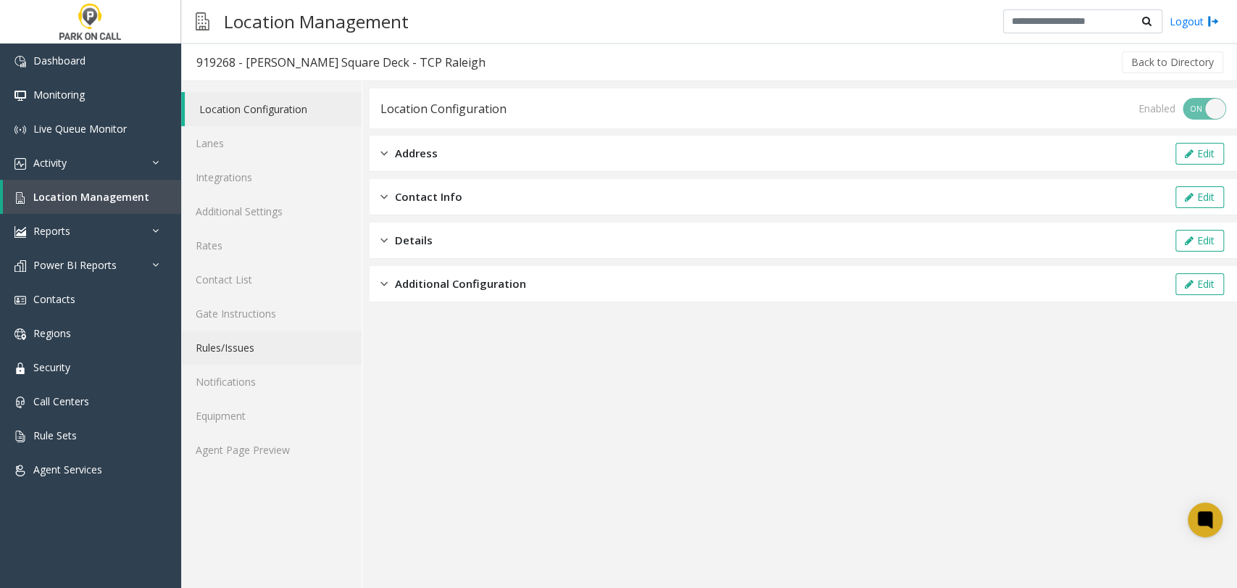
click at [275, 339] on link "Rules/Issues" at bounding box center [271, 347] width 180 height 34
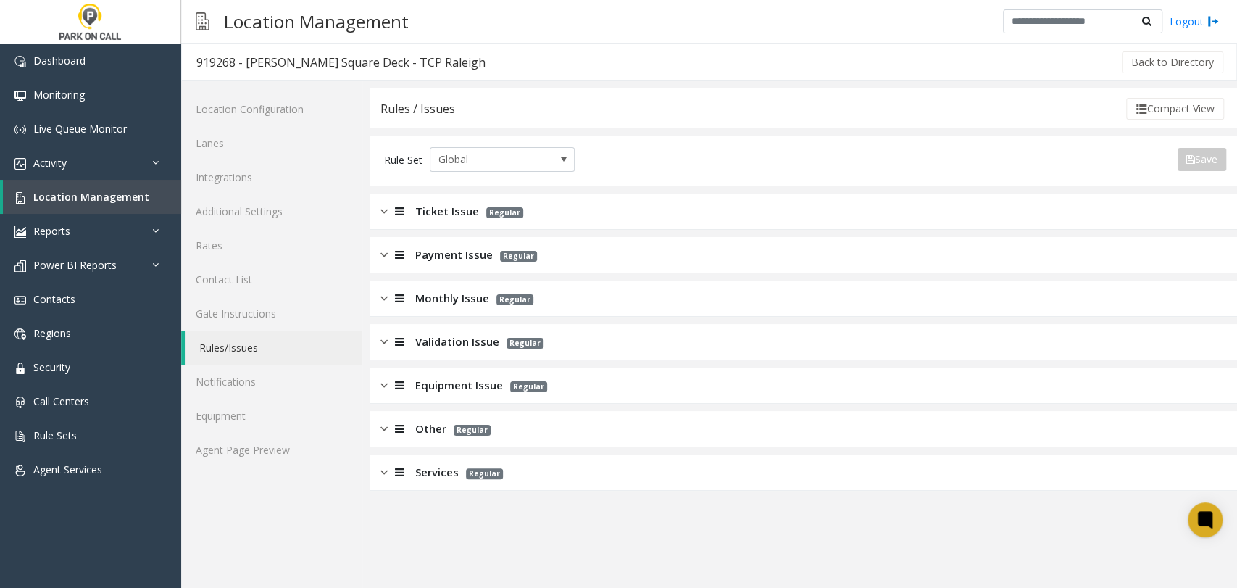
click at [421, 290] on span "Monthly Issue" at bounding box center [452, 298] width 74 height 17
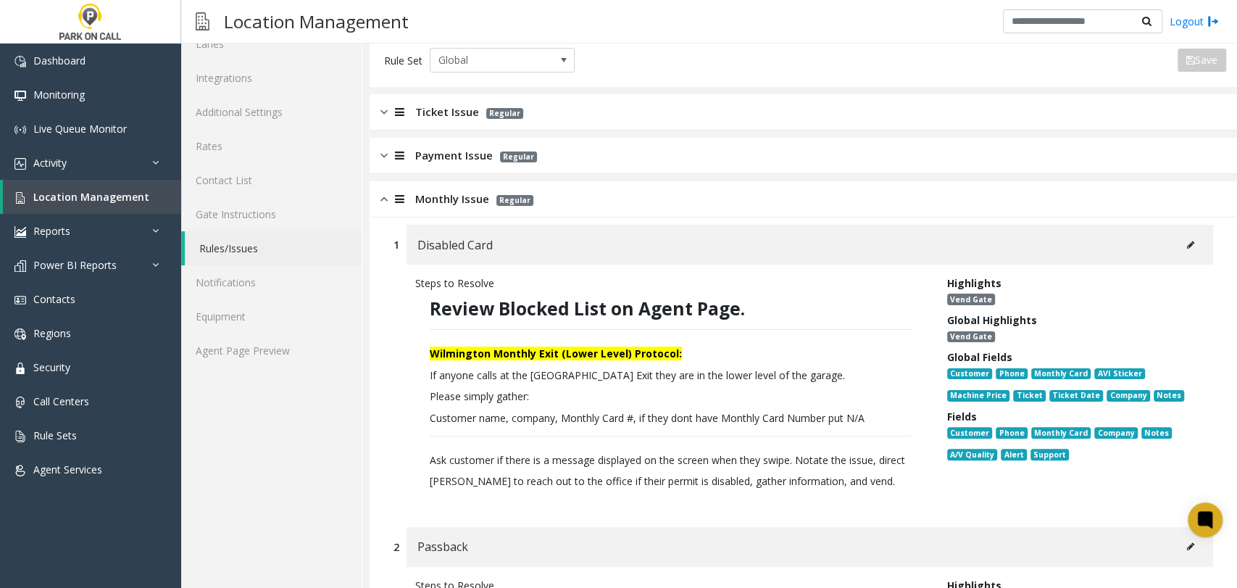
scroll to position [241, 0]
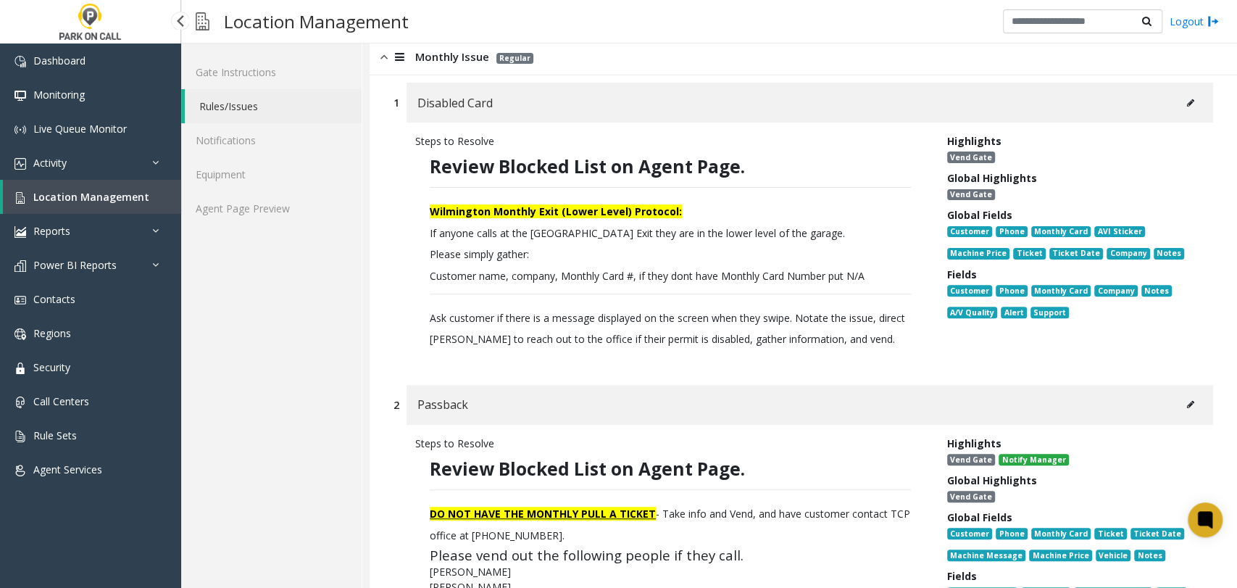
click at [151, 196] on link "Location Management" at bounding box center [92, 197] width 178 height 34
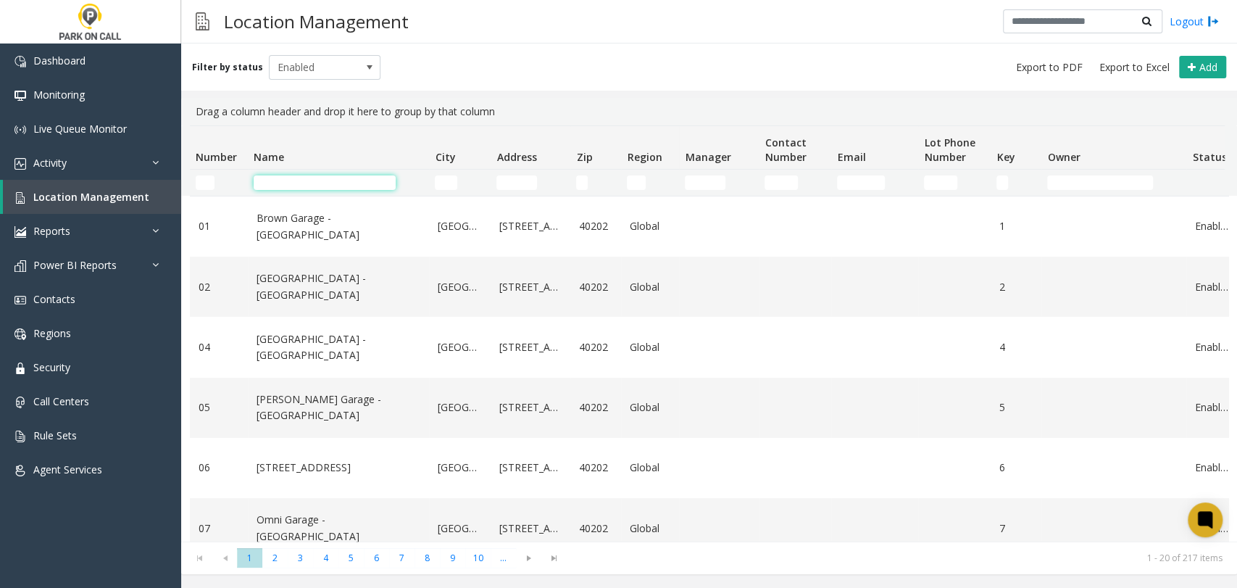
click at [348, 183] on input "Name Filter" at bounding box center [325, 182] width 142 height 14
paste input "**********"
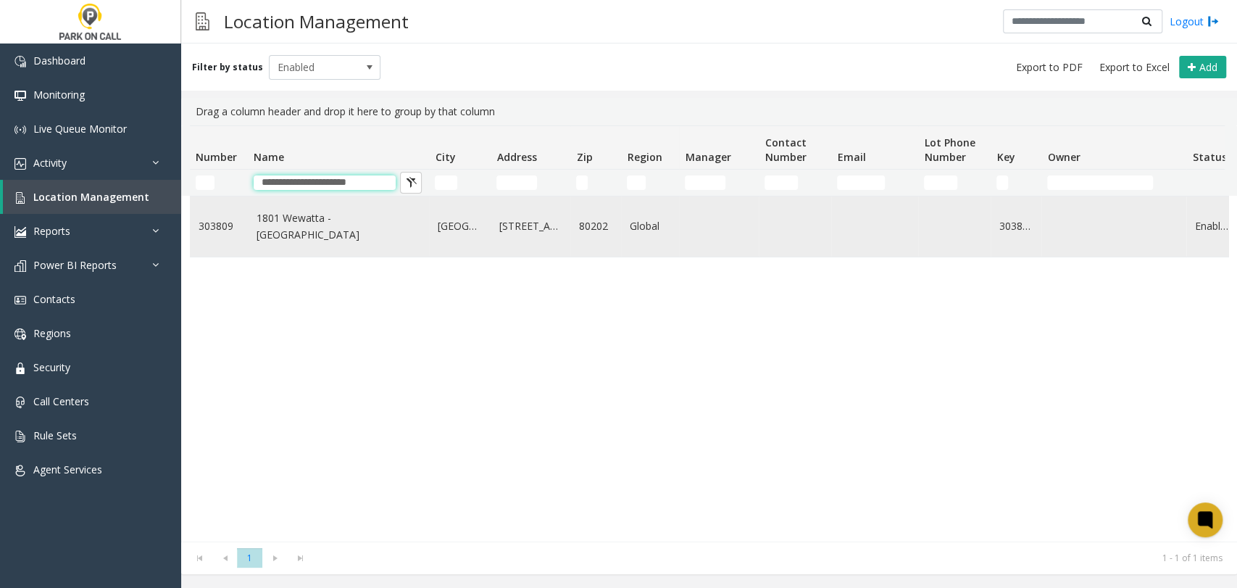
type input "**********"
click at [362, 225] on link "1801 Wewatta - Parkwell" at bounding box center [339, 226] width 164 height 33
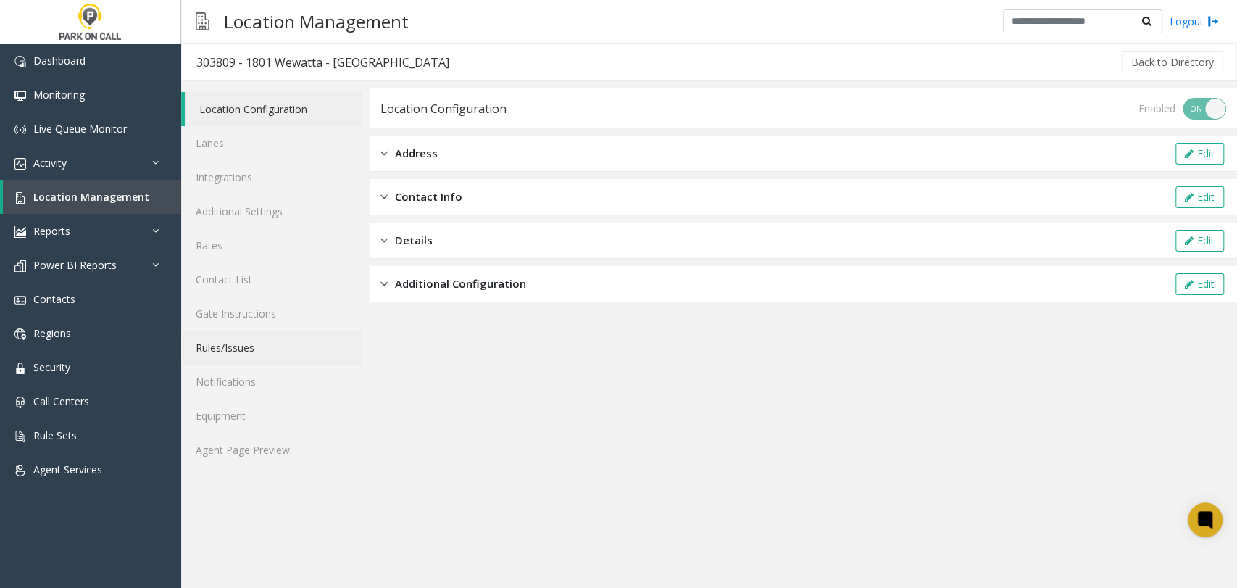
click at [281, 361] on link "Rules/Issues" at bounding box center [271, 347] width 180 height 34
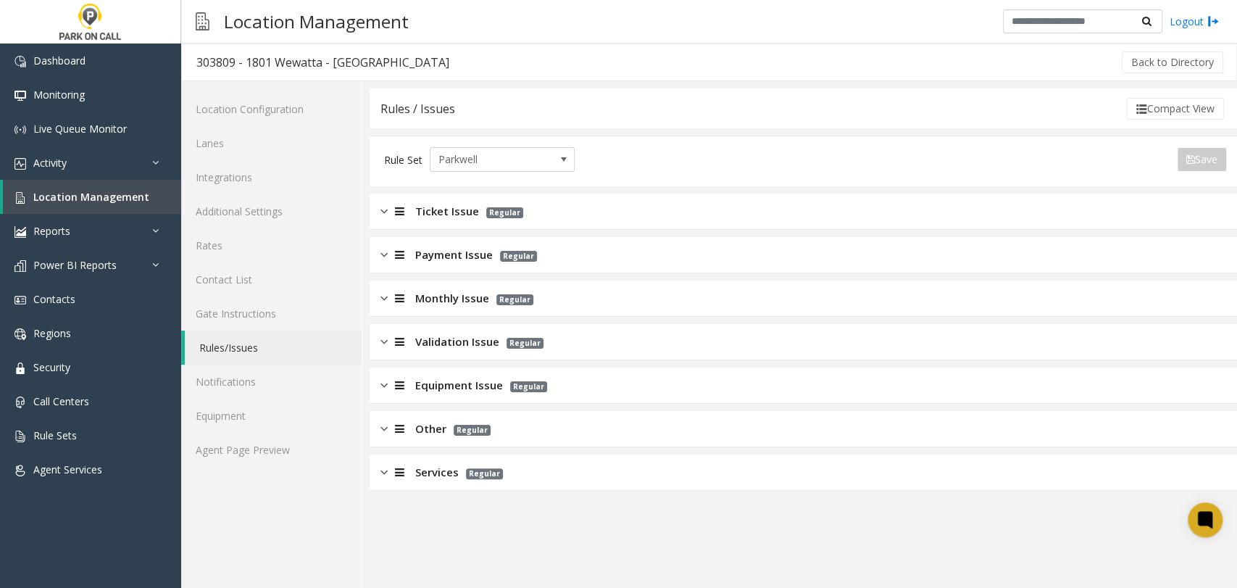
click at [429, 268] on div "Payment Issue Regular" at bounding box center [803, 255] width 867 height 36
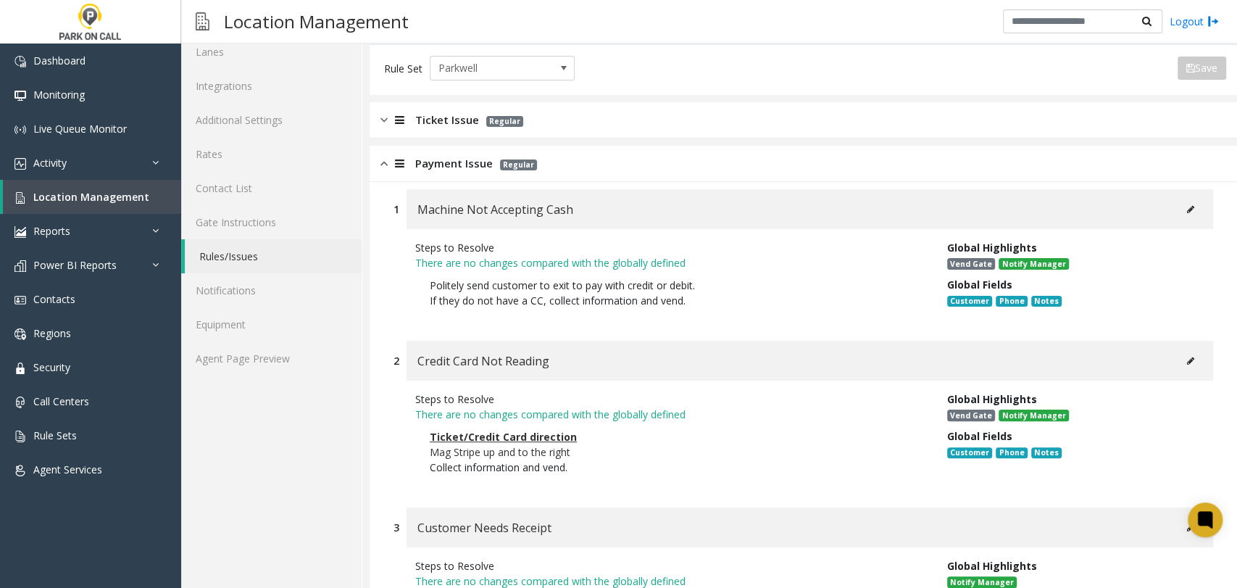
scroll to position [161, 0]
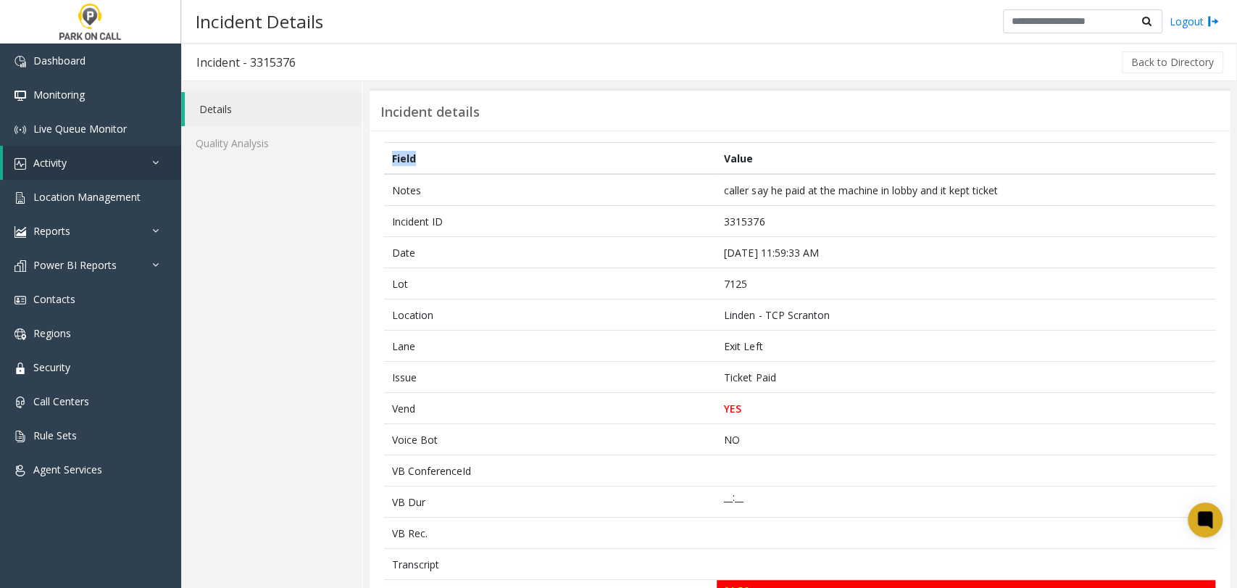
drag, startPoint x: 555, startPoint y: 141, endPoint x: 573, endPoint y: 158, distance: 24.6
click at [573, 158] on th "Field" at bounding box center [550, 159] width 333 height 32
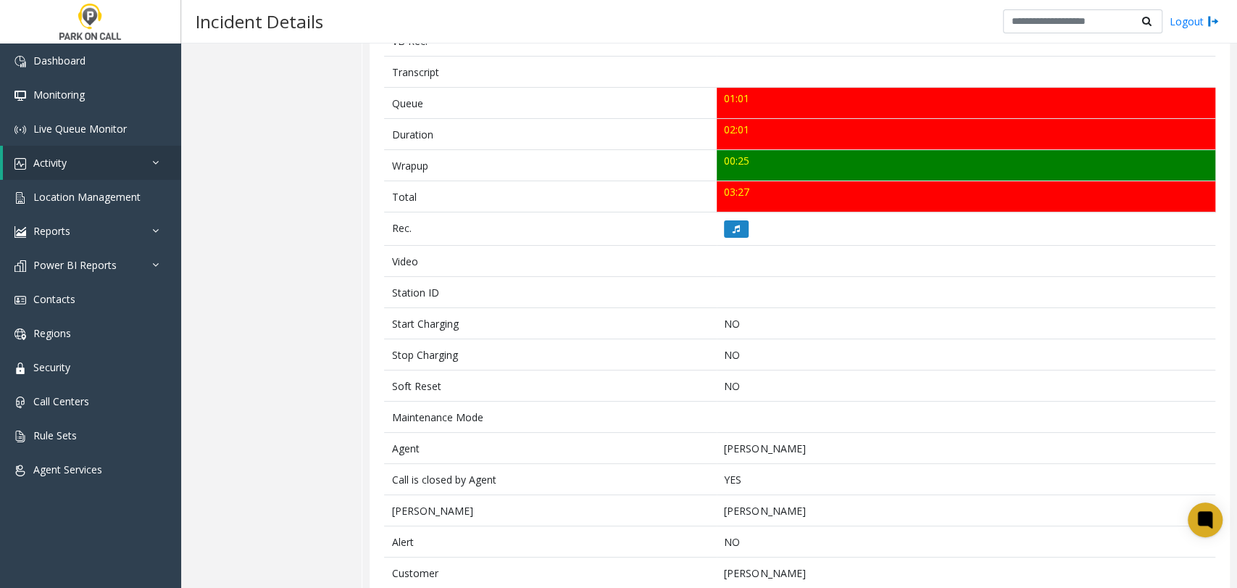
scroll to position [521, 0]
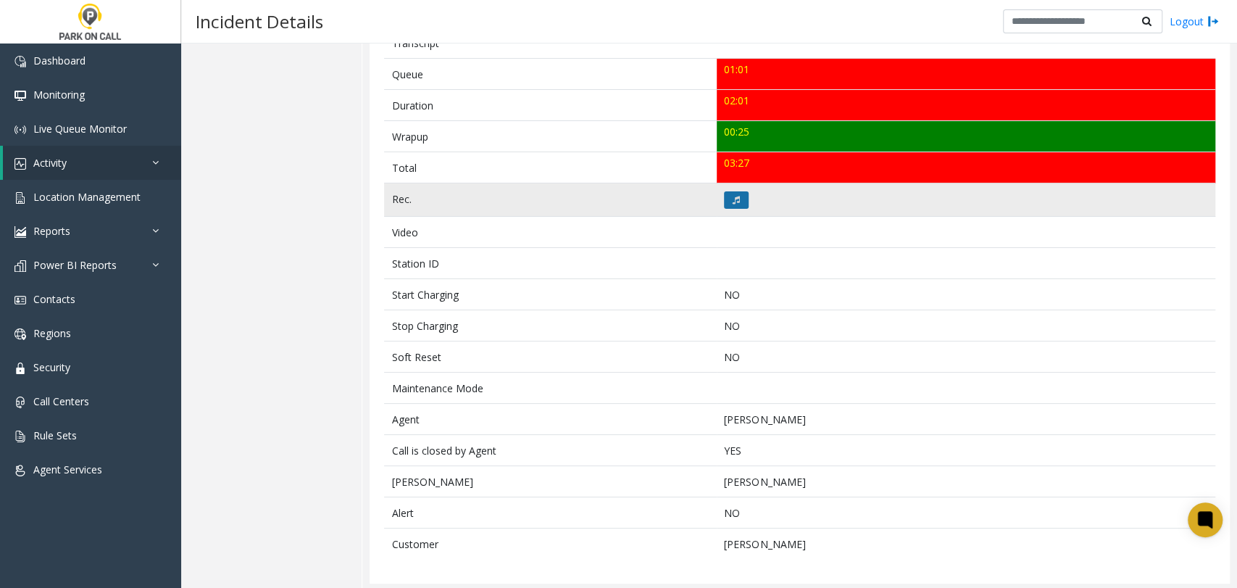
click at [735, 187] on td at bounding box center [966, 199] width 499 height 33
click at [735, 191] on button at bounding box center [736, 199] width 25 height 17
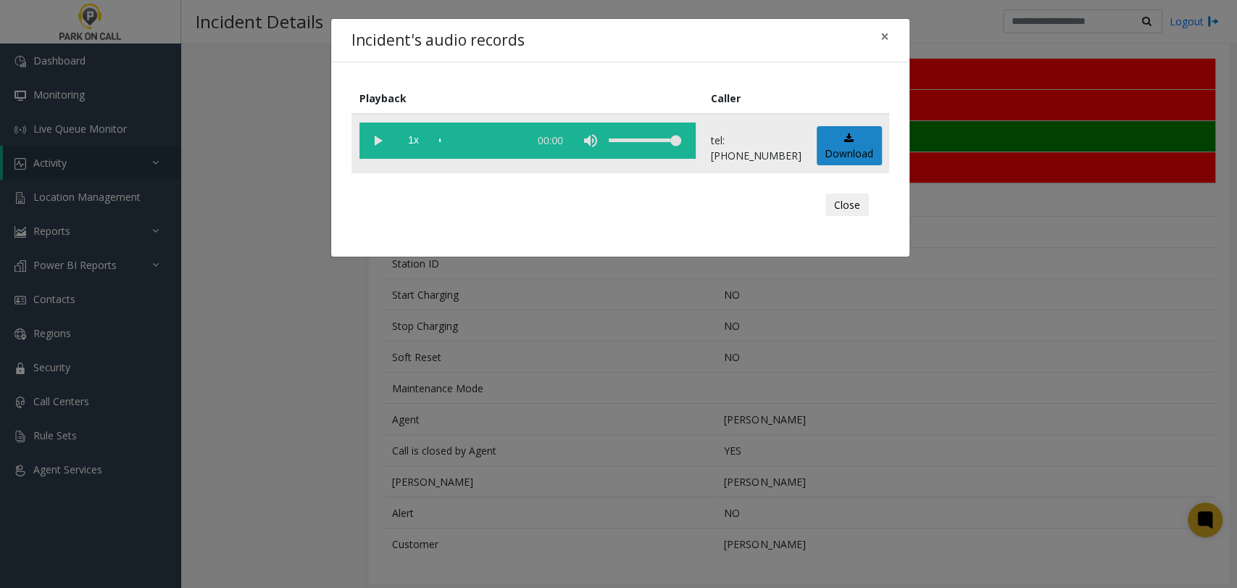
click at [377, 140] on vg-play-pause at bounding box center [377, 140] width 36 height 36
click at [417, 140] on span "1x" at bounding box center [414, 140] width 36 height 36
click at [417, 140] on span "1.5x" at bounding box center [414, 140] width 36 height 36
click at [417, 140] on span "2x" at bounding box center [414, 140] width 36 height 36
click at [417, 140] on span "0.5x" at bounding box center [414, 140] width 36 height 36
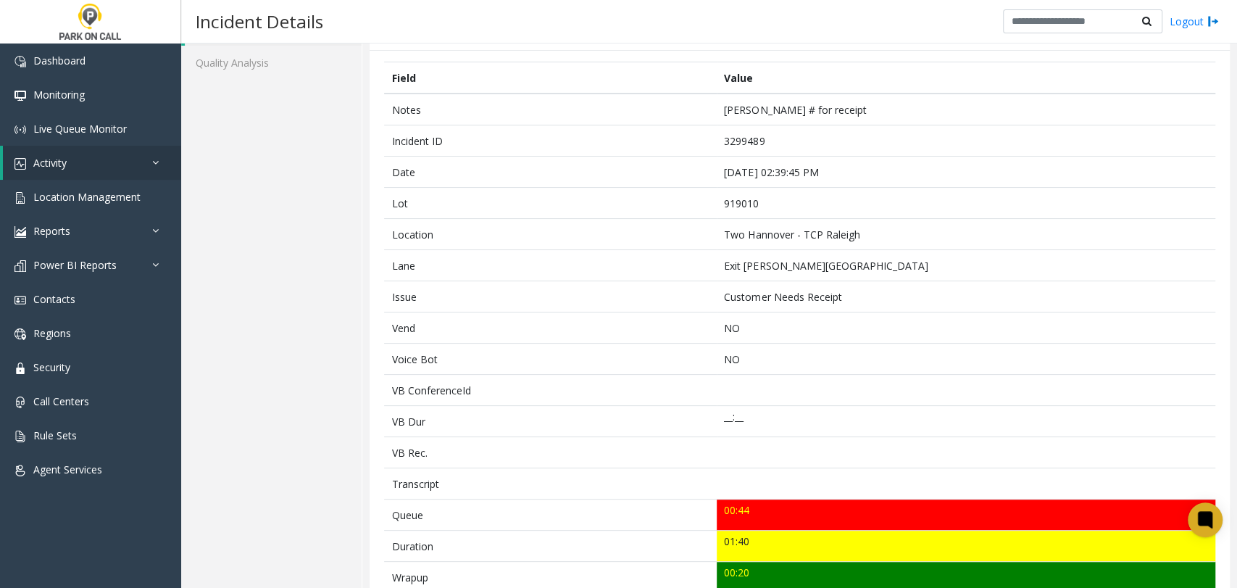
scroll to position [161, 0]
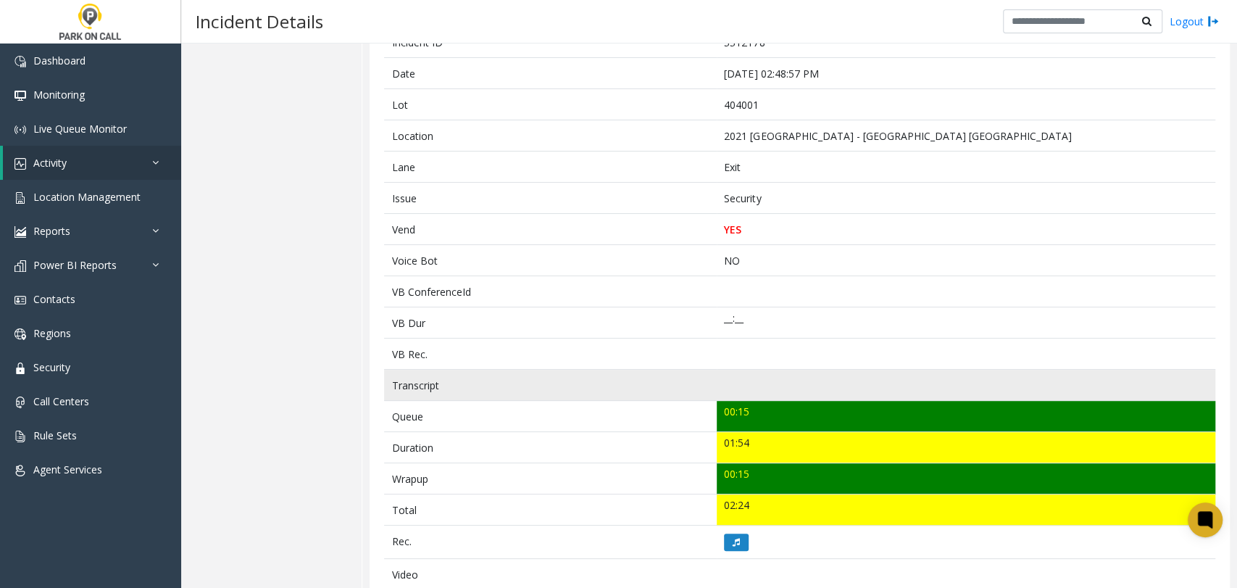
scroll to position [241, 0]
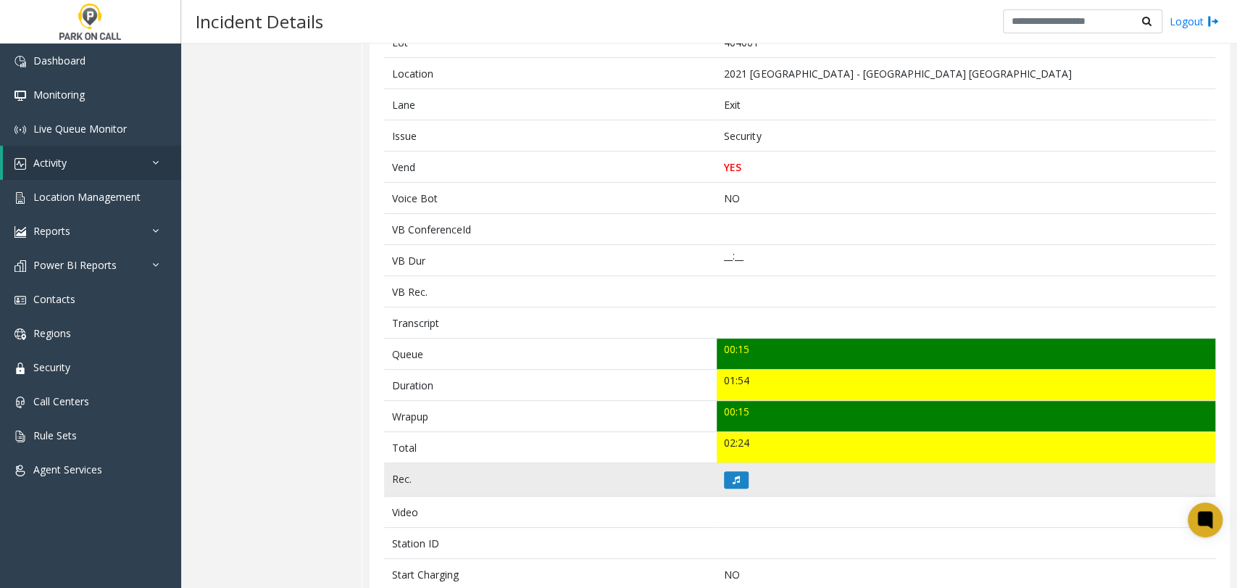
click at [735, 491] on td at bounding box center [966, 479] width 499 height 33
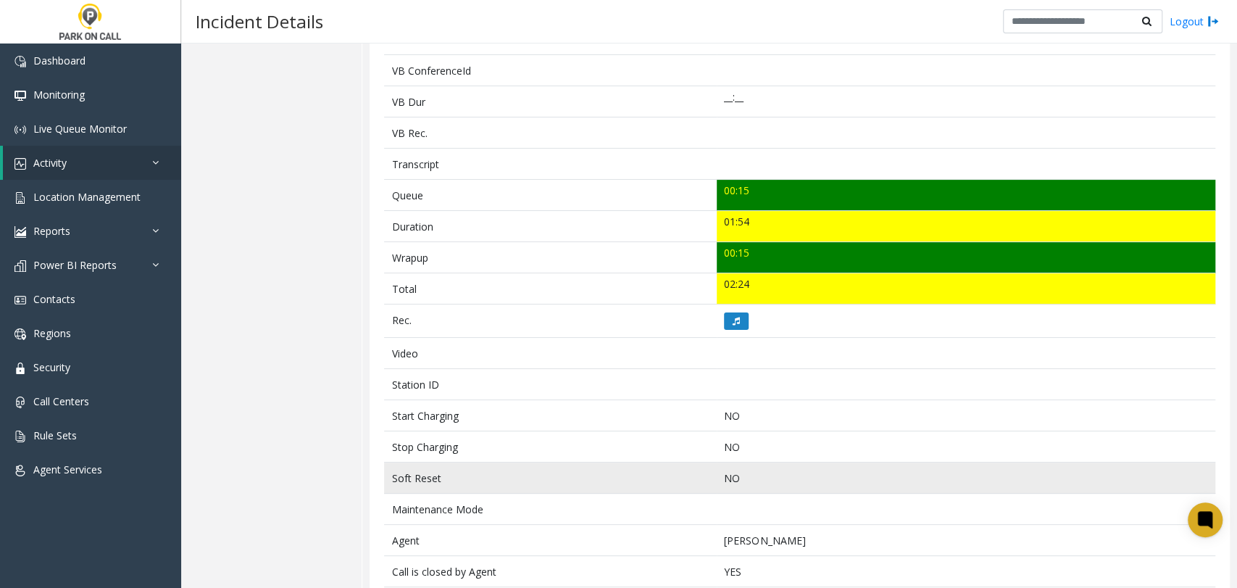
scroll to position [402, 0]
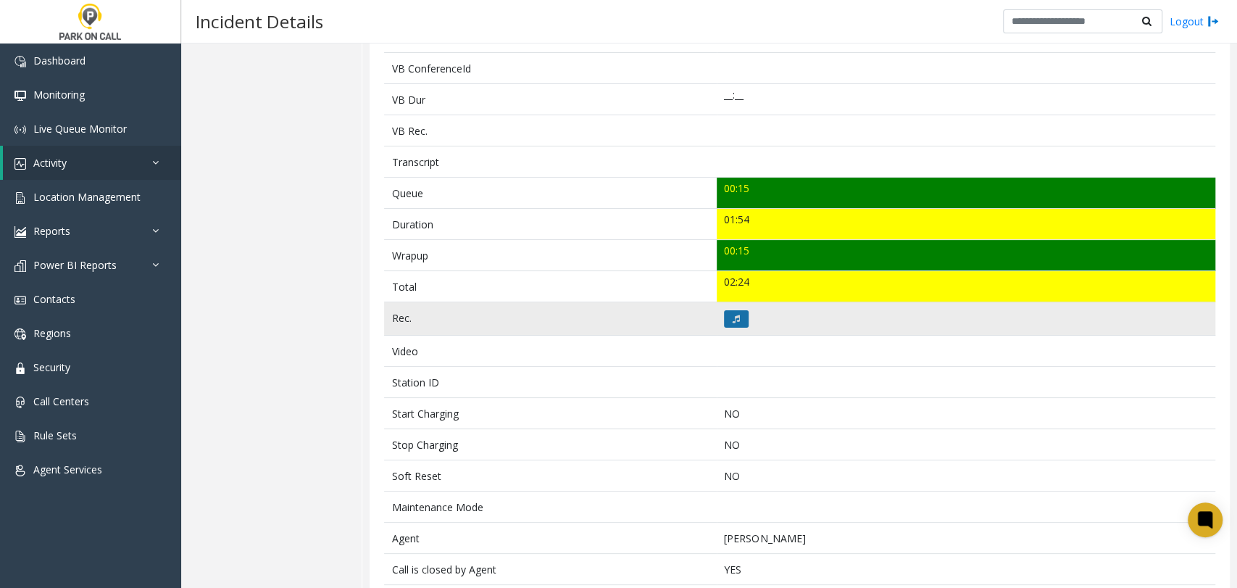
click at [734, 318] on icon at bounding box center [736, 319] width 7 height 9
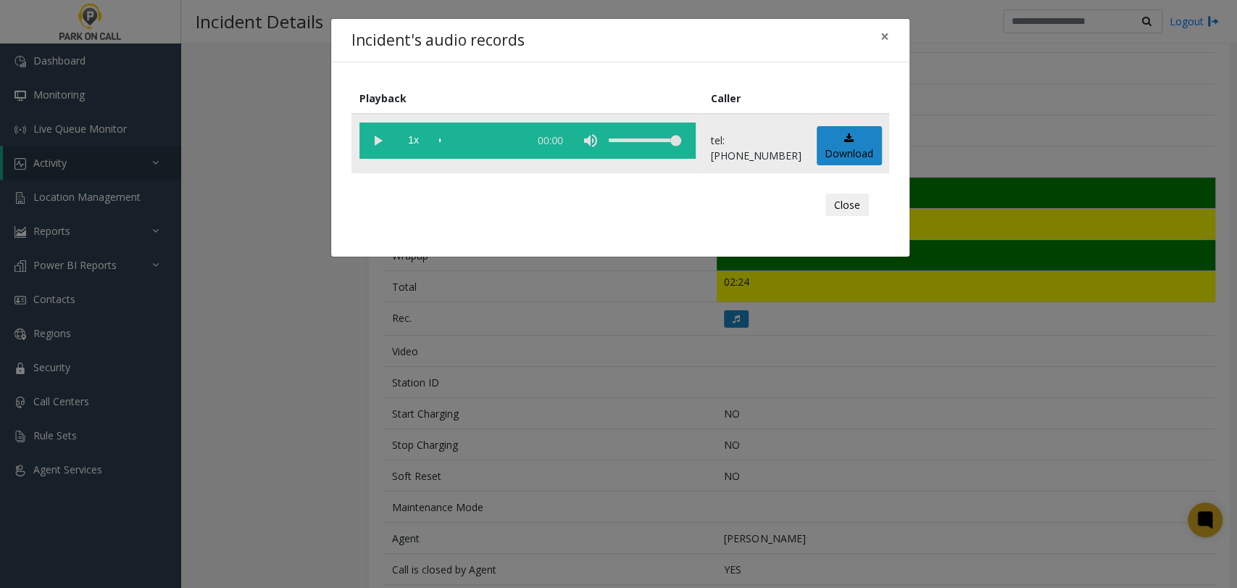
click at [383, 146] on vg-play-pause at bounding box center [377, 140] width 36 height 36
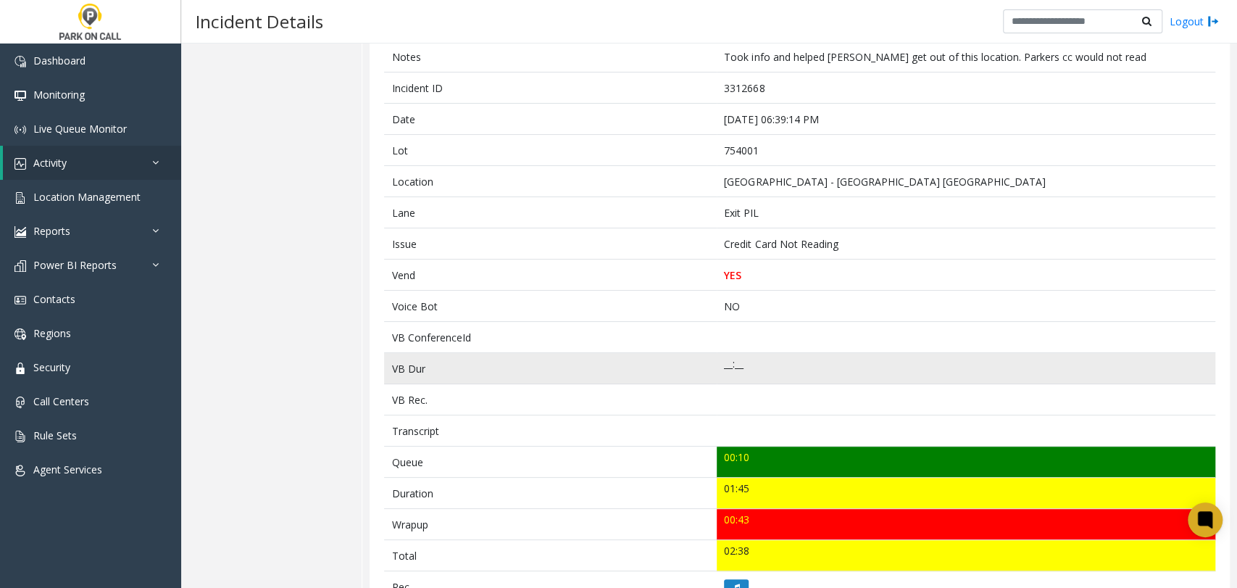
scroll to position [161, 0]
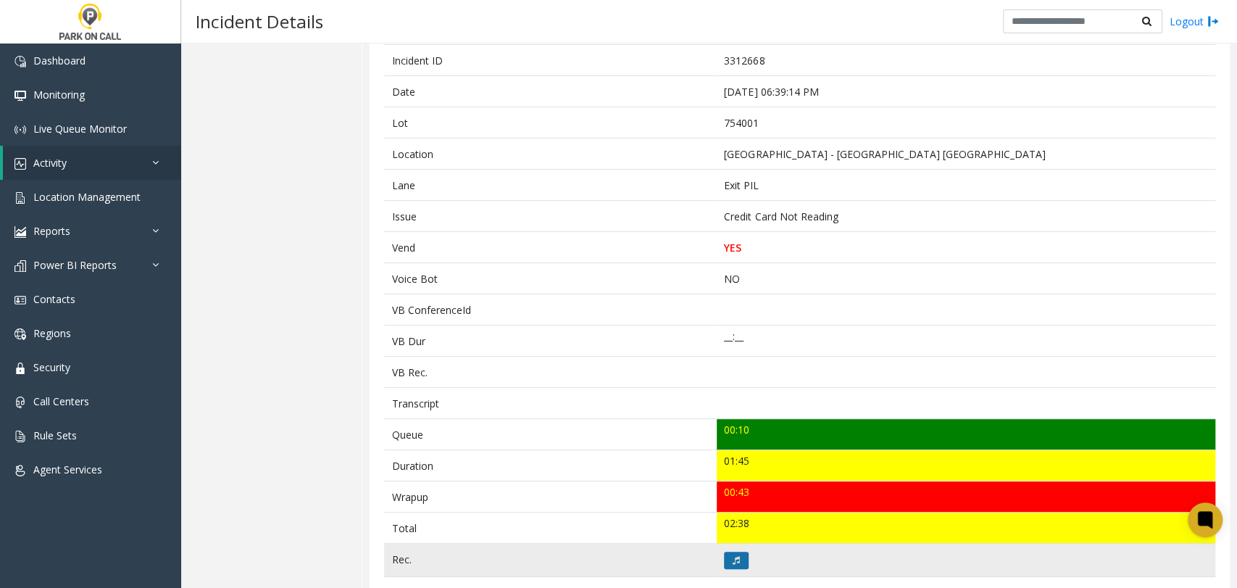
click at [734, 556] on icon at bounding box center [736, 560] width 7 height 9
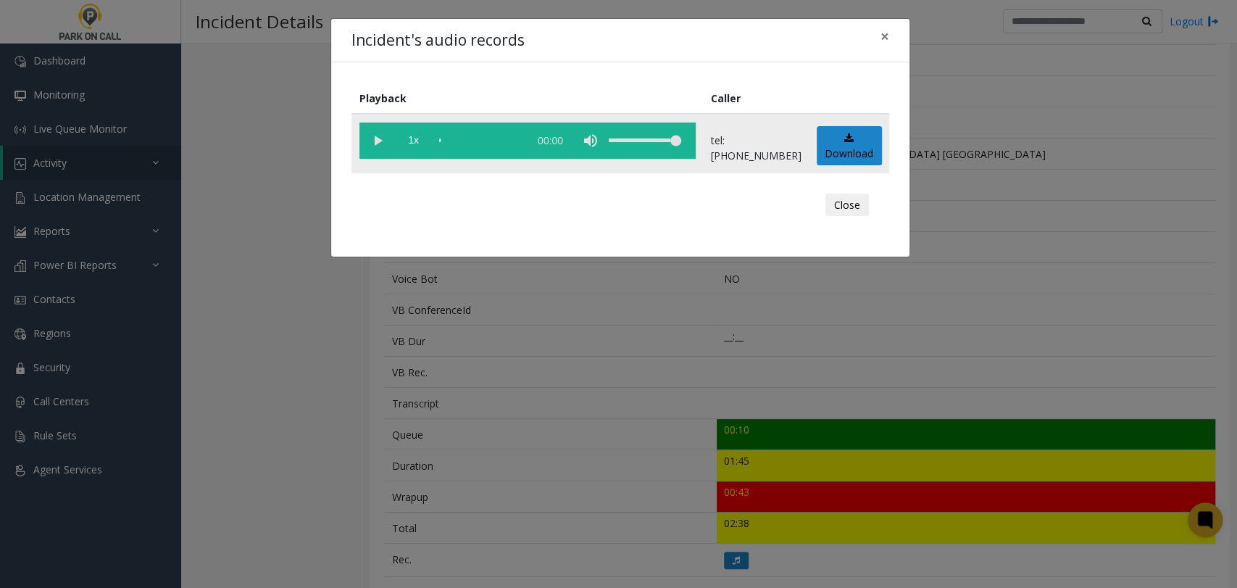
click at [380, 145] on vg-play-pause at bounding box center [377, 140] width 36 height 36
click at [421, 149] on span "1x" at bounding box center [414, 140] width 36 height 36
click at [421, 149] on span "1.5x" at bounding box center [414, 140] width 36 height 36
click at [421, 149] on span "2x" at bounding box center [414, 140] width 36 height 36
click at [421, 149] on span "0.5x" at bounding box center [414, 140] width 36 height 36
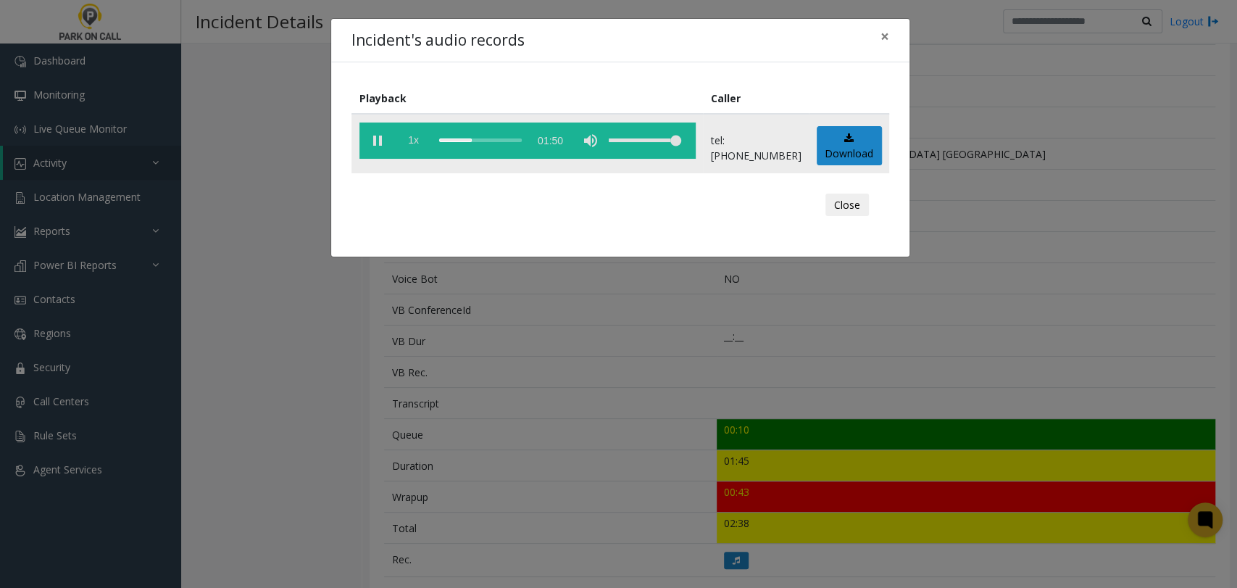
click at [421, 149] on span "1x" at bounding box center [414, 140] width 36 height 36
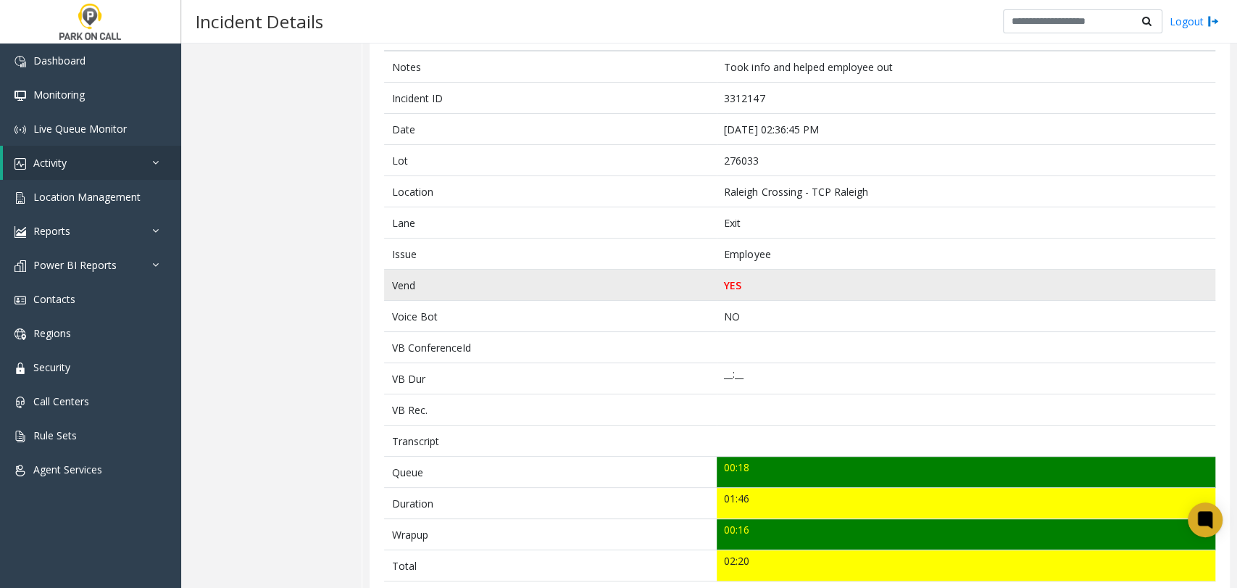
scroll to position [161, 0]
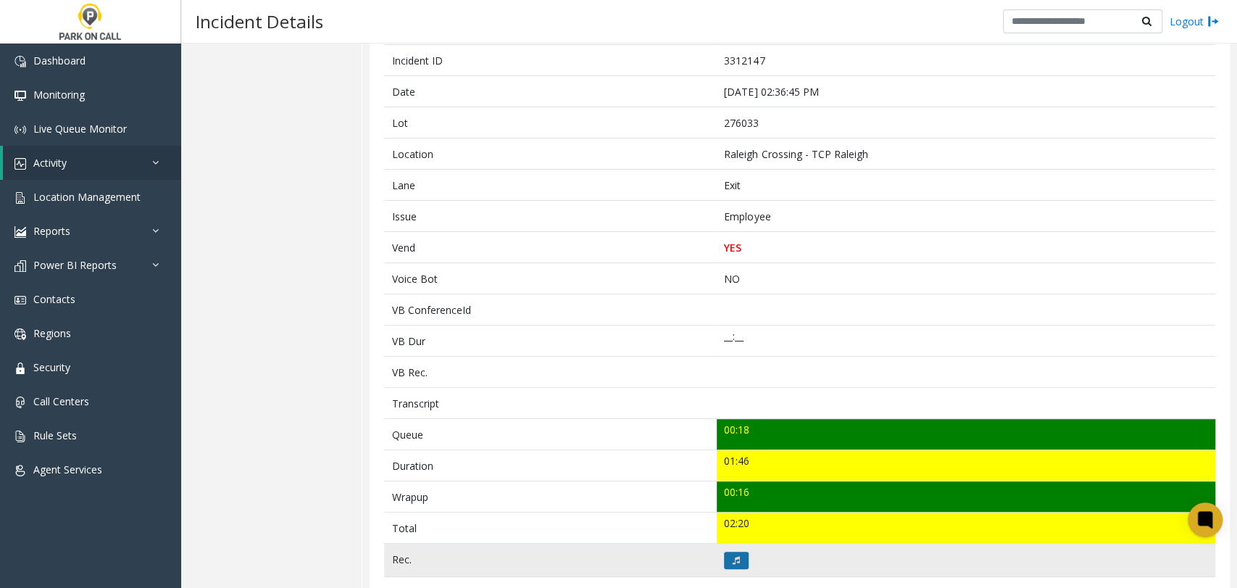
click at [740, 553] on button at bounding box center [736, 559] width 25 height 17
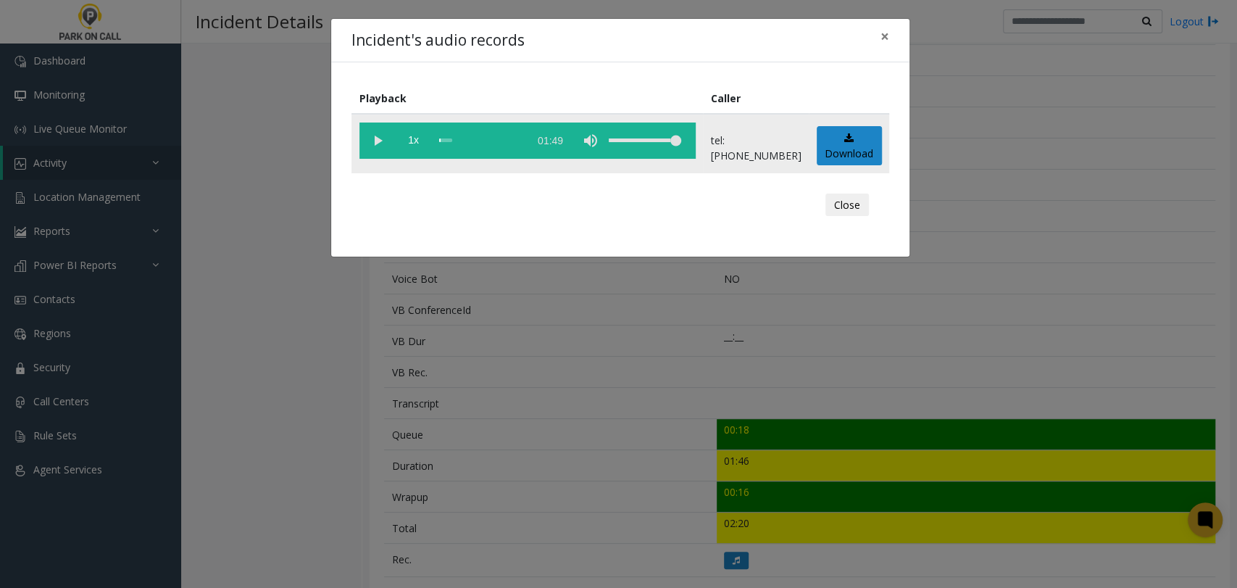
click at [362, 139] on vg-play-pause at bounding box center [377, 140] width 36 height 36
click at [417, 143] on span "1x" at bounding box center [414, 140] width 36 height 36
click at [417, 143] on span "1.5x" at bounding box center [414, 140] width 36 height 36
click at [462, 140] on div "scrub bar" at bounding box center [480, 140] width 83 height 36
click at [445, 144] on div "scrub bar" at bounding box center [480, 140] width 83 height 36
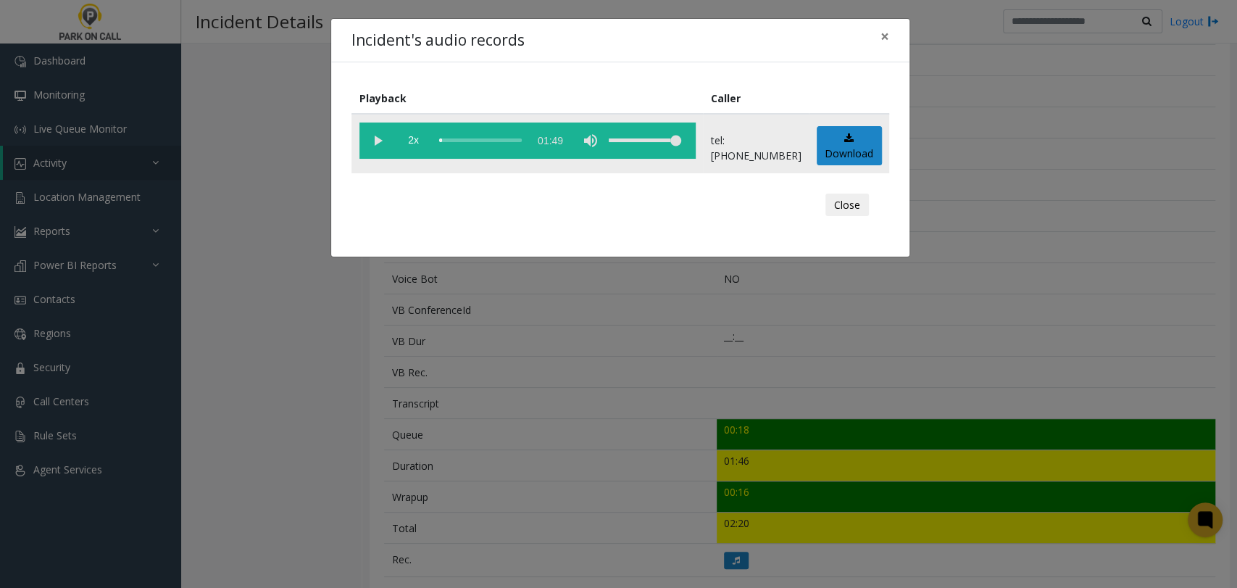
click at [441, 144] on div "scrub bar" at bounding box center [480, 140] width 83 height 36
click at [403, 147] on span "2x" at bounding box center [414, 140] width 36 height 36
click at [403, 147] on span "0.5x" at bounding box center [414, 140] width 36 height 36
click at [449, 140] on div "scrub bar" at bounding box center [480, 140] width 83 height 36
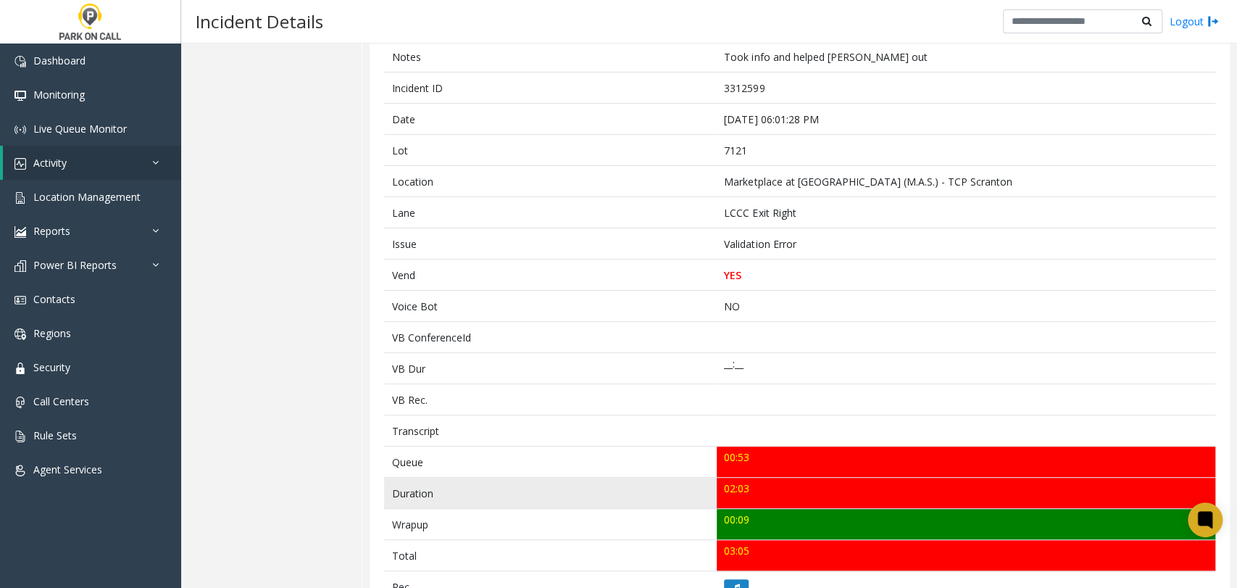
scroll to position [161, 0]
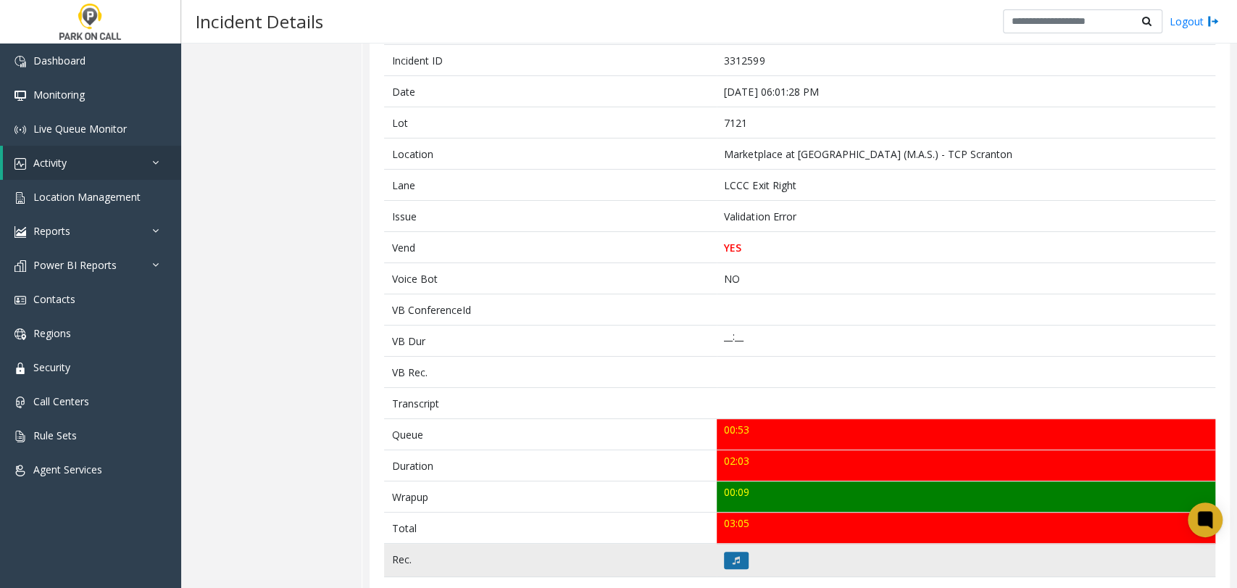
click at [733, 556] on icon at bounding box center [736, 560] width 7 height 9
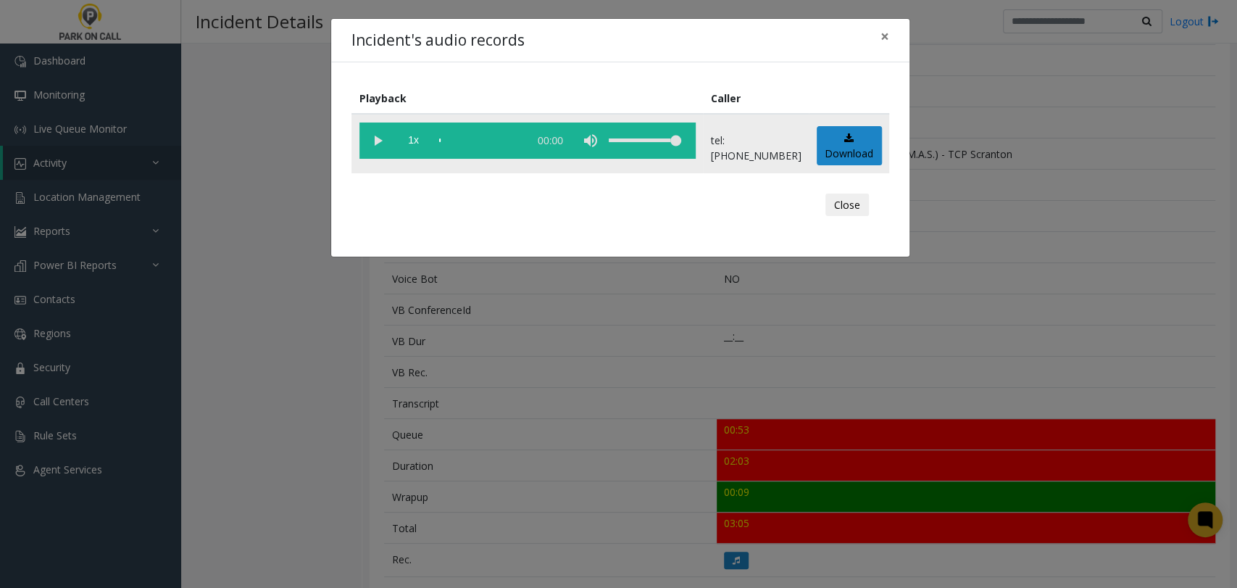
click at [388, 146] on vg-play-pause at bounding box center [377, 140] width 36 height 36
click at [1036, 228] on div "Incident's audio records × Playback Caller 1x 02:07 tel:0071219008 Download Clo…" at bounding box center [618, 294] width 1237 height 588
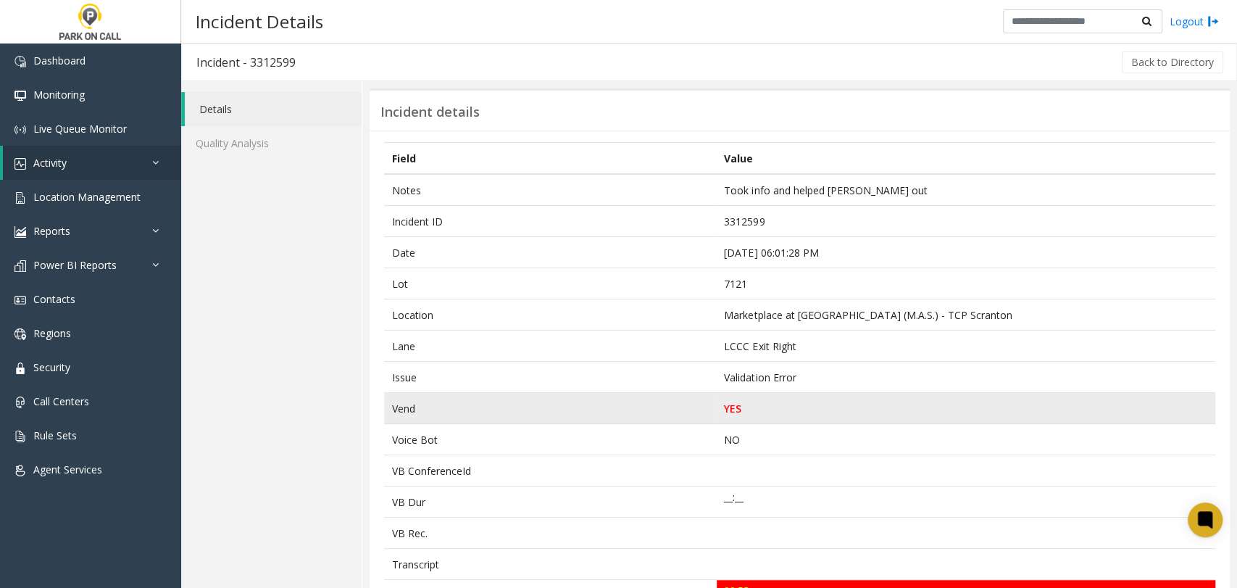
scroll to position [0, 0]
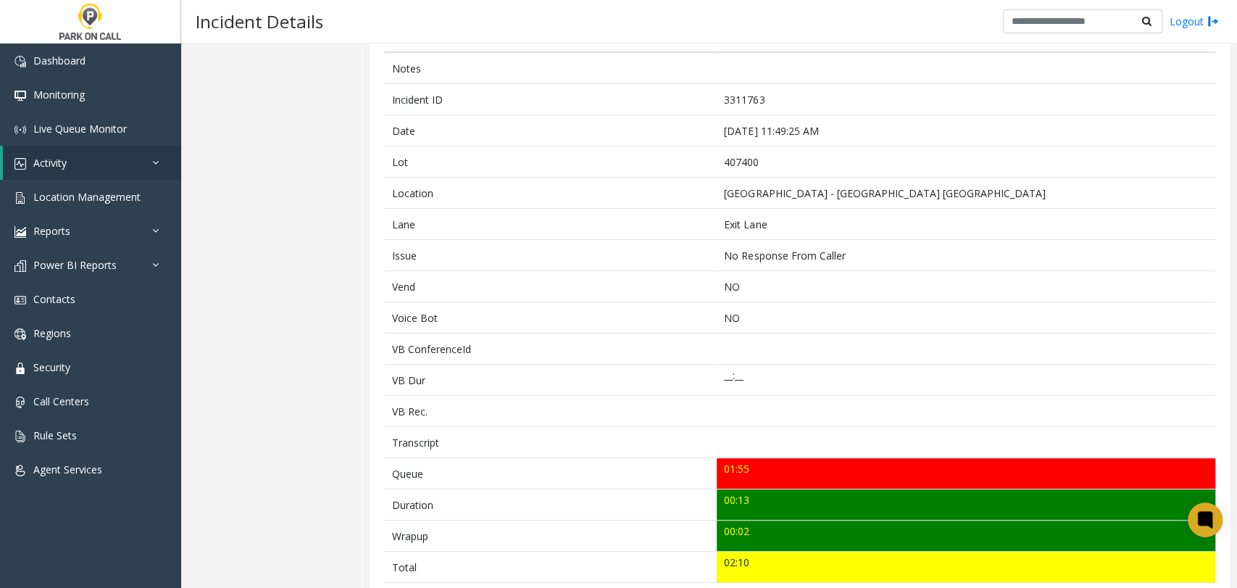
scroll to position [161, 0]
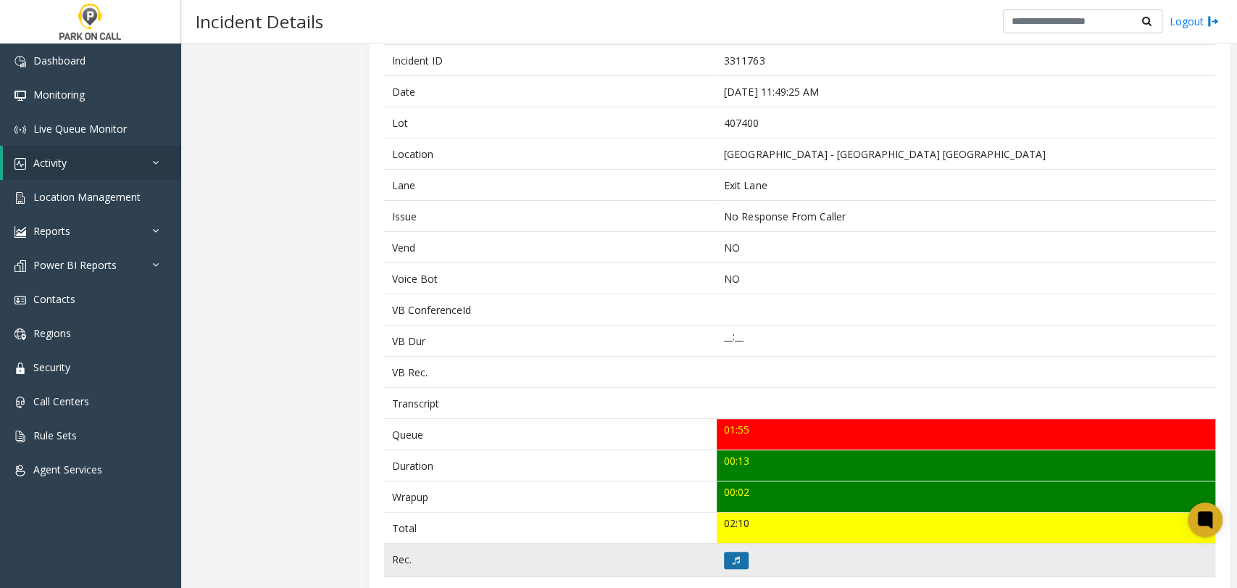
click at [731, 551] on button at bounding box center [736, 559] width 25 height 17
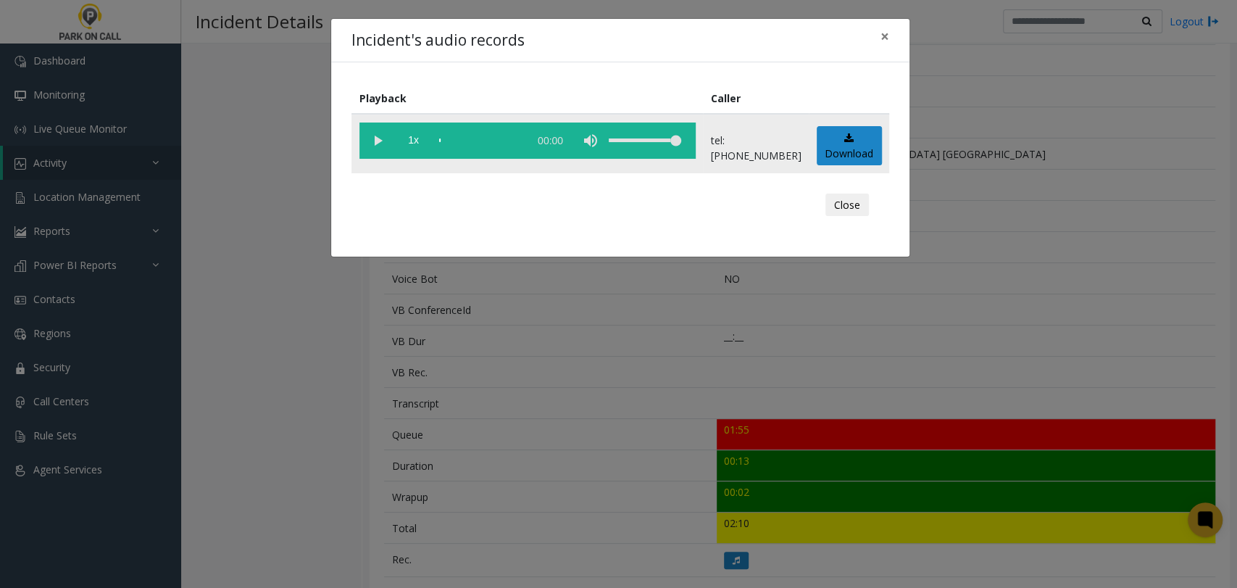
click at [377, 146] on vg-play-pause at bounding box center [377, 140] width 36 height 36
click at [415, 145] on span "1x" at bounding box center [414, 140] width 36 height 36
click at [415, 145] on span "1.5x" at bounding box center [414, 140] width 36 height 36
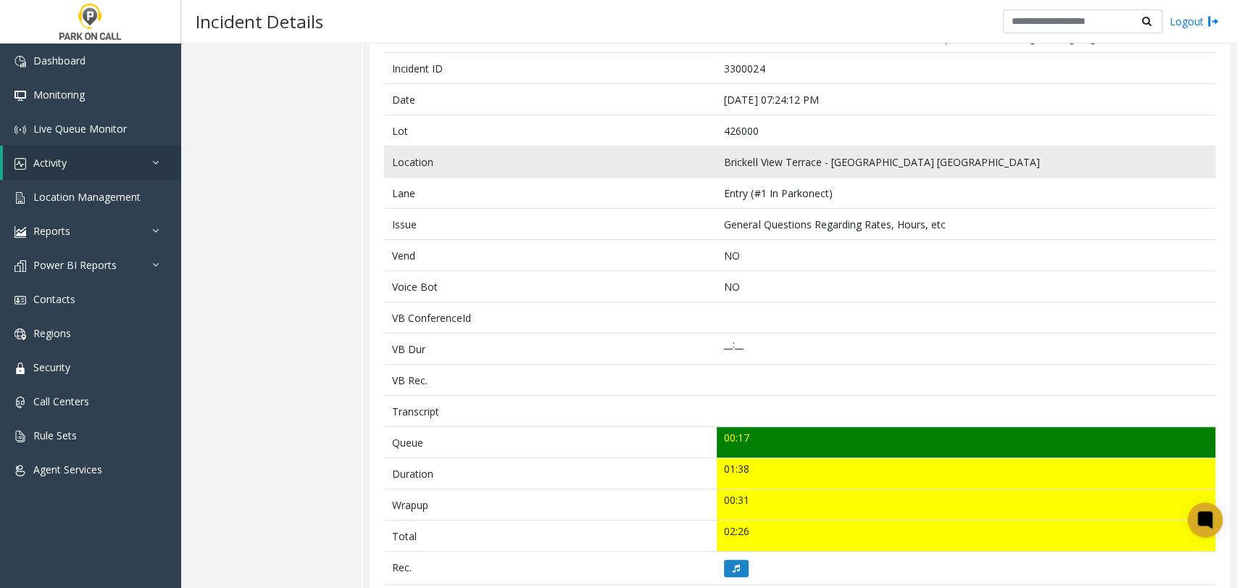
scroll to position [241, 0]
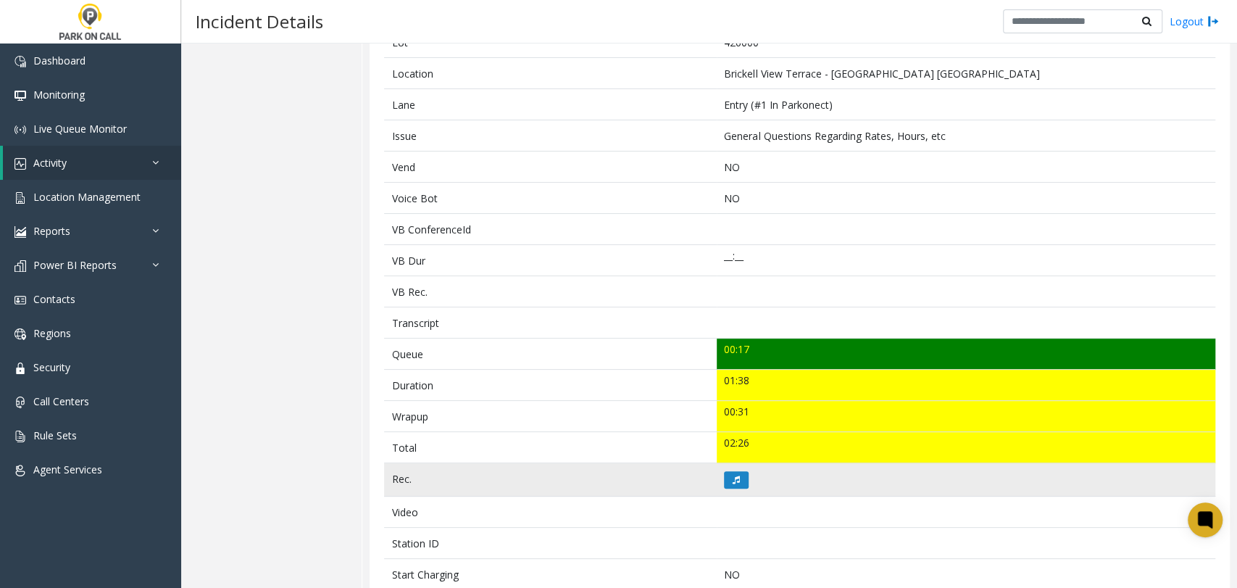
click at [718, 483] on td at bounding box center [966, 479] width 499 height 33
click at [724, 478] on button at bounding box center [736, 479] width 25 height 17
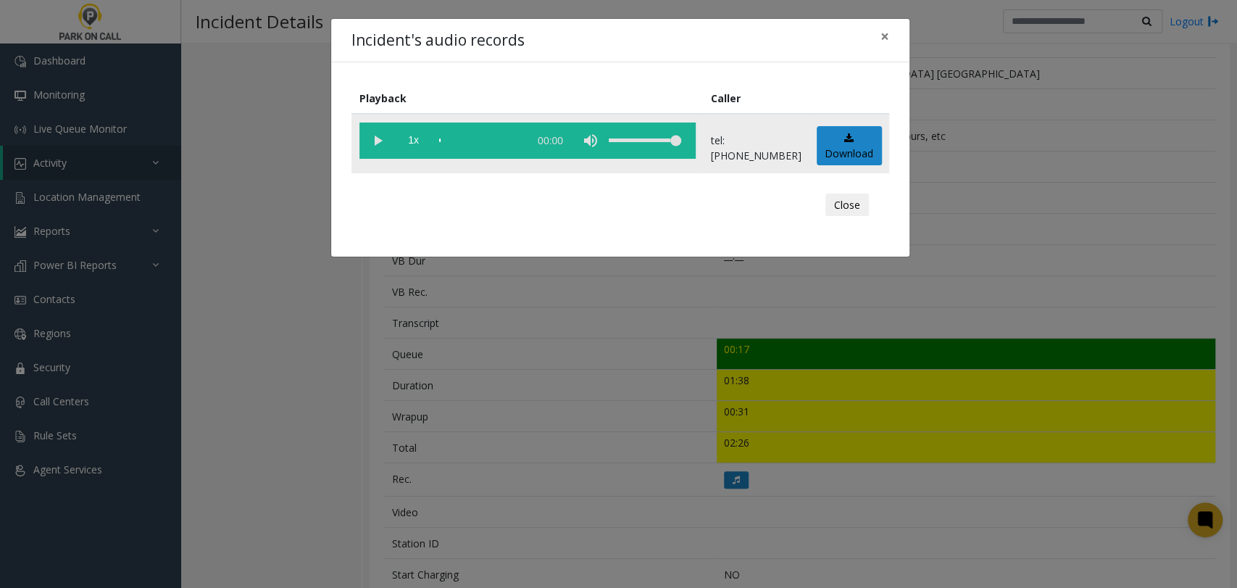
click at [380, 149] on vg-play-pause at bounding box center [377, 140] width 36 height 36
click at [407, 138] on span "1x" at bounding box center [414, 140] width 36 height 36
click at [407, 138] on span "1.5x" at bounding box center [414, 140] width 36 height 36
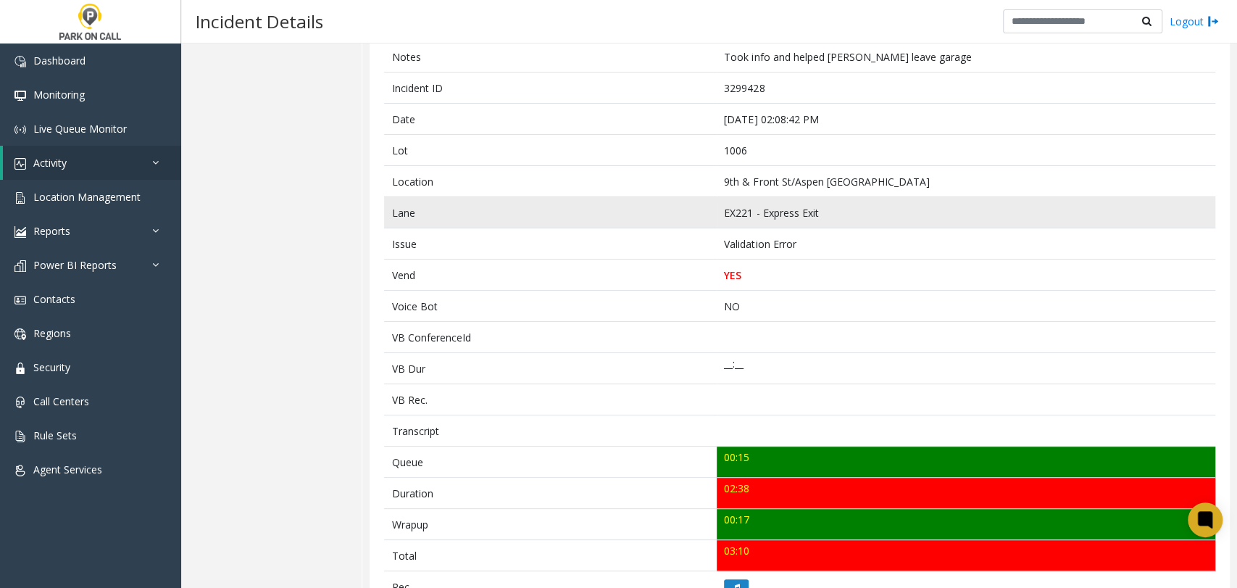
scroll to position [161, 0]
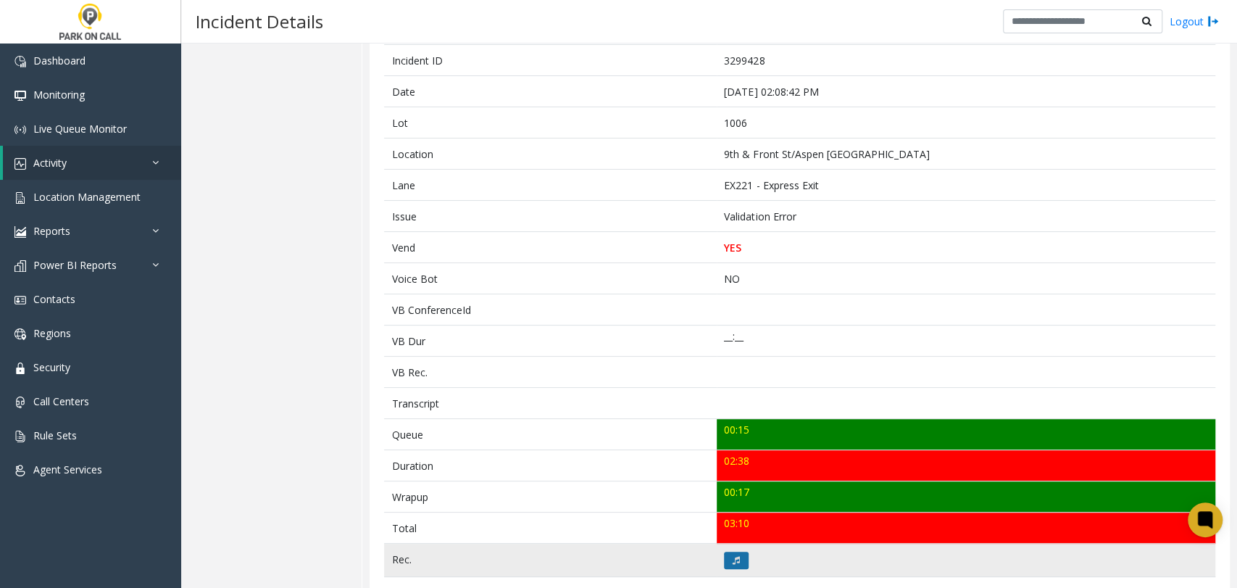
click at [742, 556] on button at bounding box center [736, 559] width 25 height 17
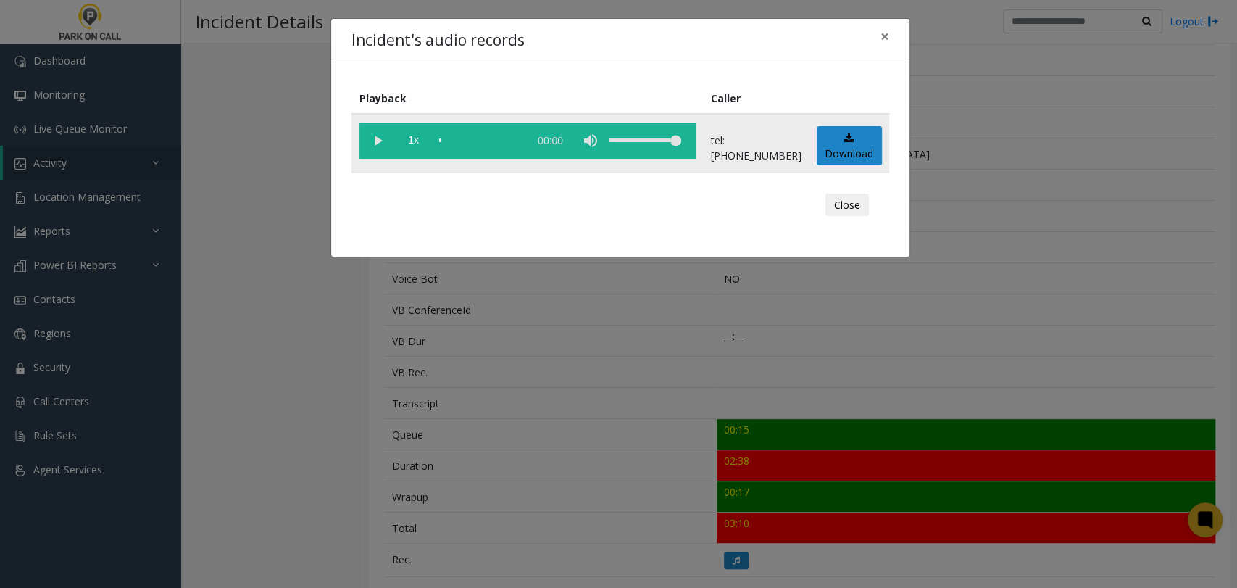
click at [377, 132] on vg-play-pause at bounding box center [377, 140] width 36 height 36
click at [418, 136] on span "1x" at bounding box center [414, 140] width 36 height 36
click at [418, 136] on span "1.5x" at bounding box center [414, 140] width 36 height 36
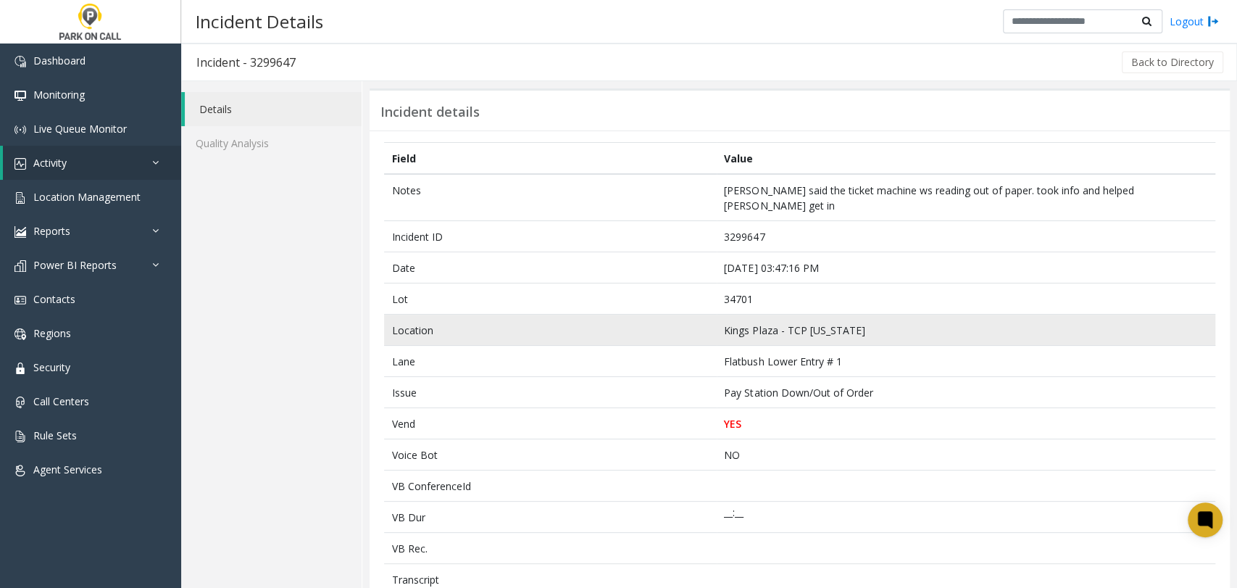
click at [739, 315] on td "Kings Plaza - TCP [US_STATE]" at bounding box center [966, 330] width 499 height 31
drag, startPoint x: 739, startPoint y: 309, endPoint x: 838, endPoint y: 310, distance: 98.6
click at [838, 315] on td "Kings Plaza - TCP [US_STATE]" at bounding box center [966, 330] width 499 height 31
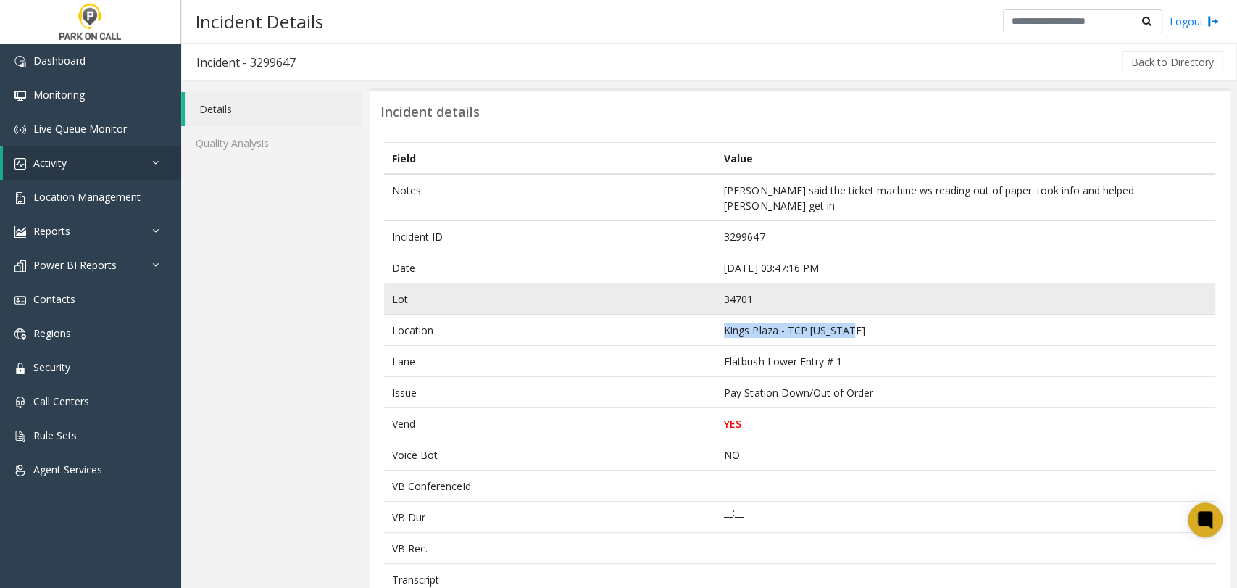
copy td "Kings Plaza - TCP [US_STATE]"
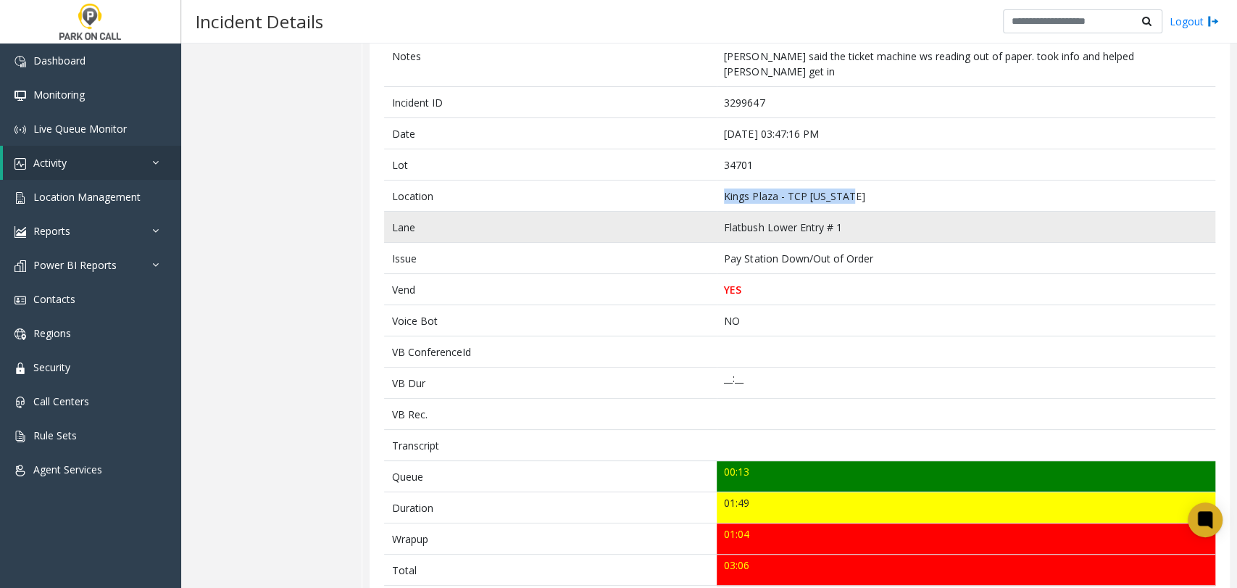
scroll to position [161, 0]
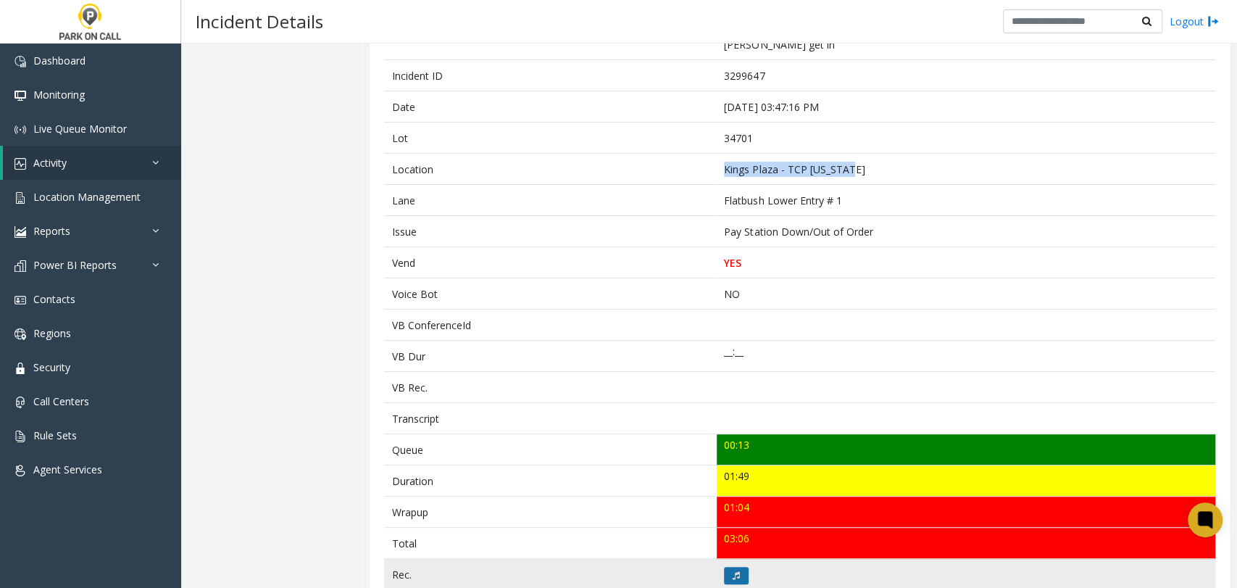
click at [741, 567] on button at bounding box center [736, 575] width 25 height 17
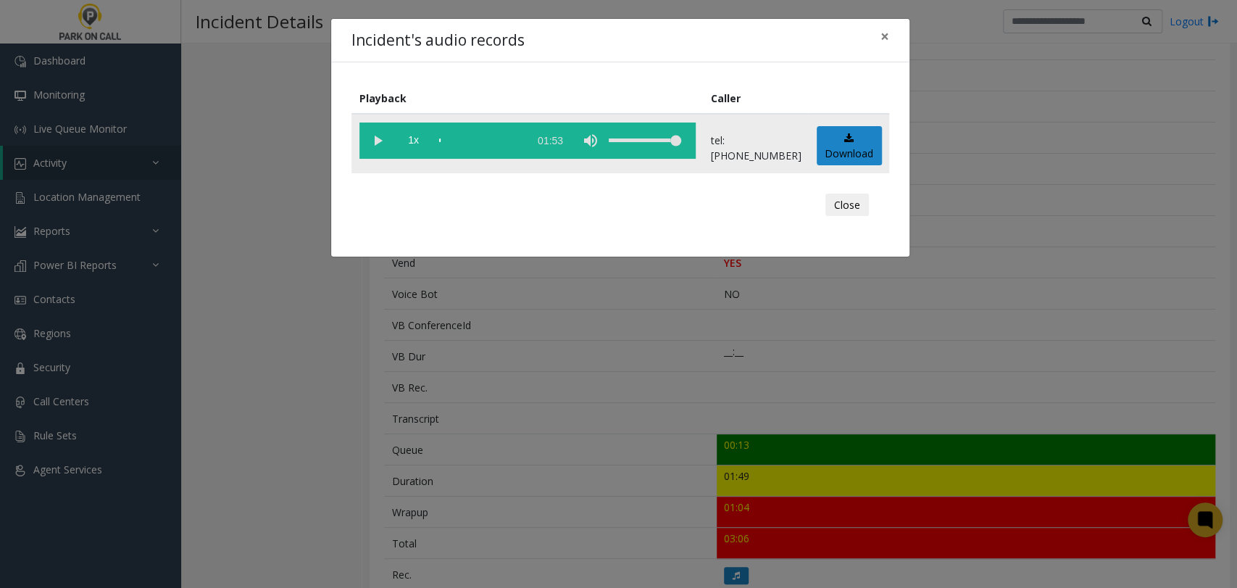
click at [375, 140] on vg-play-pause at bounding box center [377, 140] width 36 height 36
click at [404, 143] on span "1x" at bounding box center [414, 140] width 36 height 36
click at [491, 133] on div "scrub bar" at bounding box center [480, 140] width 83 height 36
click at [499, 133] on div "scrub bar" at bounding box center [480, 140] width 83 height 36
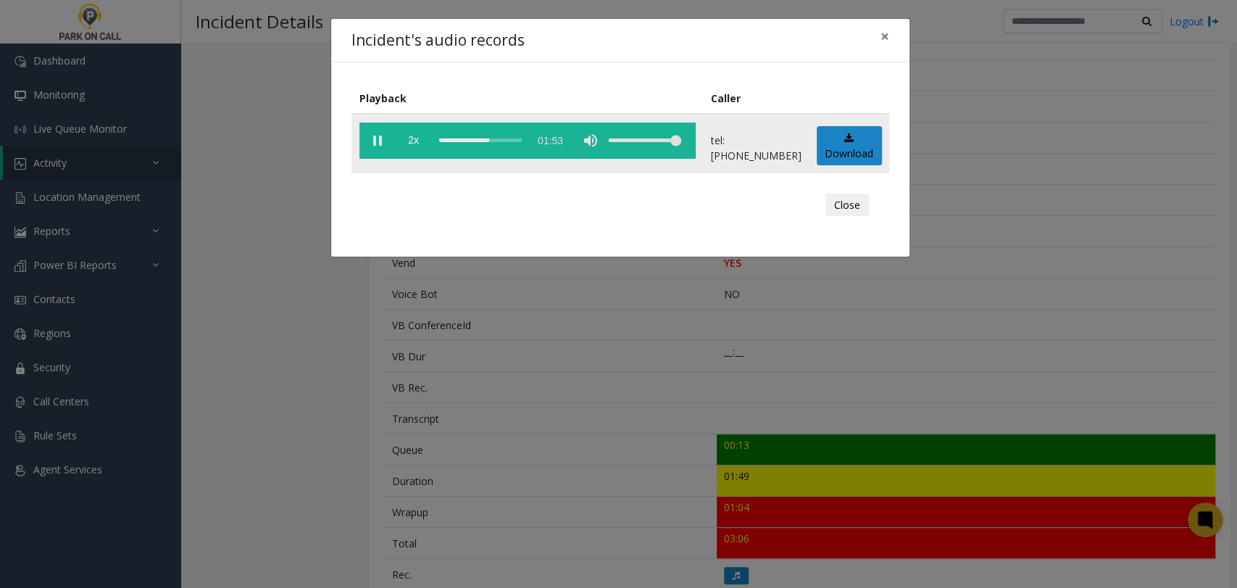
click at [509, 135] on div "scrub bar" at bounding box center [480, 140] width 83 height 36
click at [516, 138] on div "scrub bar" at bounding box center [480, 140] width 83 height 36
click at [520, 141] on div "scrub bar" at bounding box center [480, 140] width 83 height 36
click at [522, 140] on div "scrub bar" at bounding box center [480, 140] width 83 height 36
click at [516, 141] on div "scrub bar" at bounding box center [480, 140] width 83 height 36
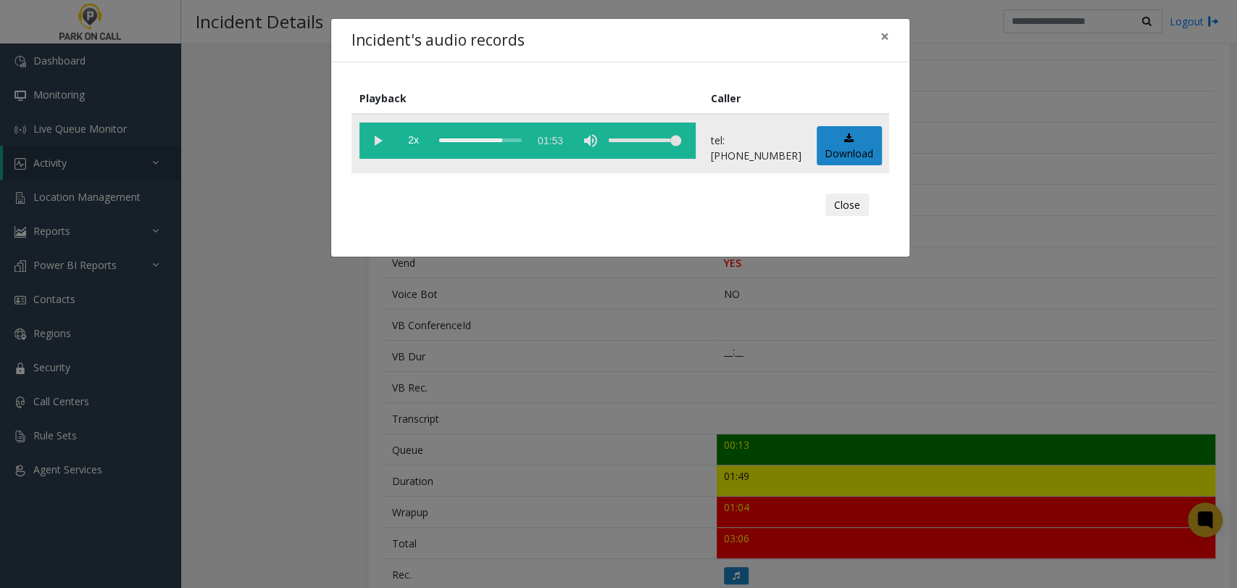
click at [509, 142] on div "scrub bar" at bounding box center [480, 140] width 83 height 36
click at [496, 143] on div "scrub bar" at bounding box center [480, 140] width 83 height 36
click at [490, 143] on div "scrub bar" at bounding box center [480, 140] width 83 height 36
click at [517, 314] on div "Incident's audio records × Playback Caller 2x 01:53 tel:0347019061 Download Clo…" at bounding box center [618, 294] width 1237 height 588
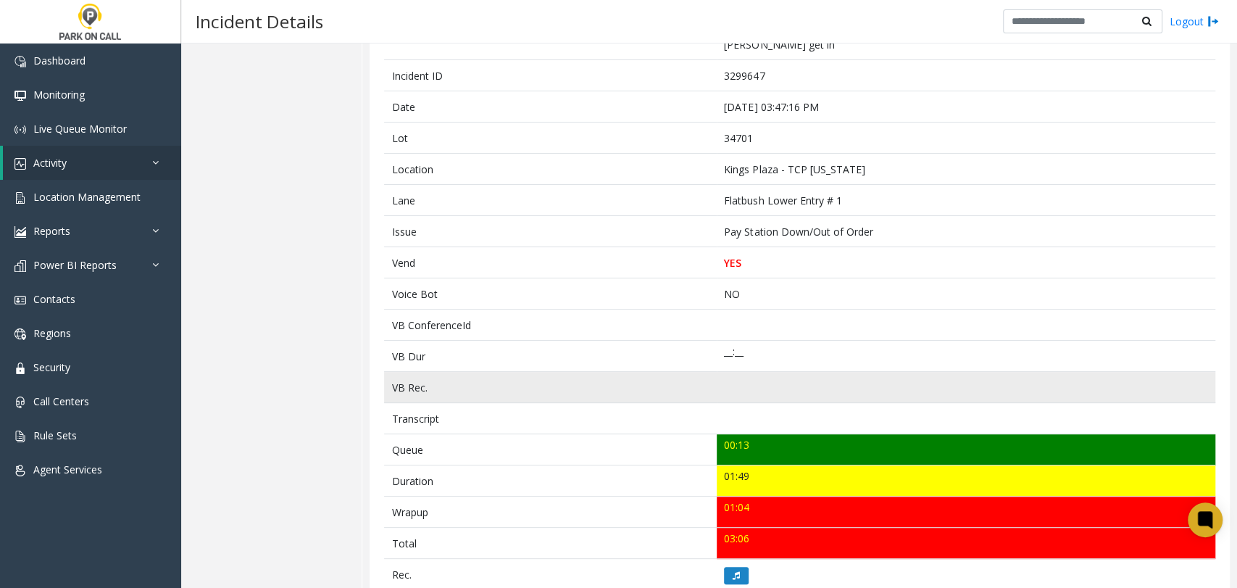
scroll to position [80, 0]
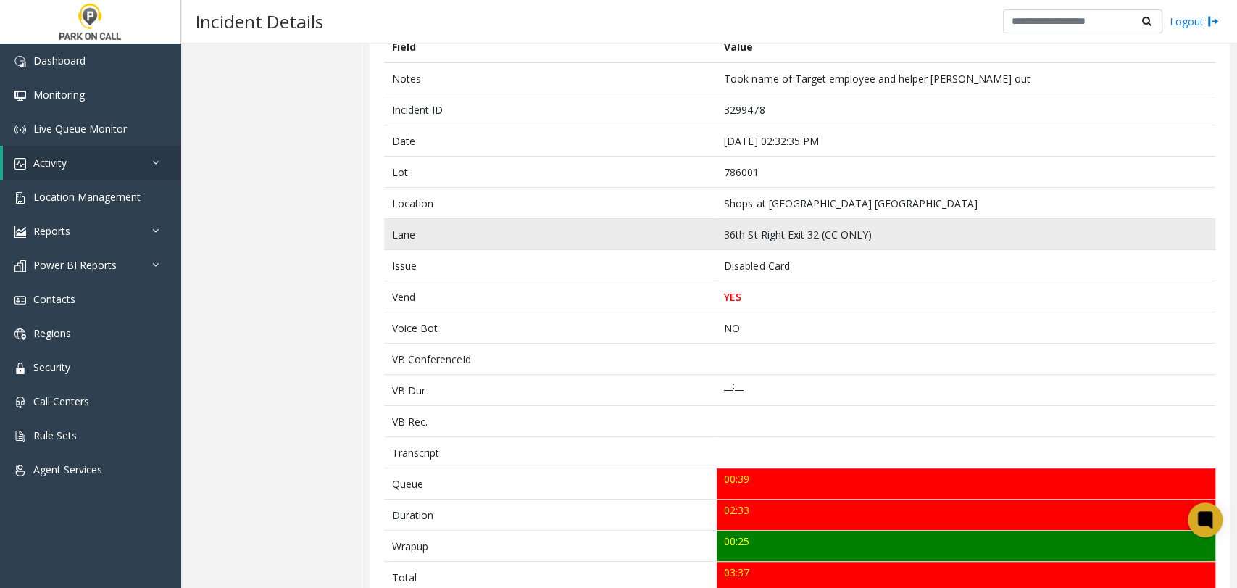
scroll to position [161, 0]
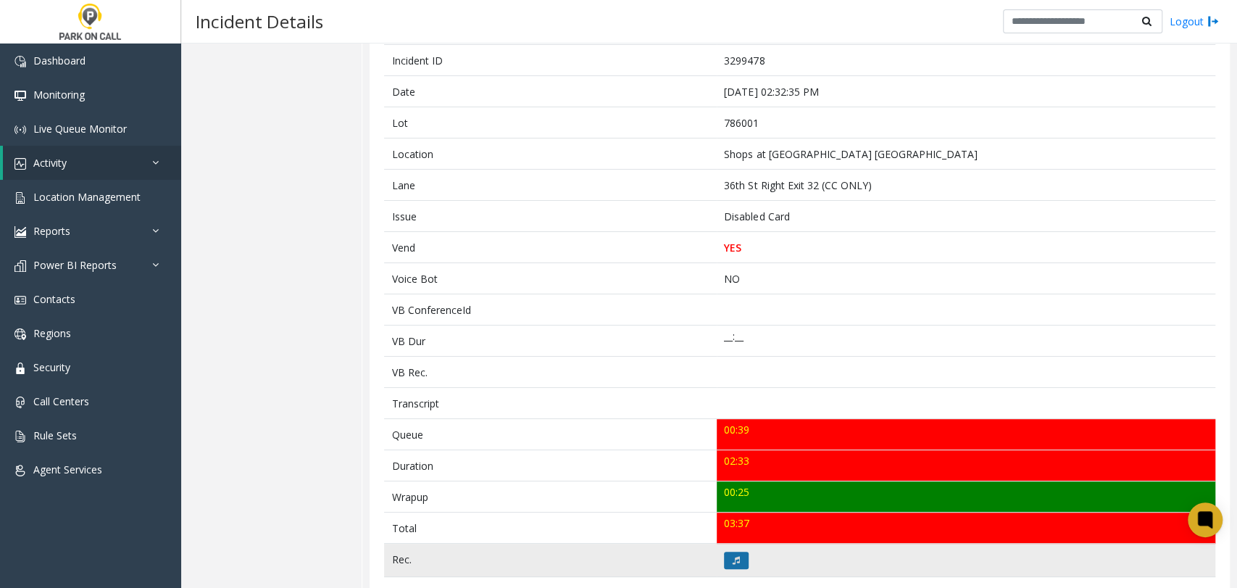
click at [733, 559] on icon at bounding box center [736, 560] width 7 height 9
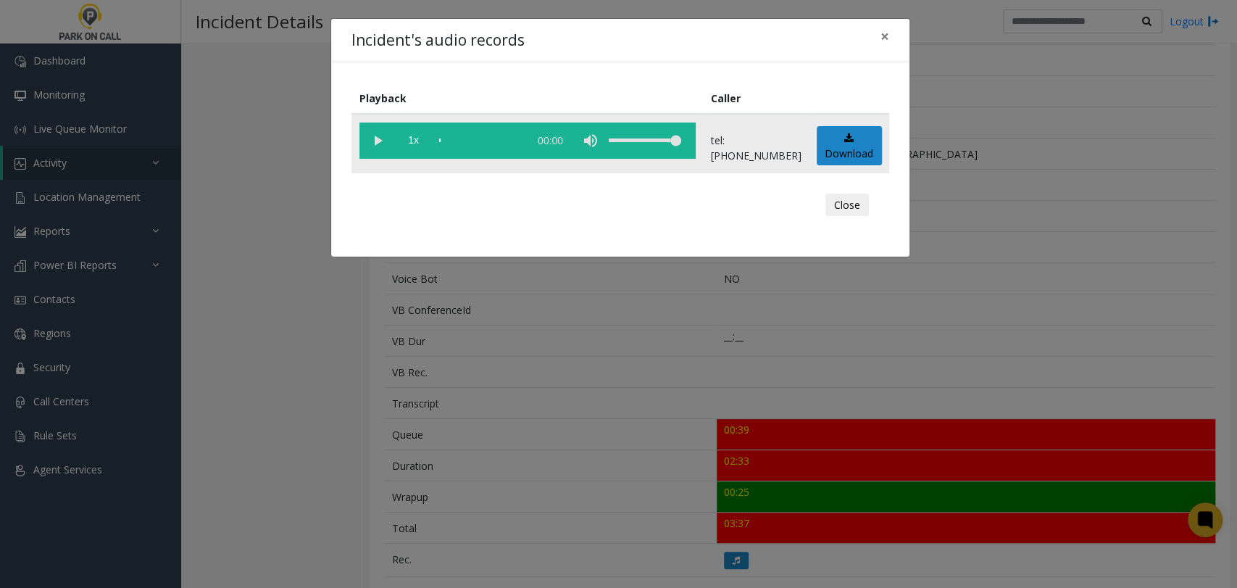
click at [378, 139] on vg-play-pause at bounding box center [377, 140] width 36 height 36
click at [768, 296] on div "Incident's audio records × Playback Caller 1x 02:37 tel:[PHONE_NUMBER] Download…" at bounding box center [618, 294] width 1237 height 588
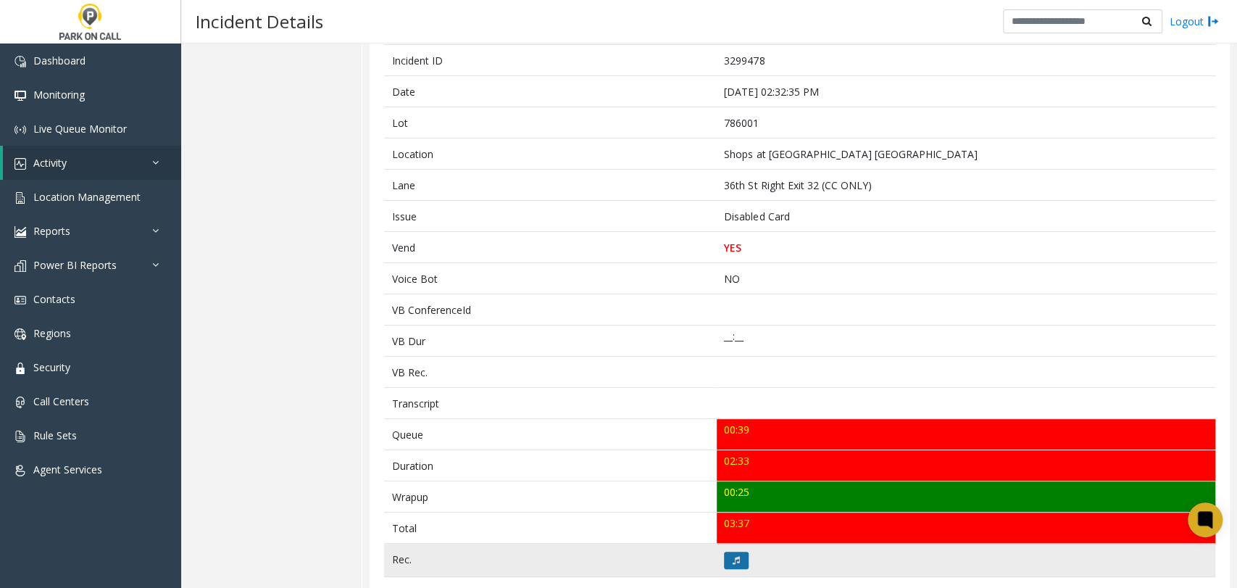
click at [733, 561] on icon at bounding box center [736, 560] width 7 height 9
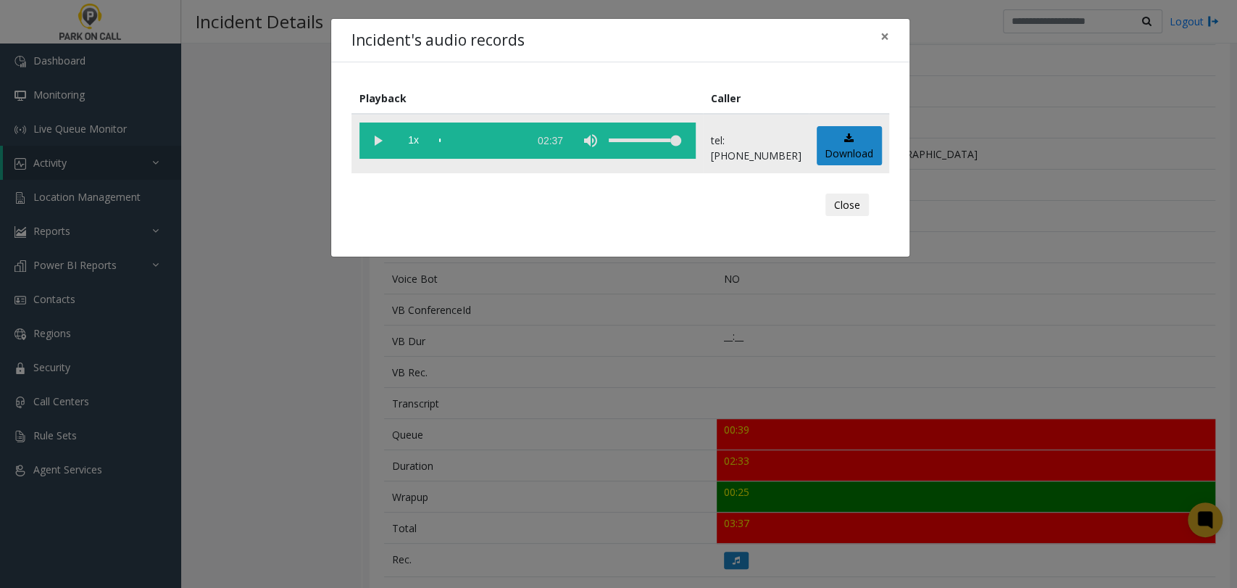
click at [383, 137] on vg-play-pause at bounding box center [377, 140] width 36 height 36
click at [454, 148] on div "scrub bar" at bounding box center [480, 140] width 83 height 36
click at [418, 147] on span "1x" at bounding box center [414, 140] width 36 height 36
click at [418, 147] on span "1.5x" at bounding box center [414, 140] width 36 height 36
click at [411, 148] on span "2x" at bounding box center [414, 140] width 36 height 36
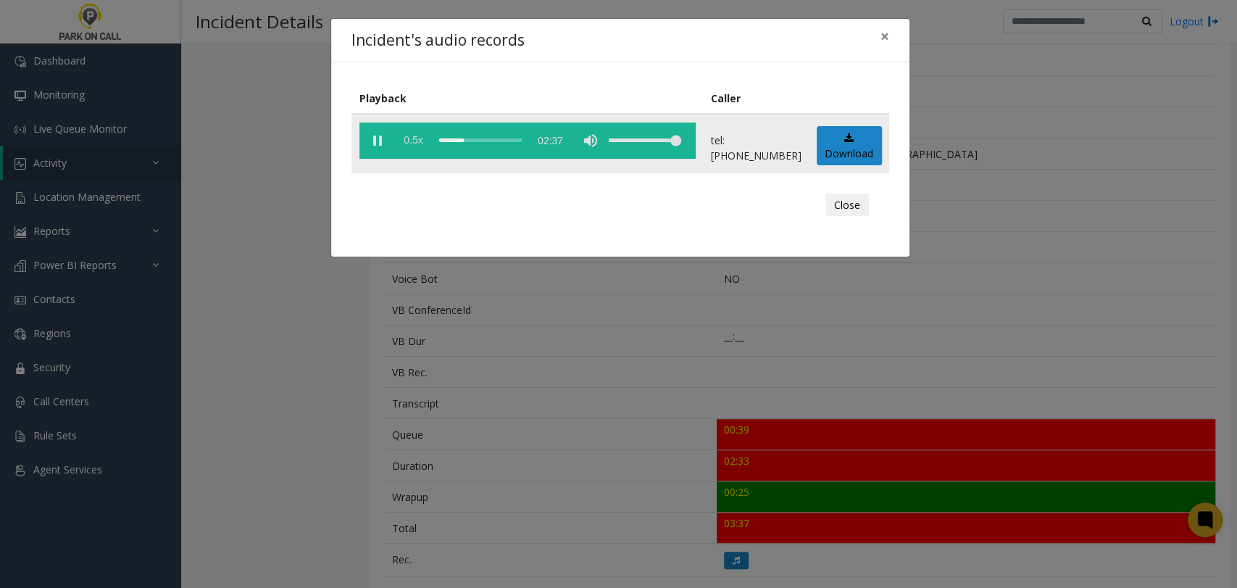
click at [411, 148] on span "0.5x" at bounding box center [414, 140] width 36 height 36
click at [409, 143] on span "1x" at bounding box center [414, 140] width 36 height 36
click at [409, 143] on span "1.5x" at bounding box center [414, 140] width 36 height 36
click at [359, 254] on div "Playback Caller 2x 02:37 tel:7860019011 Download Close" at bounding box center [620, 159] width 578 height 194
click at [361, 279] on div "Incident's audio records × Playback Caller 2x 02:37 tel:7860019011 Download Clo…" at bounding box center [618, 294] width 1237 height 588
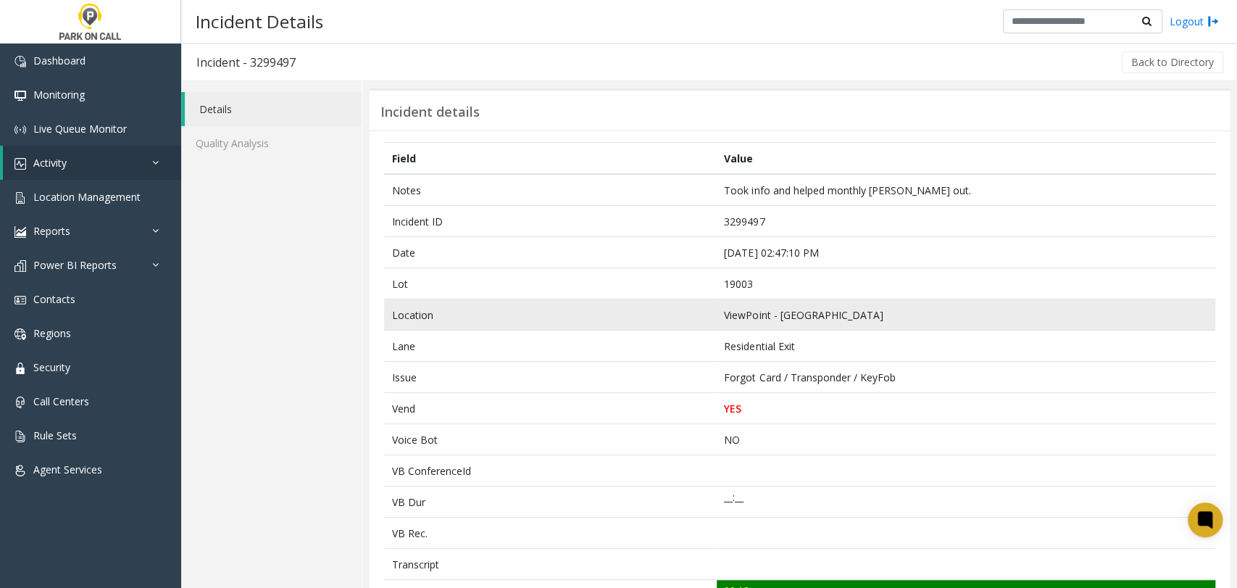
click at [736, 323] on td "ViewPoint - [GEOGRAPHIC_DATA]" at bounding box center [966, 314] width 499 height 31
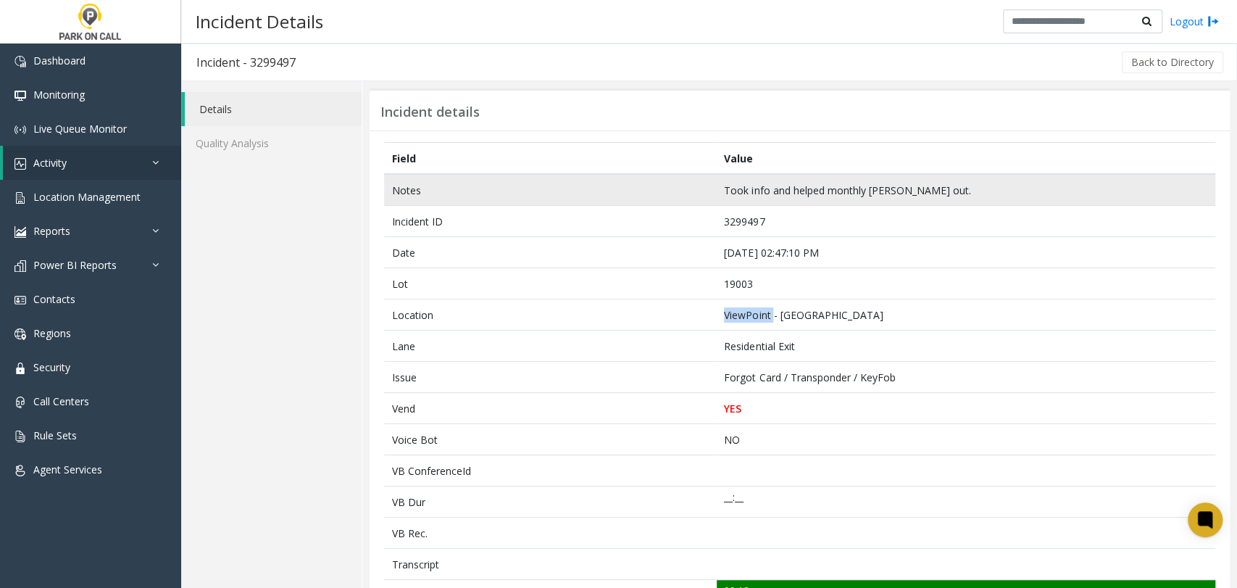
copy td "ViewPoint"
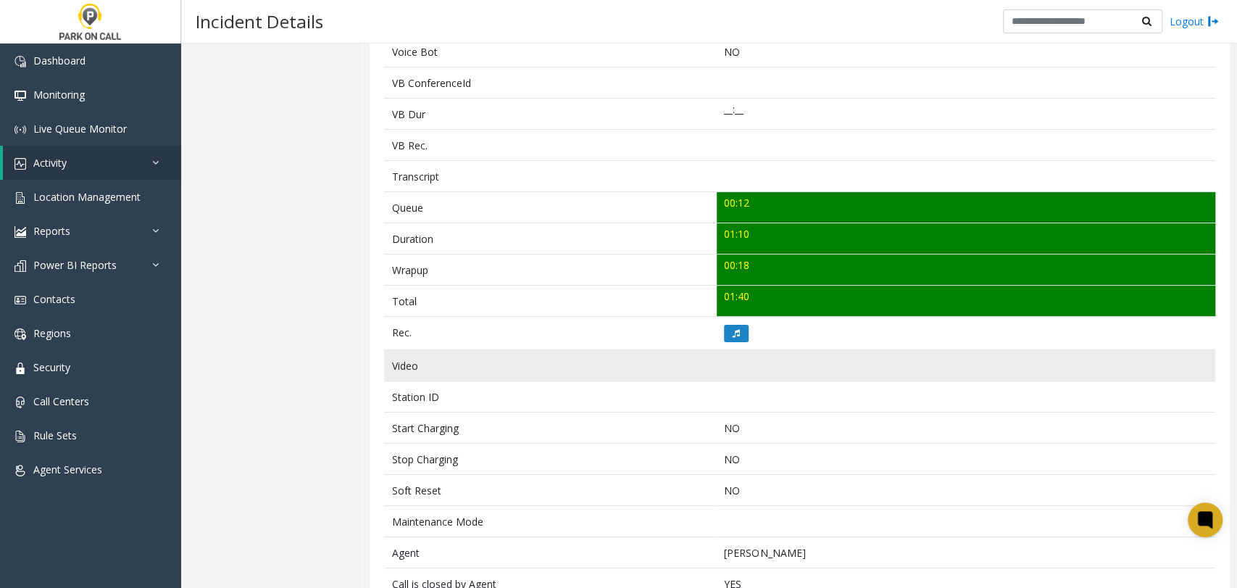
scroll to position [402, 0]
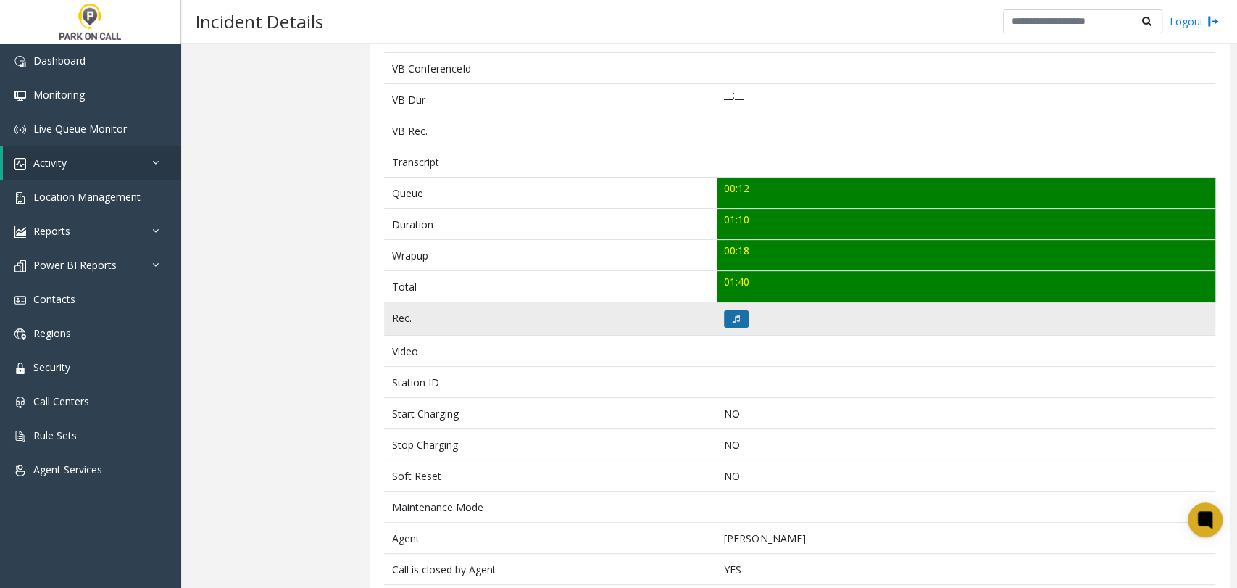
click at [733, 320] on icon at bounding box center [736, 319] width 7 height 9
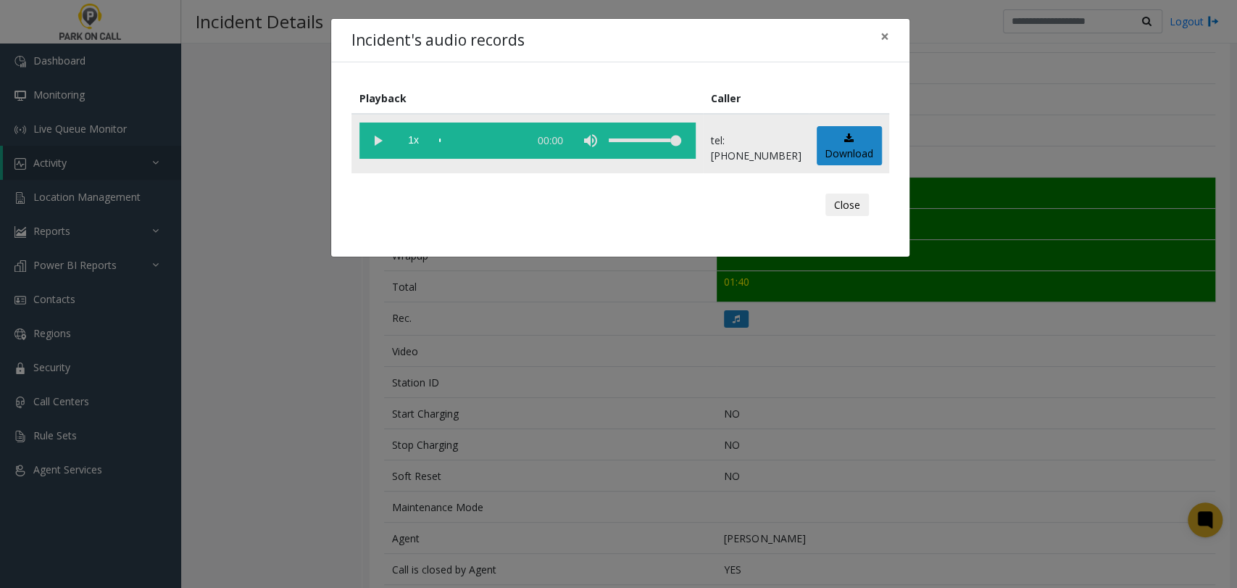
click at [379, 152] on vg-play-pause at bounding box center [377, 140] width 36 height 36
click at [415, 141] on span "1x" at bounding box center [414, 140] width 36 height 36
click at [415, 141] on span "1.5x" at bounding box center [414, 140] width 36 height 36
click at [480, 284] on div "Incident's audio records × Playback Caller 2x 01:14 tel:0030169002 Download Clo…" at bounding box center [618, 294] width 1237 height 588
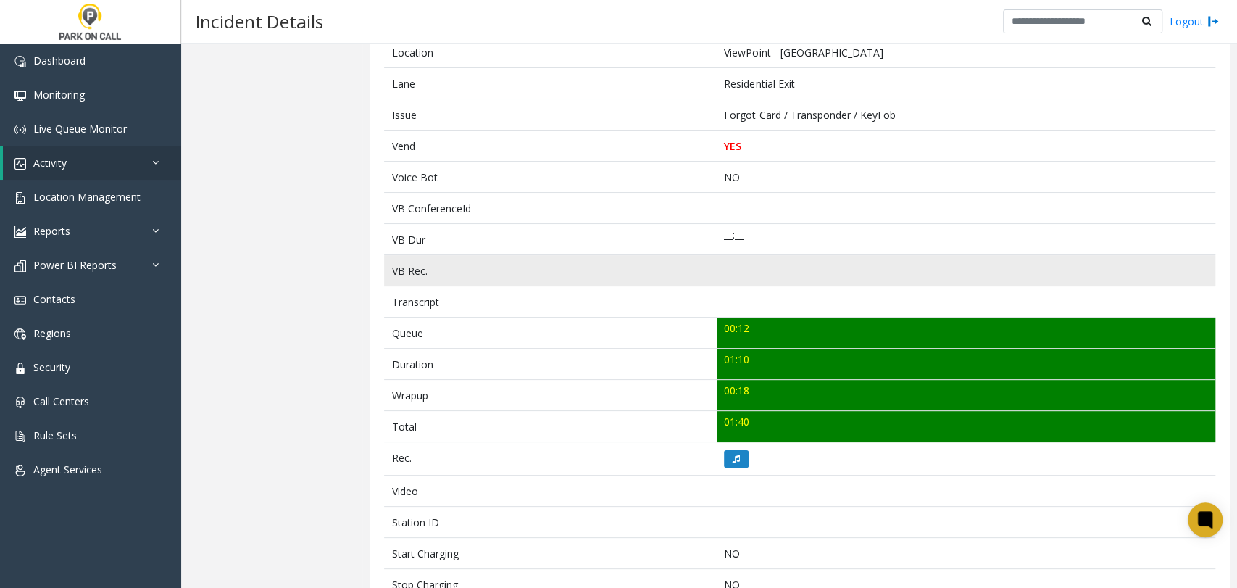
scroll to position [80, 0]
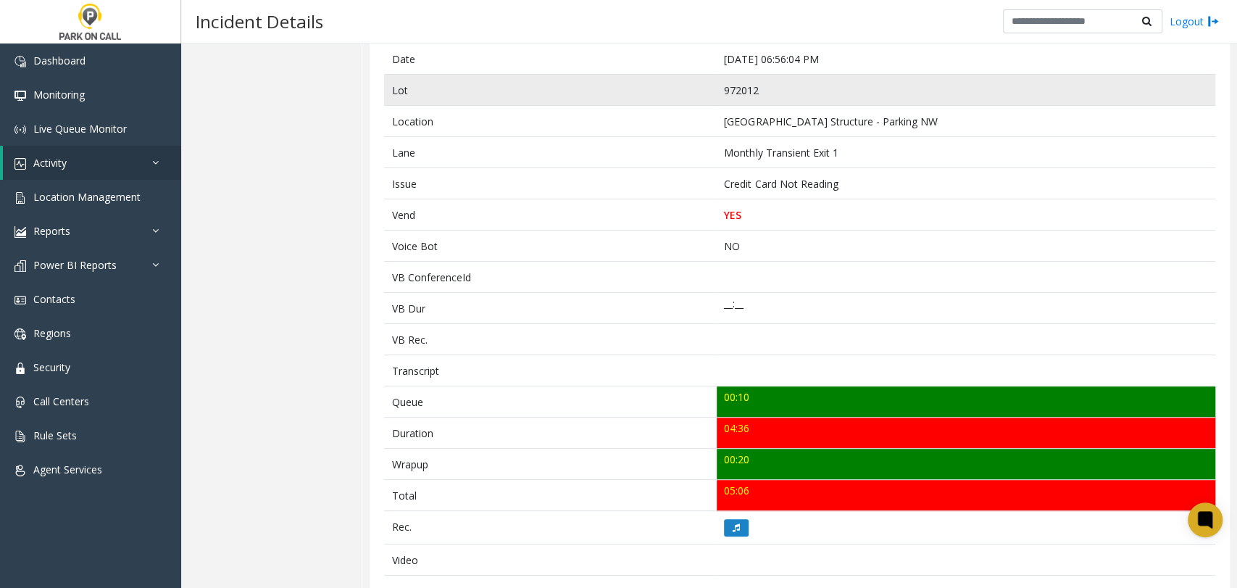
scroll to position [161, 0]
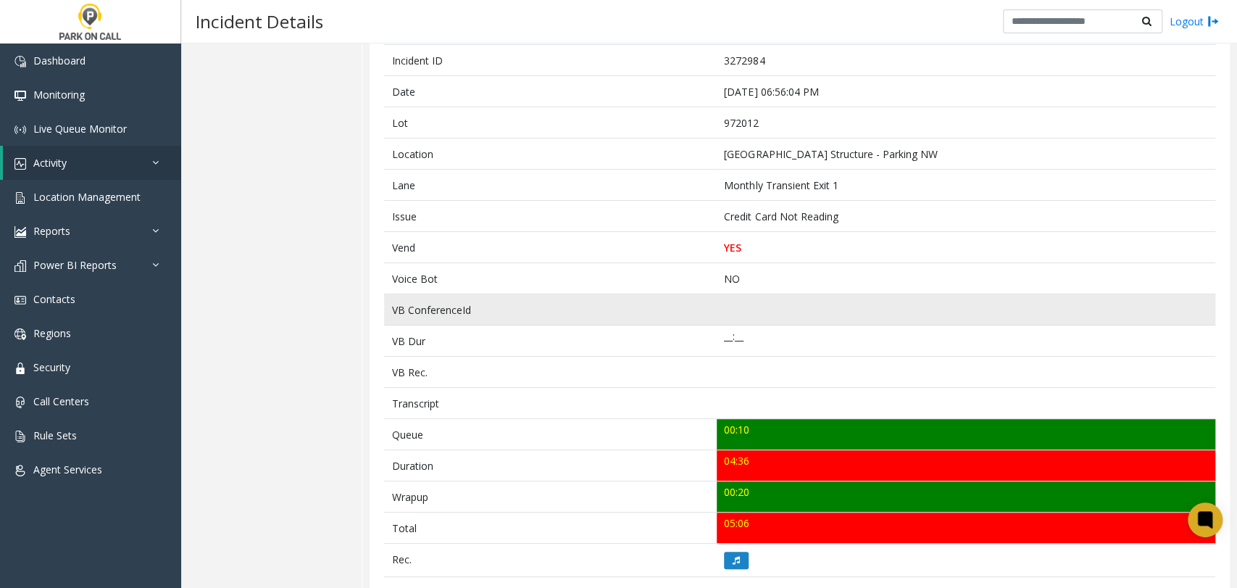
drag, startPoint x: 730, startPoint y: 561, endPoint x: 567, endPoint y: 315, distance: 295.5
click at [635, 480] on tbody "Notes Took info and helped [PERSON_NAME] leave garage Incident ID 3272984 Date …" at bounding box center [799, 544] width 831 height 1062
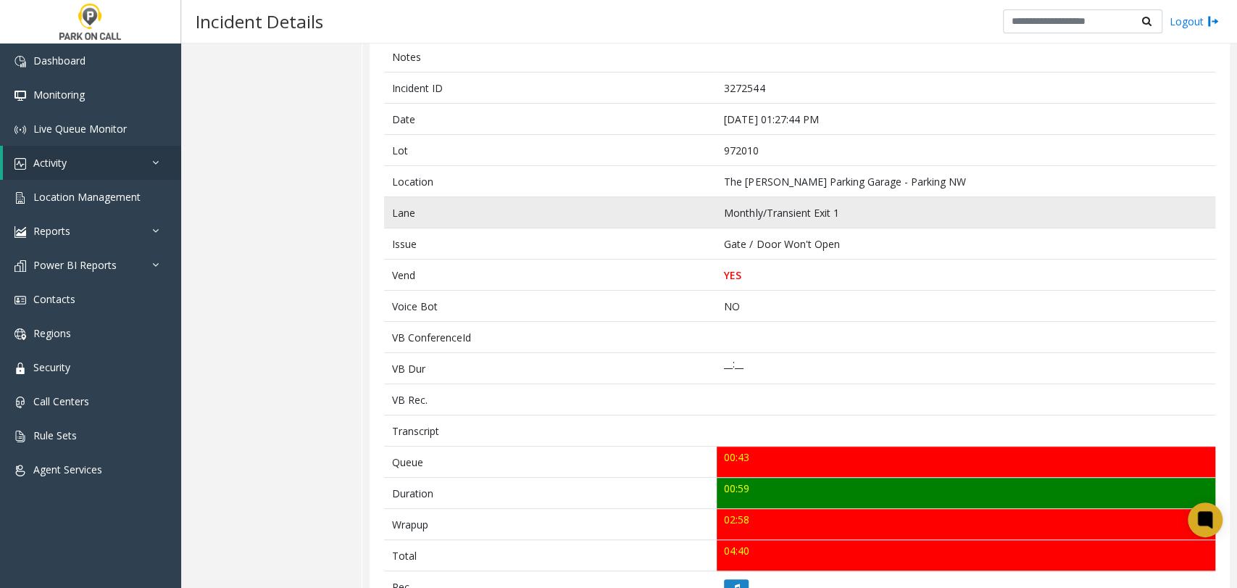
scroll to position [161, 0]
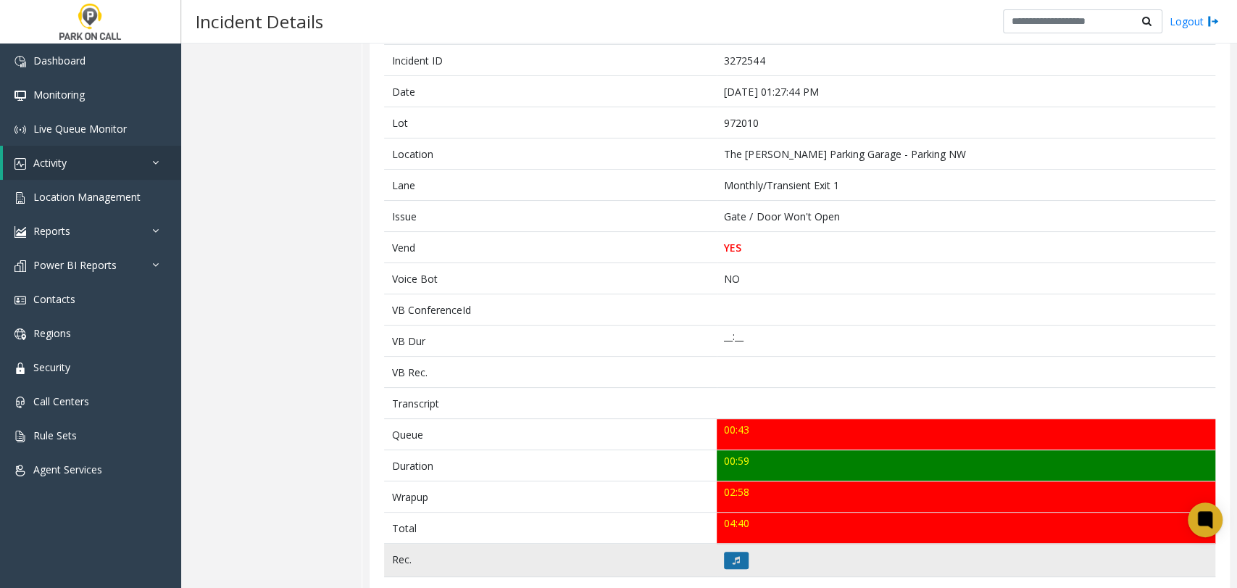
click at [733, 559] on icon at bounding box center [736, 560] width 7 height 9
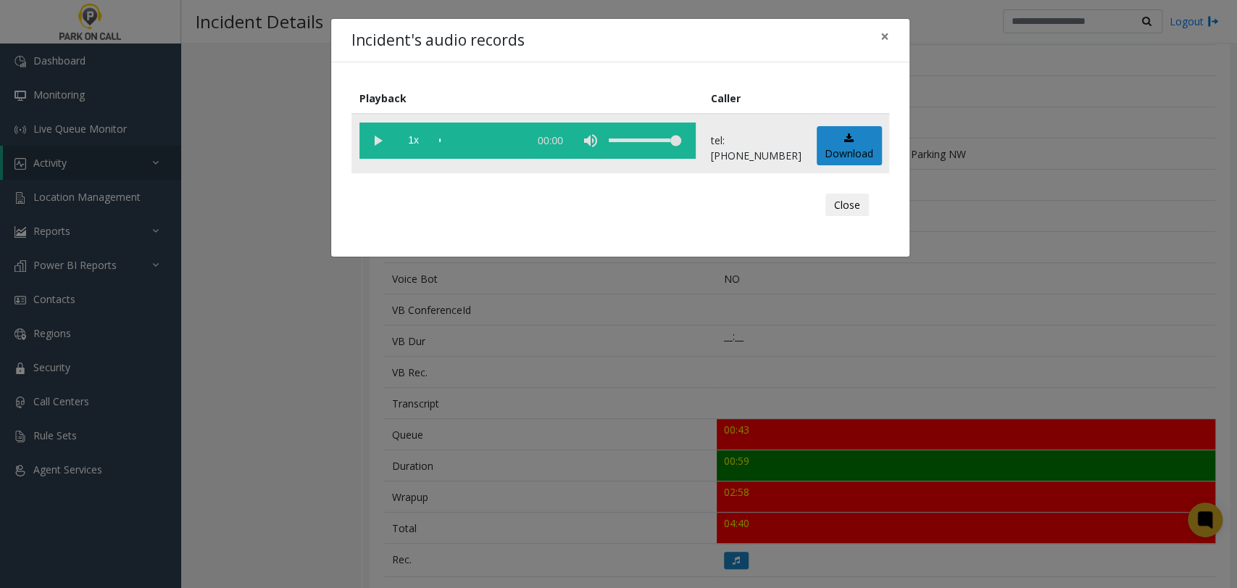
click at [360, 141] on vg-play-pause at bounding box center [377, 140] width 36 height 36
click at [999, 201] on div "Incident's audio records × Playback Caller 1x 01:10 tel:97201090035032213218 Do…" at bounding box center [618, 294] width 1237 height 588
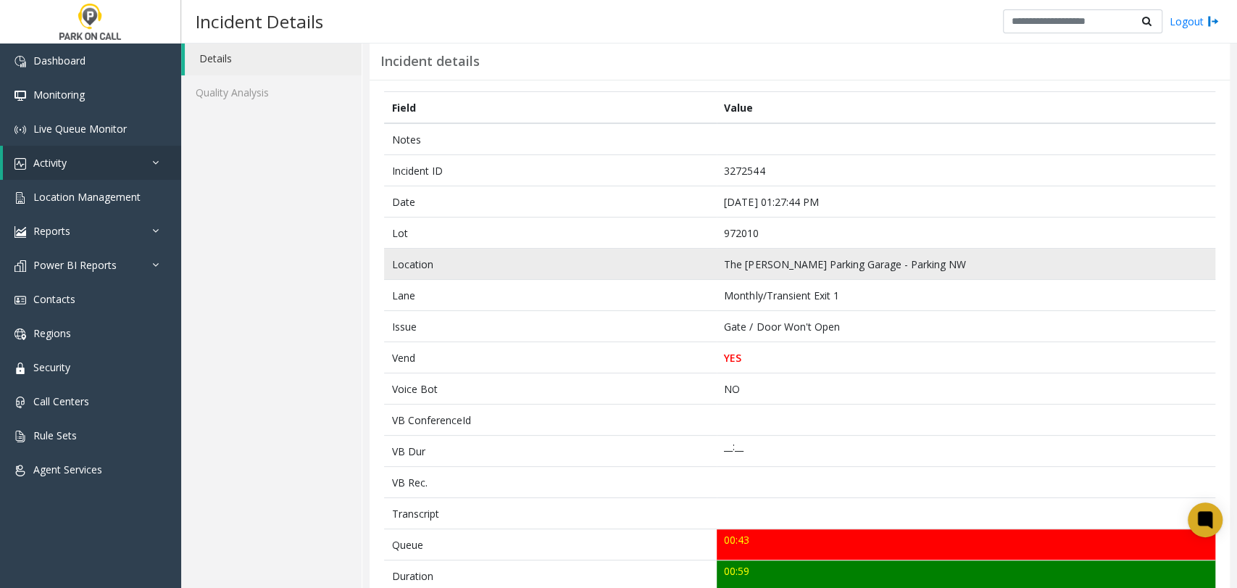
scroll to position [0, 0]
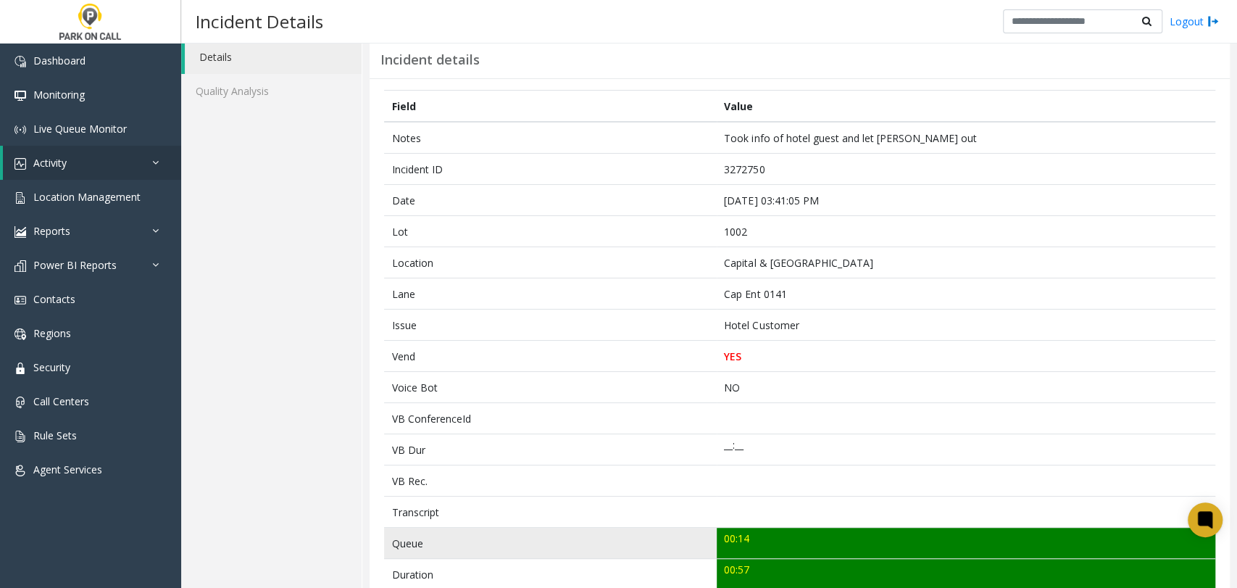
scroll to position [161, 0]
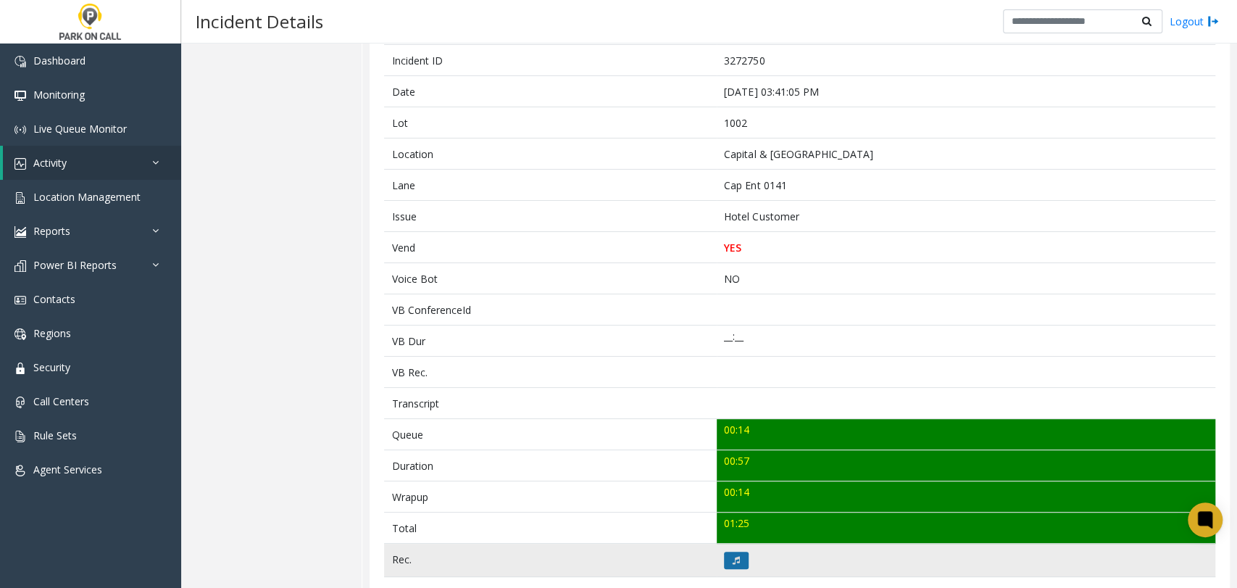
click at [736, 551] on button at bounding box center [736, 559] width 25 height 17
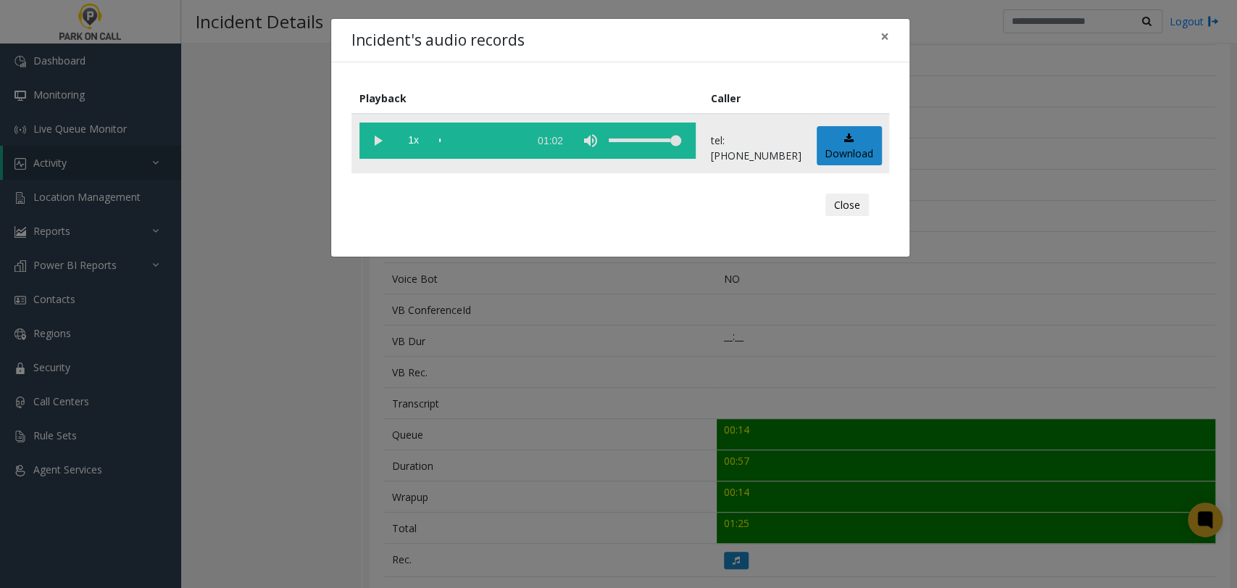
click at [374, 136] on vg-play-pause at bounding box center [377, 140] width 36 height 36
click at [400, 139] on span "1x" at bounding box center [414, 140] width 36 height 36
click at [400, 139] on span "1.5x" at bounding box center [414, 140] width 36 height 36
click at [1042, 182] on div "Incident's audio records × Playback Caller 2x 01:02 tel:0010029001 Download Clo…" at bounding box center [618, 294] width 1237 height 588
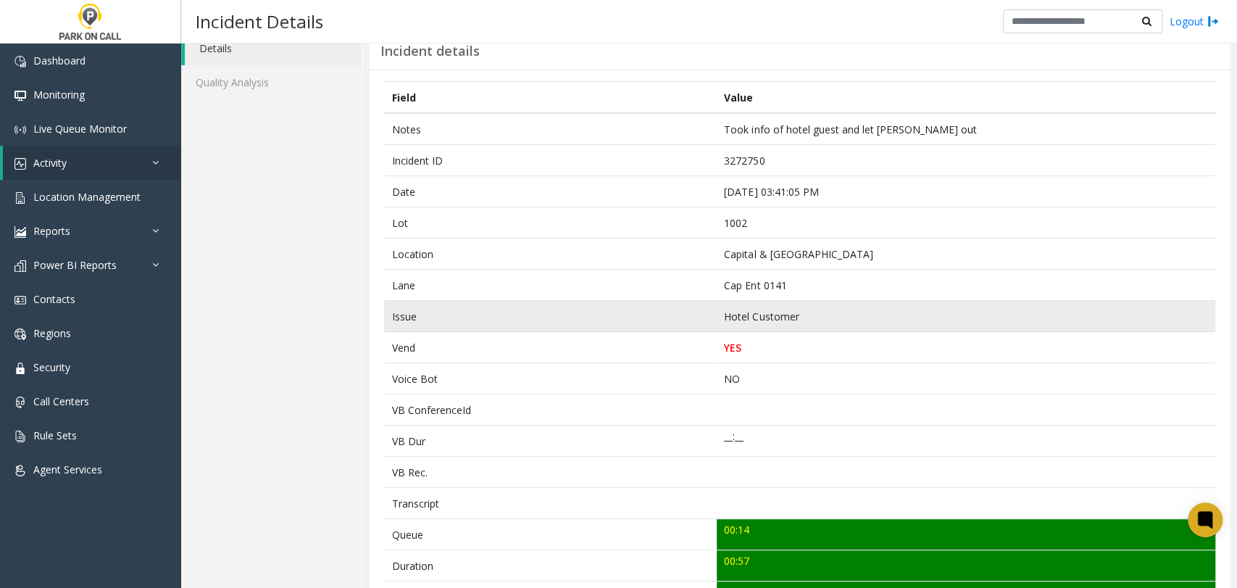
scroll to position [0, 0]
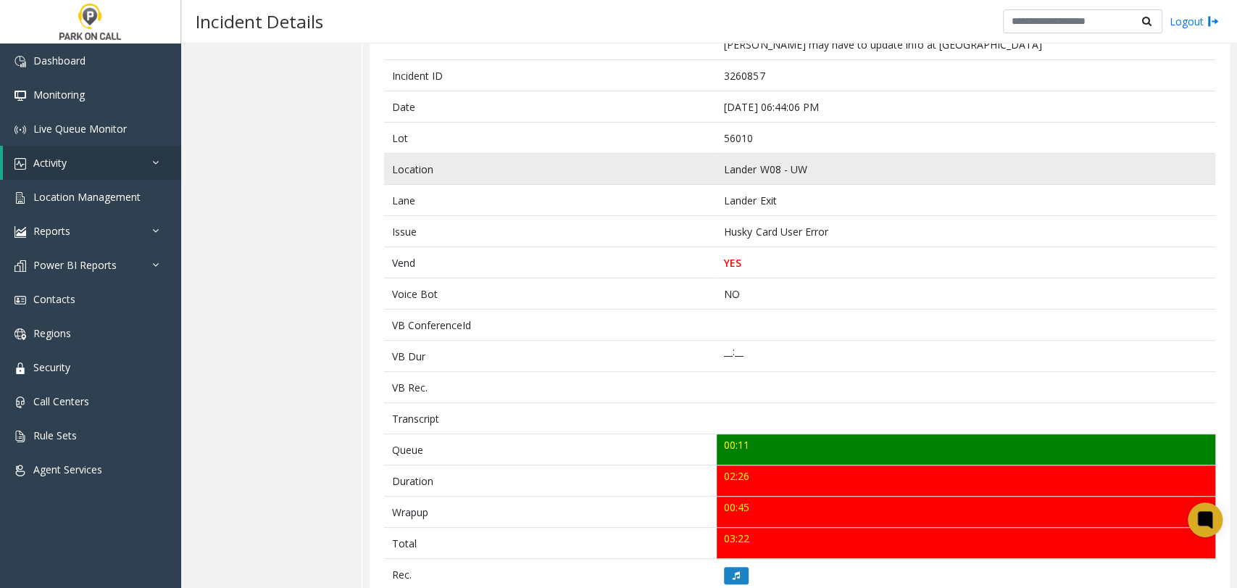
scroll to position [80, 0]
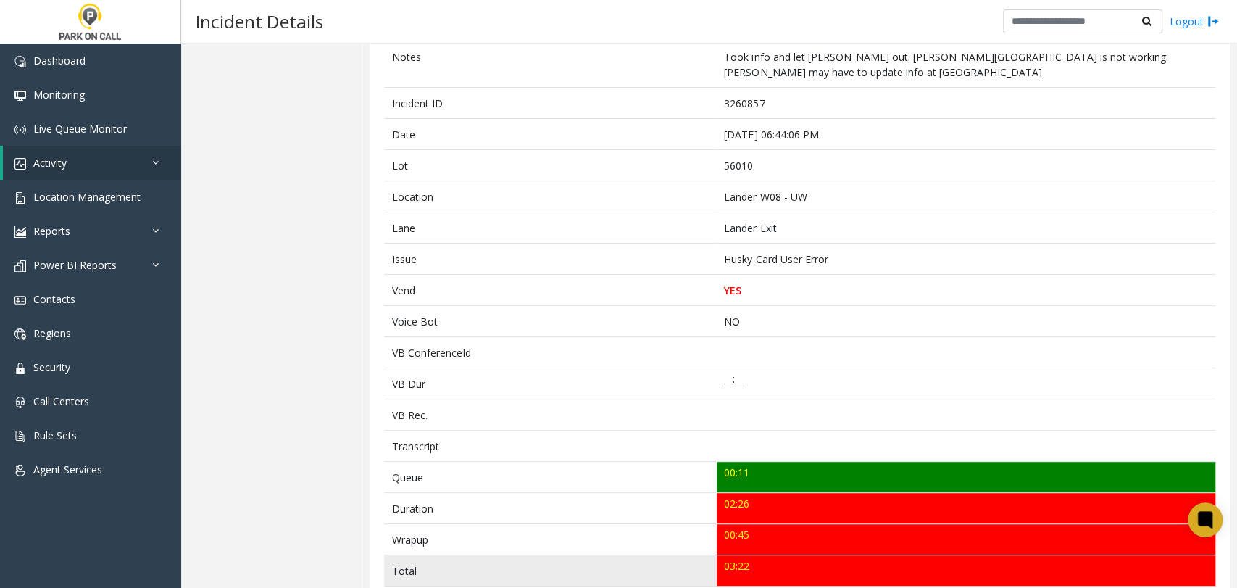
scroll to position [161, 0]
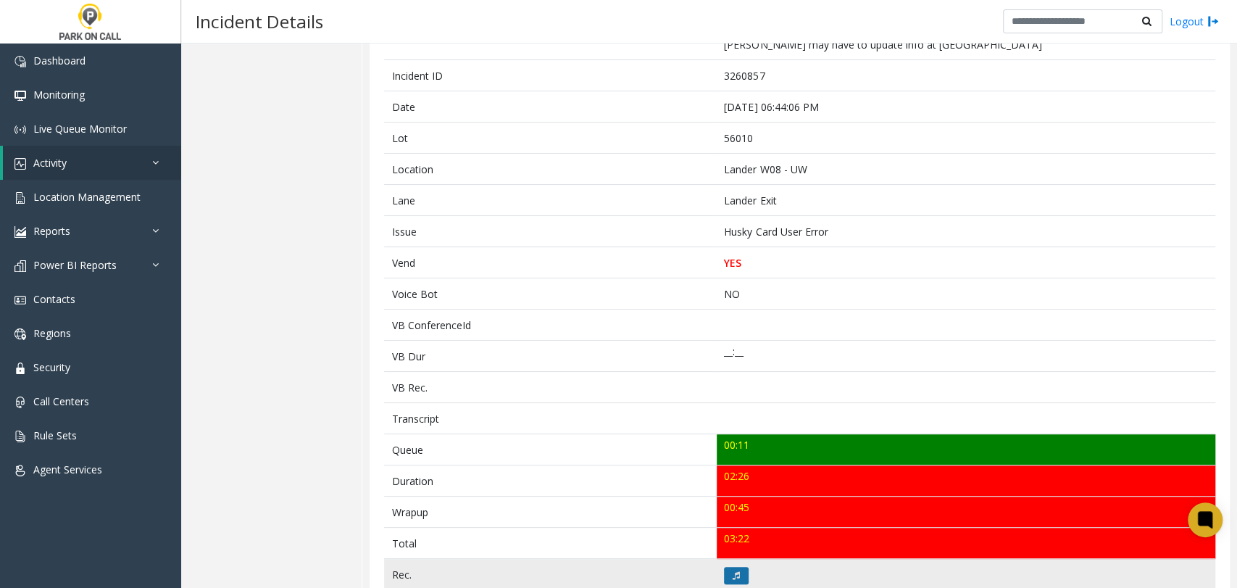
click at [734, 571] on icon at bounding box center [736, 575] width 7 height 9
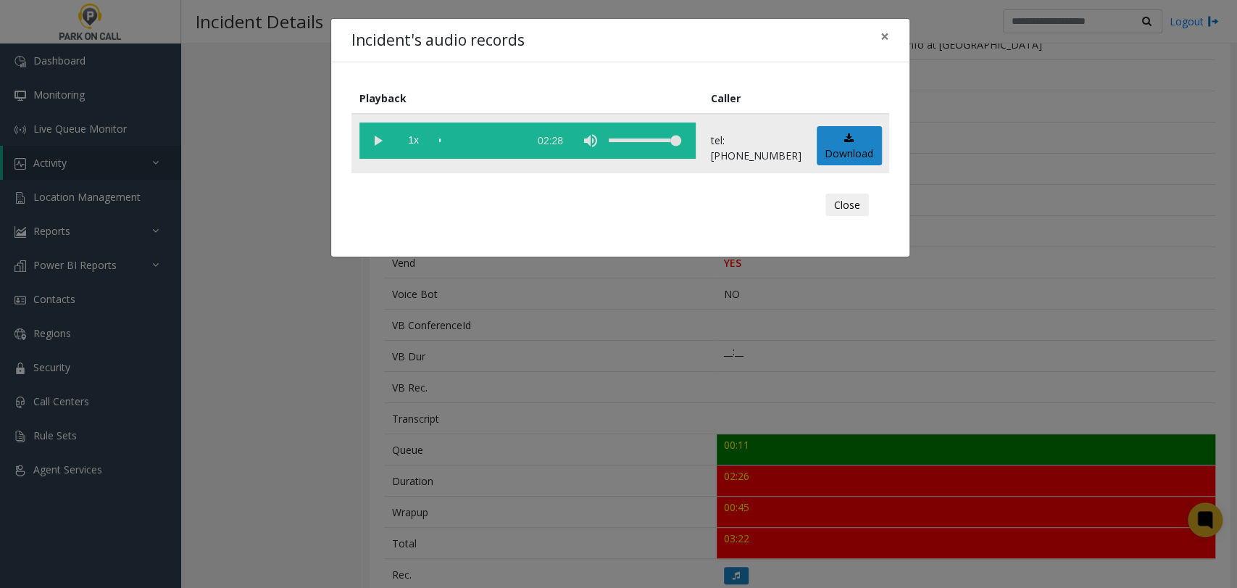
click at [386, 128] on vg-play-pause at bounding box center [377, 140] width 36 height 36
click at [406, 136] on span "1x" at bounding box center [414, 140] width 36 height 36
click at [406, 136] on span "1.5x" at bounding box center [414, 140] width 36 height 36
click at [412, 146] on span "2x" at bounding box center [414, 140] width 36 height 36
click at [412, 147] on span "2x" at bounding box center [414, 140] width 36 height 36
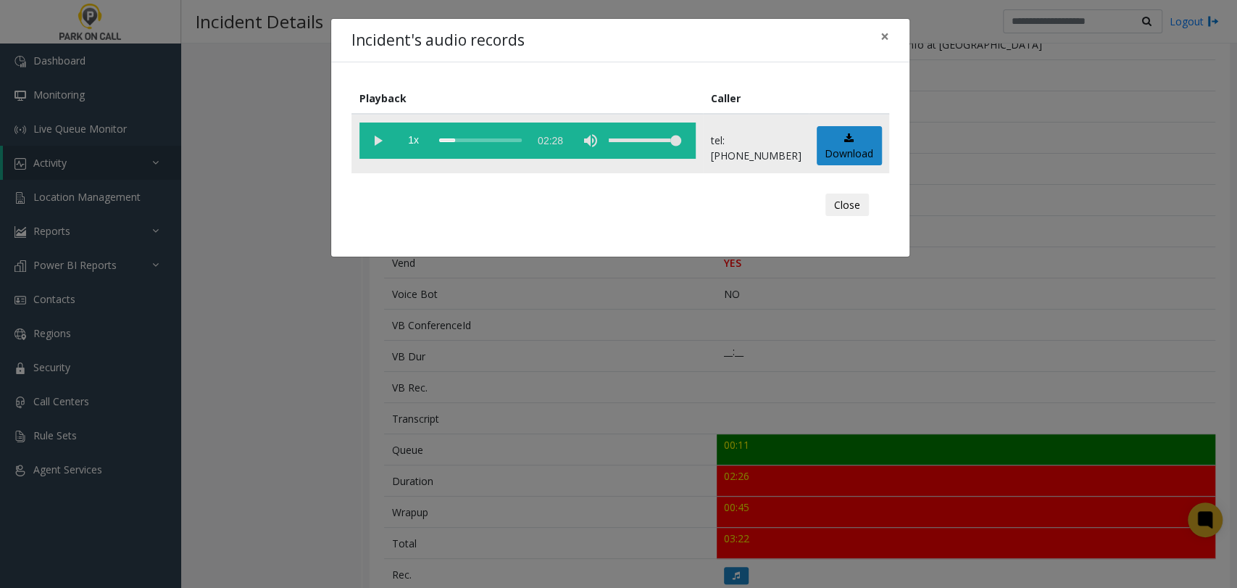
click at [454, 143] on div "scrub bar" at bounding box center [480, 140] width 83 height 36
click at [449, 144] on div "scrub bar" at bounding box center [480, 140] width 83 height 36
click at [420, 127] on span "1x" at bounding box center [414, 140] width 36 height 36
click at [417, 128] on span "1x" at bounding box center [414, 140] width 36 height 36
click at [939, 307] on div "Incident's audio records × Playback Caller 2x 02:28 tel:0010229002 Download Clo…" at bounding box center [618, 294] width 1237 height 588
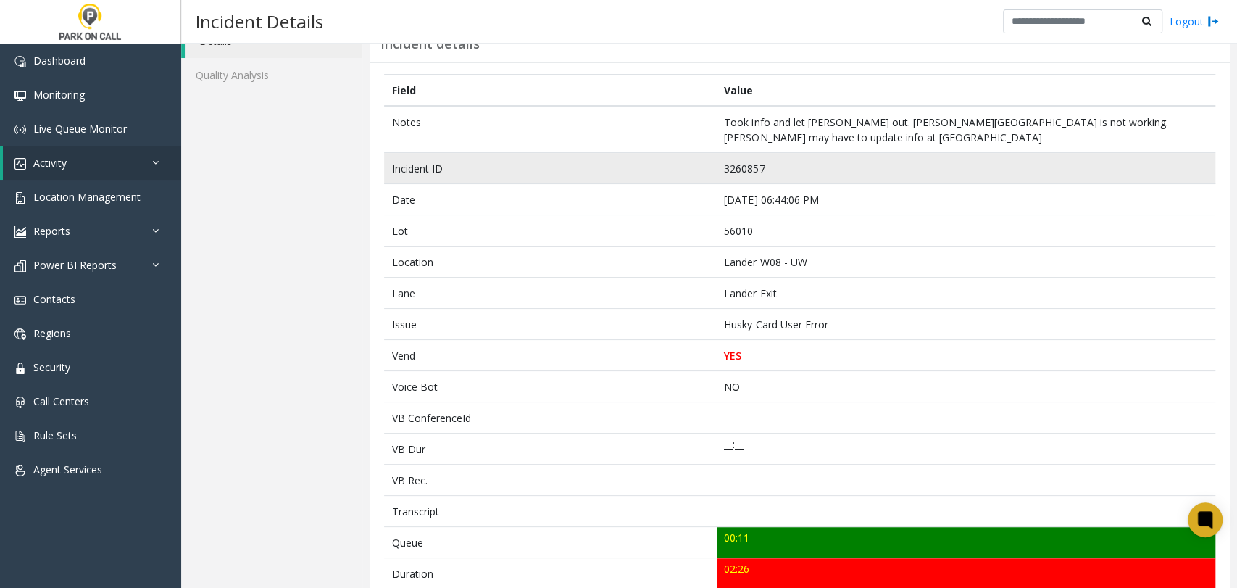
scroll to position [0, 0]
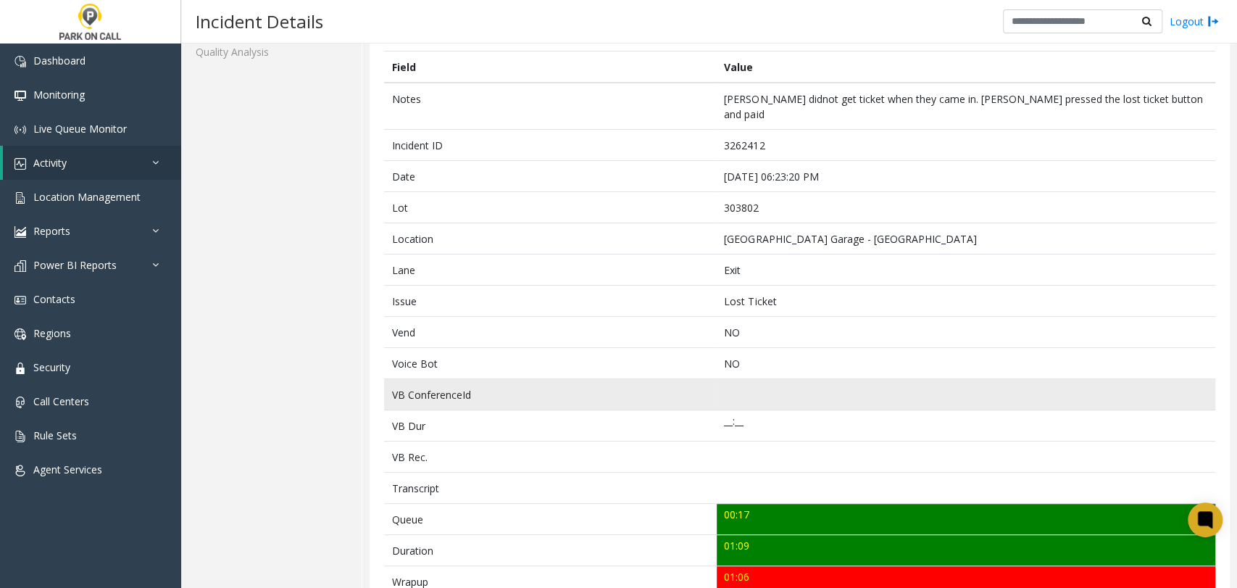
scroll to position [161, 0]
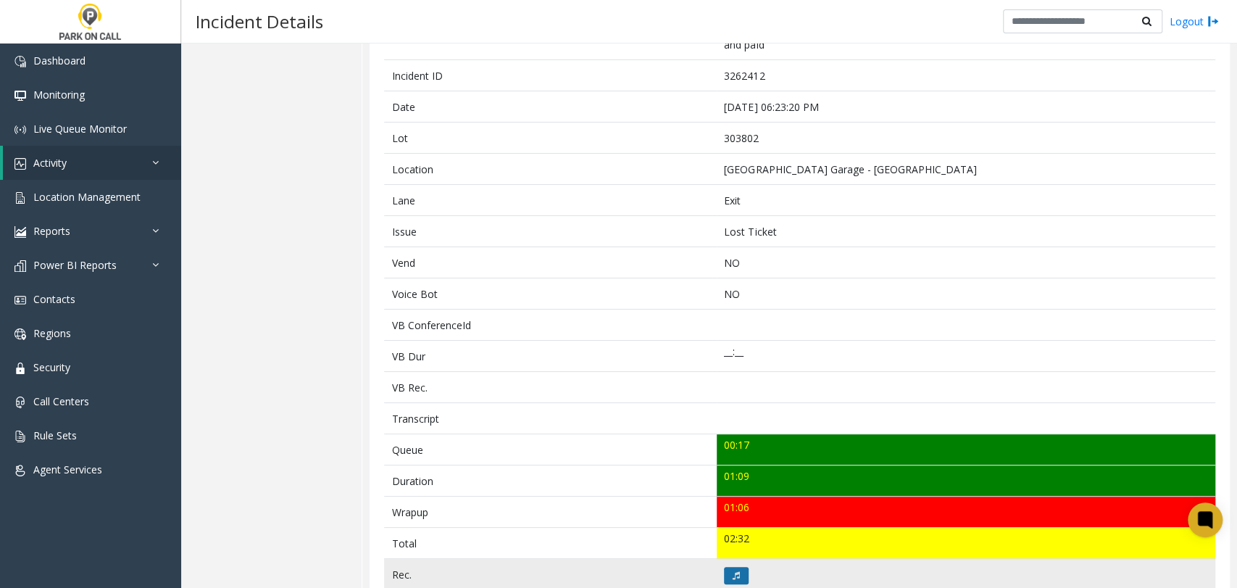
click at [733, 571] on icon at bounding box center [736, 575] width 7 height 9
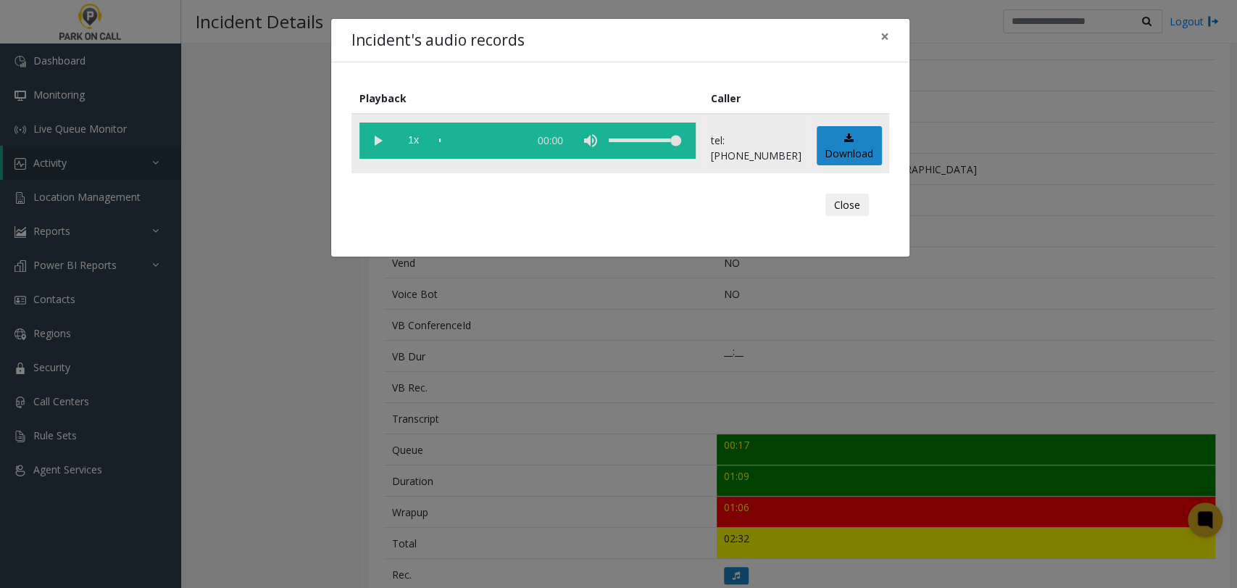
click at [381, 141] on vg-play-pause at bounding box center [377, 140] width 36 height 36
click at [412, 139] on span "1x" at bounding box center [414, 140] width 36 height 36
click at [412, 139] on span "1.5x" at bounding box center [414, 140] width 36 height 36
click at [621, 324] on div "Incident's audio records × Playback Caller 2x 01:16 tel:3038029001 Download Clo…" at bounding box center [618, 294] width 1237 height 588
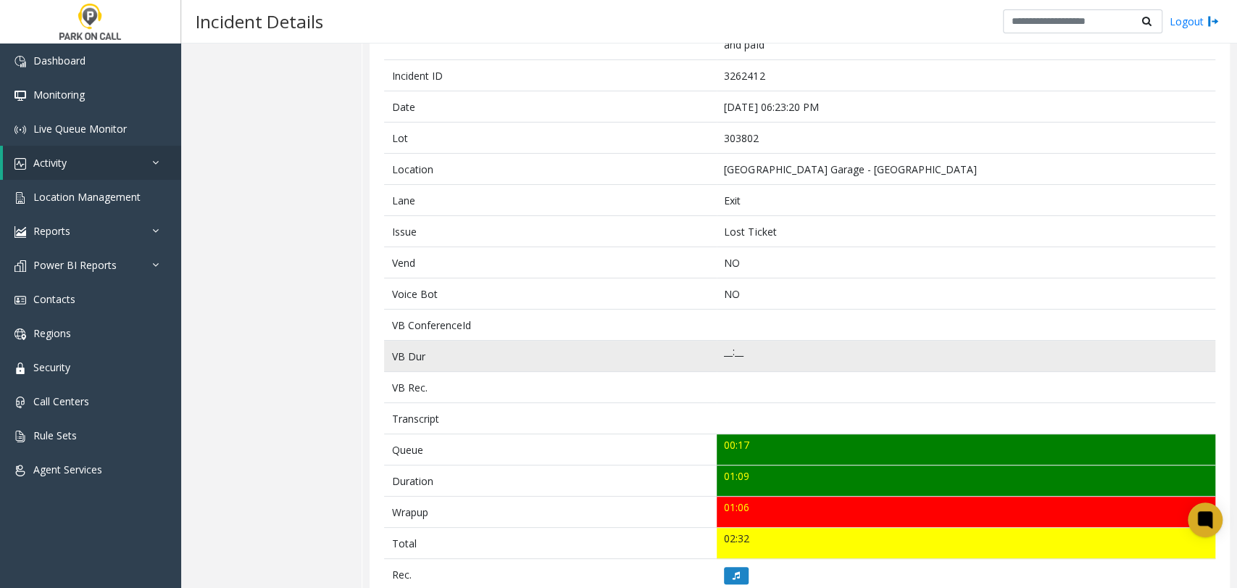
scroll to position [0, 0]
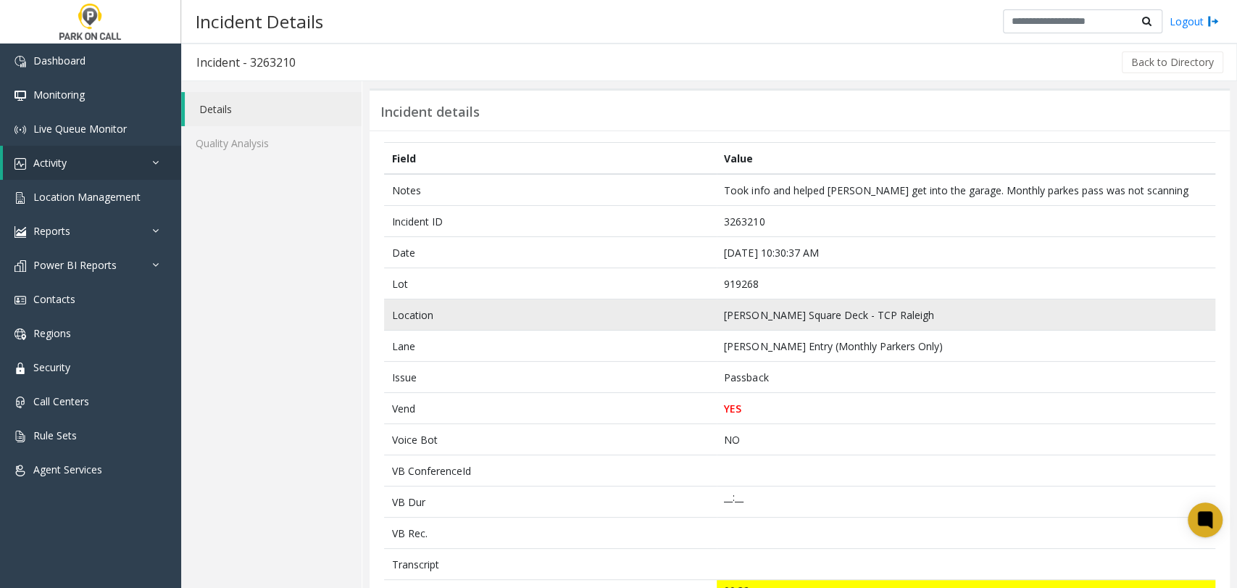
click at [728, 317] on td "Moore Square Deck - TCP Raleigh" at bounding box center [966, 314] width 499 height 31
drag, startPoint x: 728, startPoint y: 317, endPoint x: 794, endPoint y: 317, distance: 65.2
click at [794, 317] on td "Moore Square Deck - TCP Raleigh" at bounding box center [966, 314] width 499 height 31
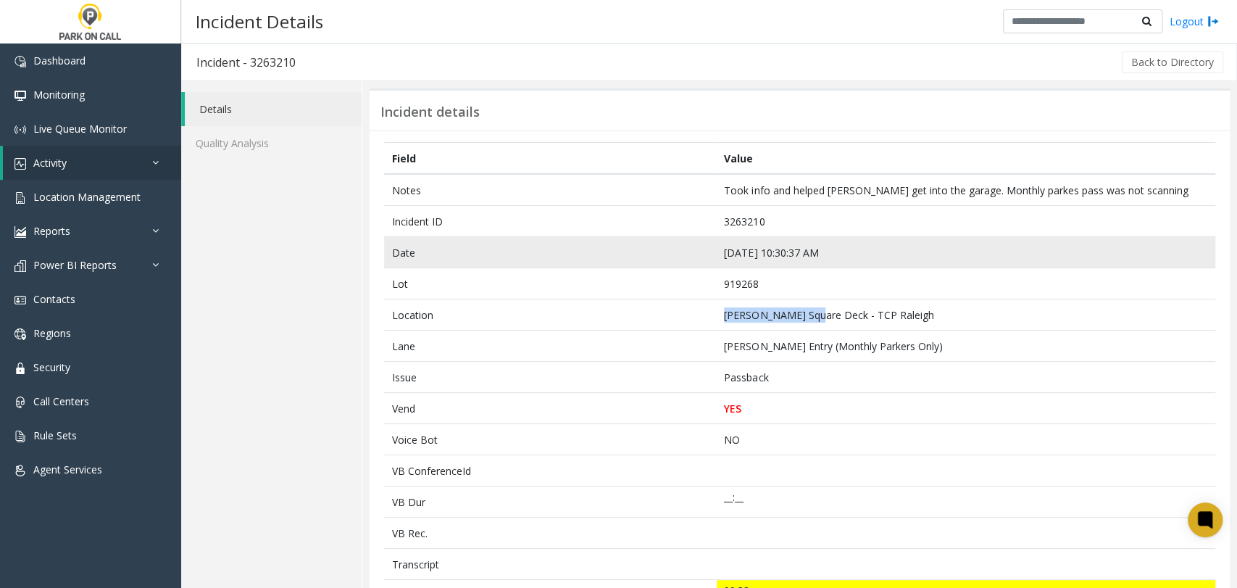
copy td "Moore Square Deck"
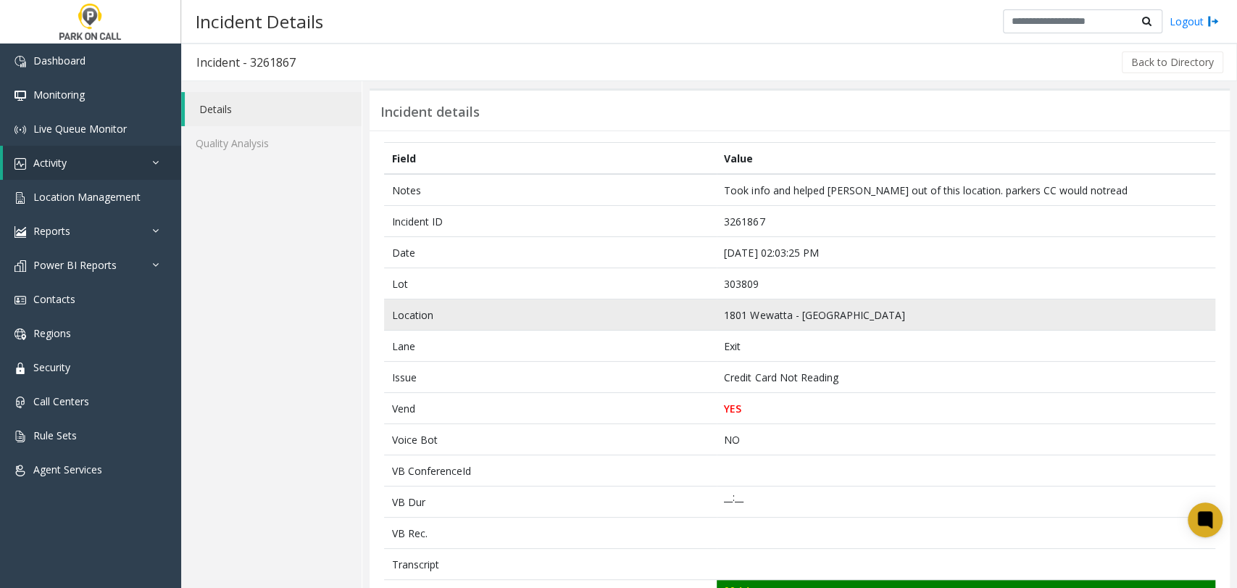
click at [729, 317] on td "1801 Wewatta - [GEOGRAPHIC_DATA]" at bounding box center [966, 314] width 499 height 31
drag, startPoint x: 729, startPoint y: 317, endPoint x: 841, endPoint y: 320, distance: 112.4
click at [841, 320] on td "1801 Wewatta - [GEOGRAPHIC_DATA]" at bounding box center [966, 314] width 499 height 31
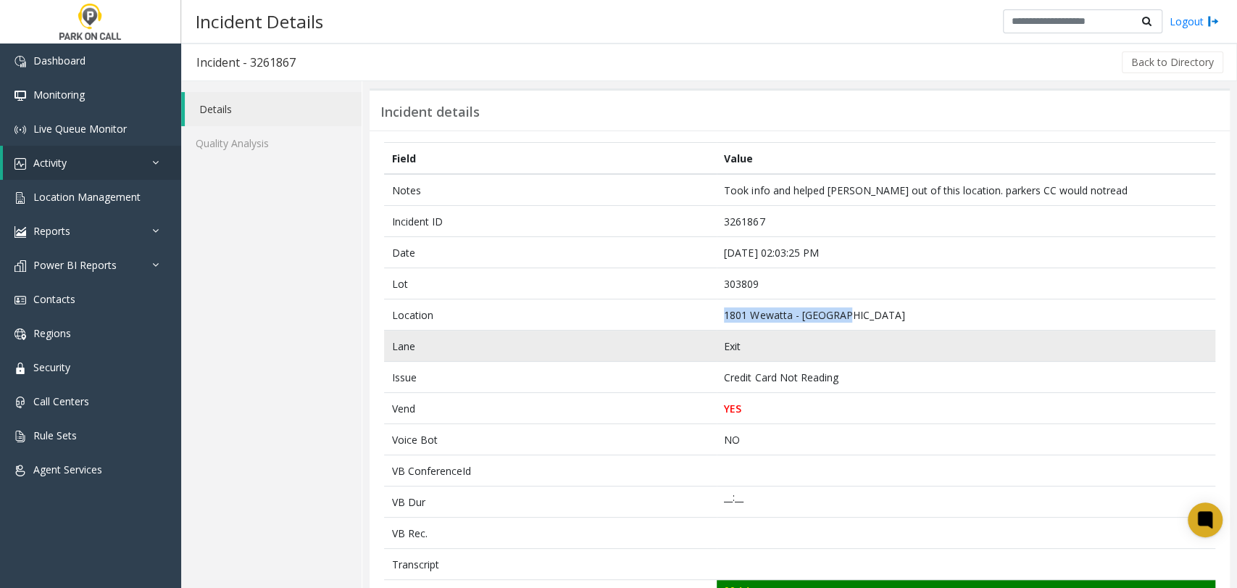
copy td "1801 Wewatta - [GEOGRAPHIC_DATA]"
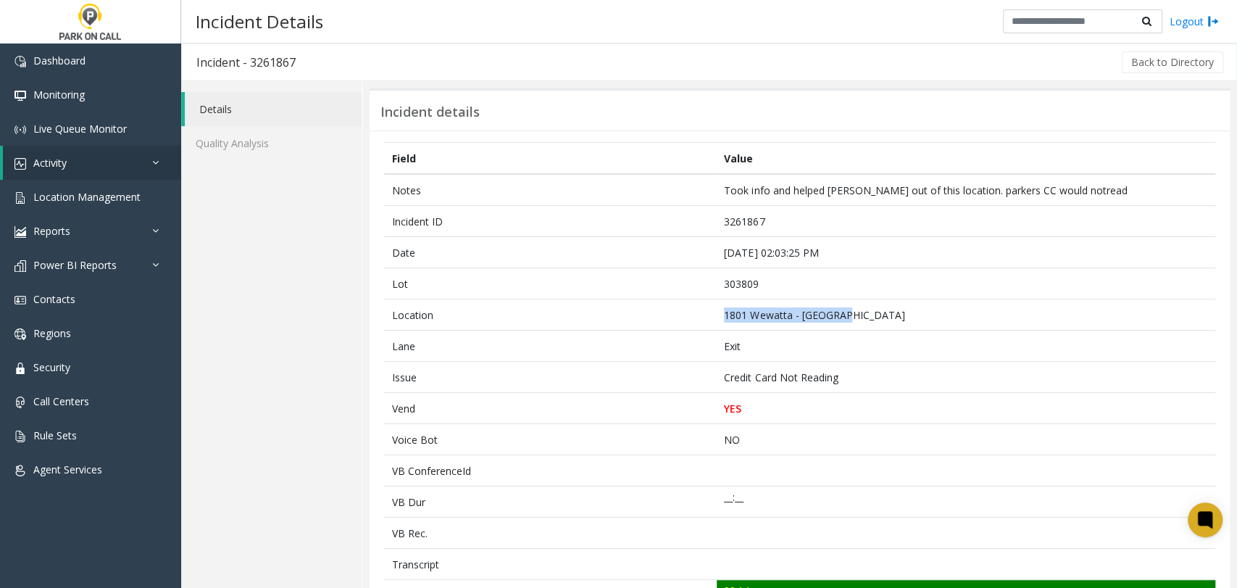
scroll to position [322, 0]
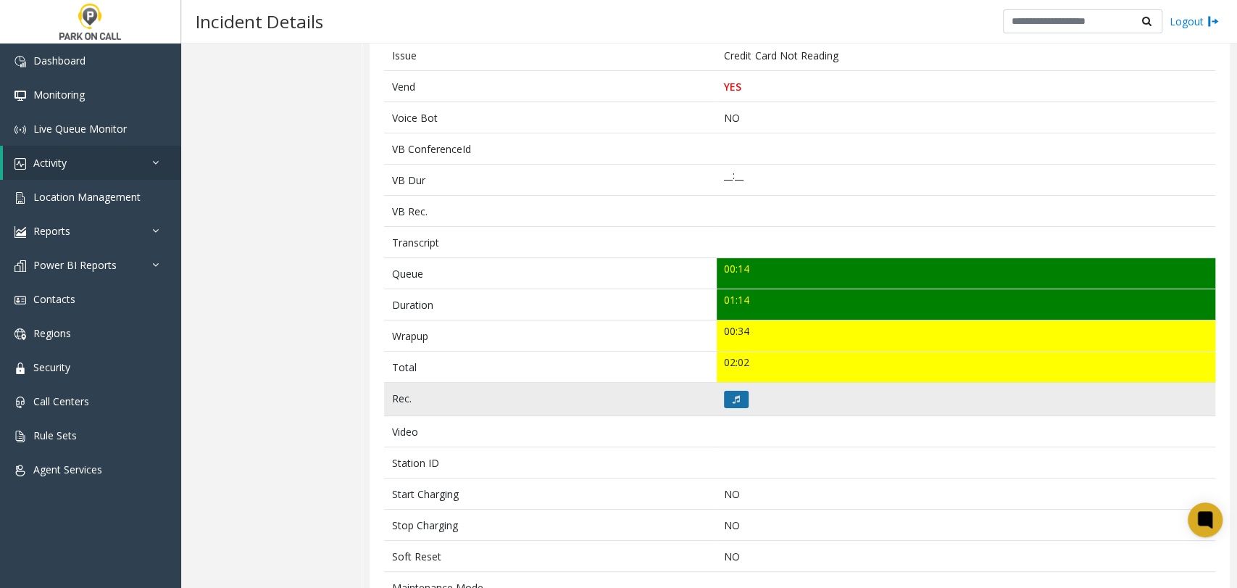
click at [733, 395] on icon at bounding box center [736, 399] width 7 height 9
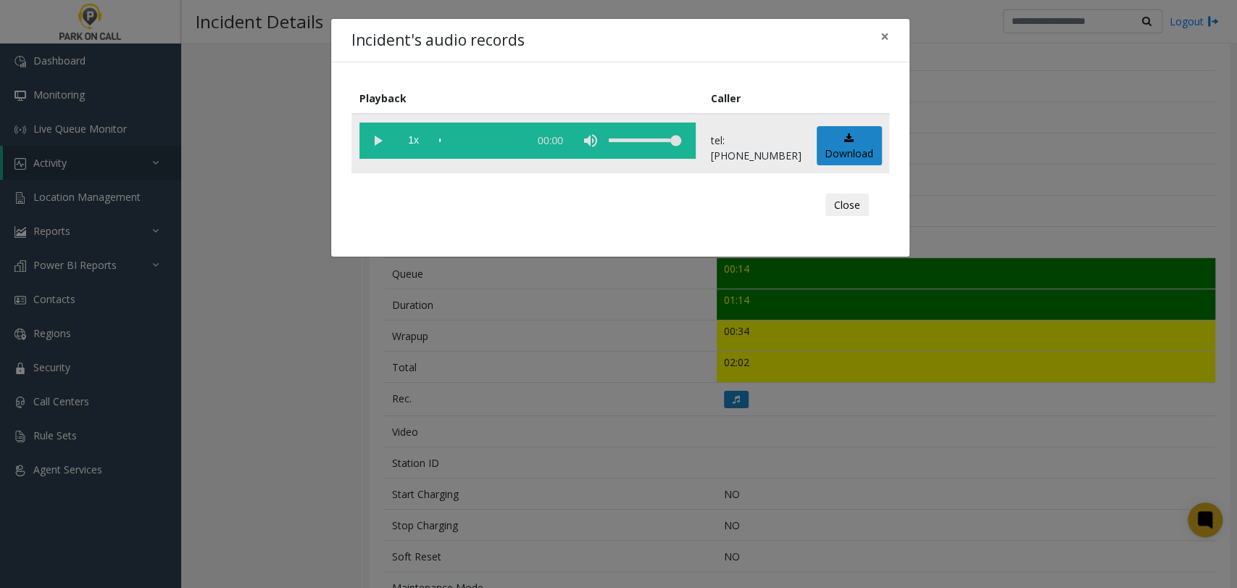
click at [384, 152] on vg-play-pause at bounding box center [377, 140] width 36 height 36
click at [396, 144] on span "1x" at bounding box center [414, 140] width 36 height 36
click at [396, 144] on span "1.5x" at bounding box center [414, 140] width 36 height 36
click at [567, 360] on div "Incident's audio records × Playback Caller 2x 01:18 tel:3038099002 Download Clo…" at bounding box center [618, 294] width 1237 height 588
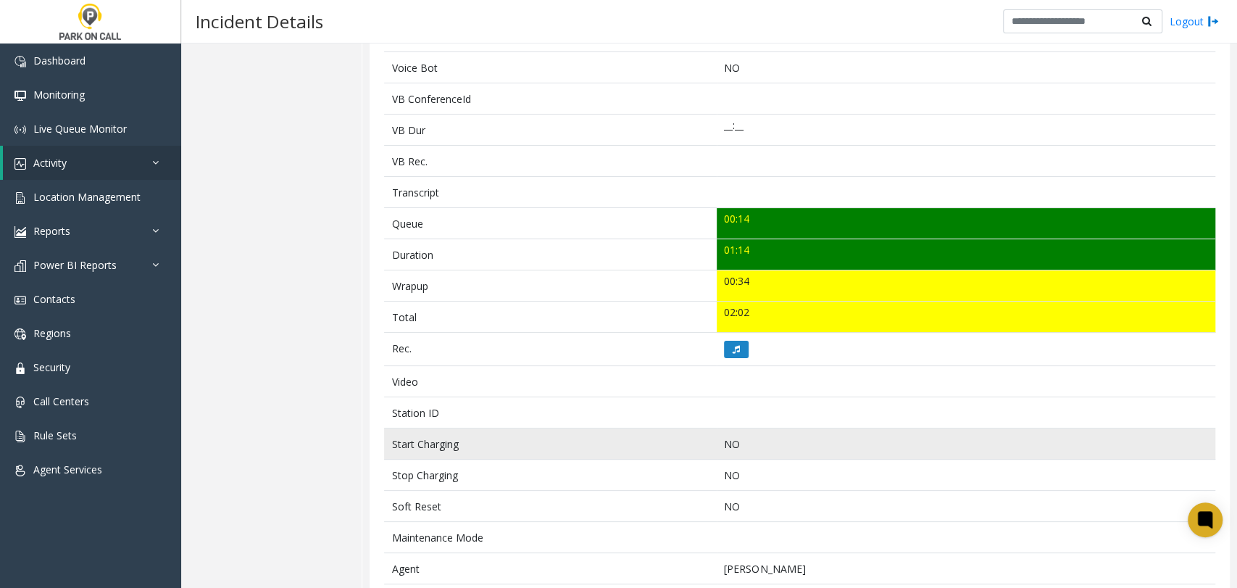
scroll to position [402, 0]
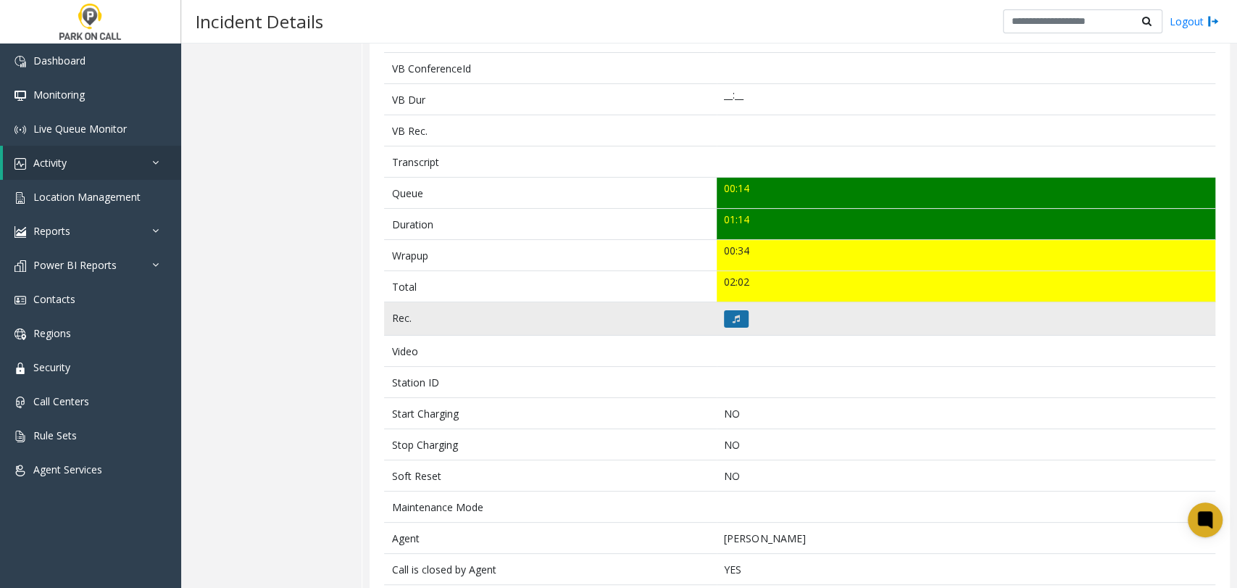
click at [724, 317] on button at bounding box center [736, 318] width 25 height 17
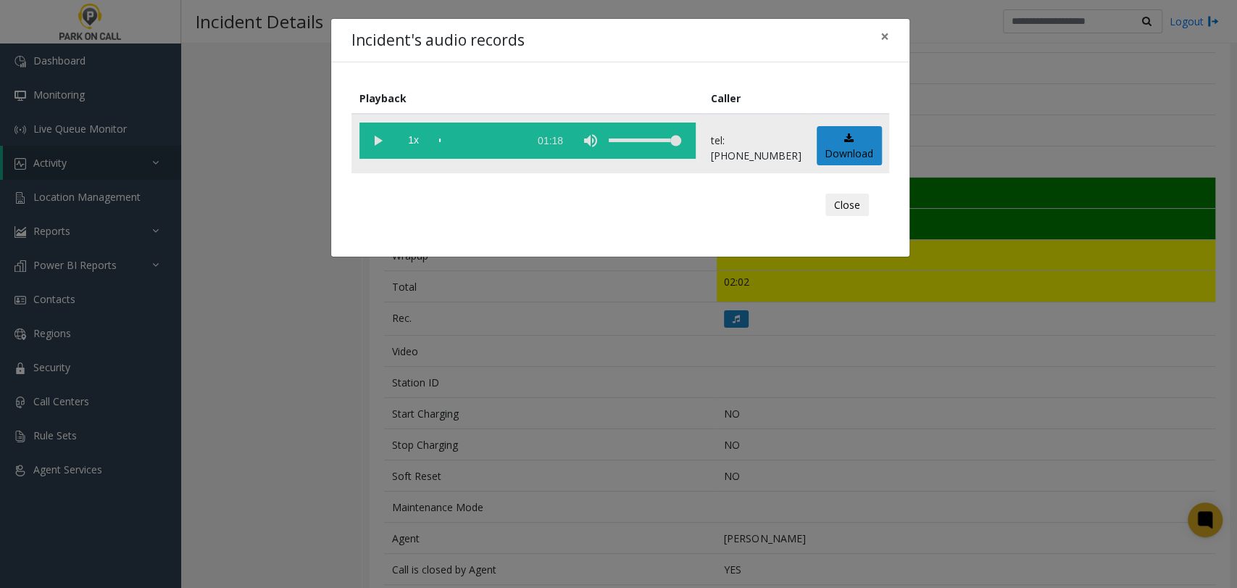
click at [377, 151] on vg-play-pause at bounding box center [377, 140] width 36 height 36
click at [522, 153] on div "scrub bar" at bounding box center [480, 140] width 83 height 36
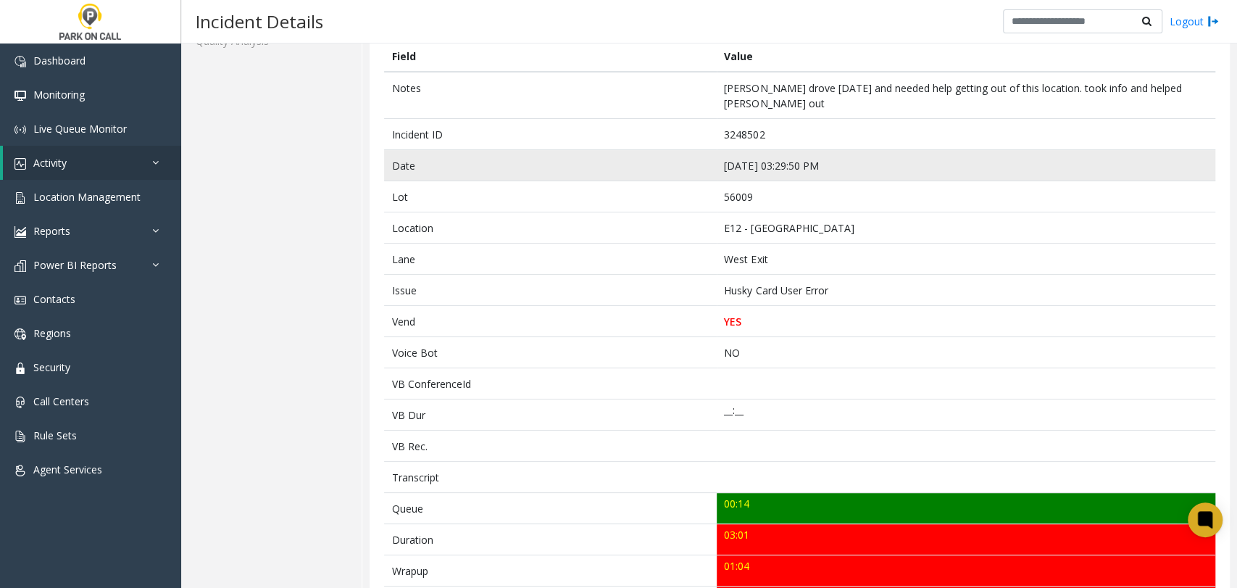
scroll to position [241, 0]
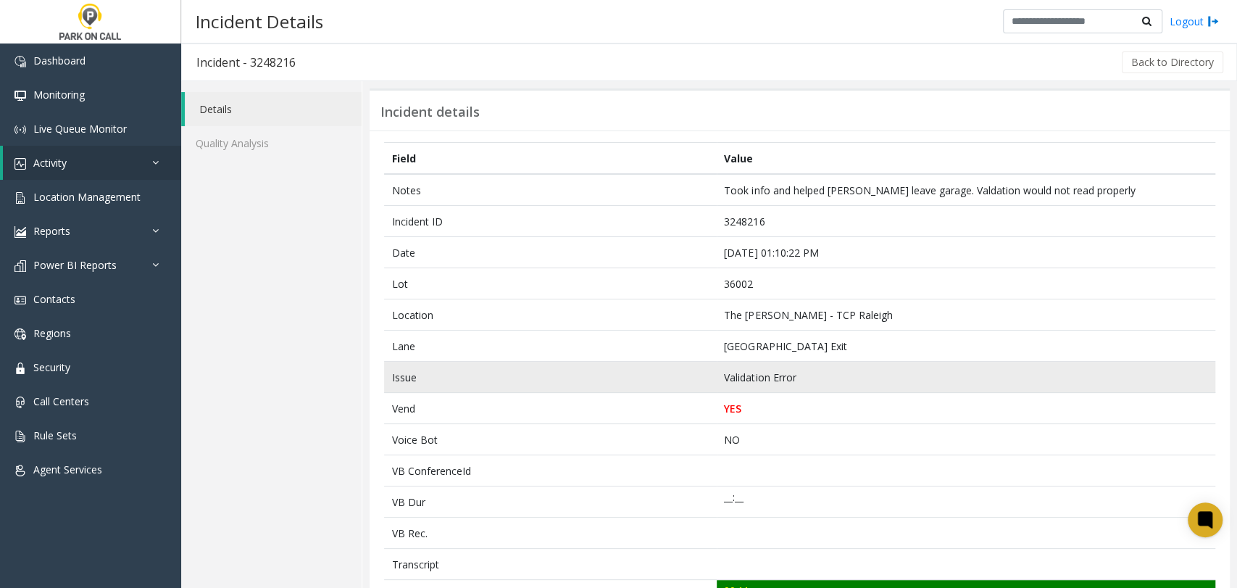
scroll to position [161, 0]
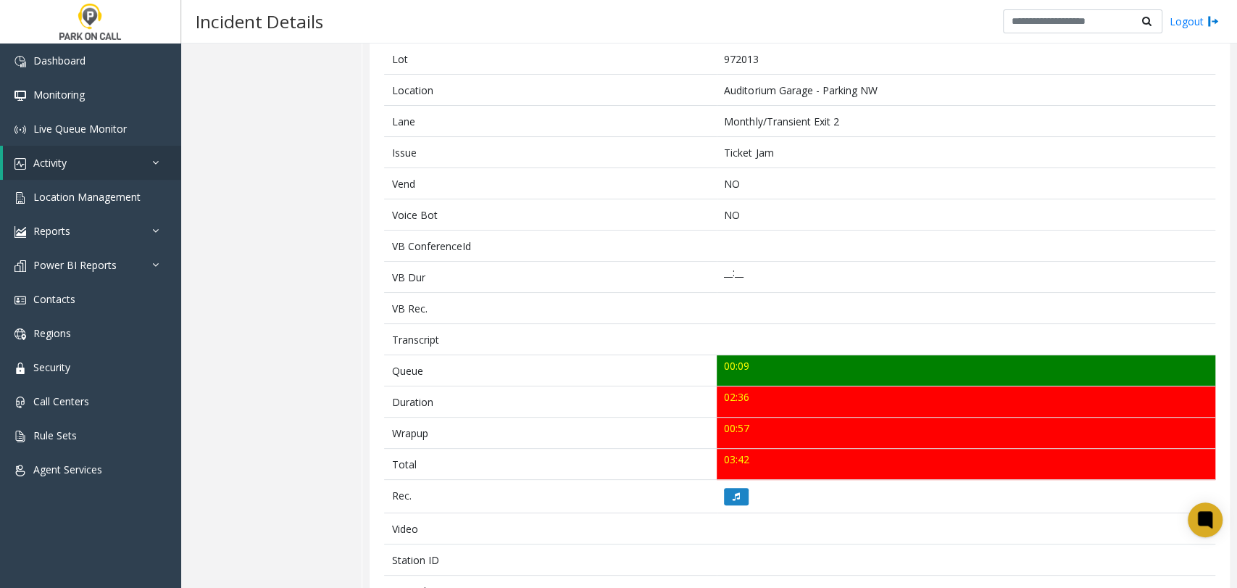
scroll to position [241, 0]
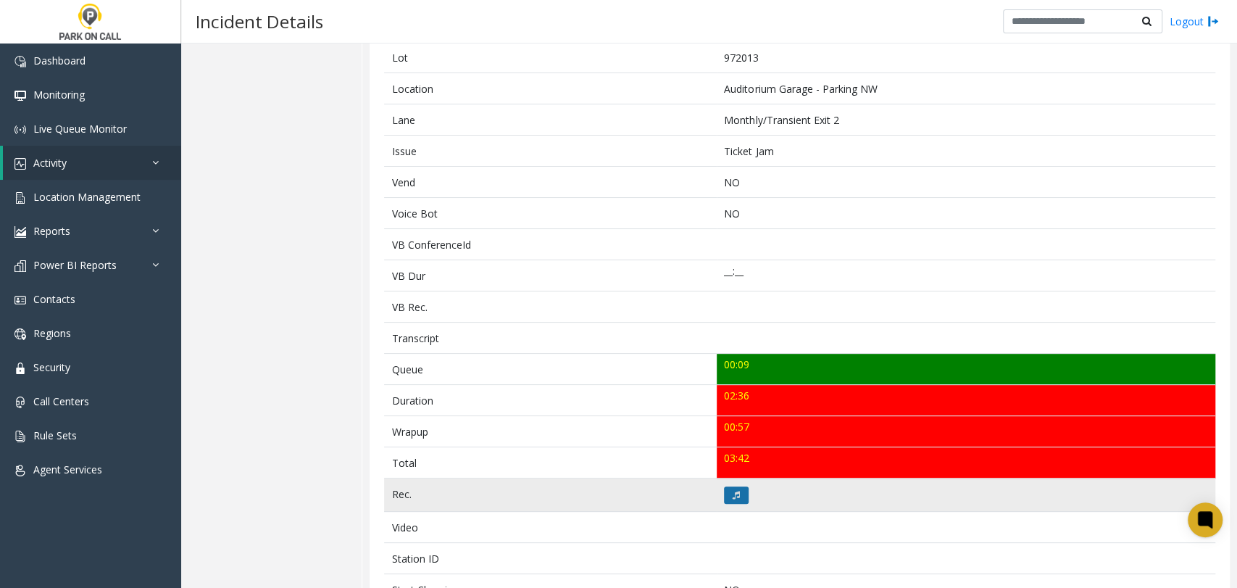
click at [729, 497] on button at bounding box center [736, 494] width 25 height 17
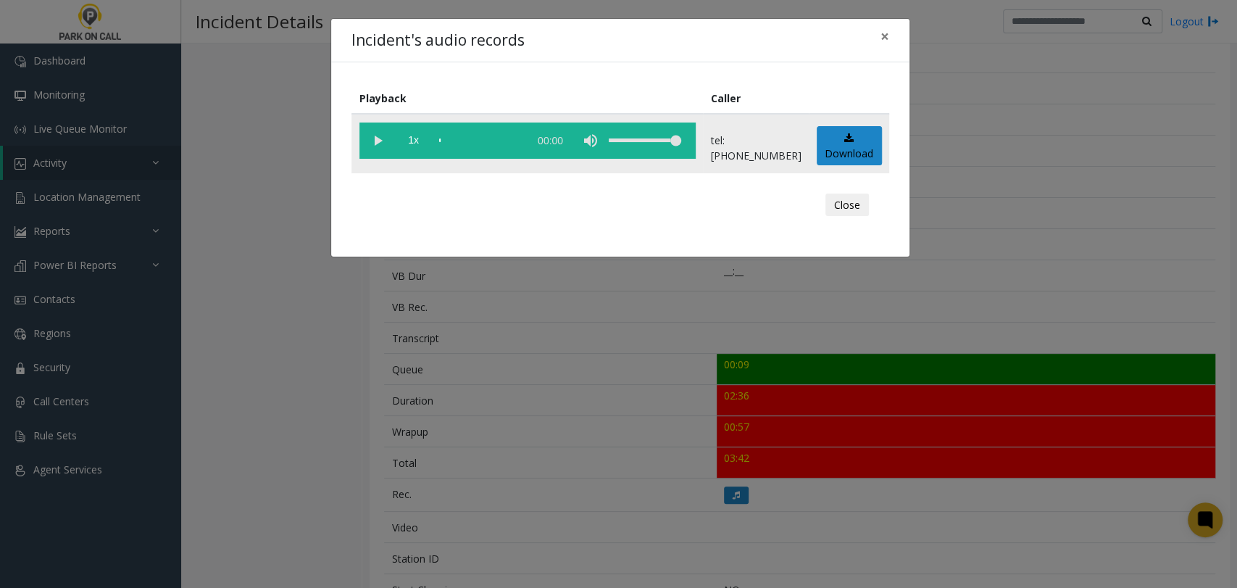
click at [365, 136] on vg-play-pause at bounding box center [377, 140] width 36 height 36
click at [412, 141] on span "1x" at bounding box center [414, 140] width 36 height 36
click at [412, 141] on span "1.5x" at bounding box center [414, 140] width 36 height 36
click at [473, 146] on div "scrub bar" at bounding box center [480, 140] width 83 height 36
click at [501, 146] on div "scrub bar" at bounding box center [480, 140] width 83 height 36
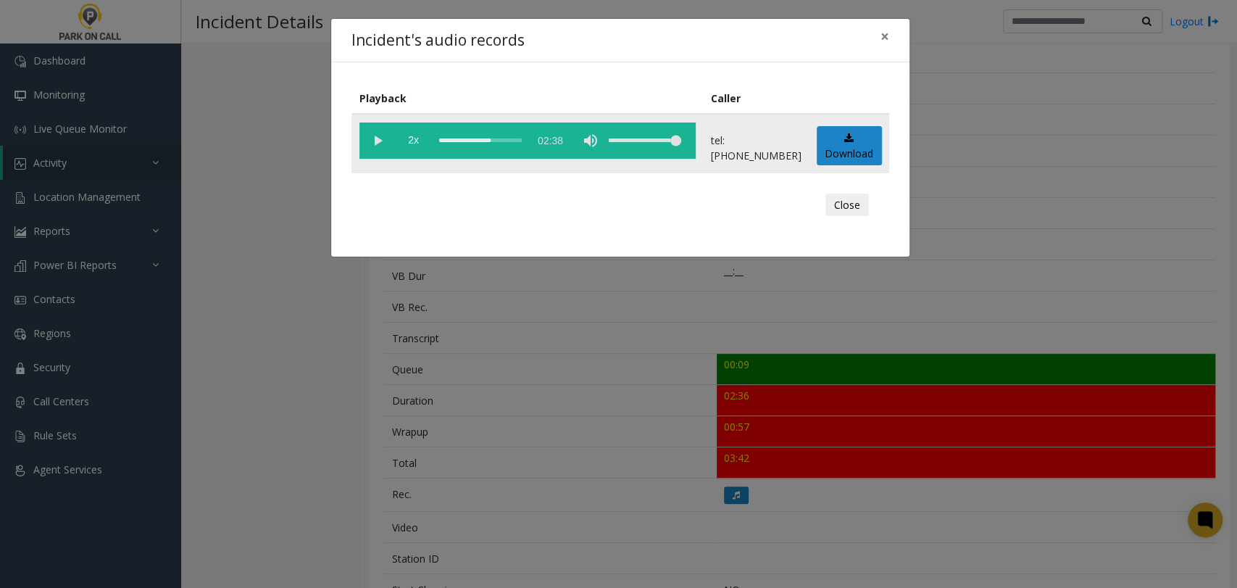
click at [515, 146] on div "scrub bar" at bounding box center [480, 140] width 83 height 36
click at [516, 146] on div "scrub bar" at bounding box center [480, 140] width 83 height 36
click at [522, 145] on div "scrub bar" at bounding box center [480, 140] width 83 height 36
click at [522, 143] on div "scrub bar" at bounding box center [480, 140] width 83 height 36
click at [409, 151] on span "2x" at bounding box center [414, 140] width 36 height 36
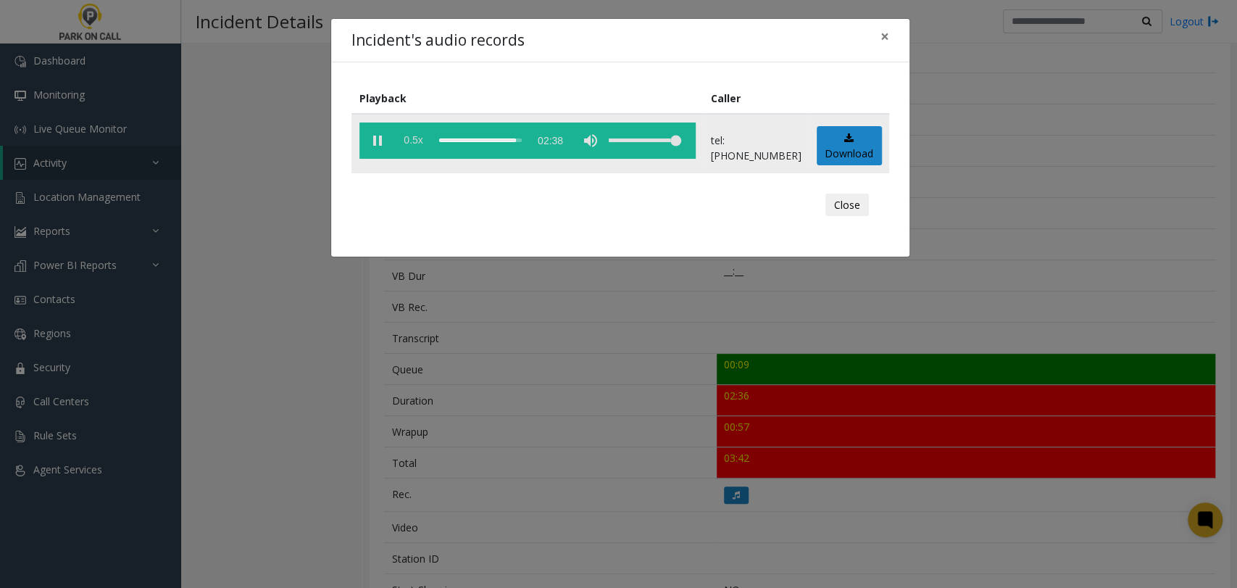
click at [409, 151] on span "0.5x" at bounding box center [414, 140] width 36 height 36
